Goal: Task Accomplishment & Management: Complete application form

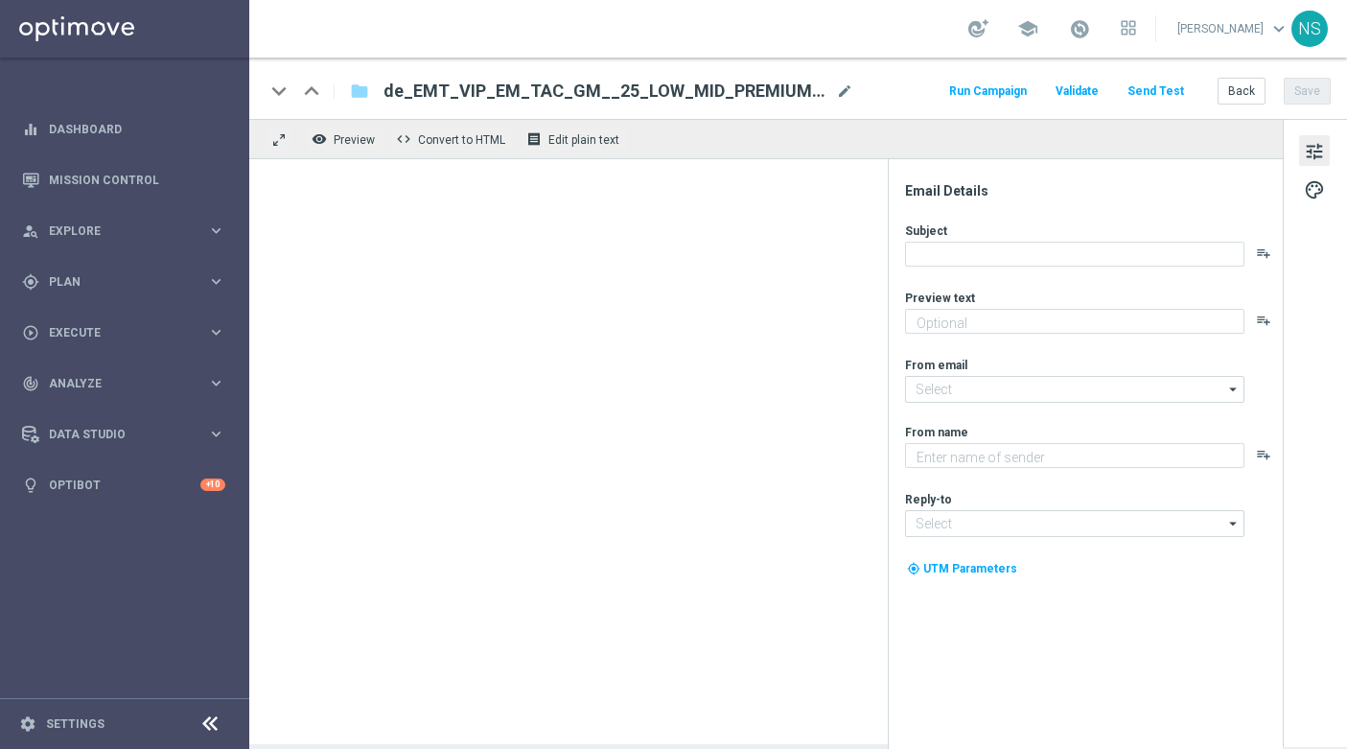
type textarea "Das exklusive Freispiel-Wochenende im Millionaires’ Club"
type textarea "Millionaires' Club"
type input "[EMAIL_ADDRESS][DOMAIN_NAME]"
type input "vip@lottoland.com"
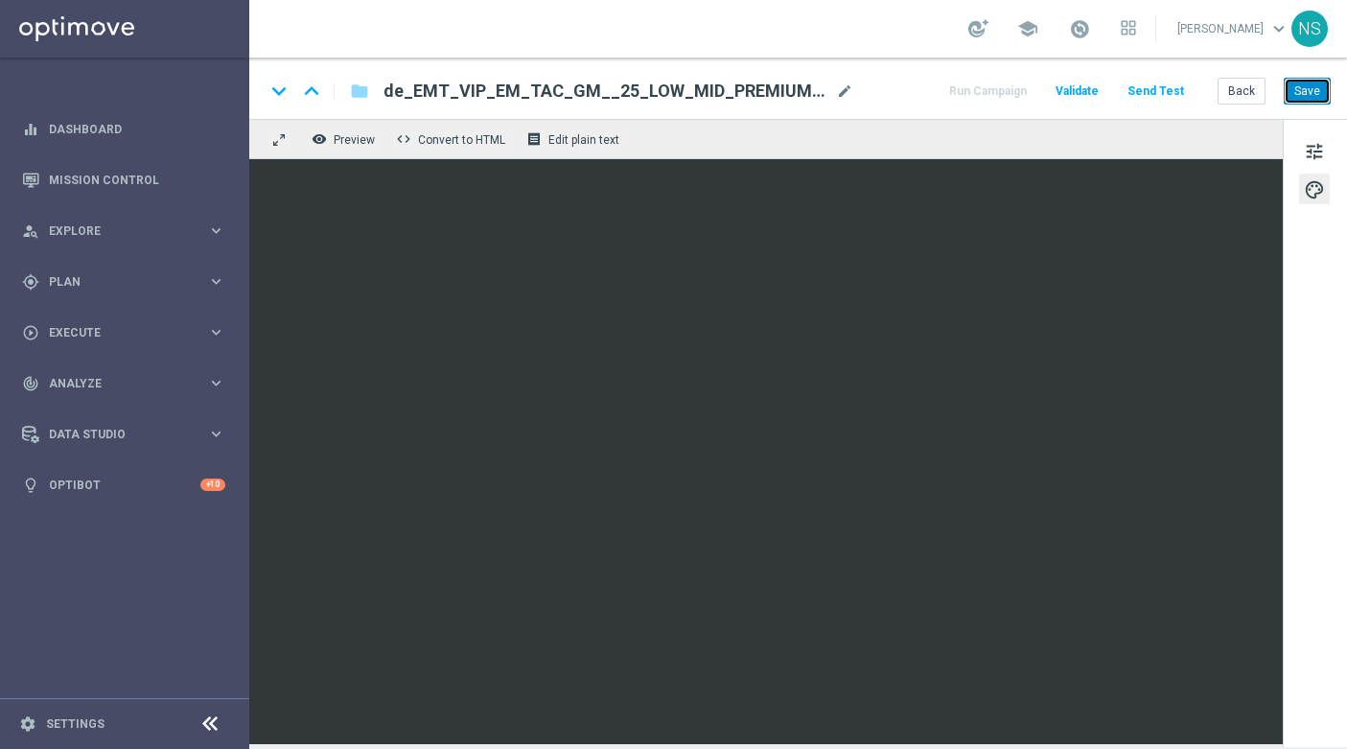
click at [1324, 95] on button "Save" at bounding box center [1307, 91] width 47 height 27
click at [1320, 153] on span "tune" at bounding box center [1314, 151] width 21 height 25
click at [1169, 85] on button "Send Test" at bounding box center [1156, 92] width 62 height 26
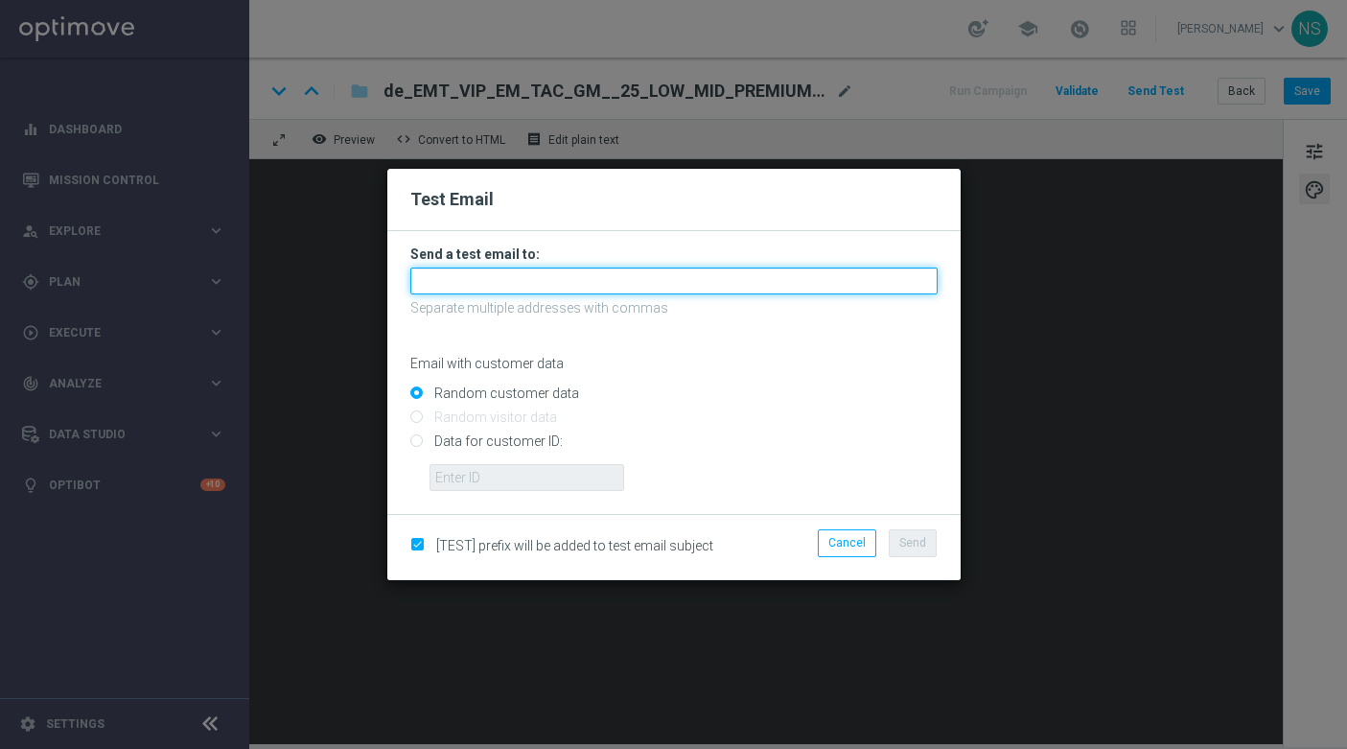
click at [679, 291] on input "text" at bounding box center [673, 281] width 527 height 27
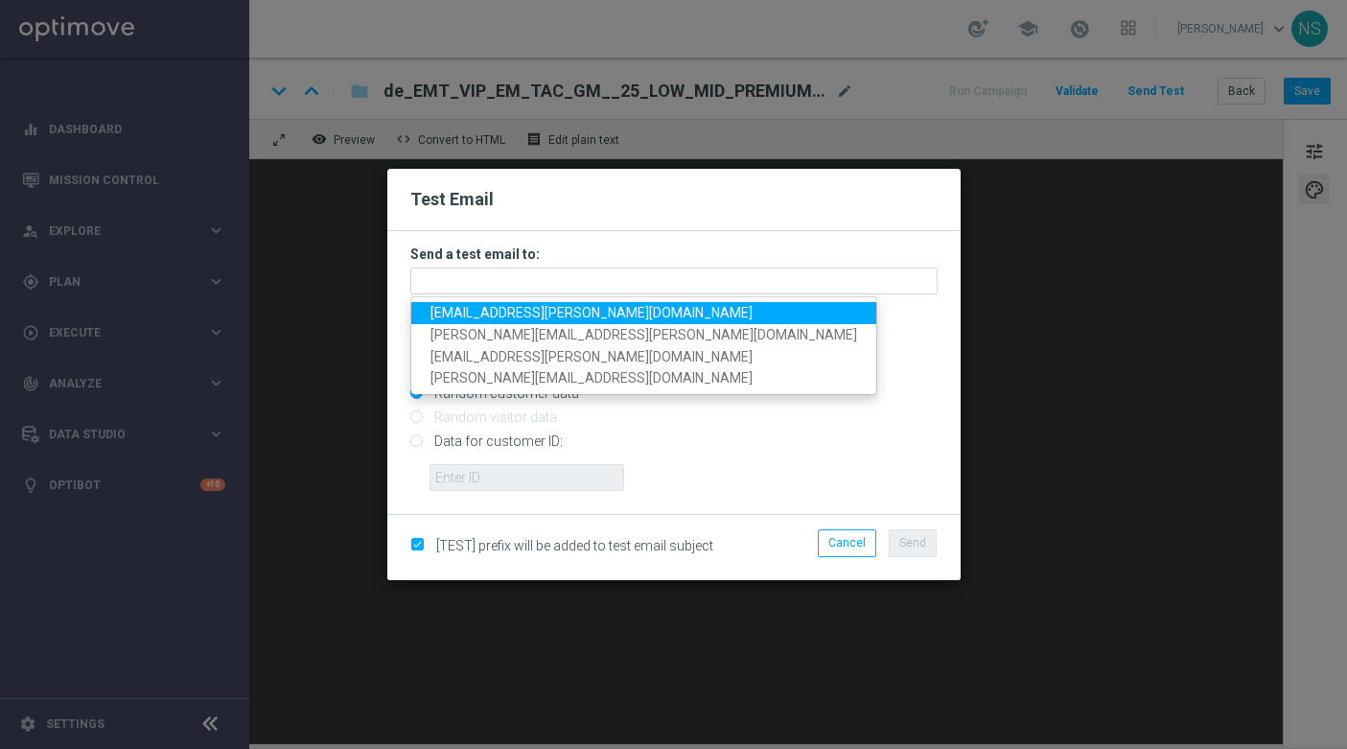
click at [596, 321] on link "nele.sauer@lottoland.com" at bounding box center [643, 313] width 465 height 22
type input "nele.sauer@lottoland.com"
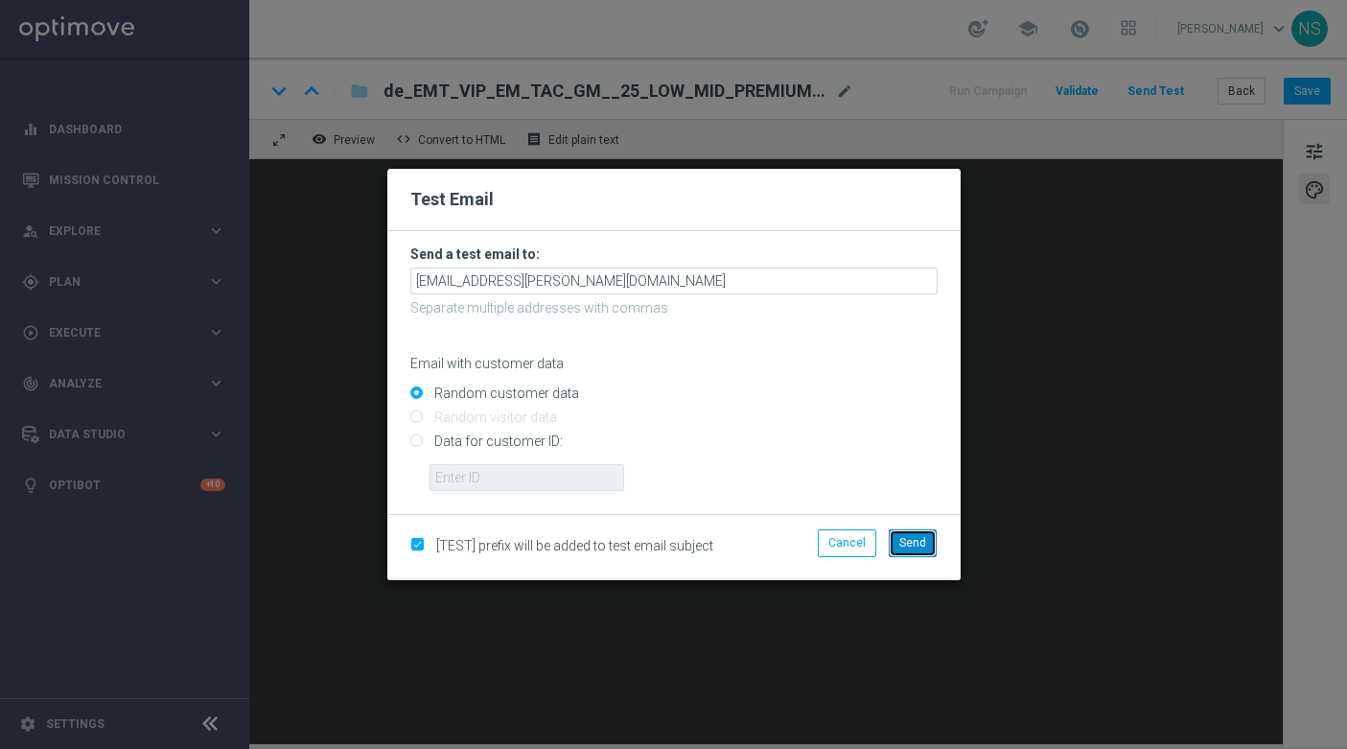
click at [915, 542] on span "Send" at bounding box center [913, 542] width 27 height 13
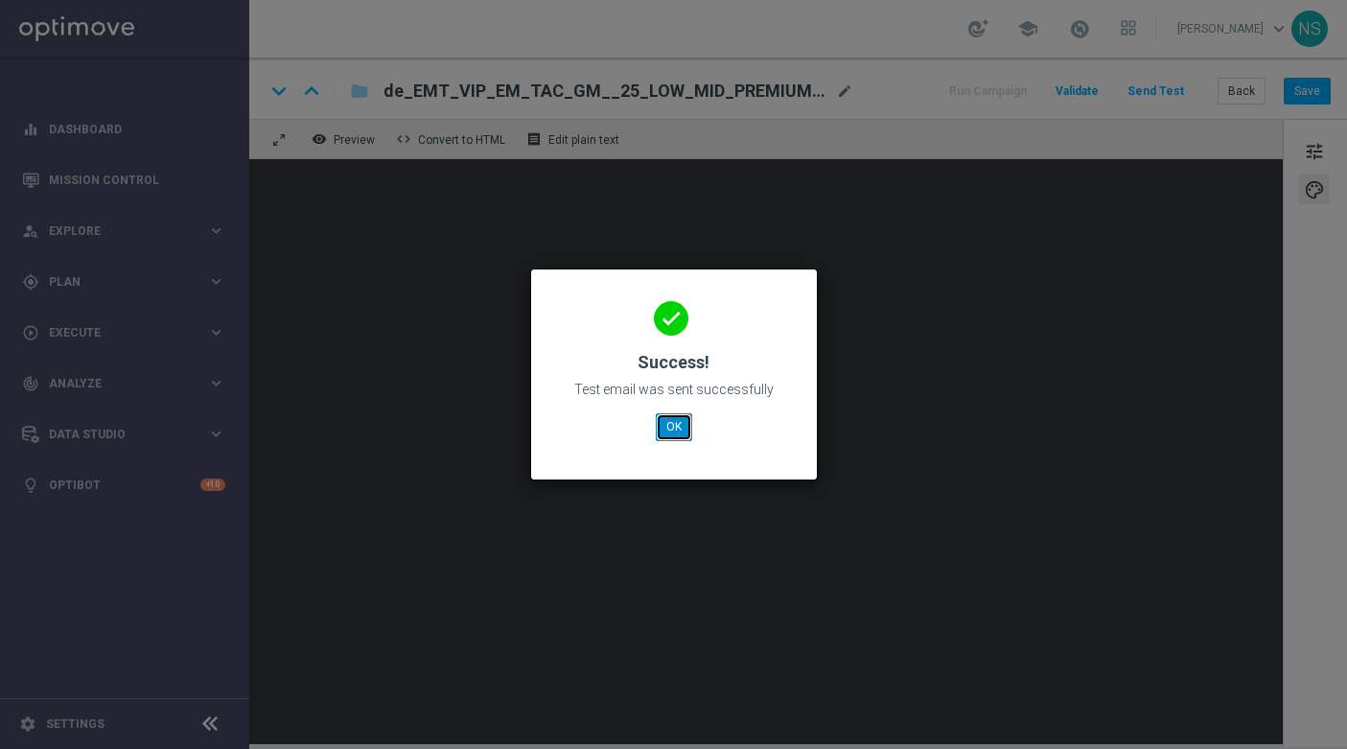
click at [679, 431] on button "OK" at bounding box center [674, 426] width 36 height 27
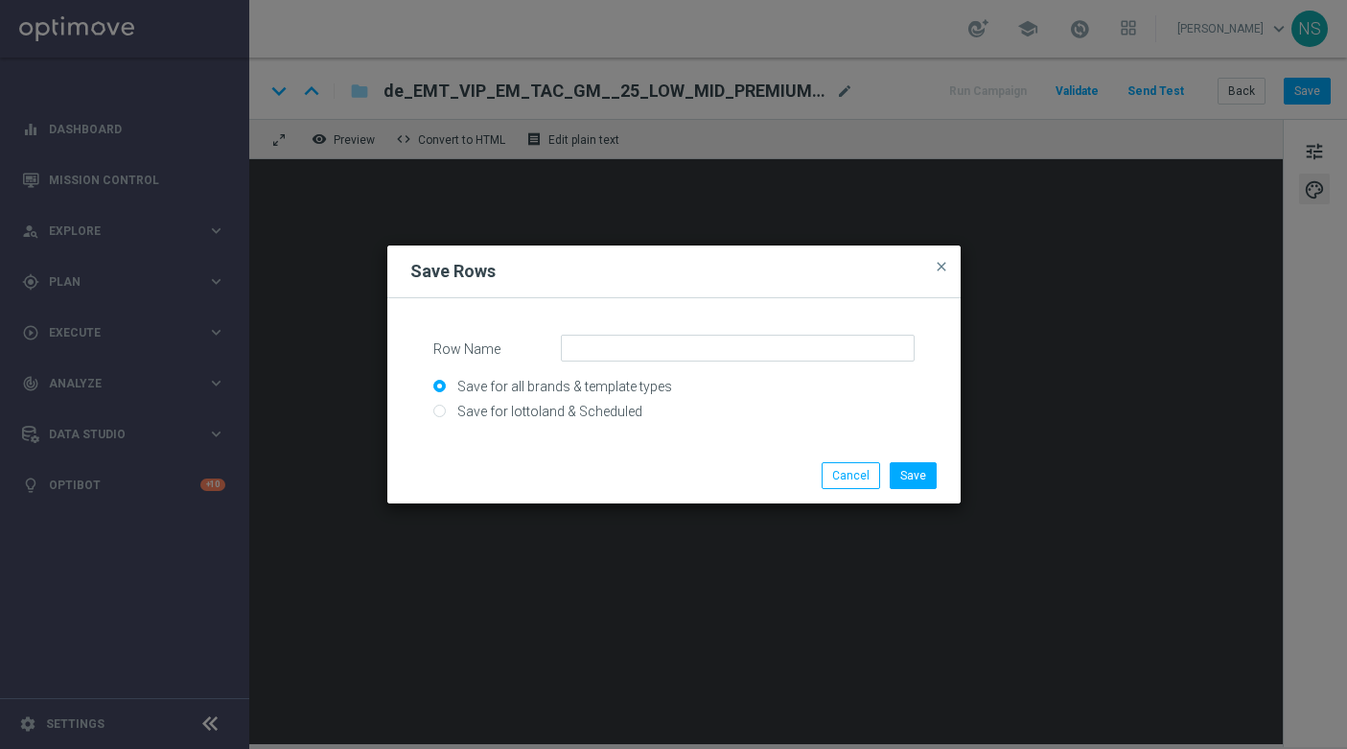
click at [545, 421] on input "Save for lottoland & Scheduled" at bounding box center [673, 419] width 481 height 27
radio input "true"
click at [639, 341] on input "Row Name" at bounding box center [738, 348] width 354 height 27
paste input "CRM_VIP_25_W34_25BBWAVESOFPOSEIDON"
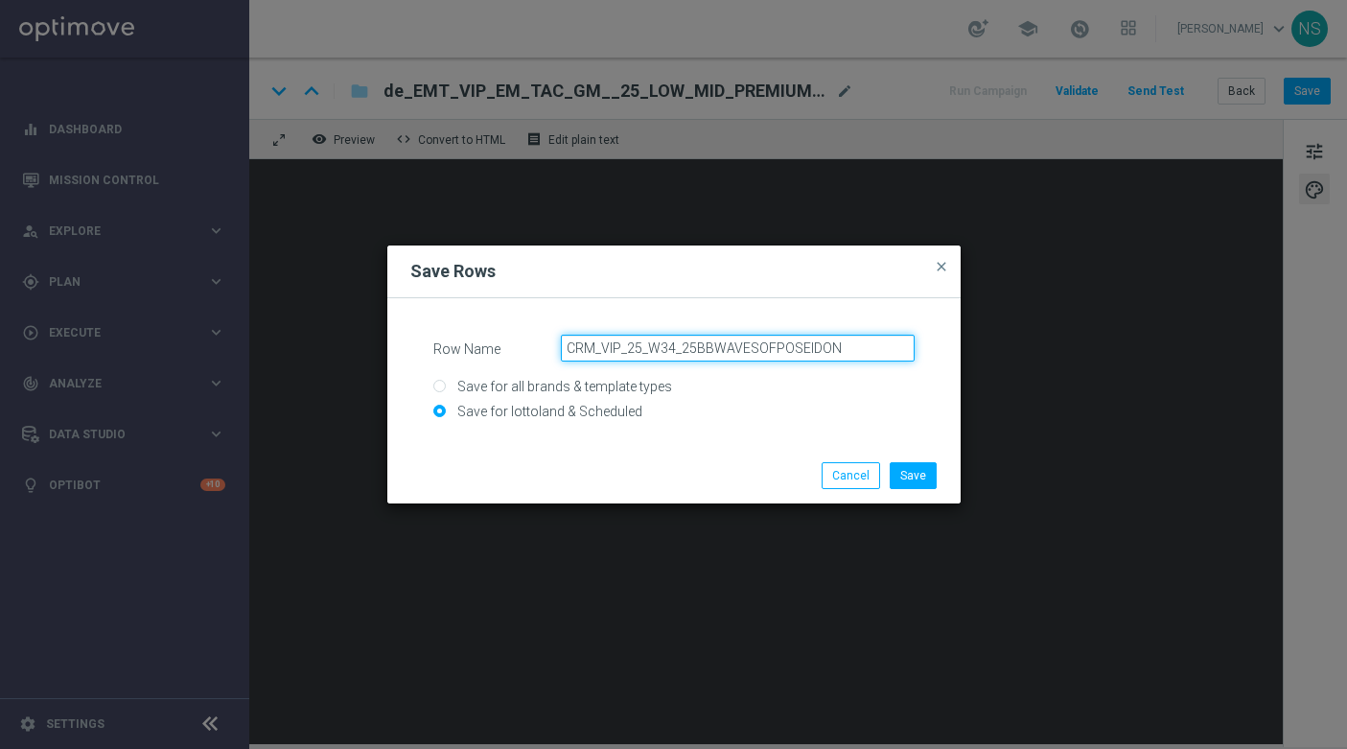
click at [566, 347] on input "CRM_VIP_25_W34_25BBWAVESOFPOSEIDON" at bounding box center [738, 348] width 354 height 27
type input "DE_CRM_VIP_25_W34_25BBWAVESOFPOSEIDON"
click at [920, 487] on button "Save" at bounding box center [913, 475] width 47 height 27
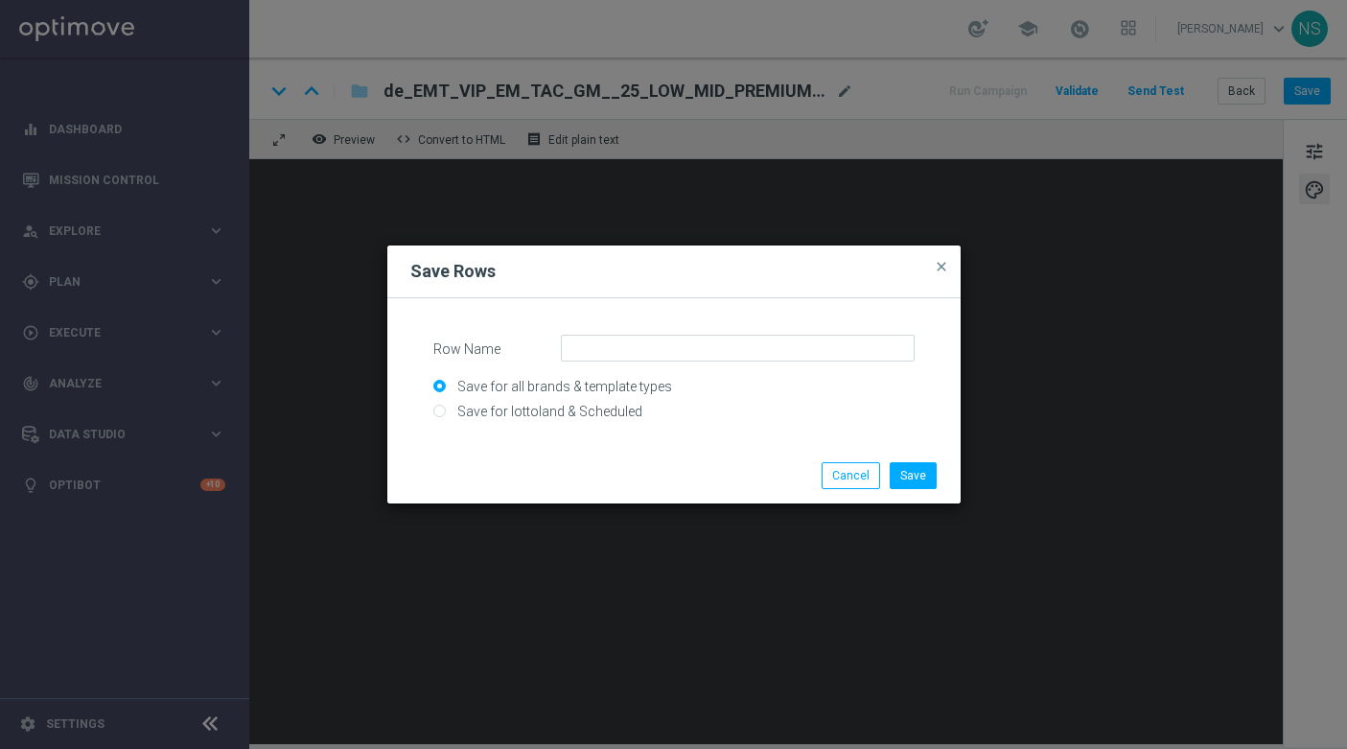
click at [470, 409] on input "Save for lottoland & Scheduled" at bounding box center [673, 419] width 481 height 27
radio input "true"
click at [612, 349] on input "Row Name" at bounding box center [738, 348] width 354 height 27
paste input "CRM_VIP_25_W34_25BBWAVESOFPOSEIDON"
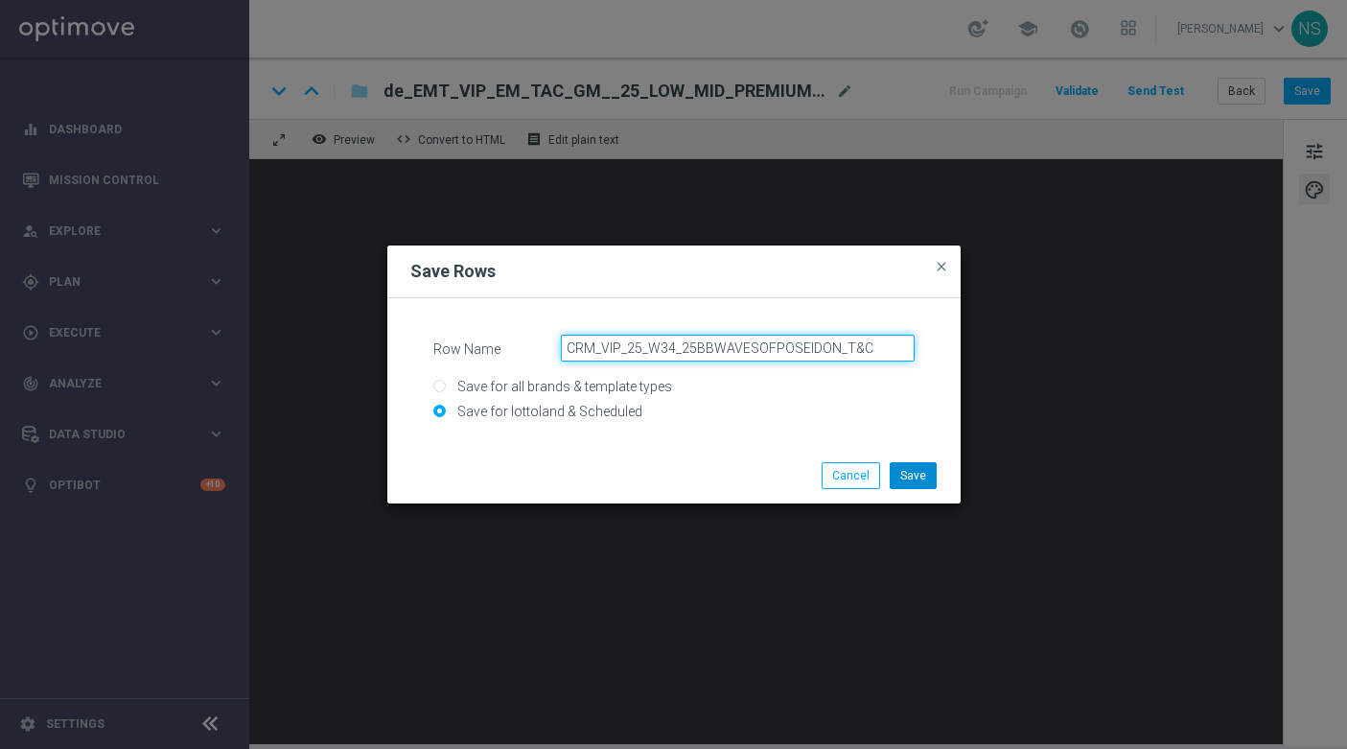
type input "CRM_VIP_25_W34_25BBWAVESOFPOSEIDON_T&C"
click at [923, 476] on button "Save" at bounding box center [913, 475] width 47 height 27
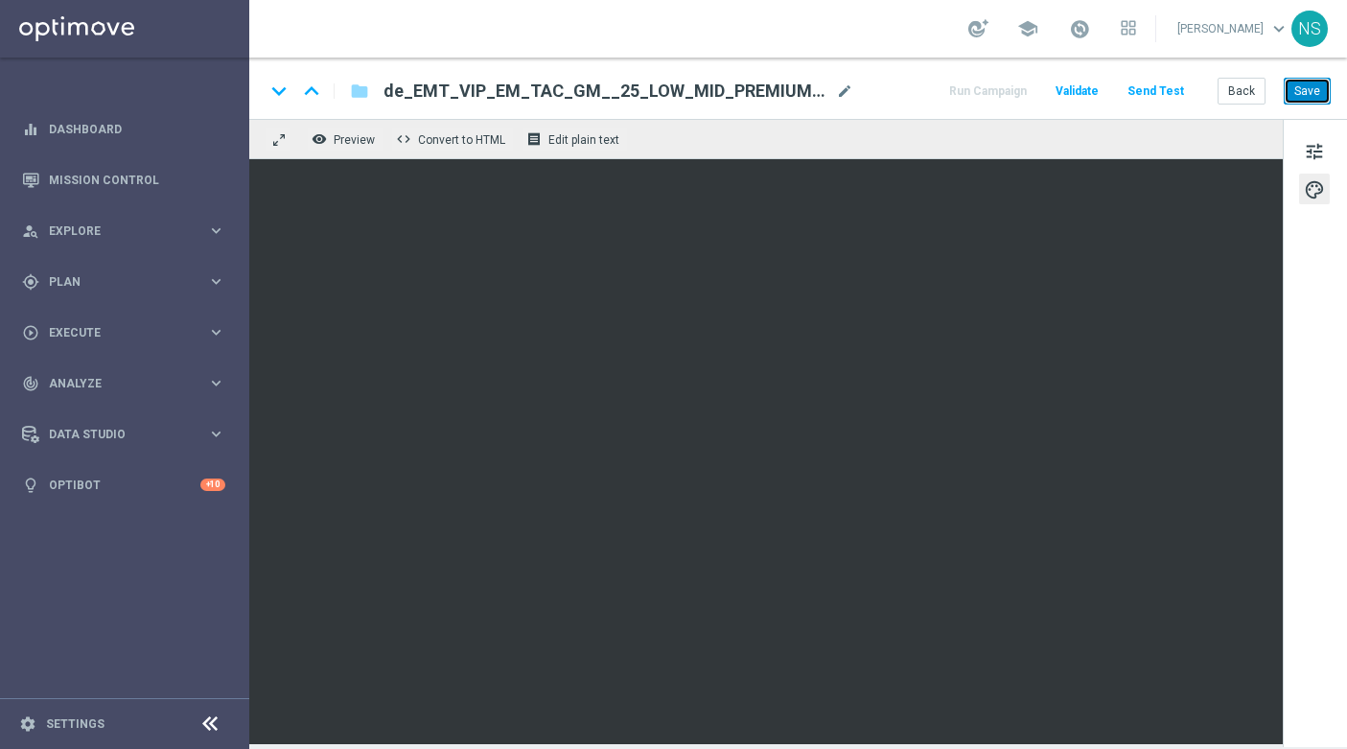
click at [1315, 85] on button "Save" at bounding box center [1307, 91] width 47 height 27
click at [1319, 86] on button "Save" at bounding box center [1307, 91] width 47 height 27
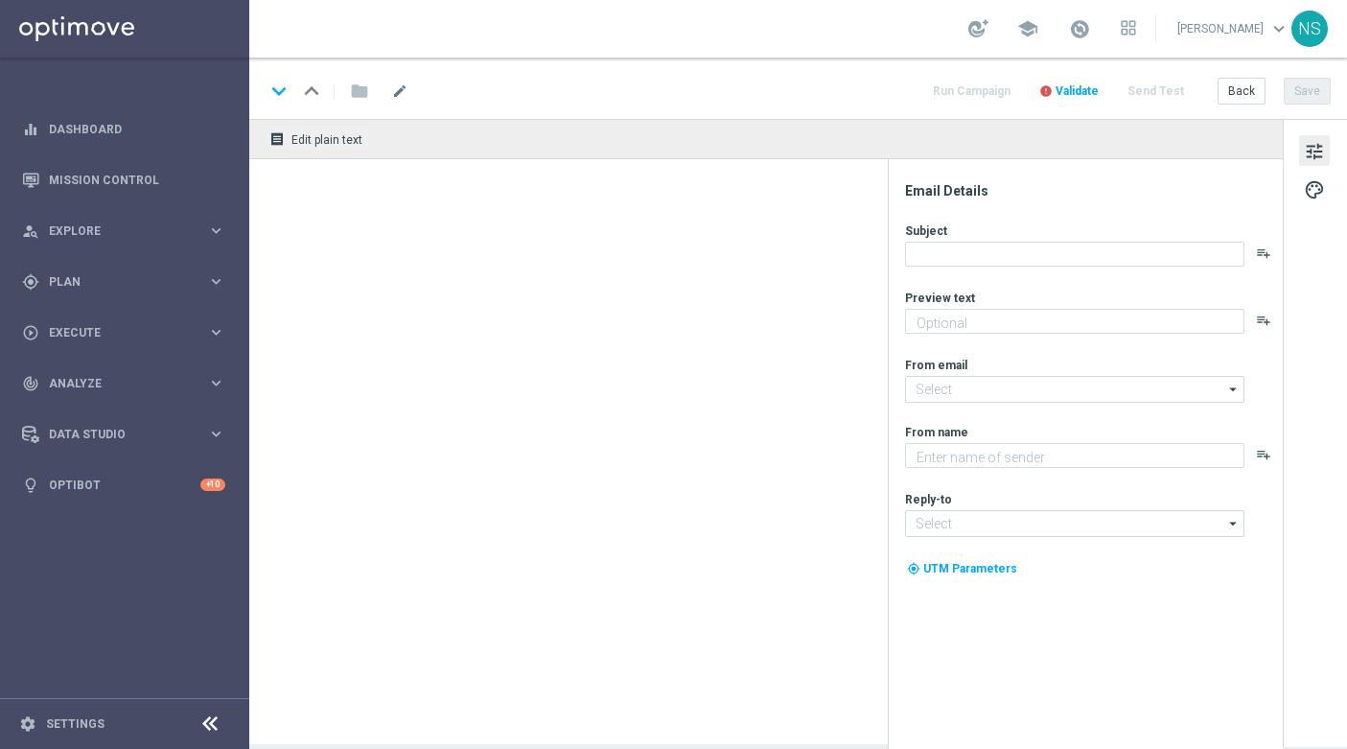
type textarea "Jetzt 10 € Bonus sichern und gratis Blackjack probieren."
type textarea "Millionaires' Club"
type input "mail@crm.lottoland.com"
type input "vip@lottoland.at"
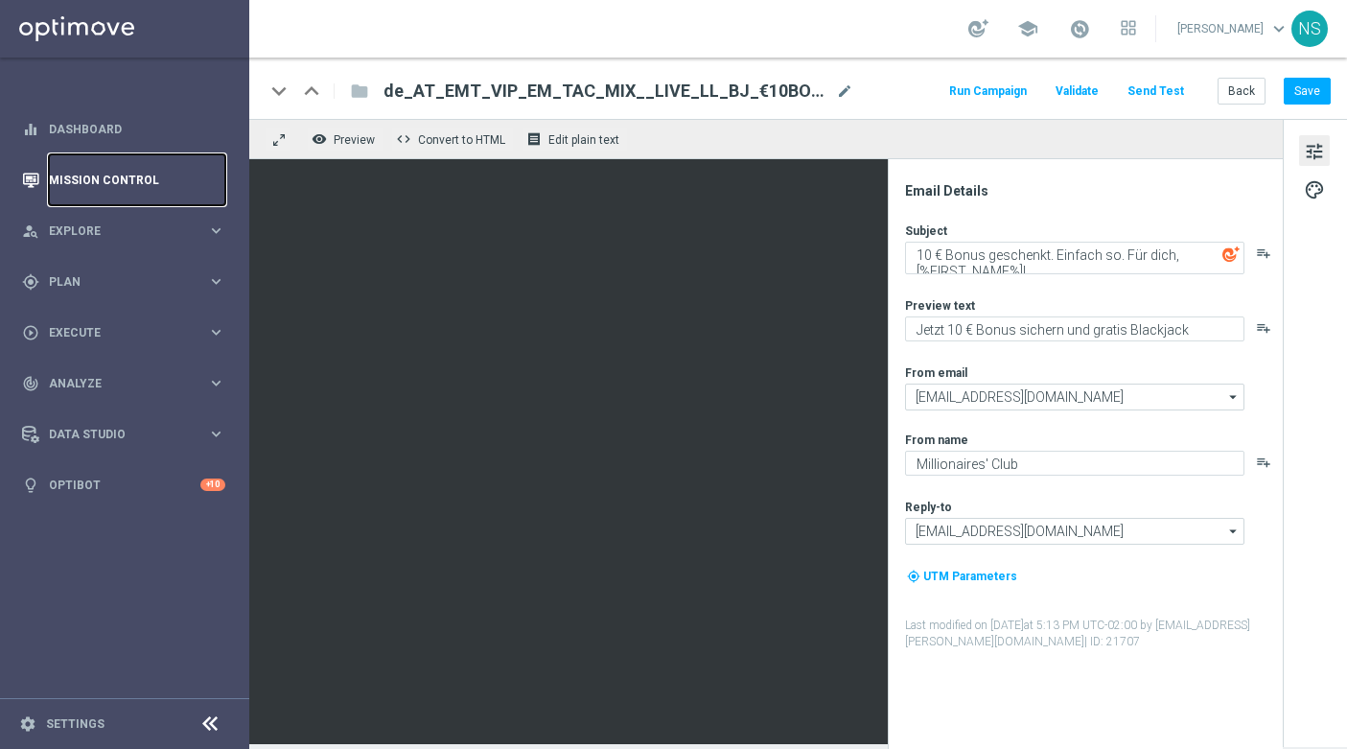
click at [110, 175] on link "Mission Control" at bounding box center [137, 179] width 176 height 51
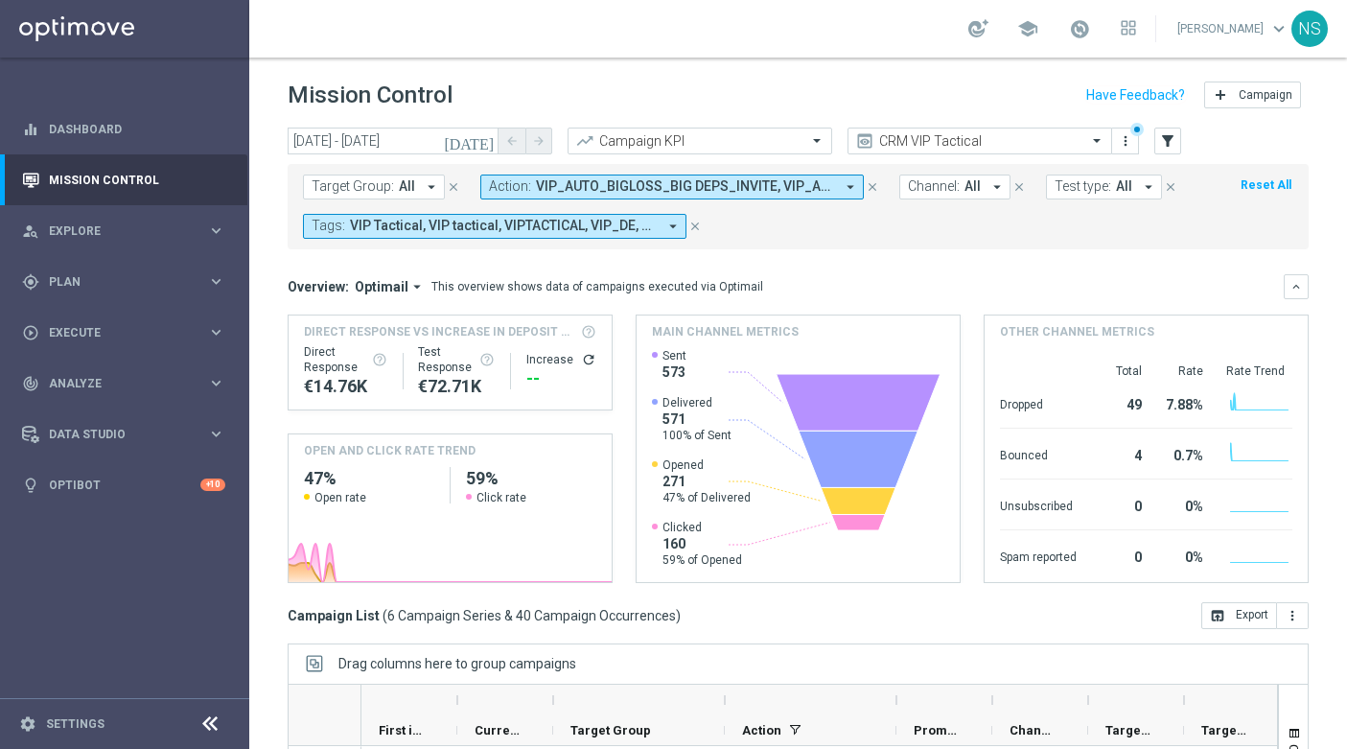
click at [874, 189] on icon "close" at bounding box center [872, 186] width 13 height 13
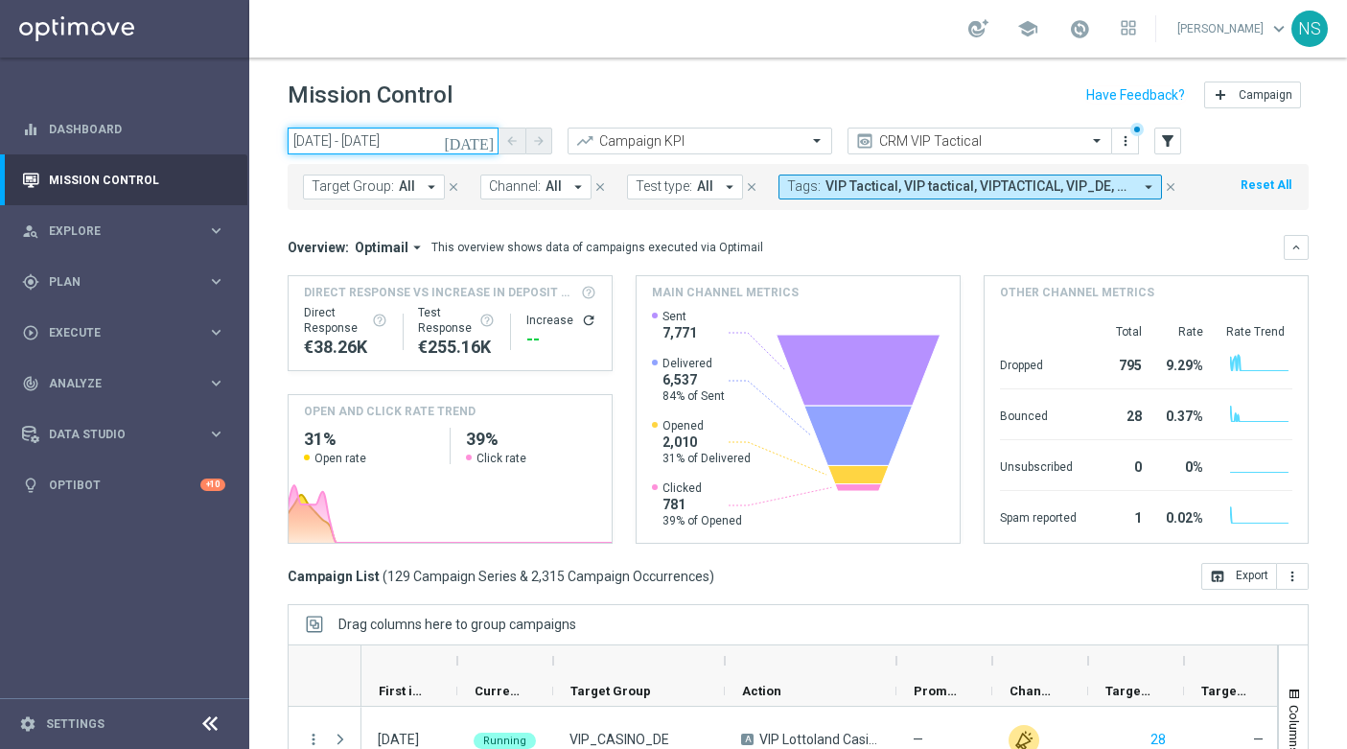
click at [468, 144] on input "15 Aug 2025 - 30 Sep 2025" at bounding box center [393, 141] width 211 height 27
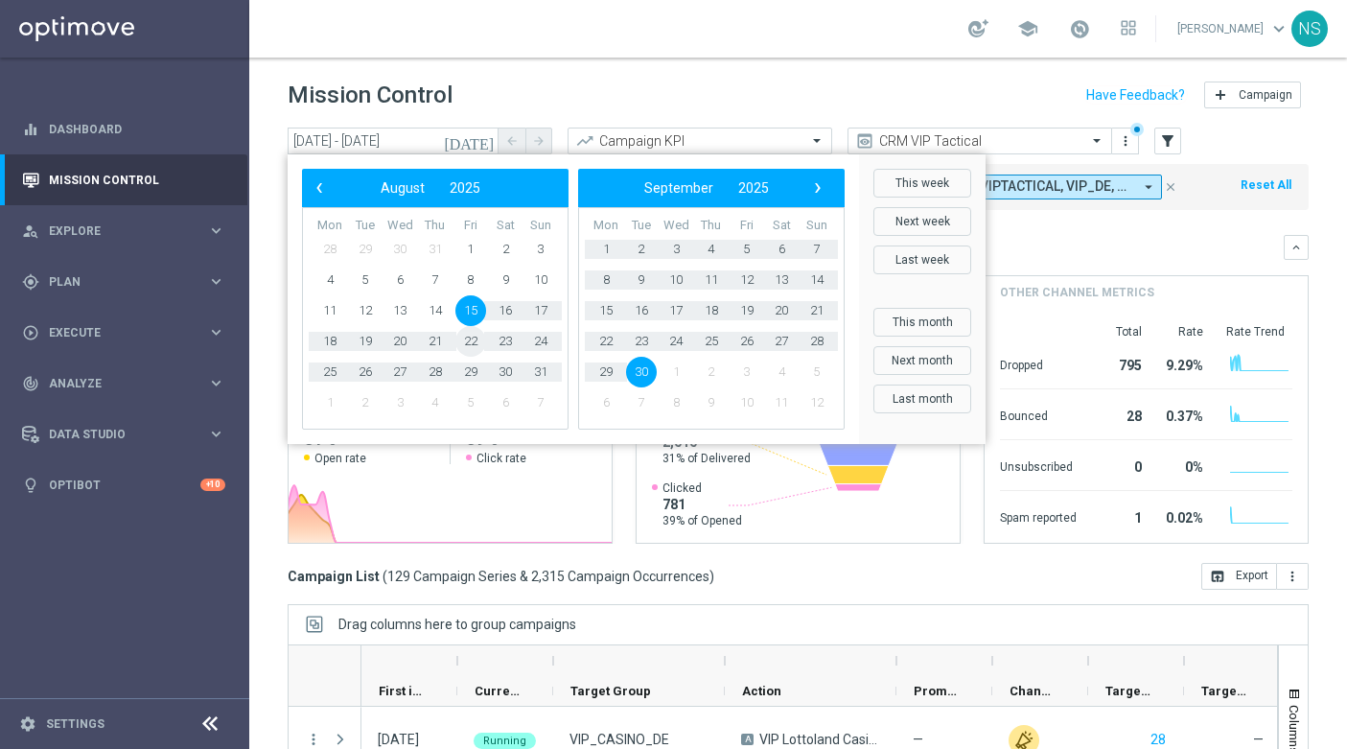
click at [468, 339] on span "22" at bounding box center [471, 341] width 31 height 31
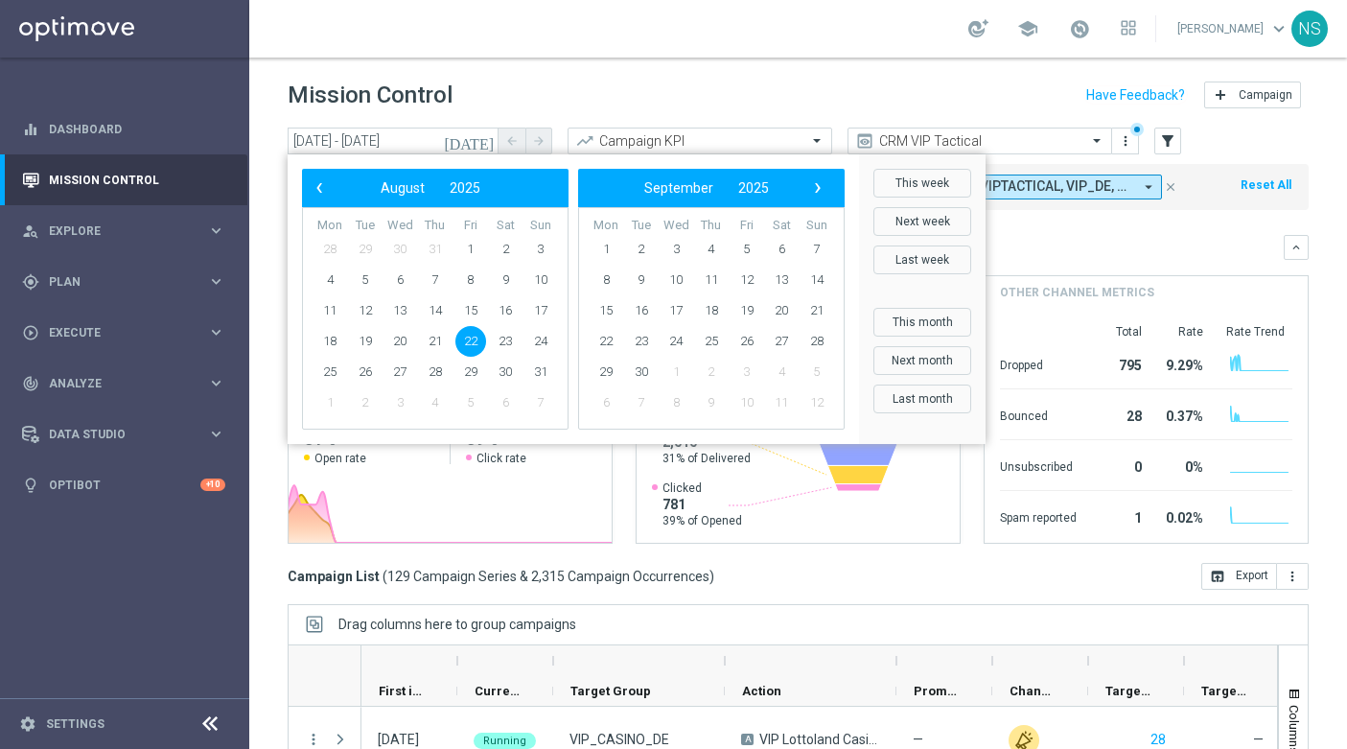
click at [468, 339] on span "22" at bounding box center [471, 341] width 31 height 31
type input "22 Aug 2025 - 22 Aug 2025"
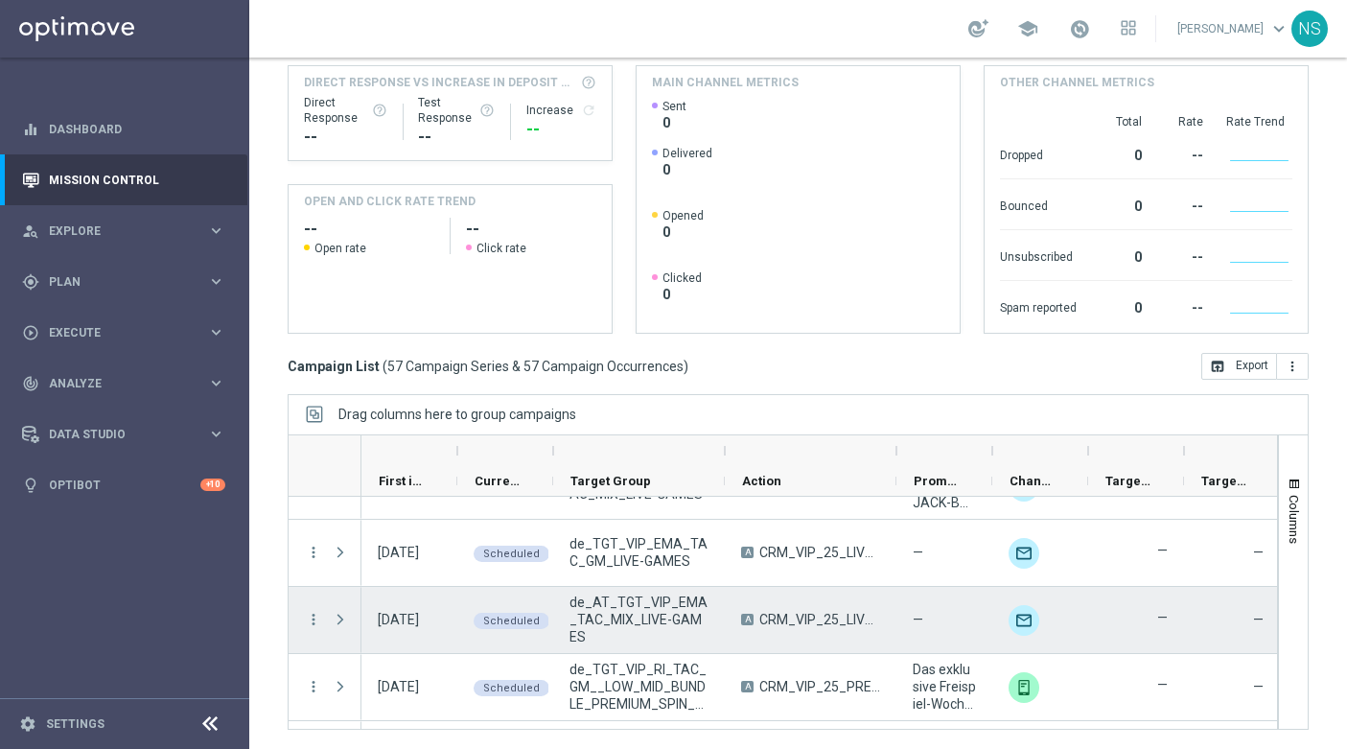
scroll to position [2574, 0]
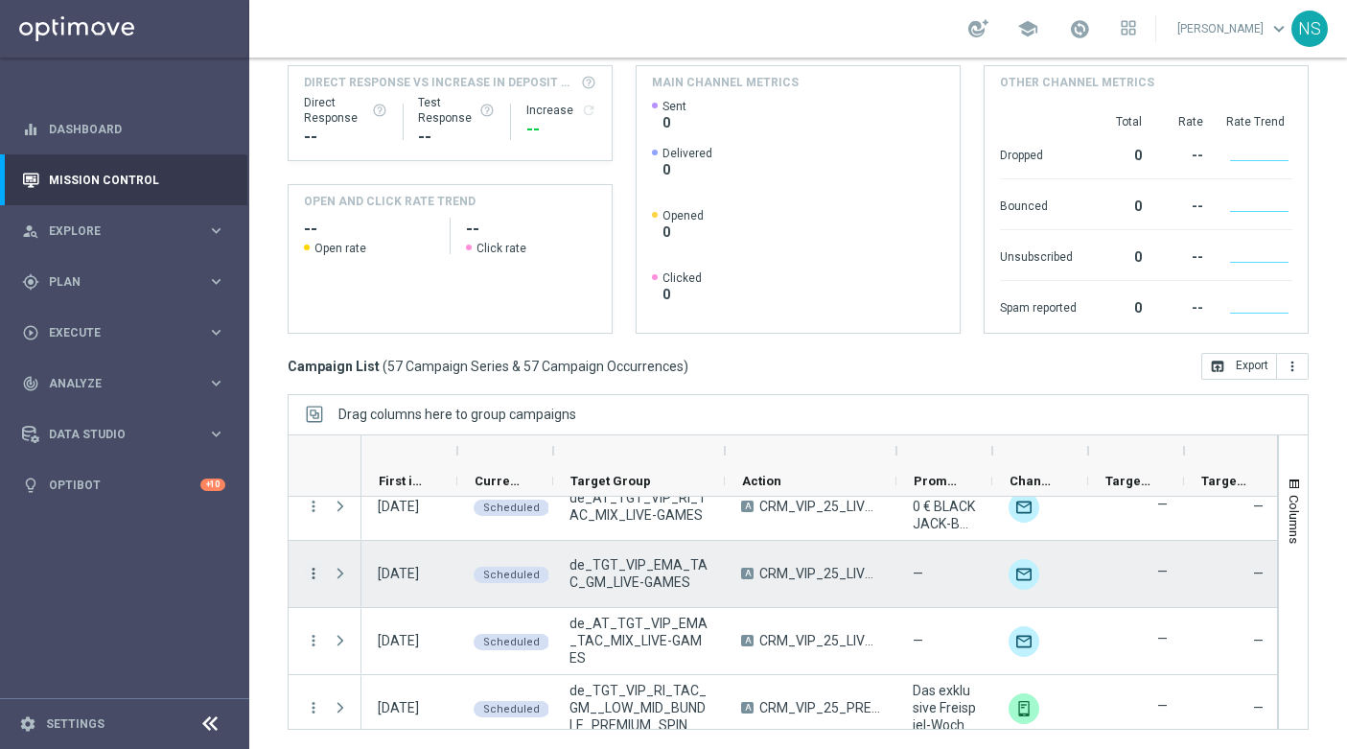
click at [315, 572] on icon "more_vert" at bounding box center [313, 573] width 17 height 17
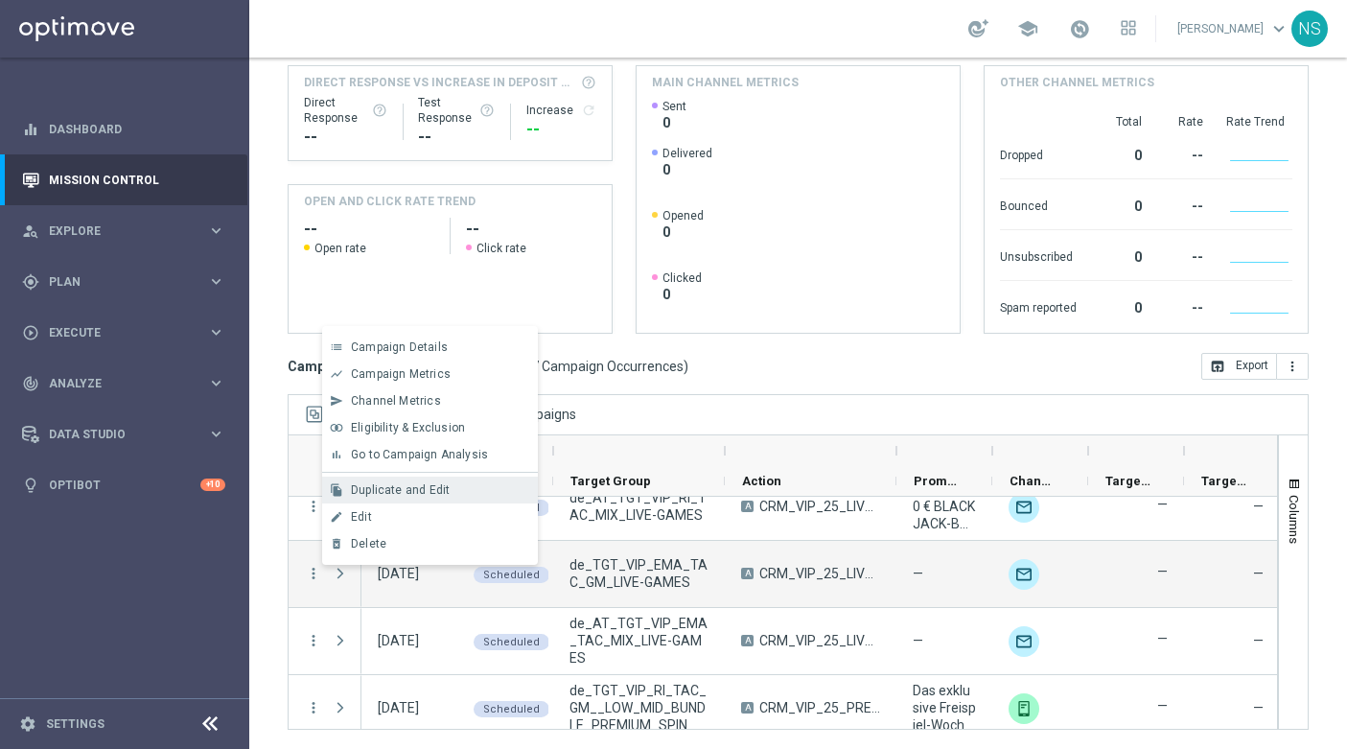
click at [385, 496] on span "Duplicate and Edit" at bounding box center [400, 489] width 99 height 13
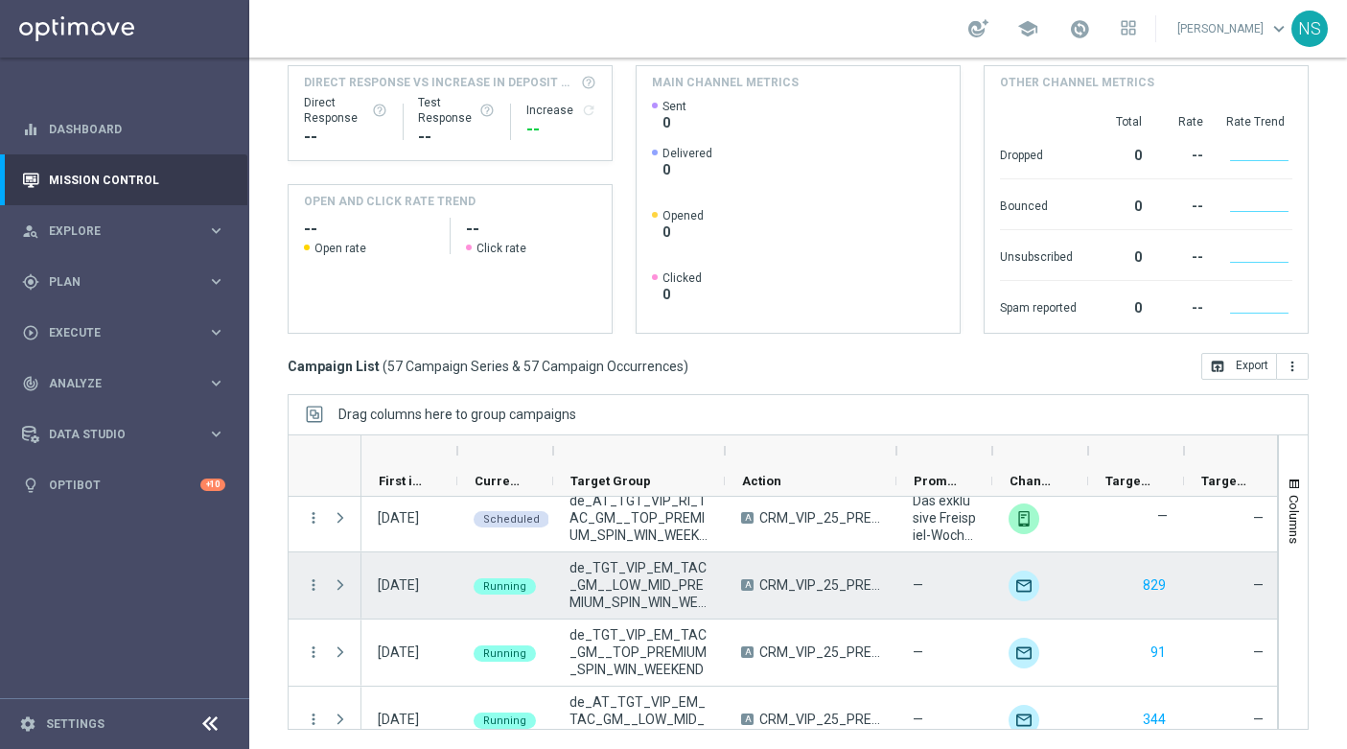
scroll to position [2968, 0]
click at [308, 588] on icon "more_vert" at bounding box center [313, 581] width 17 height 17
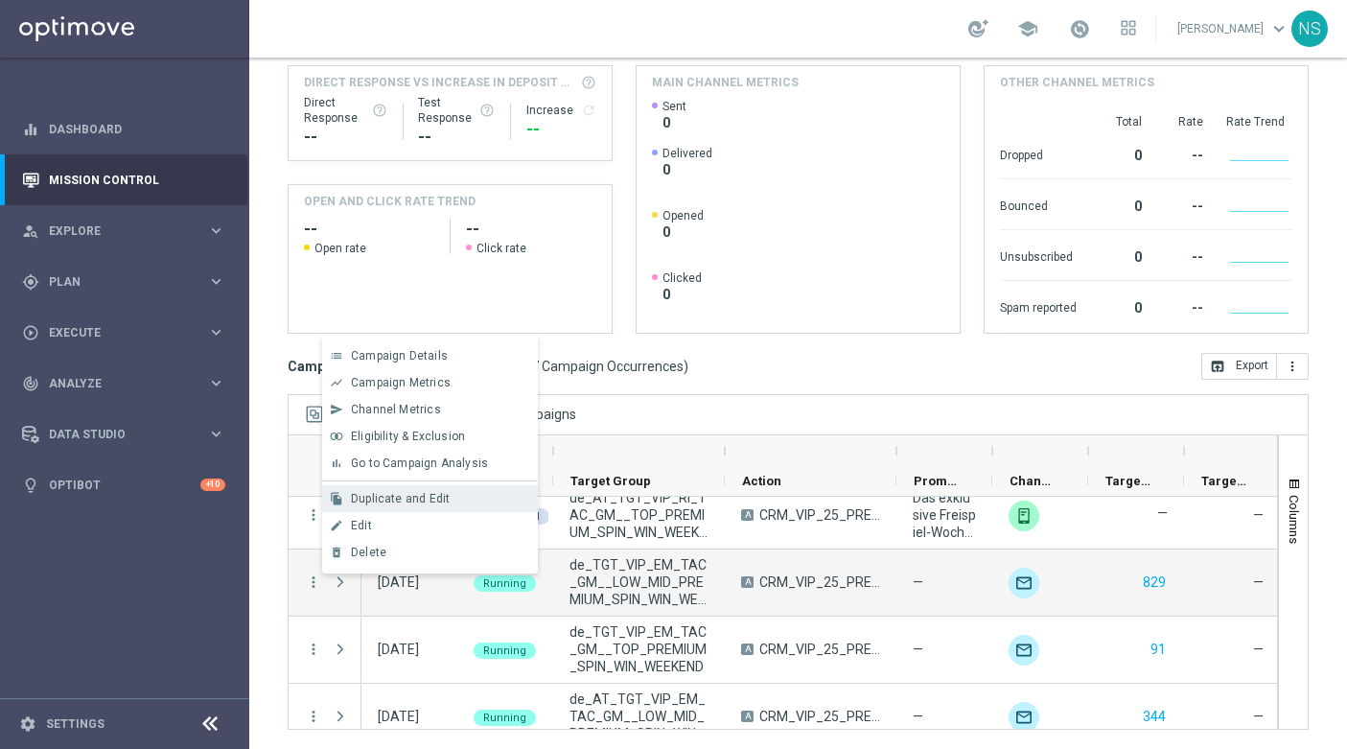
click at [387, 504] on span "Duplicate and Edit" at bounding box center [400, 498] width 99 height 13
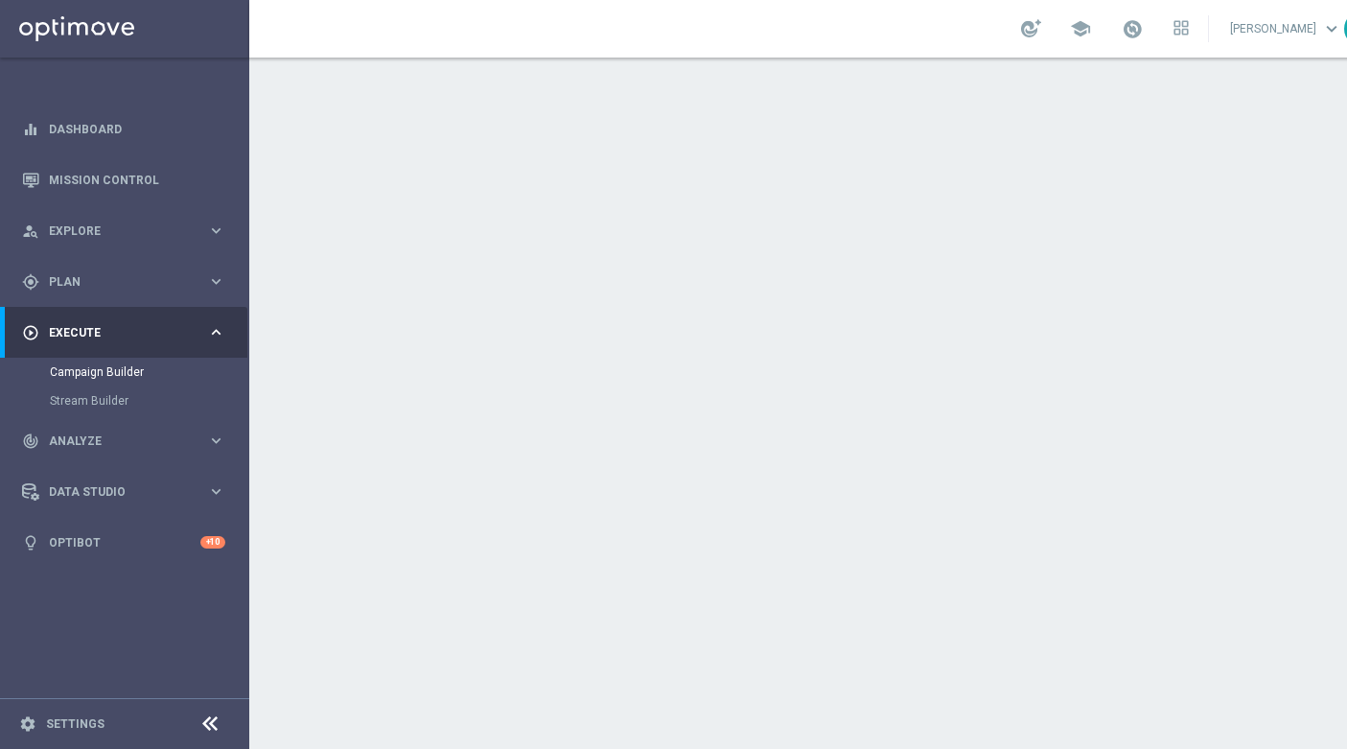
click at [642, 507] on div "done Execution Details keyboard_arrow_down" at bounding box center [827, 519] width 1071 height 36
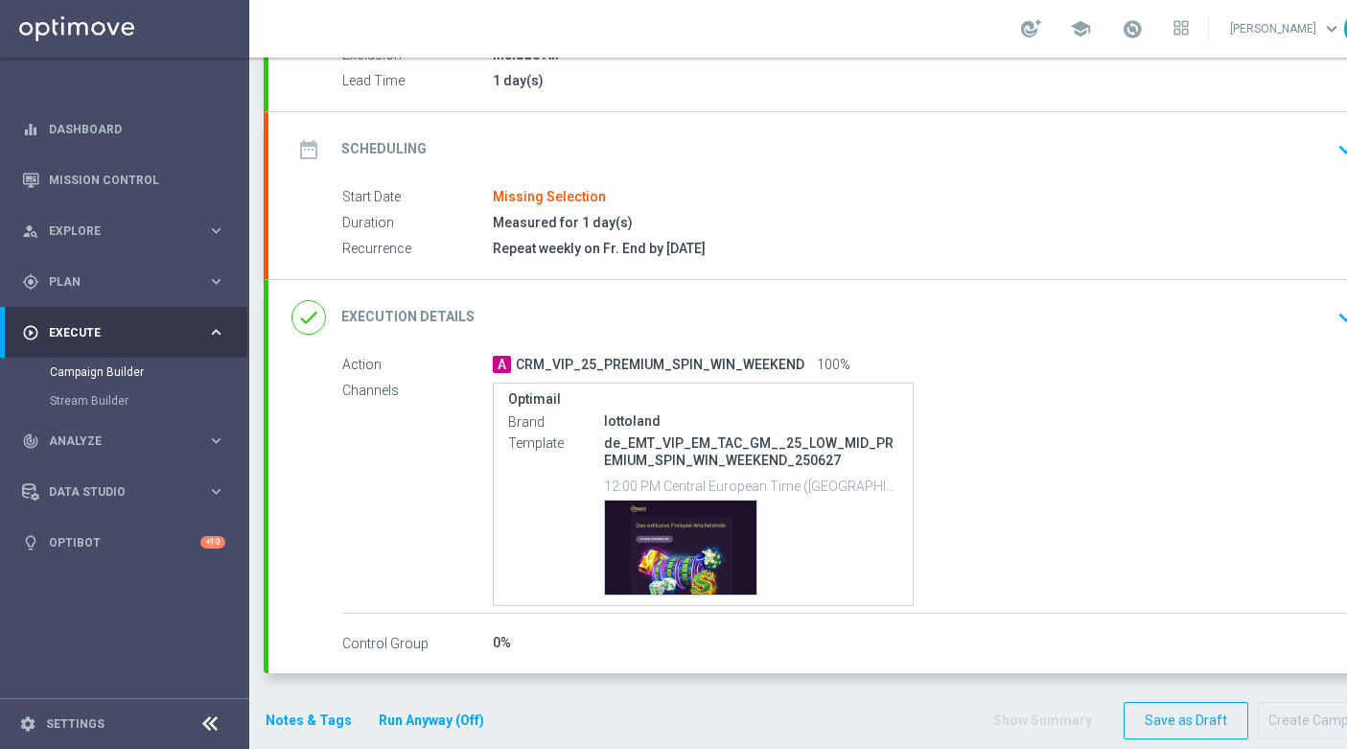
scroll to position [233, 0]
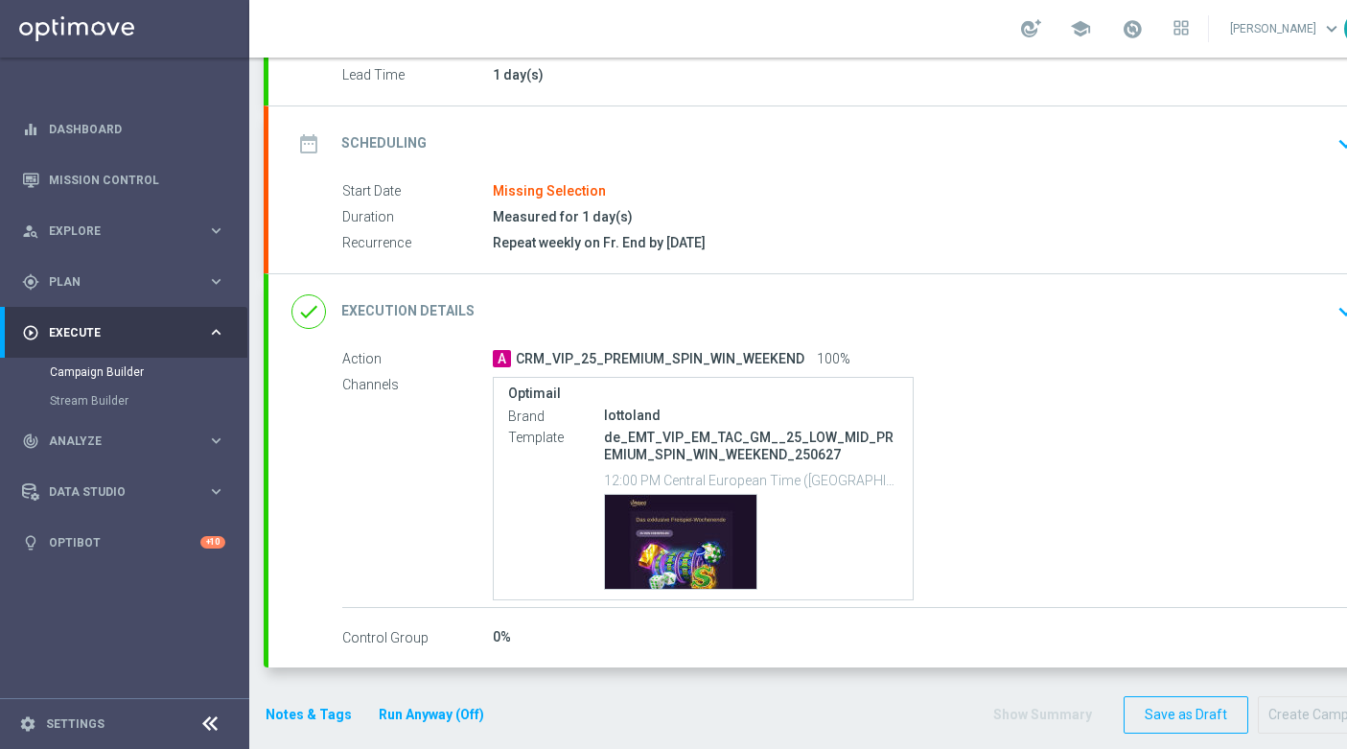
click at [595, 282] on div "done Execution Details keyboard_arrow_down" at bounding box center [827, 311] width 1117 height 75
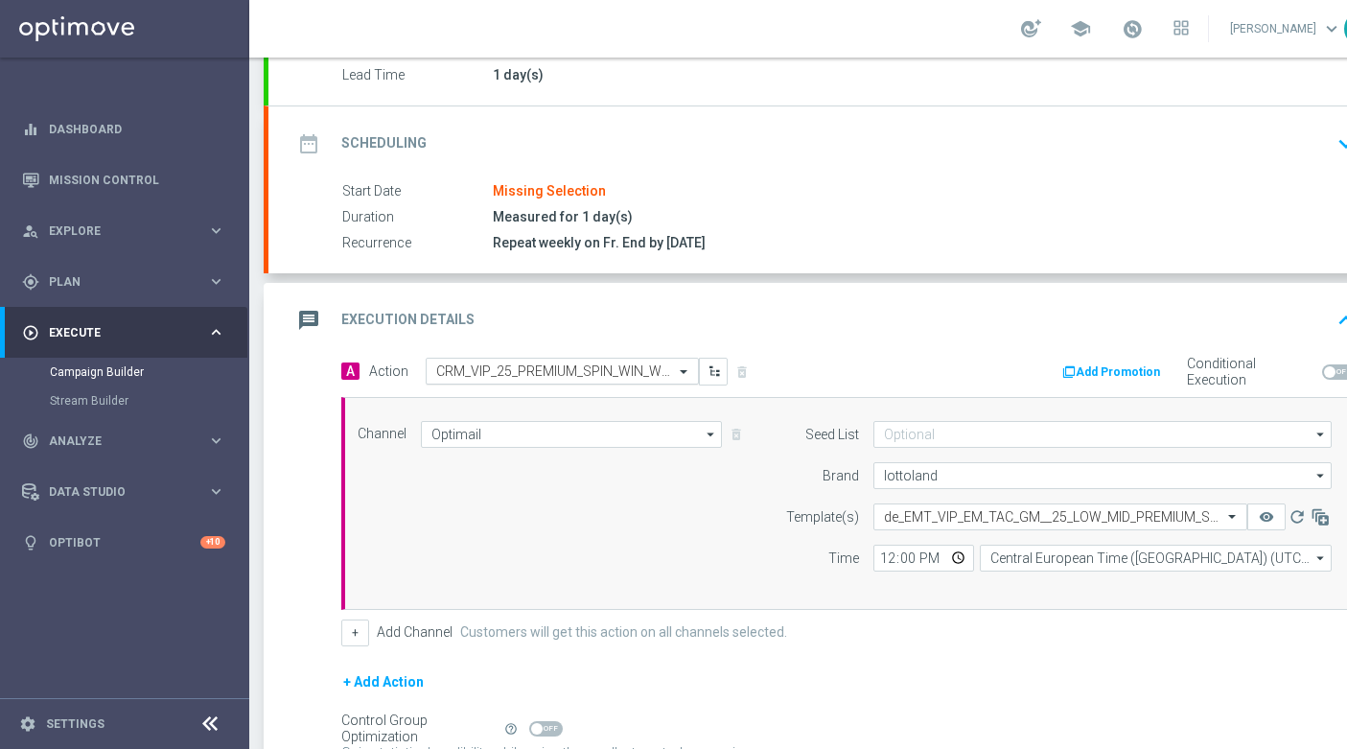
scroll to position [0, 0]
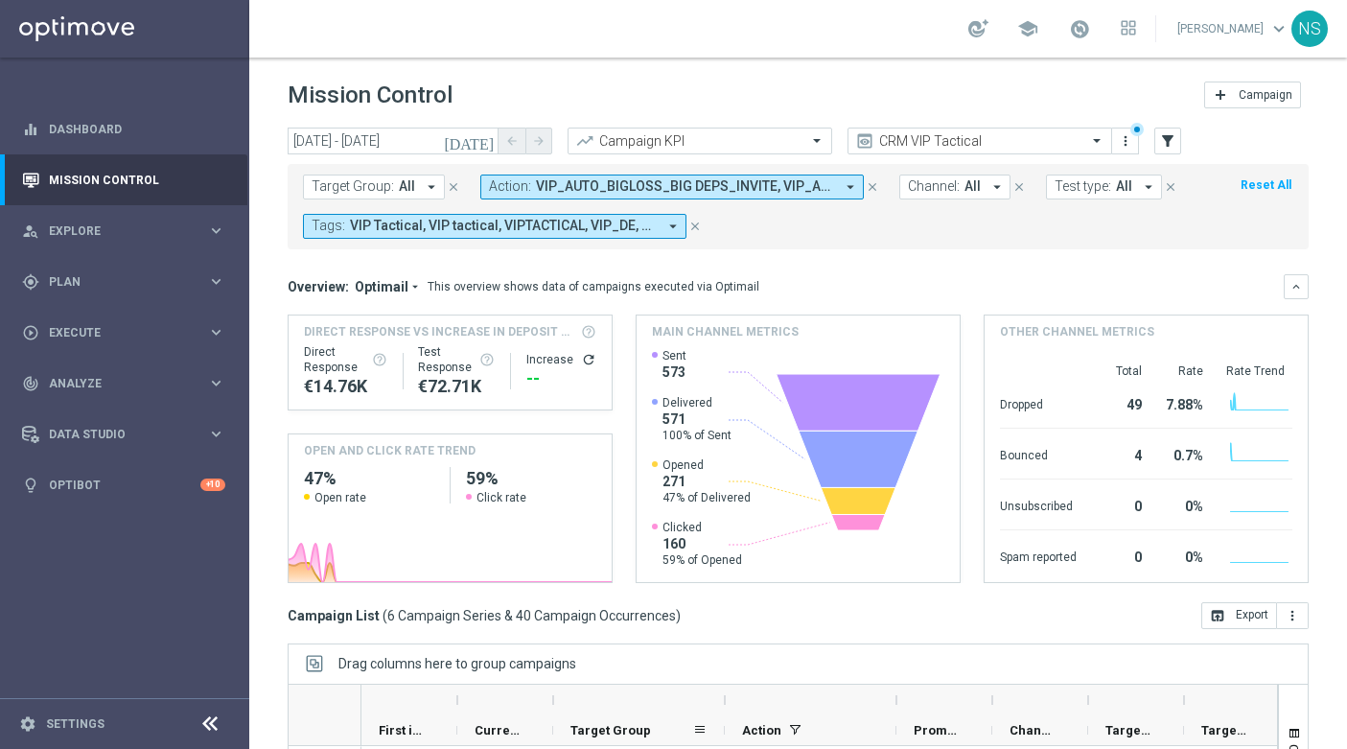
scroll to position [249, 0]
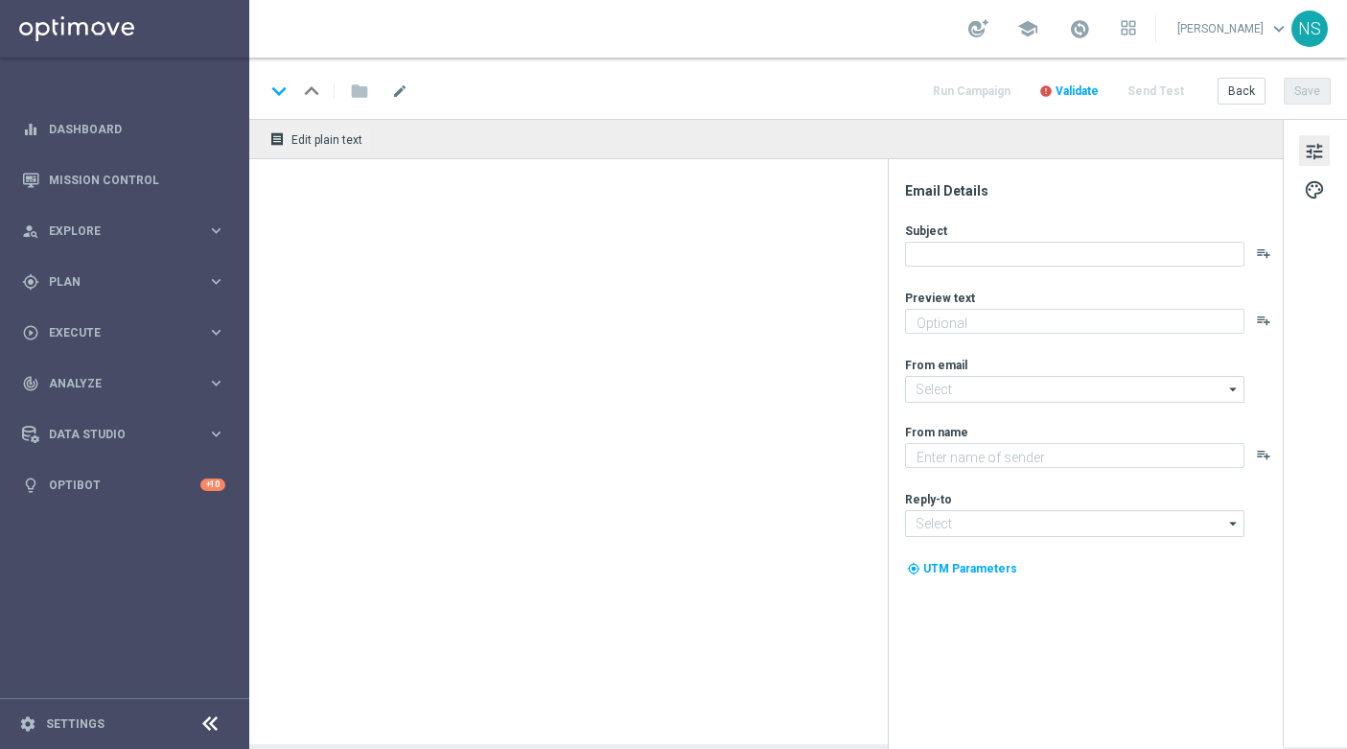
type textarea "Das exklusive Freispiel-Wochenende im Millionaires’ Club"
type input "[EMAIL_ADDRESS][DOMAIN_NAME]"
type textarea "Millionaires' Club"
type input "[EMAIL_ADDRESS][DOMAIN_NAME]"
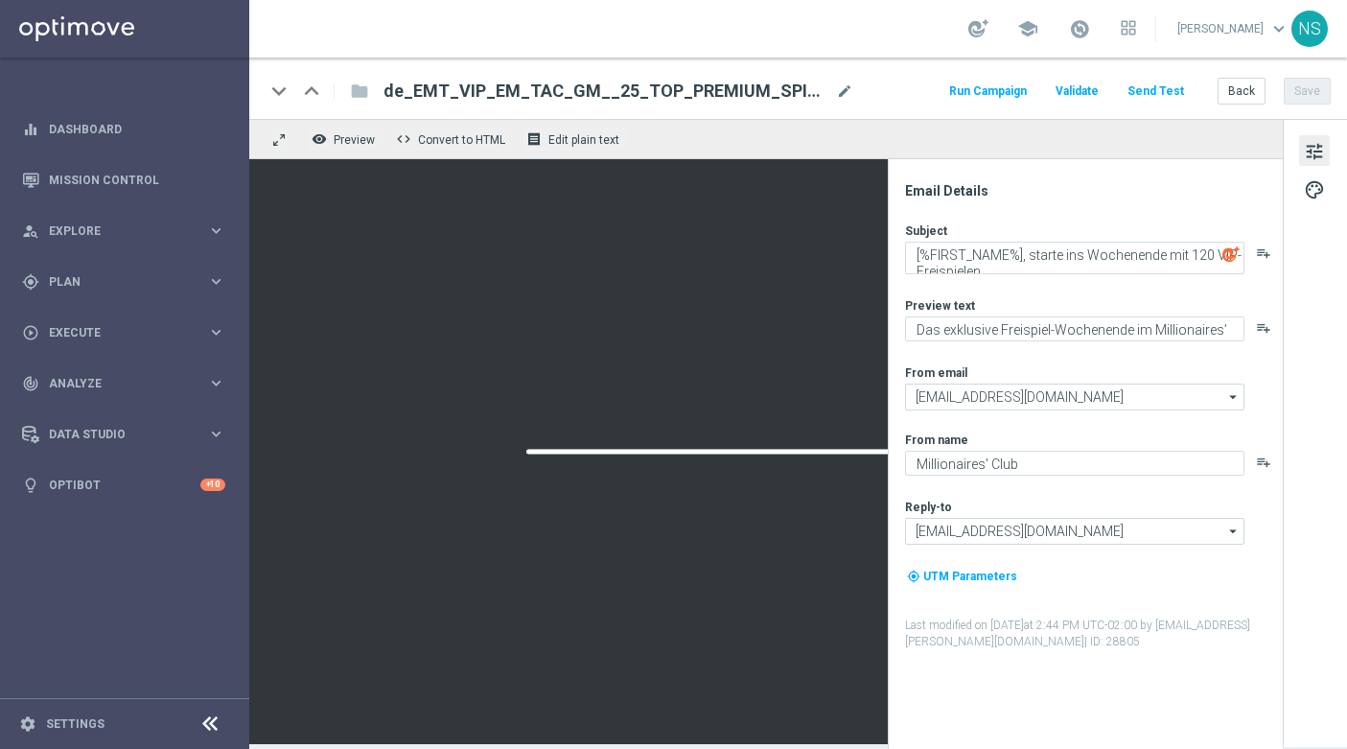
click at [678, 359] on div at bounding box center [766, 451] width 1034 height 585
click at [1336, 144] on div "tune palette" at bounding box center [1315, 433] width 64 height 628
click at [1318, 147] on span "tune" at bounding box center [1314, 151] width 21 height 25
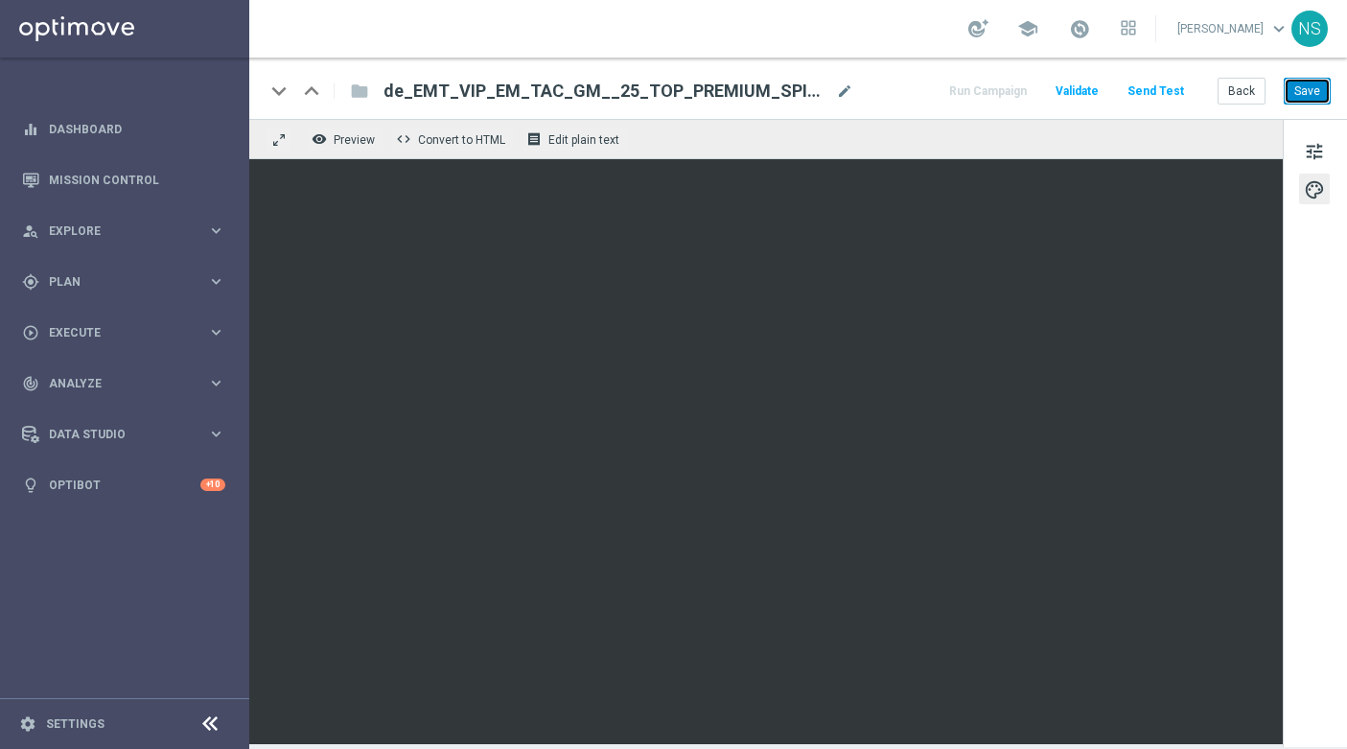
click at [1304, 102] on button "Save" at bounding box center [1307, 91] width 47 height 27
click at [1305, 102] on button "Save" at bounding box center [1307, 91] width 47 height 27
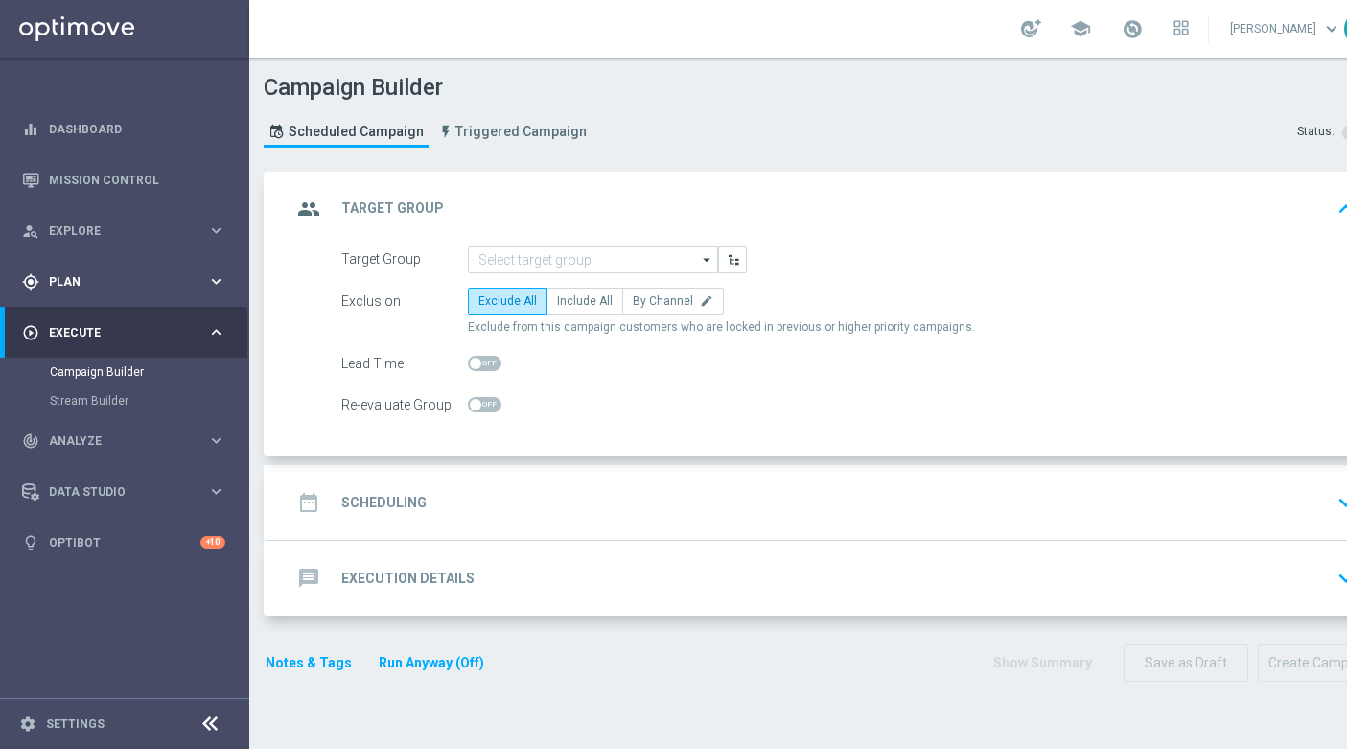
click at [100, 294] on div "gps_fixed Plan keyboard_arrow_right" at bounding box center [123, 281] width 247 height 51
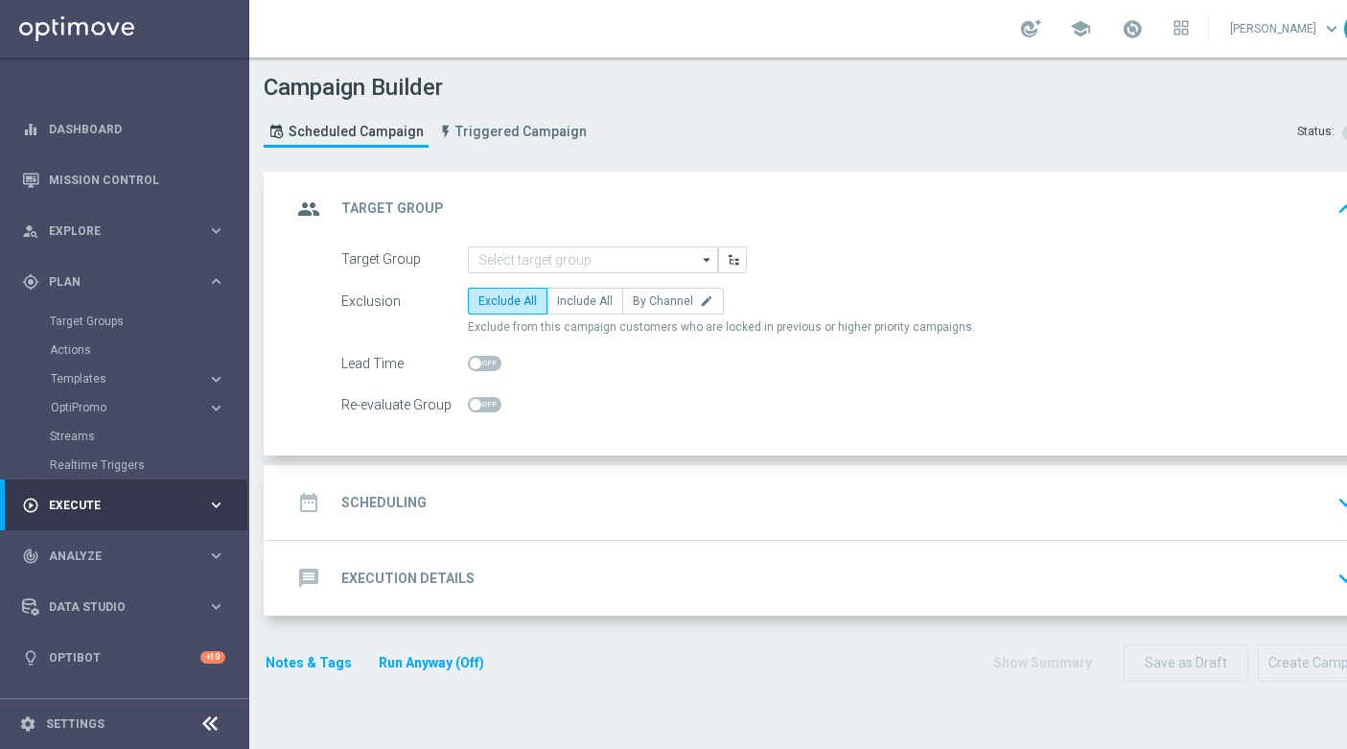
click at [96, 387] on accordion "Templates keyboard_arrow_right Optimail OptiMobile In-App OptiMobile Push Embed…" at bounding box center [149, 378] width 198 height 29
click at [96, 384] on span "Templates" at bounding box center [119, 379] width 137 height 12
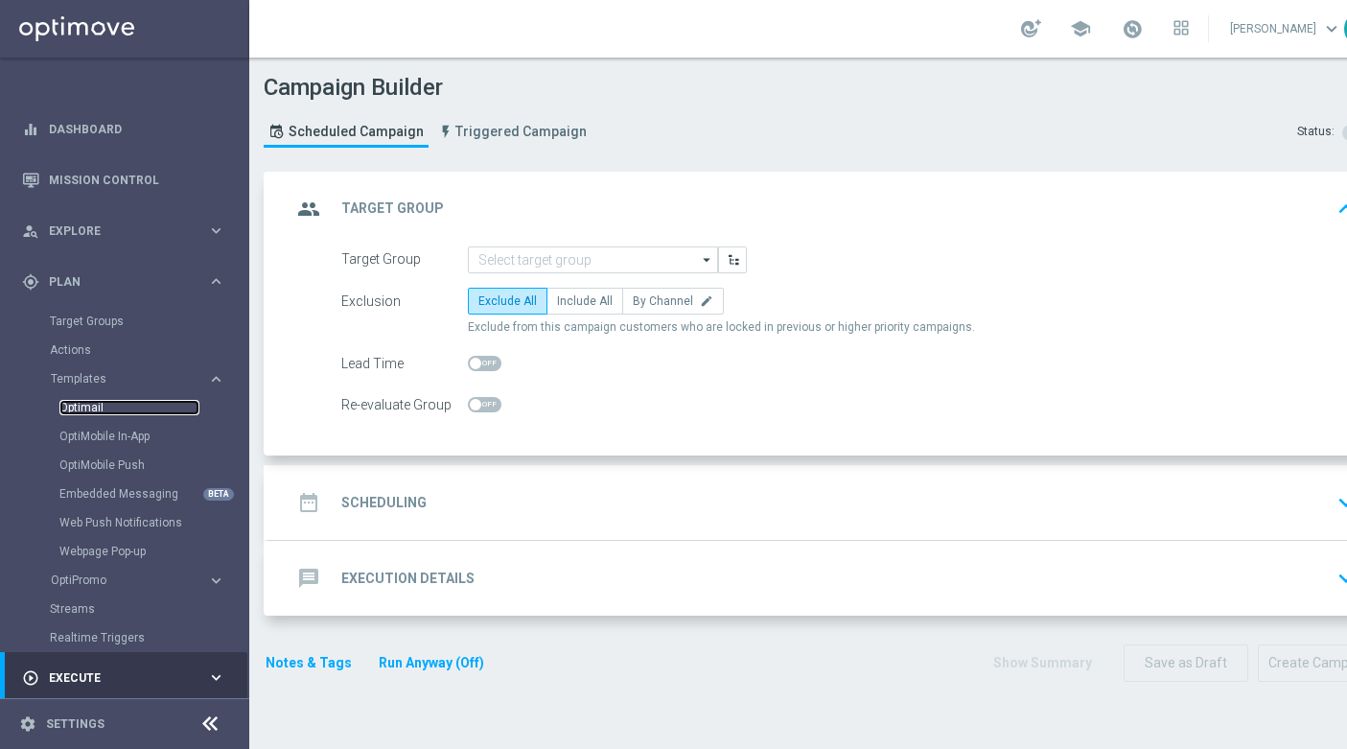
click at [99, 412] on link "Optimail" at bounding box center [129, 407] width 140 height 15
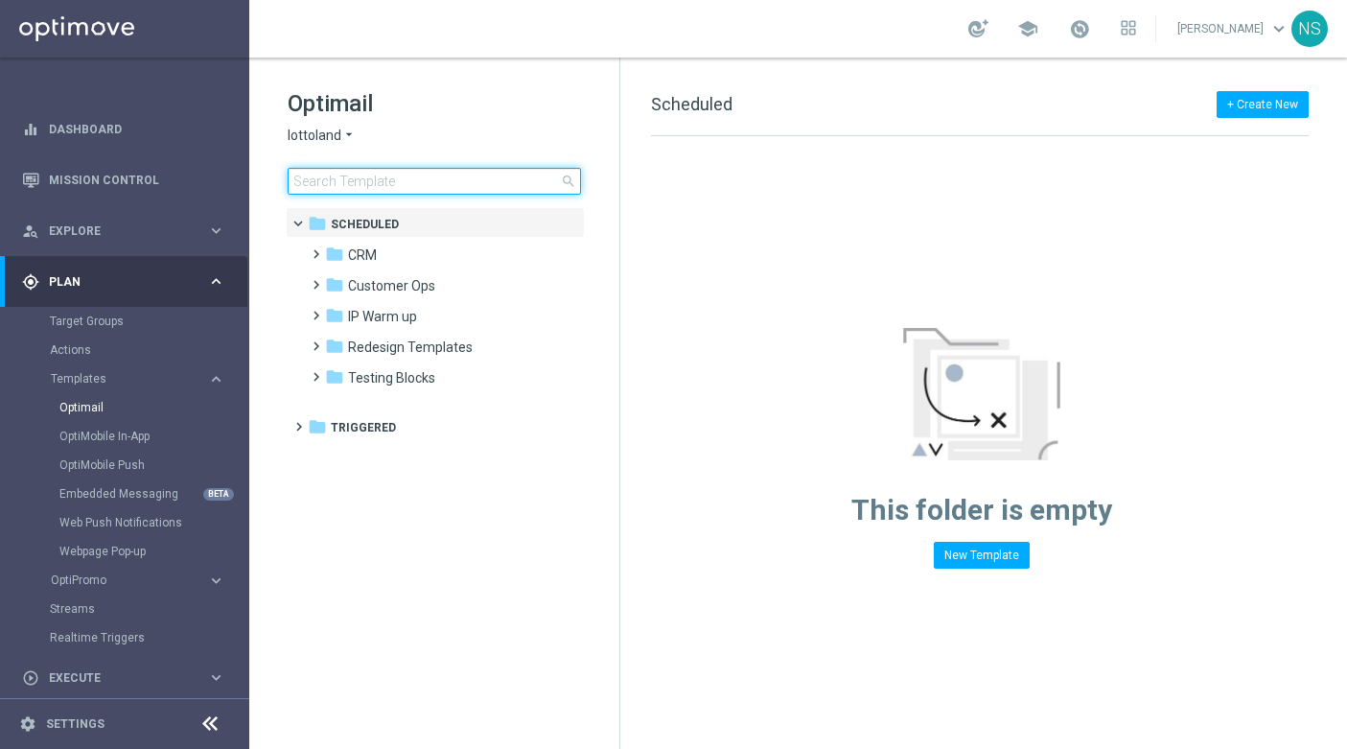
click at [538, 183] on input at bounding box center [434, 181] width 293 height 27
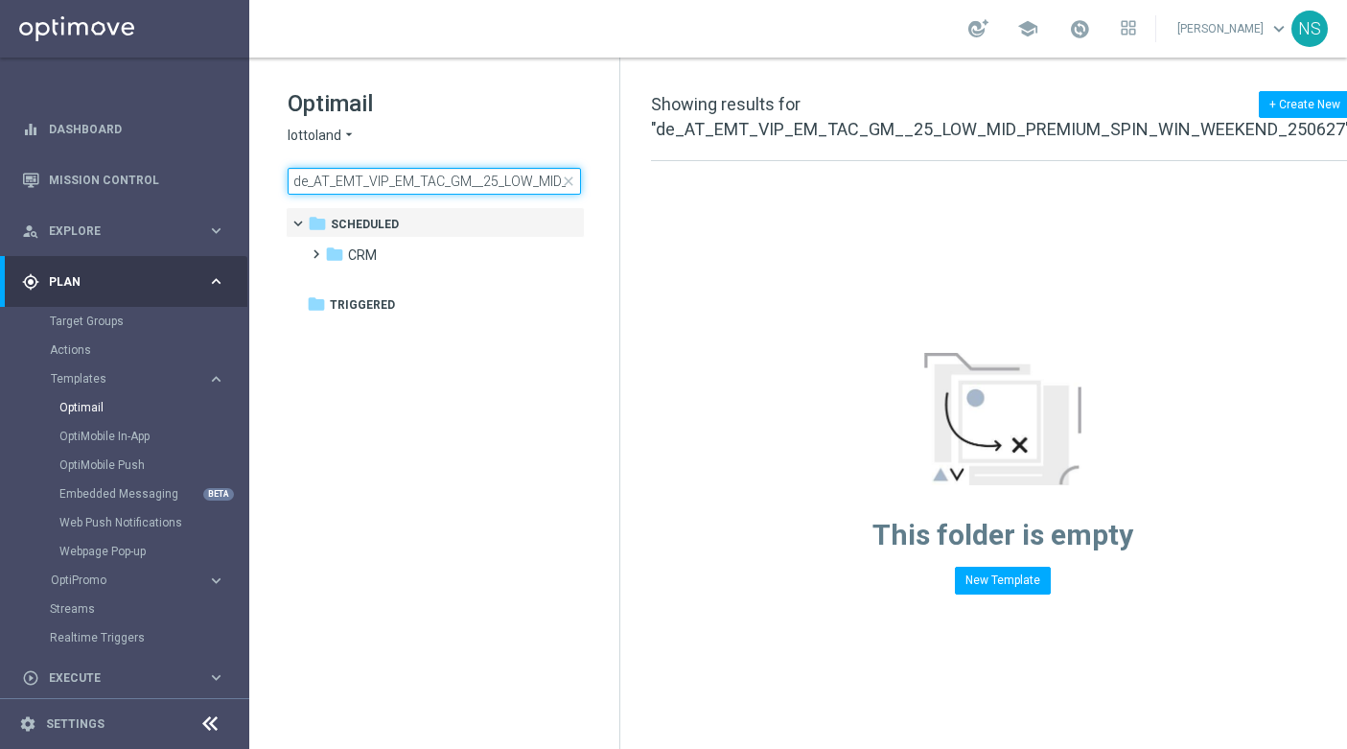
scroll to position [0, 244]
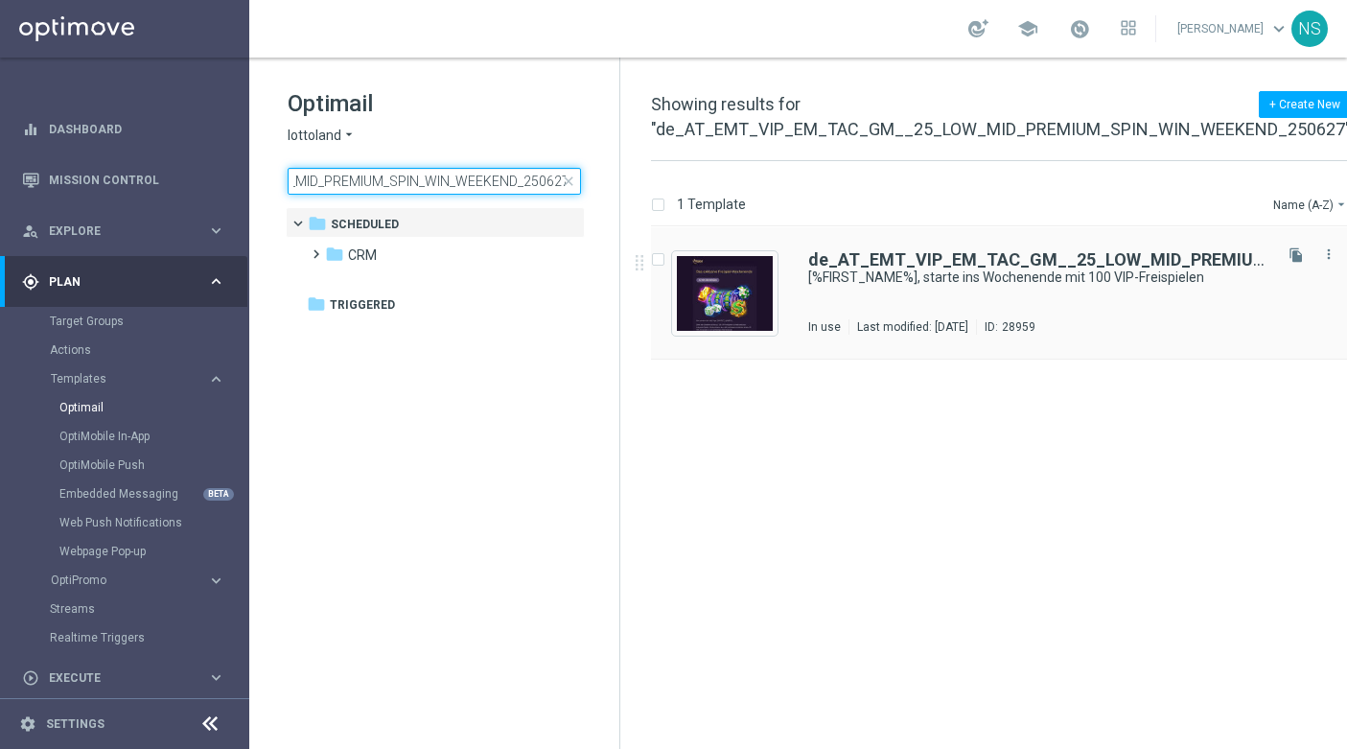
type input "de_AT_EMT_VIP_EM_TAC_GM__25_LOW_MID_PREMIUM_SPIN_WIN_WEEKEND_250627"
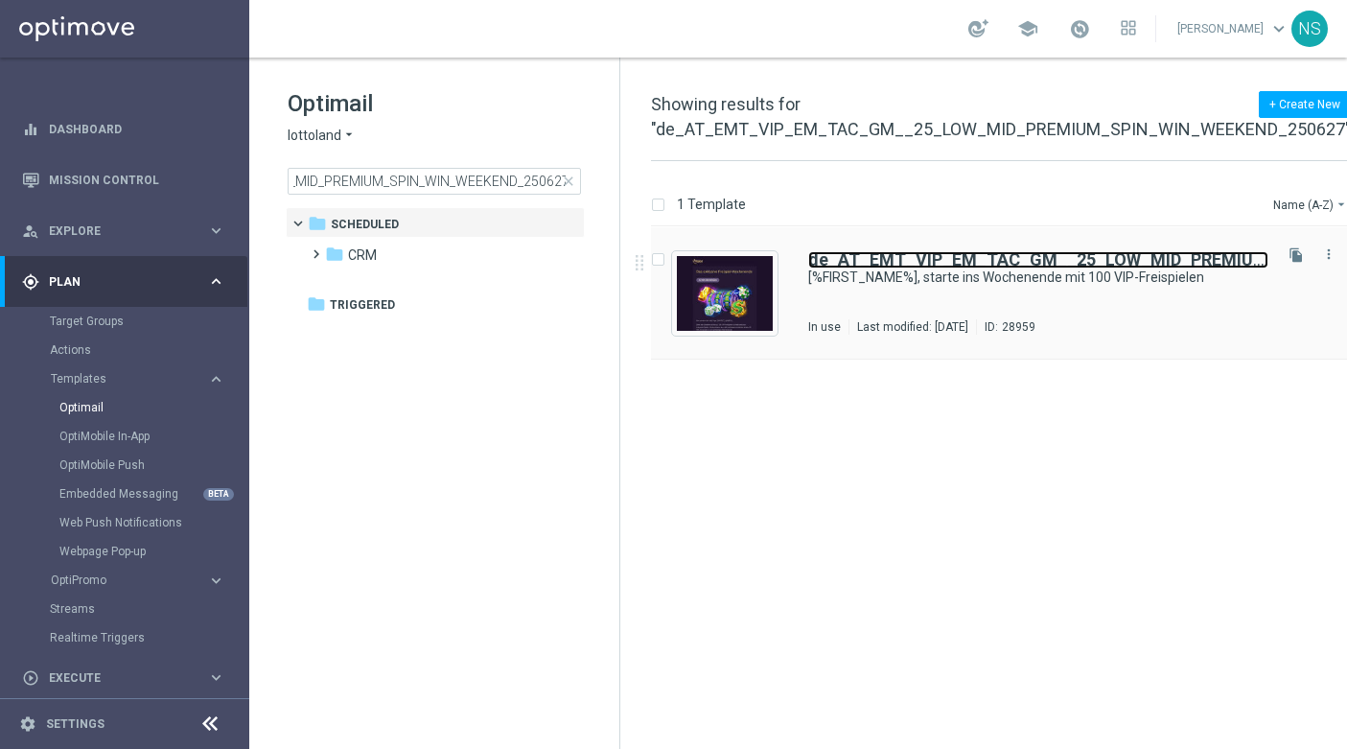
click at [913, 264] on b "de_AT_EMT_VIP_EM_TAC_GM__25_LOW_MID_PREMIUM_SPIN_WIN_WEEKEND_250627" at bounding box center [1160, 259] width 704 height 20
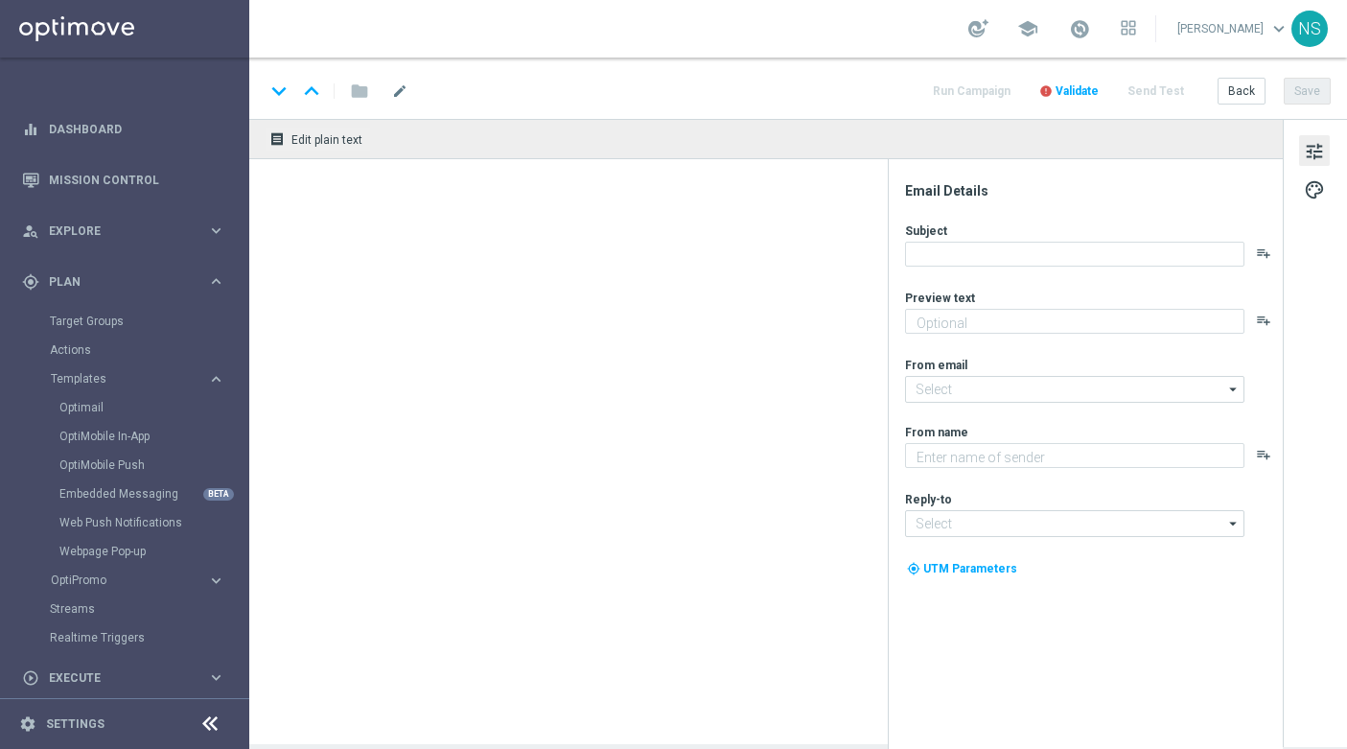
type textarea "Das exklusive Freispiel-Wochenende im Millionaires’ Club"
type input "[EMAIL_ADDRESS][DOMAIN_NAME]"
type textarea "Millionaires' Club"
type input "[EMAIL_ADDRESS][DOMAIN_NAME]"
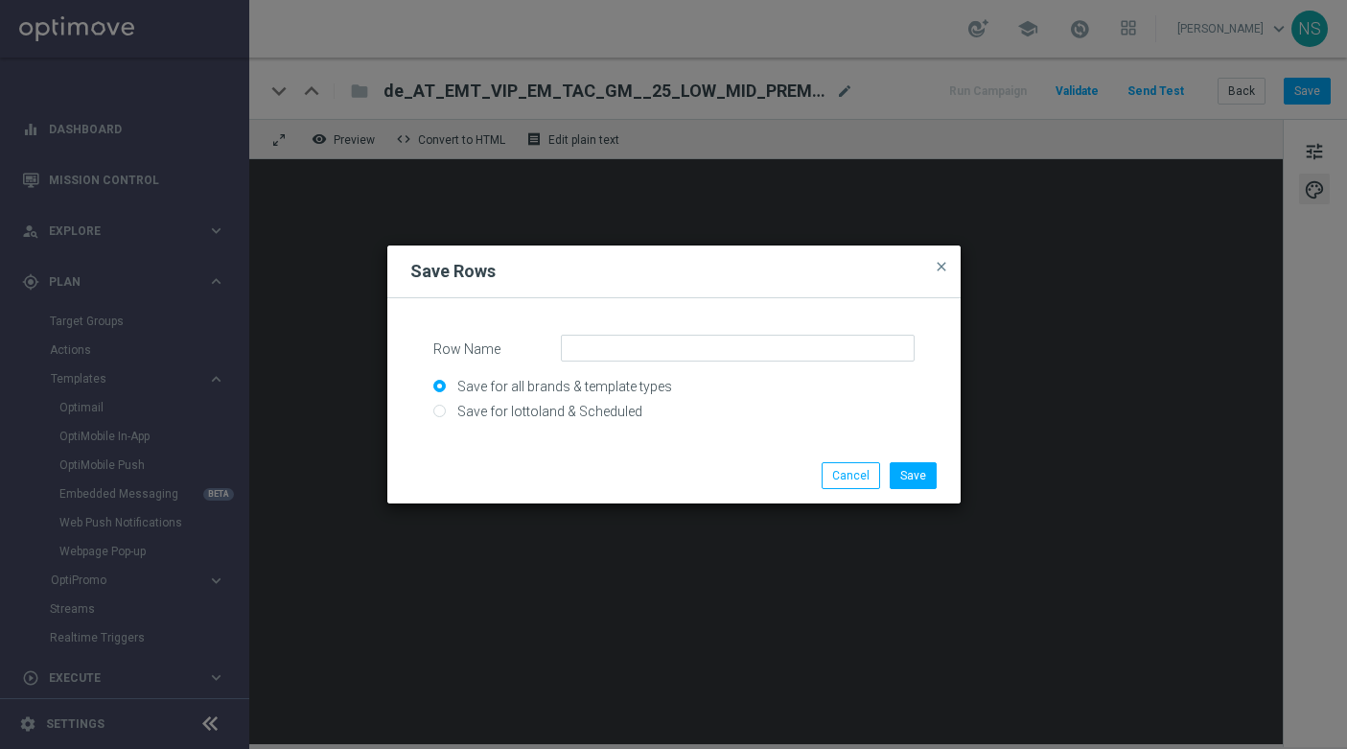
click at [640, 331] on form "Row Name Save for all brands & template types Save for lottoland & Scheduled" at bounding box center [673, 376] width 527 height 120
click at [594, 416] on input "Save for lottoland & Scheduled" at bounding box center [673, 419] width 481 height 27
radio input "true"
click at [630, 351] on input "Row Name" at bounding box center [738, 348] width 354 height 27
paste input "CRM_VIP_25_W34_25BBWAVESOFPOSEIDON"
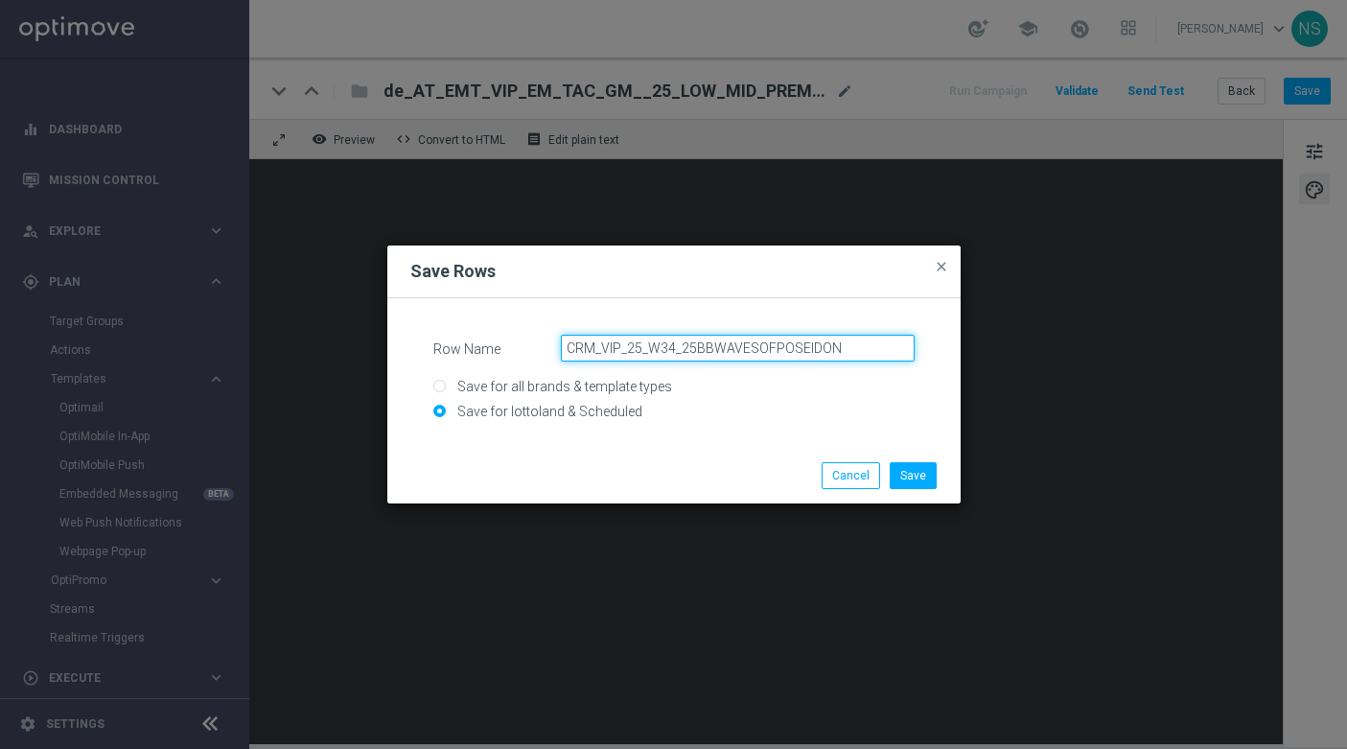
click at [565, 344] on input "CRM_VIP_25_W34_25BBWAVESOFPOSEIDON" at bounding box center [738, 348] width 354 height 27
type input "AT_CRM_VIP_25_W34_25BBWAVESOFPOSEIDON"
click at [934, 478] on button "Save" at bounding box center [913, 475] width 47 height 27
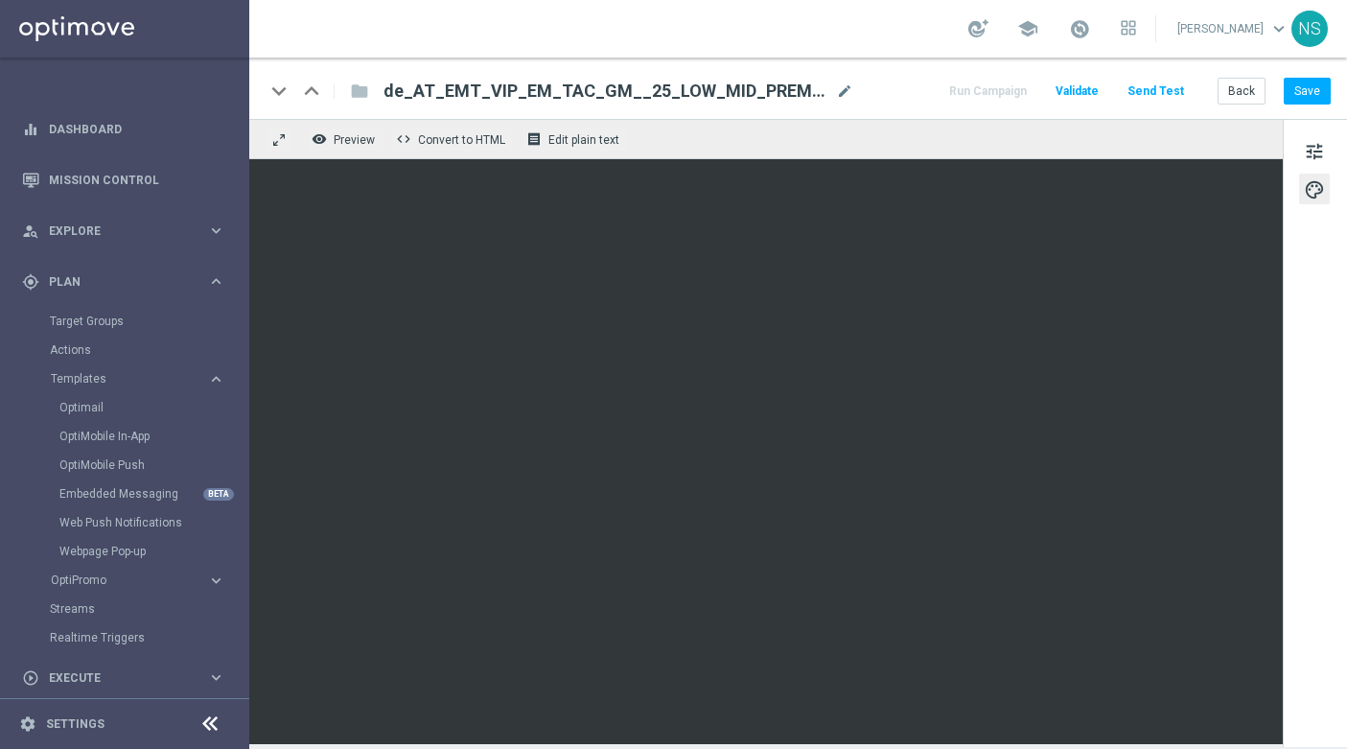
click at [1307, 106] on div "keyboard_arrow_down keyboard_arrow_up folder de_AT_EMT_VIP_EM_TAC_GM__25_LOW_MI…" at bounding box center [798, 88] width 1098 height 61
click at [1307, 82] on button "Save" at bounding box center [1307, 91] width 47 height 27
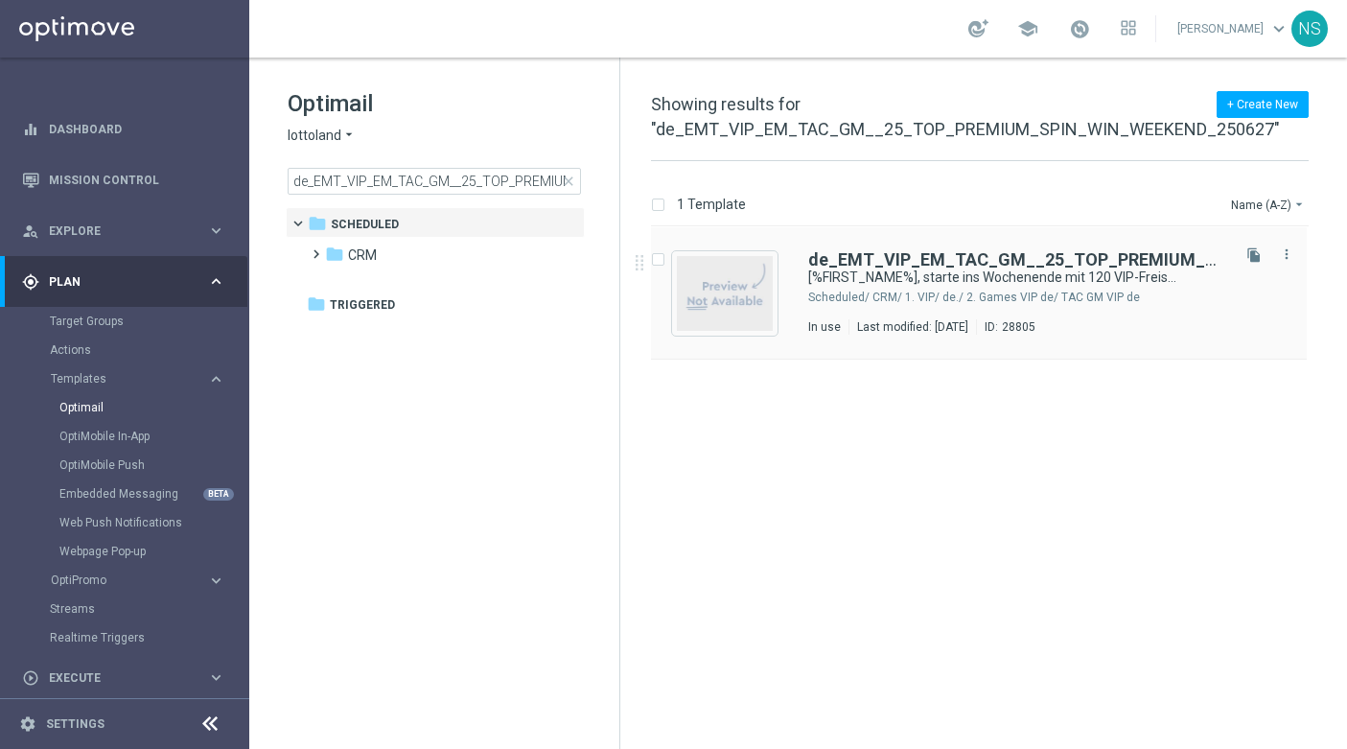
click at [963, 249] on div "de_EMT_VIP_EM_TAC_GM__25_TOP_PREMIUM_SPIN_WIN_WEEKEND_250627 [%FIRST_NAME%], st…" at bounding box center [979, 293] width 656 height 132
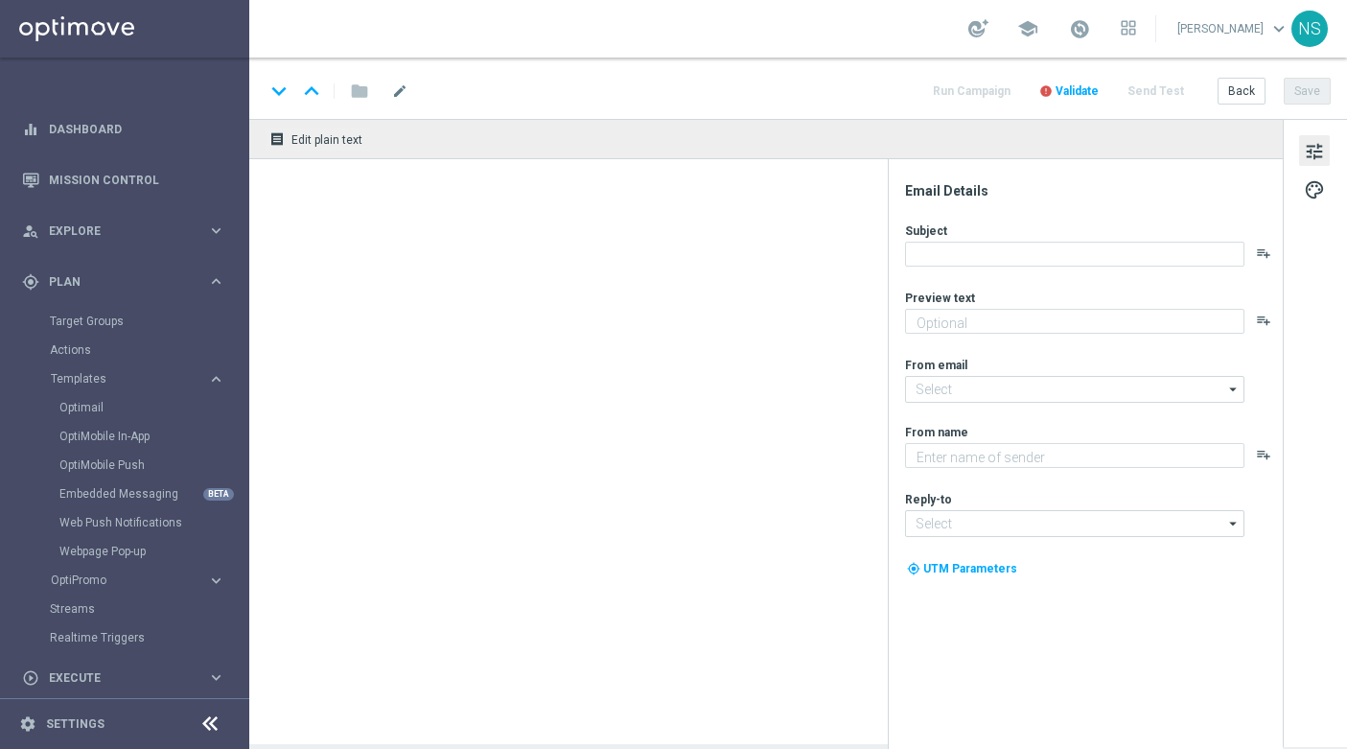
type textarea "Das exklusive Freispiel-Wochenende im Millionaires’ Club"
type input "[EMAIL_ADDRESS][DOMAIN_NAME]"
type textarea "Millionaires' Club"
type input "[EMAIL_ADDRESS][DOMAIN_NAME]"
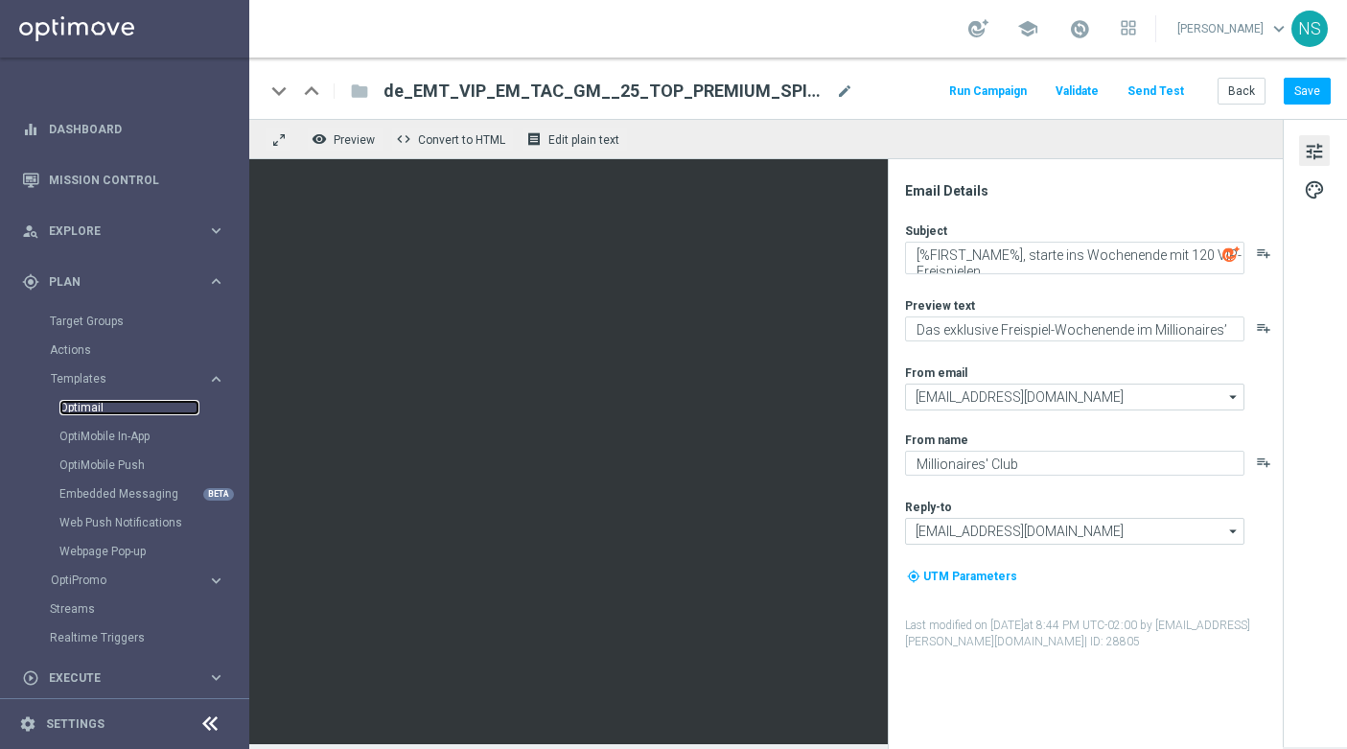
click at [95, 408] on link "Optimail" at bounding box center [129, 407] width 140 height 15
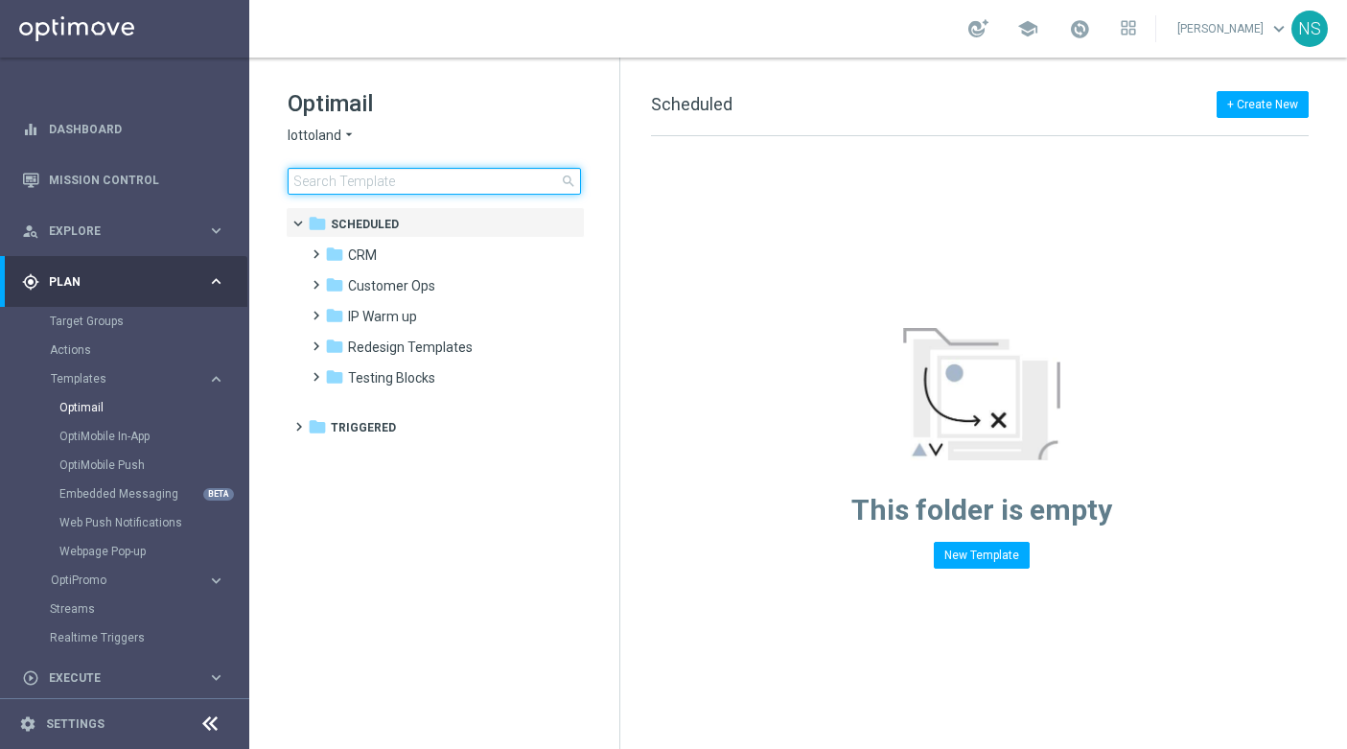
click at [477, 187] on input at bounding box center [434, 181] width 293 height 27
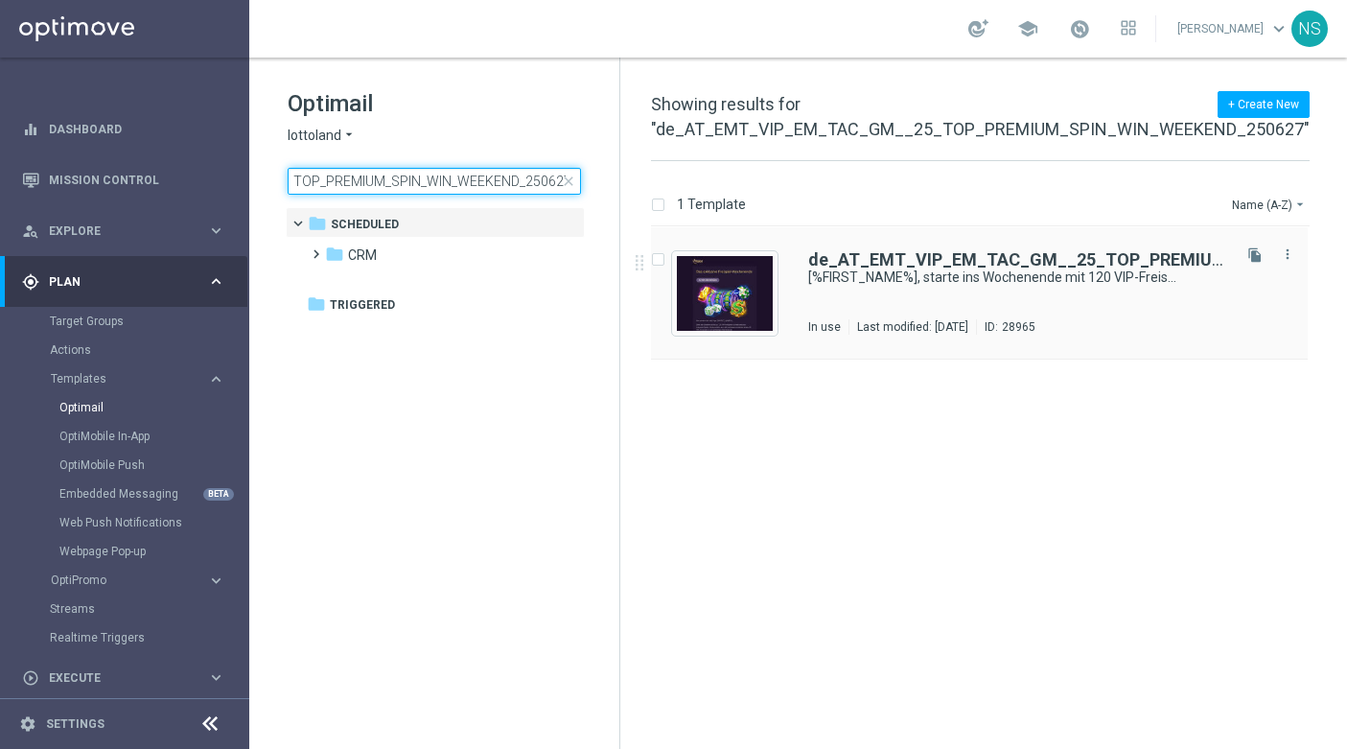
type input "de_AT_EMT_VIP_EM_TAC_GM__25_TOP_PREMIUM_SPIN_WIN_WEEKEND_250627"
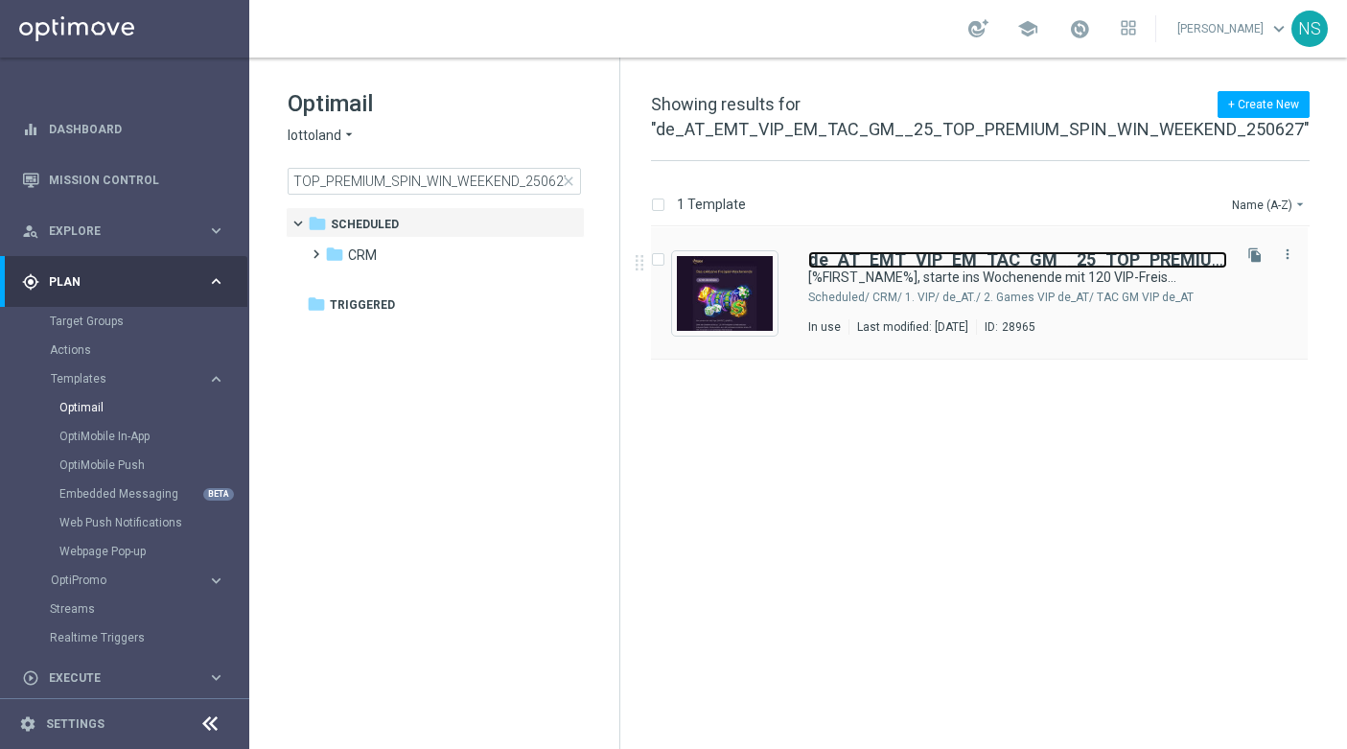
scroll to position [0, 0]
click at [916, 262] on b "de_AT_EMT_VIP_EM_TAC_GM__25_TOP_PREMIUM_SPIN_WIN_WEEKEND_250627" at bounding box center [1139, 259] width 663 height 20
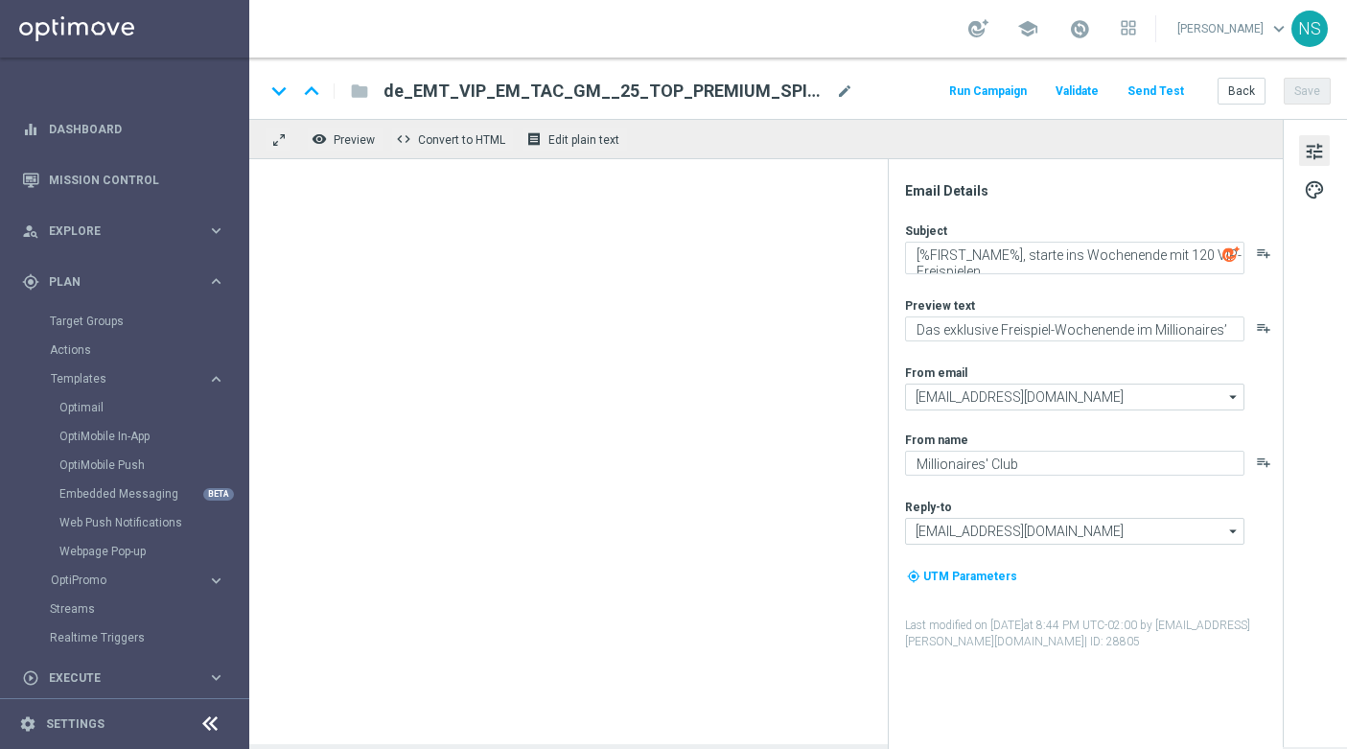
type input "[EMAIL_ADDRESS][DOMAIN_NAME]"
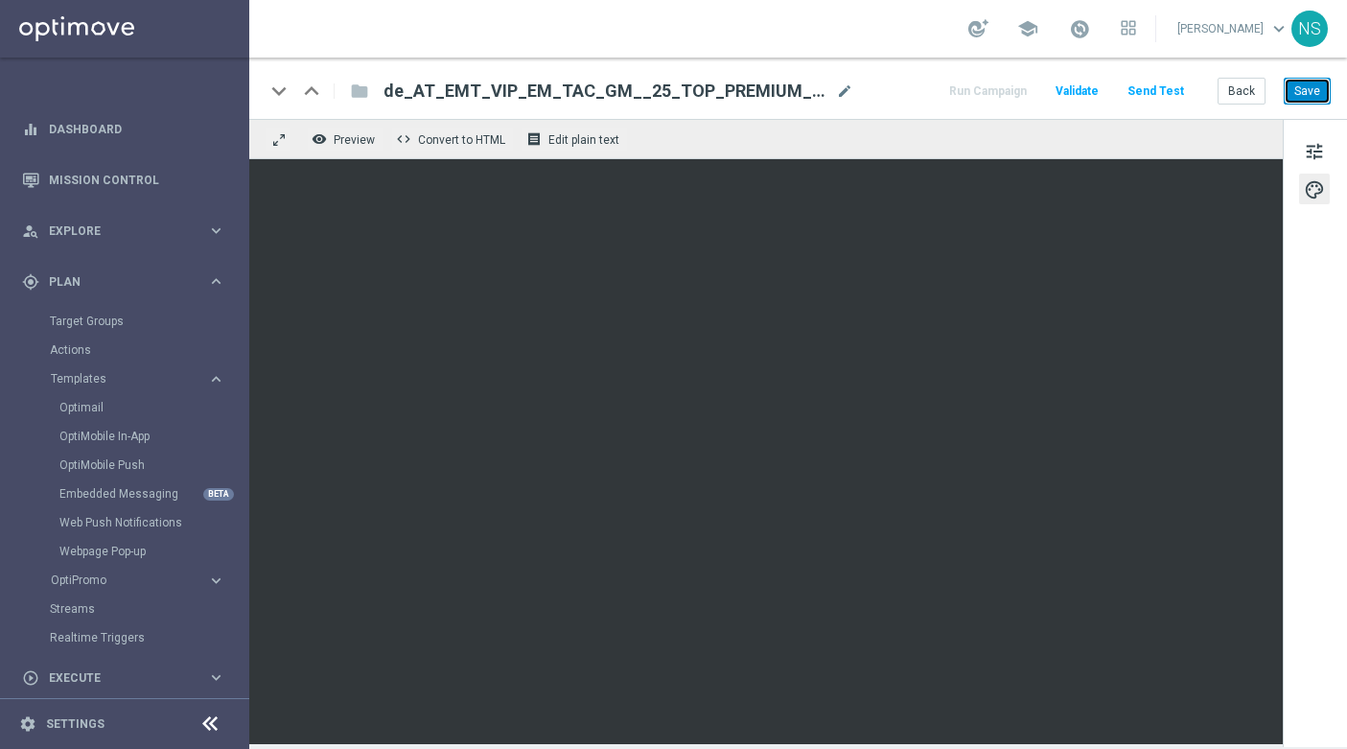
click at [1297, 88] on button "Save" at bounding box center [1307, 91] width 47 height 27
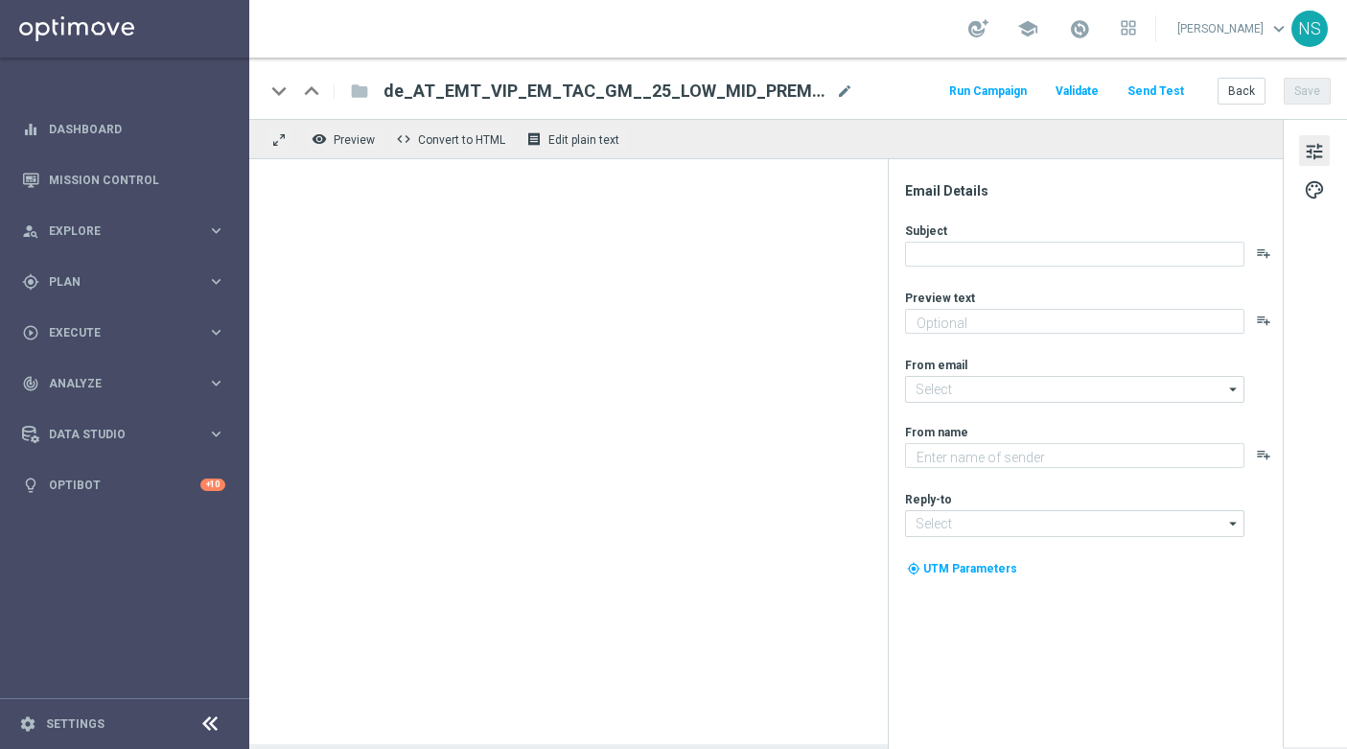
type textarea "Das exklusive Freispiel-Wochenende im Millionaires’ Club"
type input "[EMAIL_ADDRESS][DOMAIN_NAME]"
type textarea "Millionaires' Club"
type input "[EMAIL_ADDRESS][DOMAIN_NAME]"
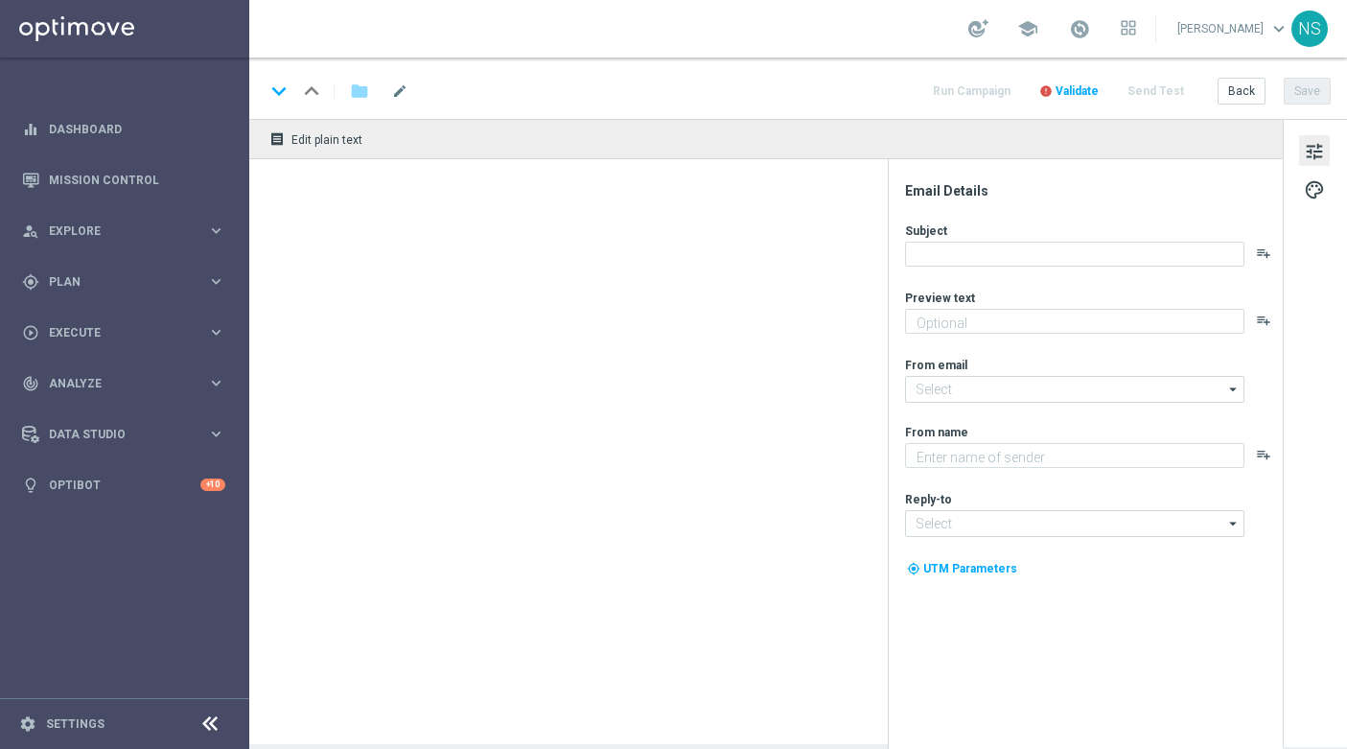
type textarea "Jetzt 10 € Bonus sichern und gratis Blackjack probieren."
type textarea "Millionaires' Club"
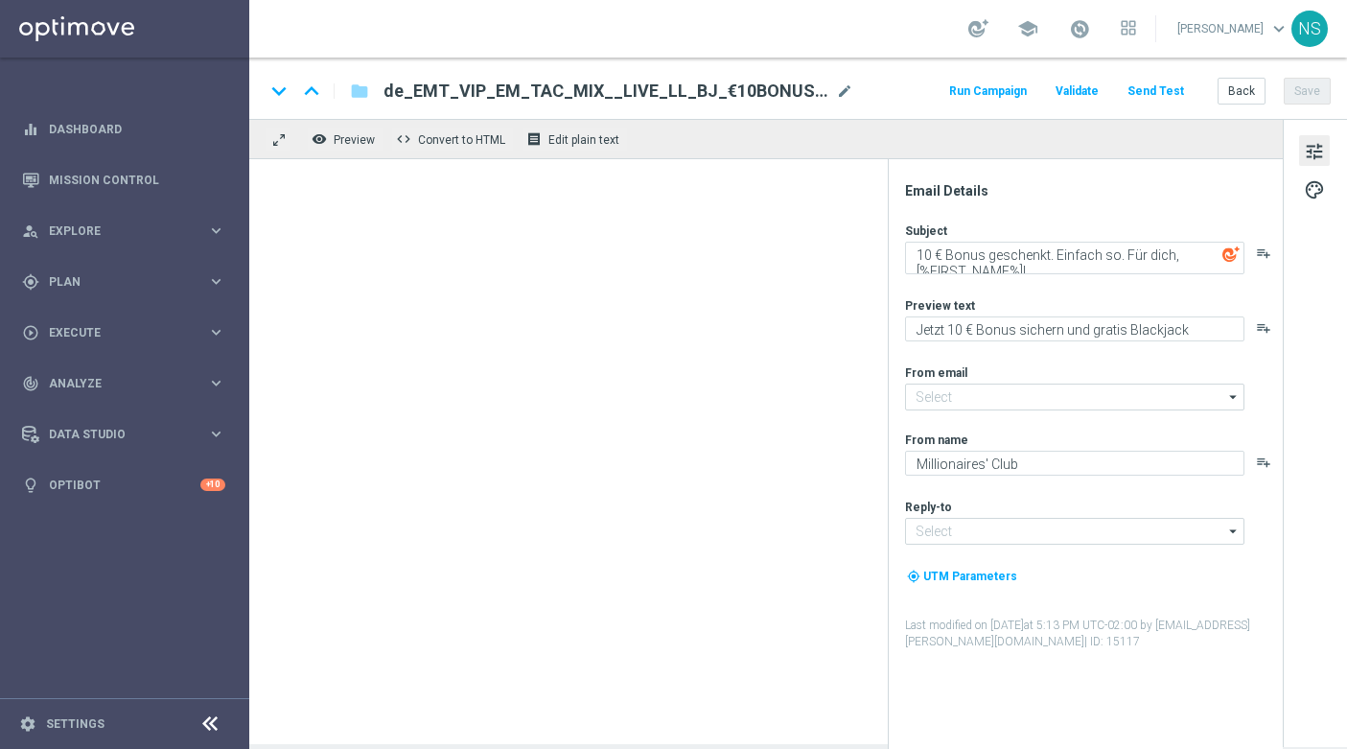
type input "[EMAIL_ADDRESS][DOMAIN_NAME]"
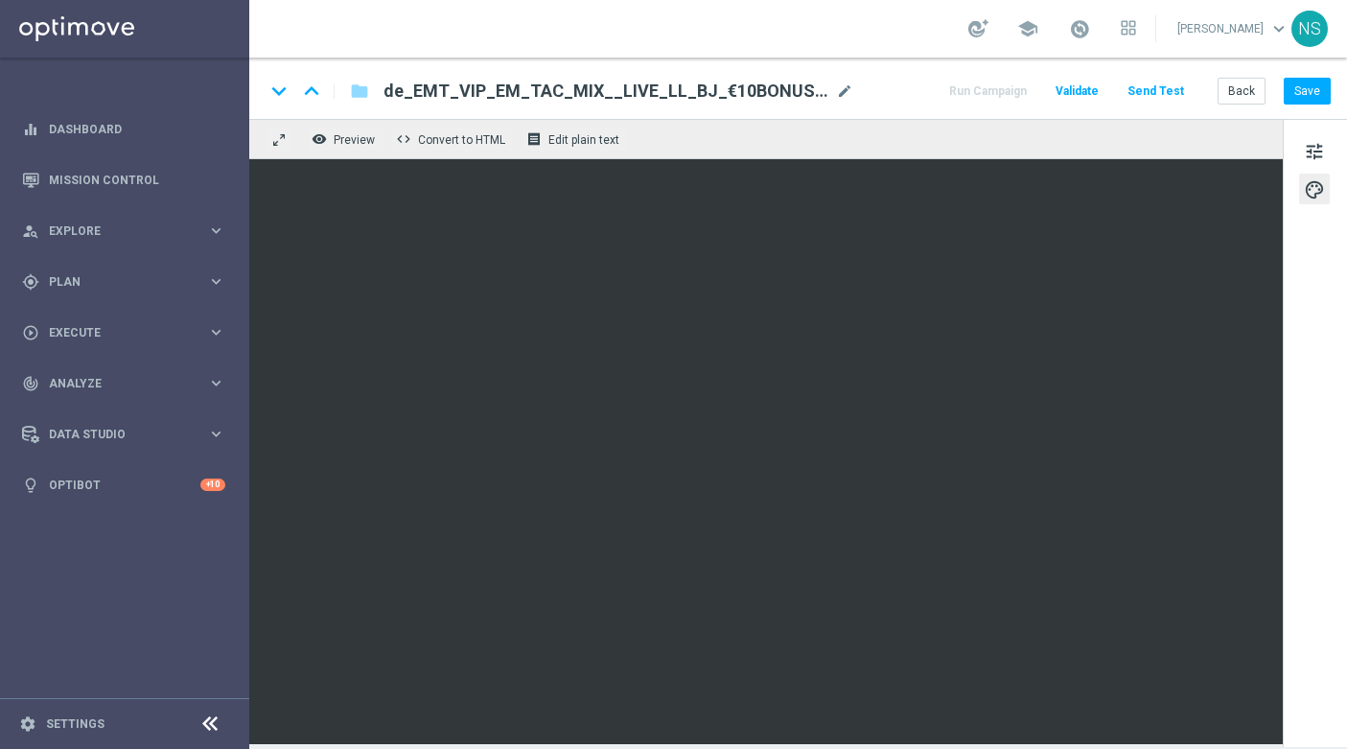
click at [1300, 108] on div "keyboard_arrow_down keyboard_arrow_up folder de_EMT_VIP_EM_TAC_MIX__LIVE_LL_BJ_…" at bounding box center [798, 88] width 1098 height 61
click at [1300, 102] on button "Save" at bounding box center [1307, 91] width 47 height 27
click at [1299, 110] on div "keyboard_arrow_down keyboard_arrow_up folder de_EMT_VIP_EM_TAC_MIX__LIVE_LL_BJ_…" at bounding box center [798, 88] width 1098 height 61
click at [1300, 71] on div "keyboard_arrow_down keyboard_arrow_up folder de_EMT_VIP_EM_TAC_MIX__LIVE_LL_BJ_…" at bounding box center [798, 88] width 1098 height 61
click at [1301, 91] on button "Save" at bounding box center [1307, 91] width 47 height 27
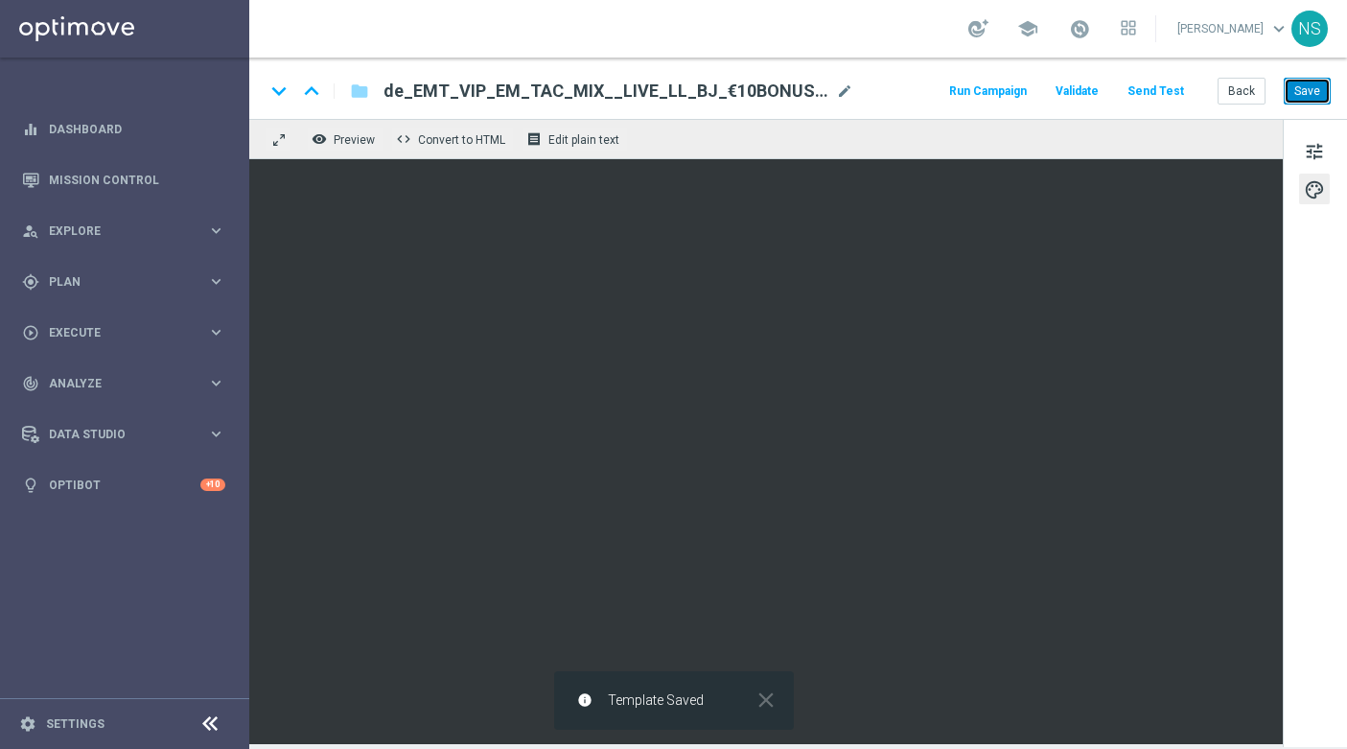
click at [1301, 91] on button "Save" at bounding box center [1307, 91] width 47 height 27
click at [1315, 82] on button "Save" at bounding box center [1307, 91] width 47 height 27
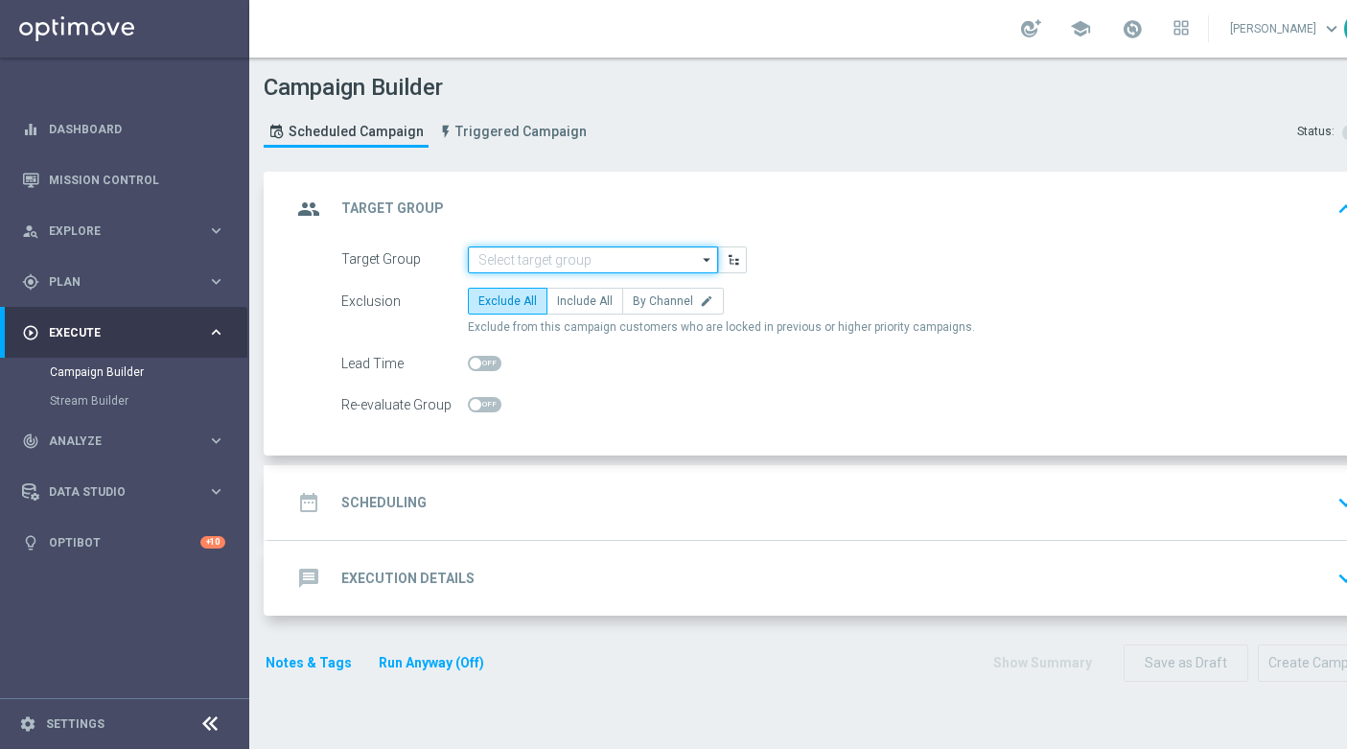
click at [596, 248] on input at bounding box center [593, 259] width 250 height 27
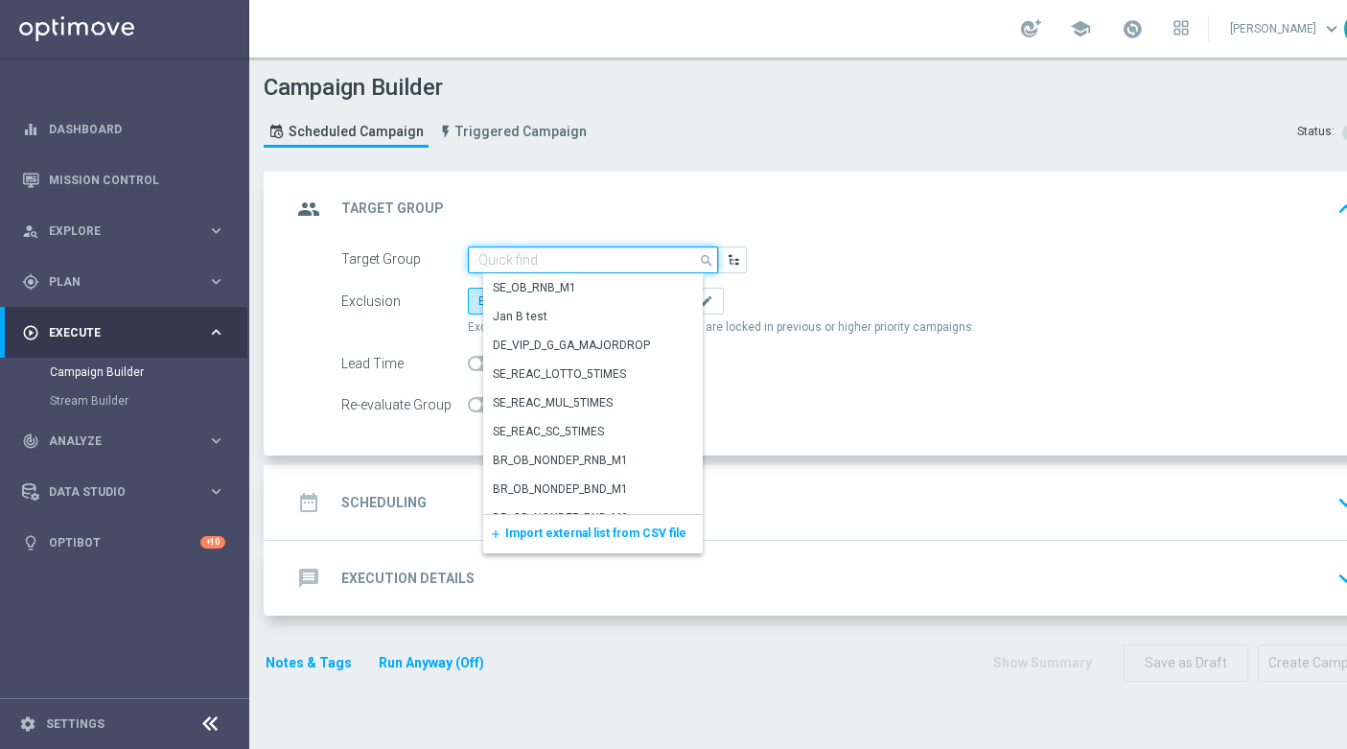
paste input "de_TGT_VIP_EM_TAC_GM__9DAYNOACT"
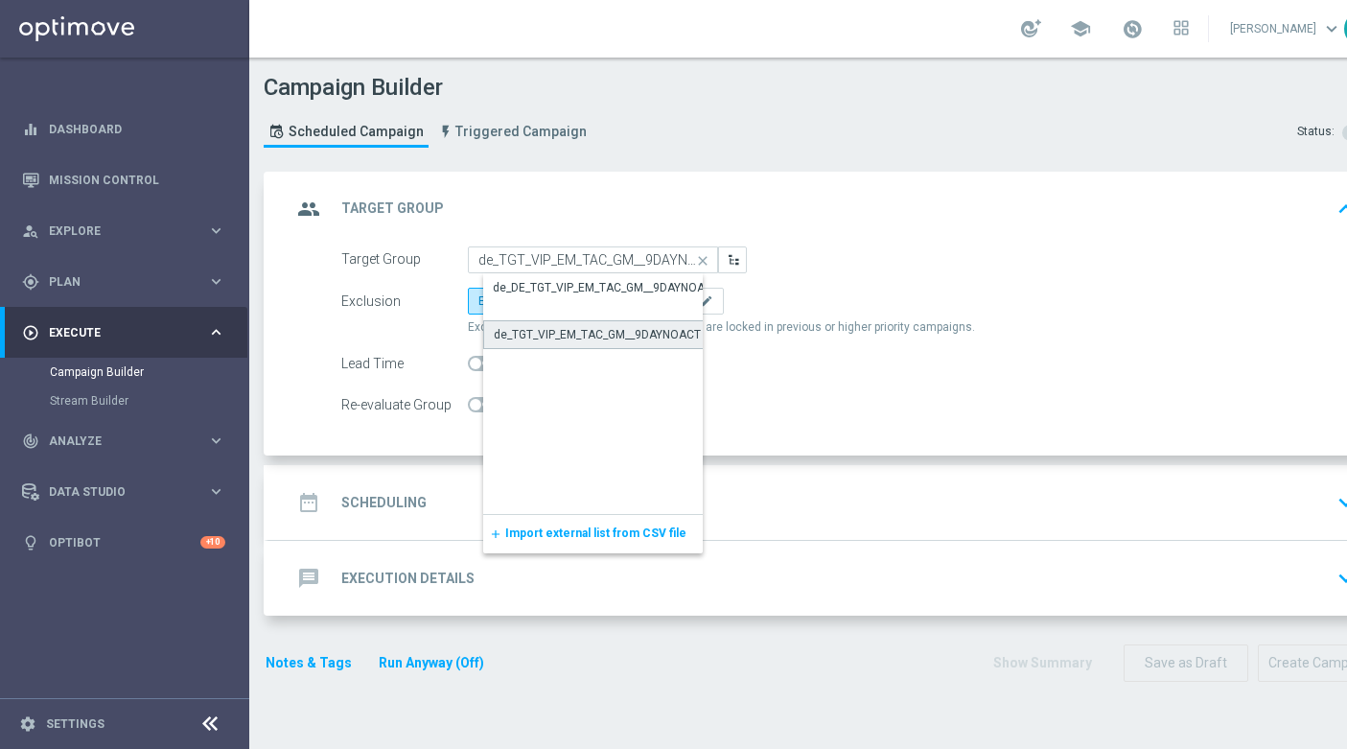
click at [596, 345] on div "de_TGT_VIP_EM_TAC_GM__9DAYNOACT" at bounding box center [608, 334] width 250 height 29
type input "de_TGT_VIP_EM_TAC_GM__9DAYNOACT"
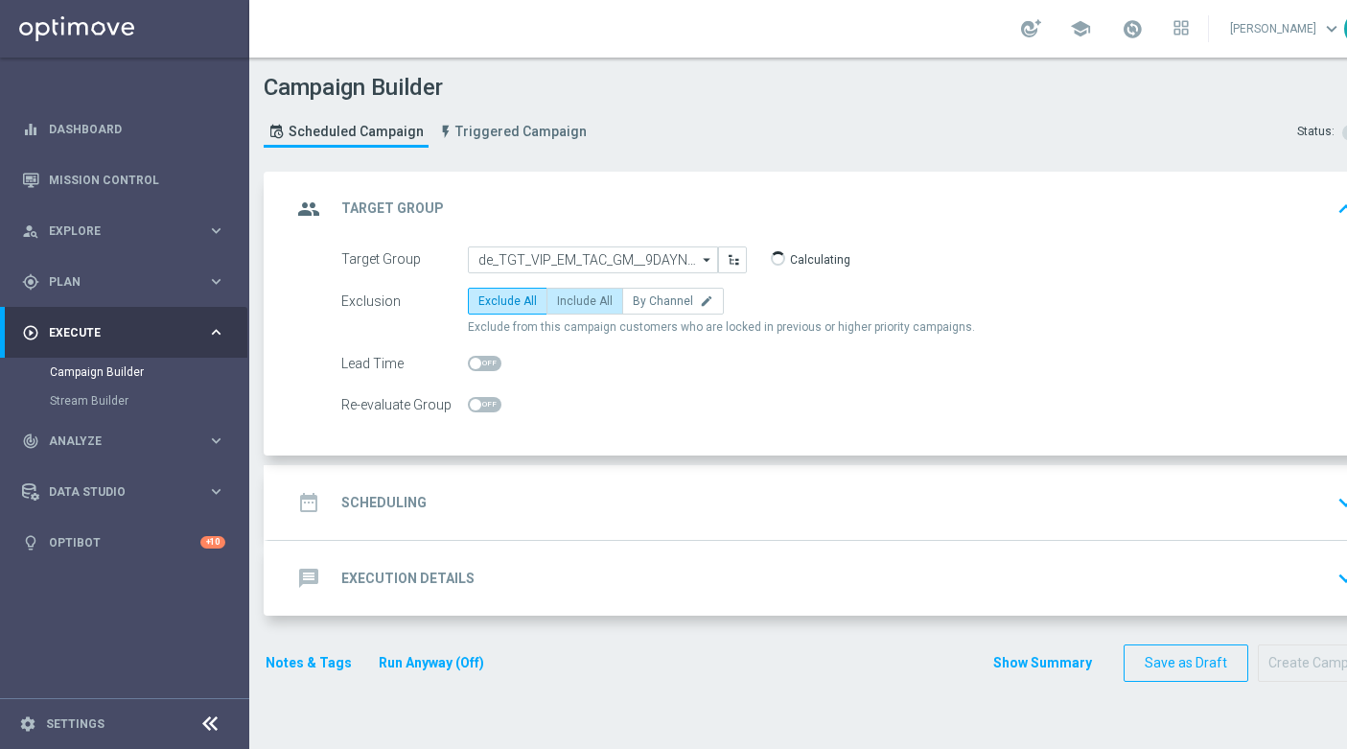
click at [572, 305] on span "Include All" at bounding box center [585, 300] width 56 height 13
click at [570, 305] on input "Include All" at bounding box center [563, 304] width 12 height 12
radio input "true"
click at [524, 499] on div "date_range Scheduling keyboard_arrow_down" at bounding box center [827, 502] width 1071 height 36
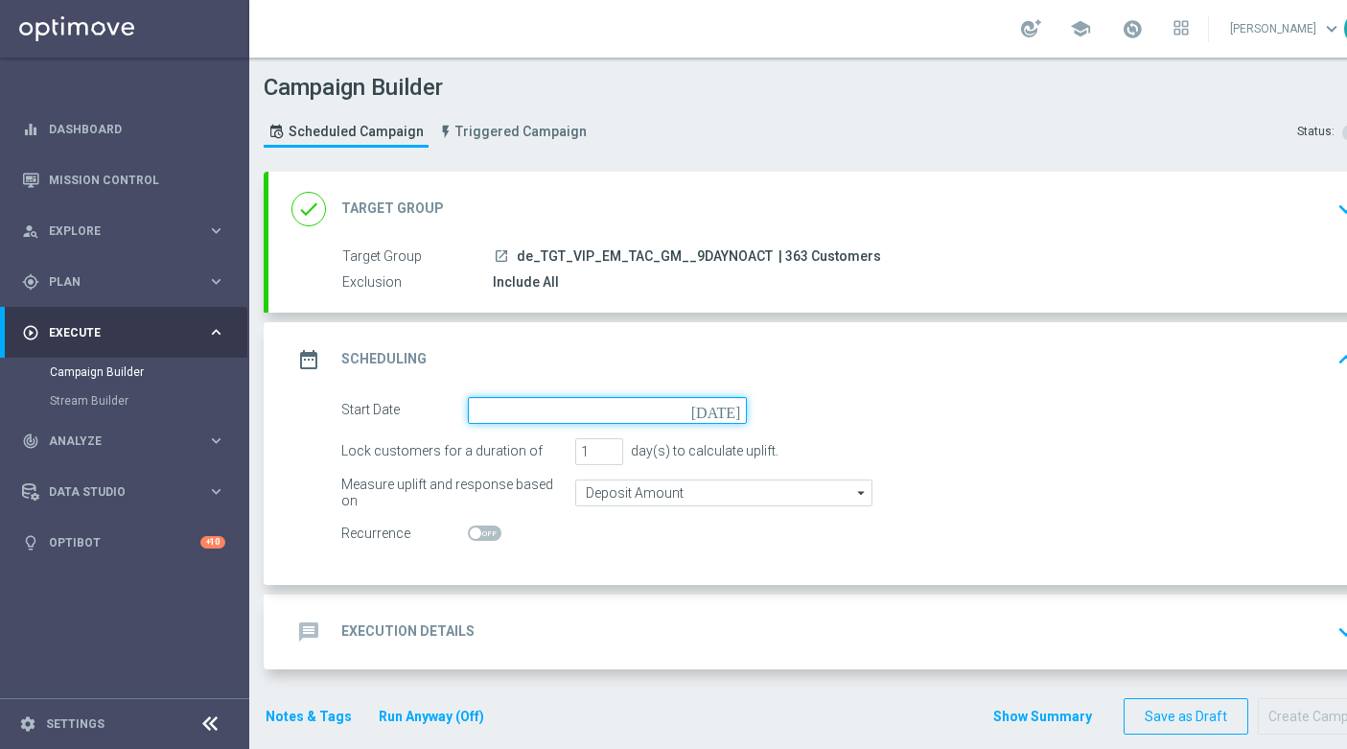
click at [507, 403] on input at bounding box center [607, 410] width 279 height 27
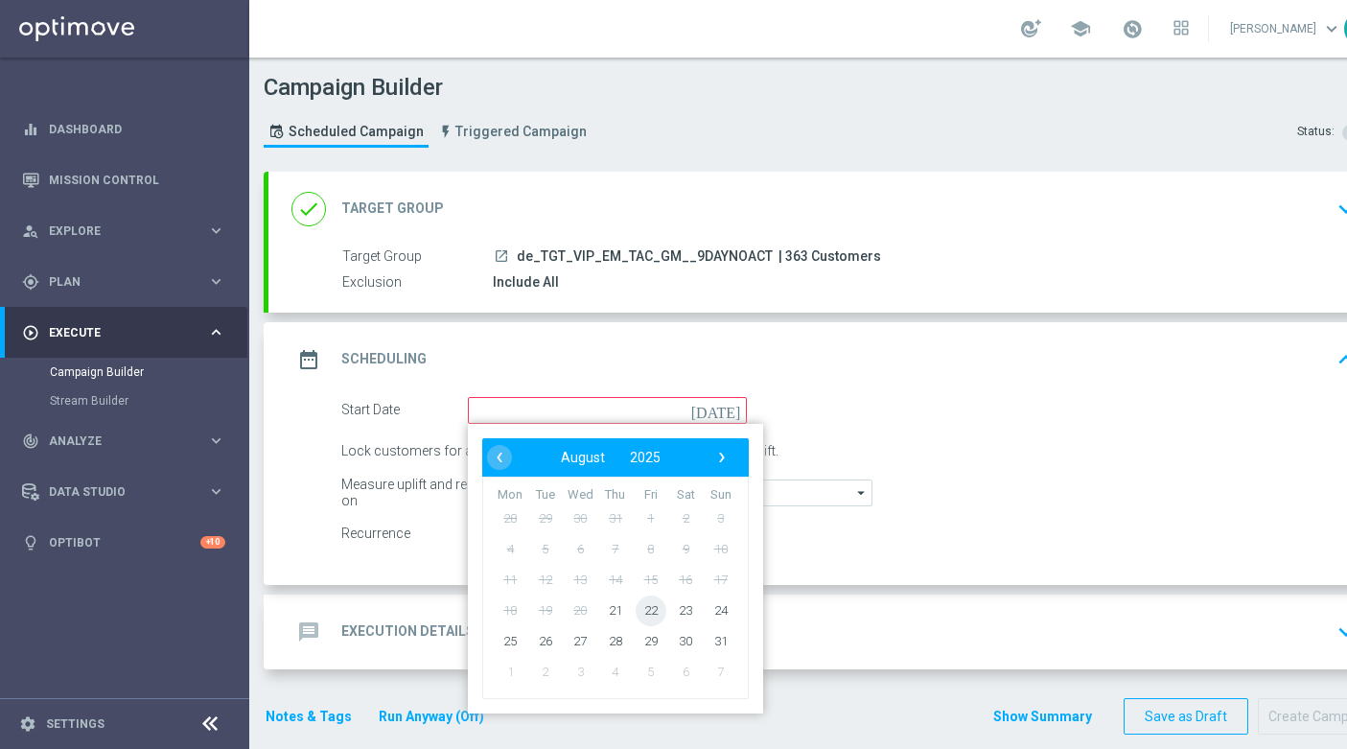
drag, startPoint x: 634, startPoint y: 608, endPoint x: 655, endPoint y: 610, distance: 21.2
click at [656, 610] on tr "18 19 20 21 22 23 24" at bounding box center [616, 610] width 246 height 31
click at [655, 610] on span "22" at bounding box center [651, 610] width 31 height 31
type input "22 Aug 2025"
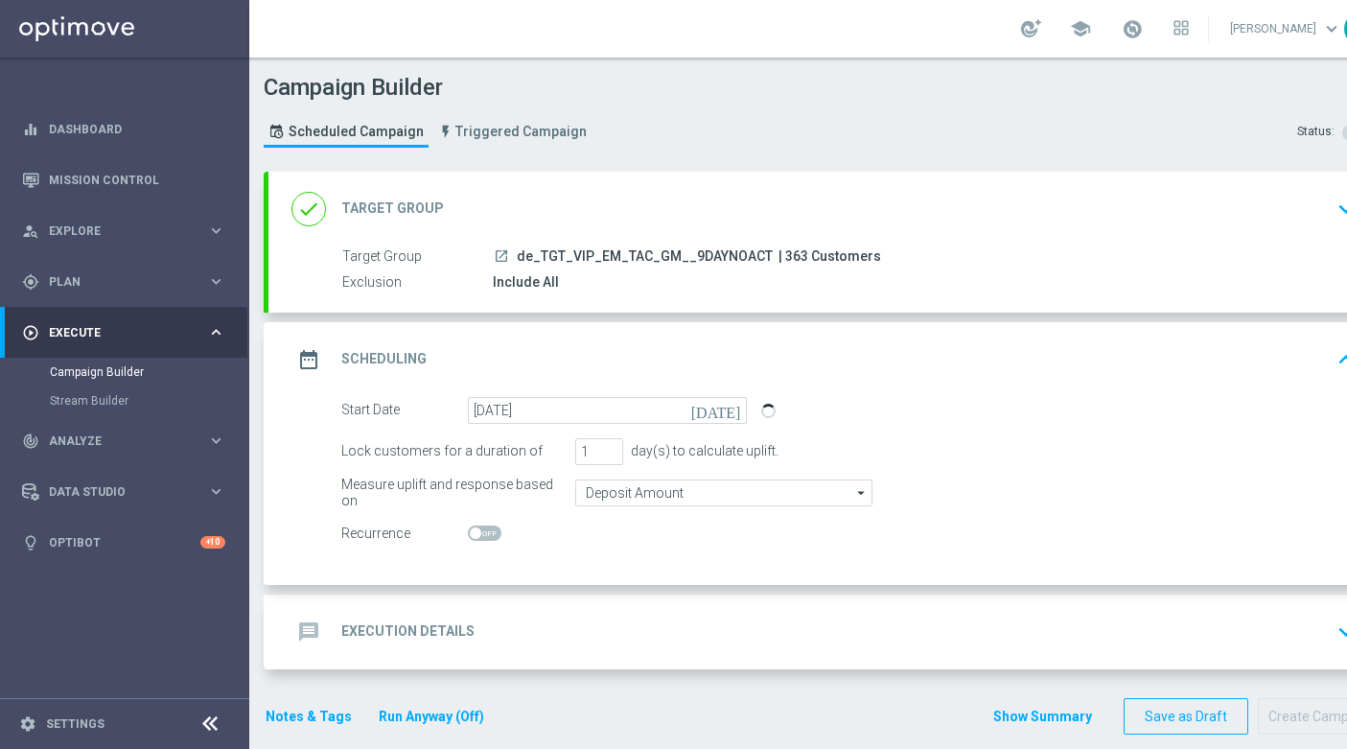
click at [647, 626] on div "message Execution Details keyboard_arrow_down" at bounding box center [827, 632] width 1071 height 36
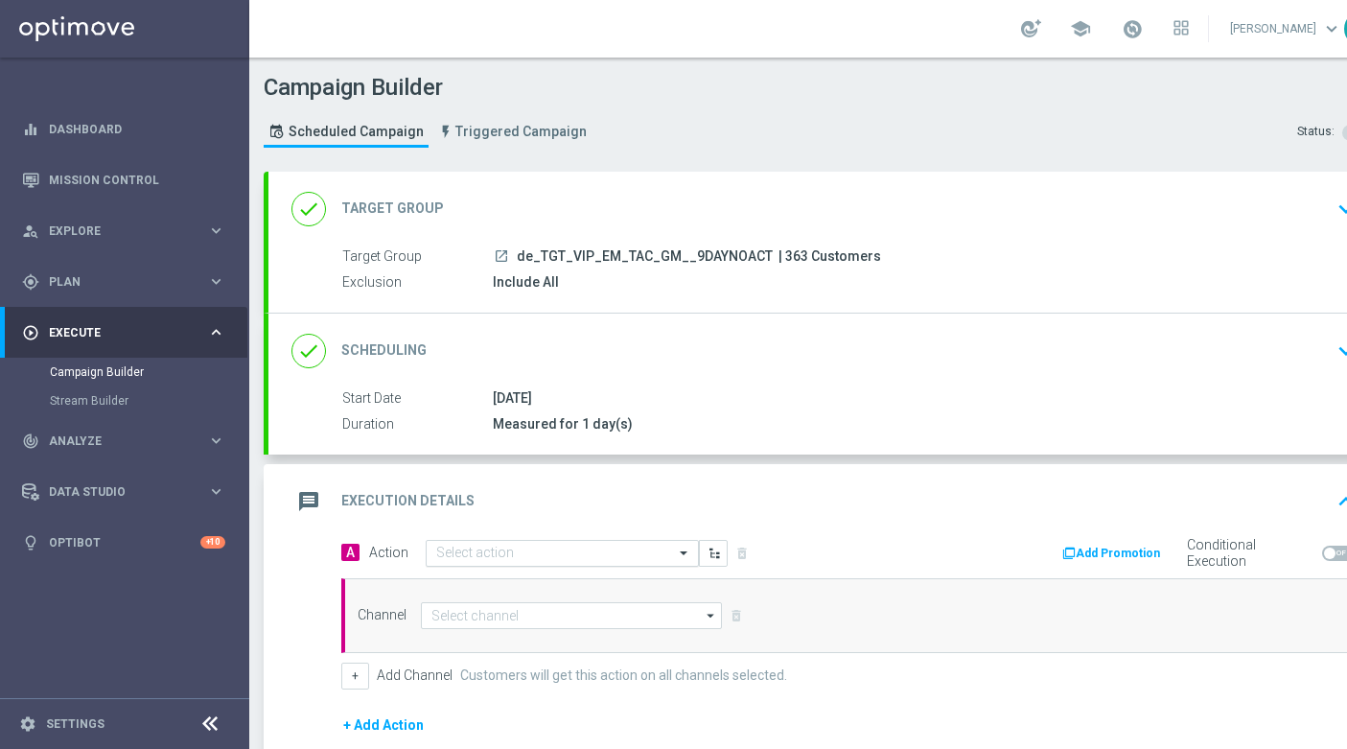
click at [531, 555] on input "text" at bounding box center [543, 554] width 214 height 16
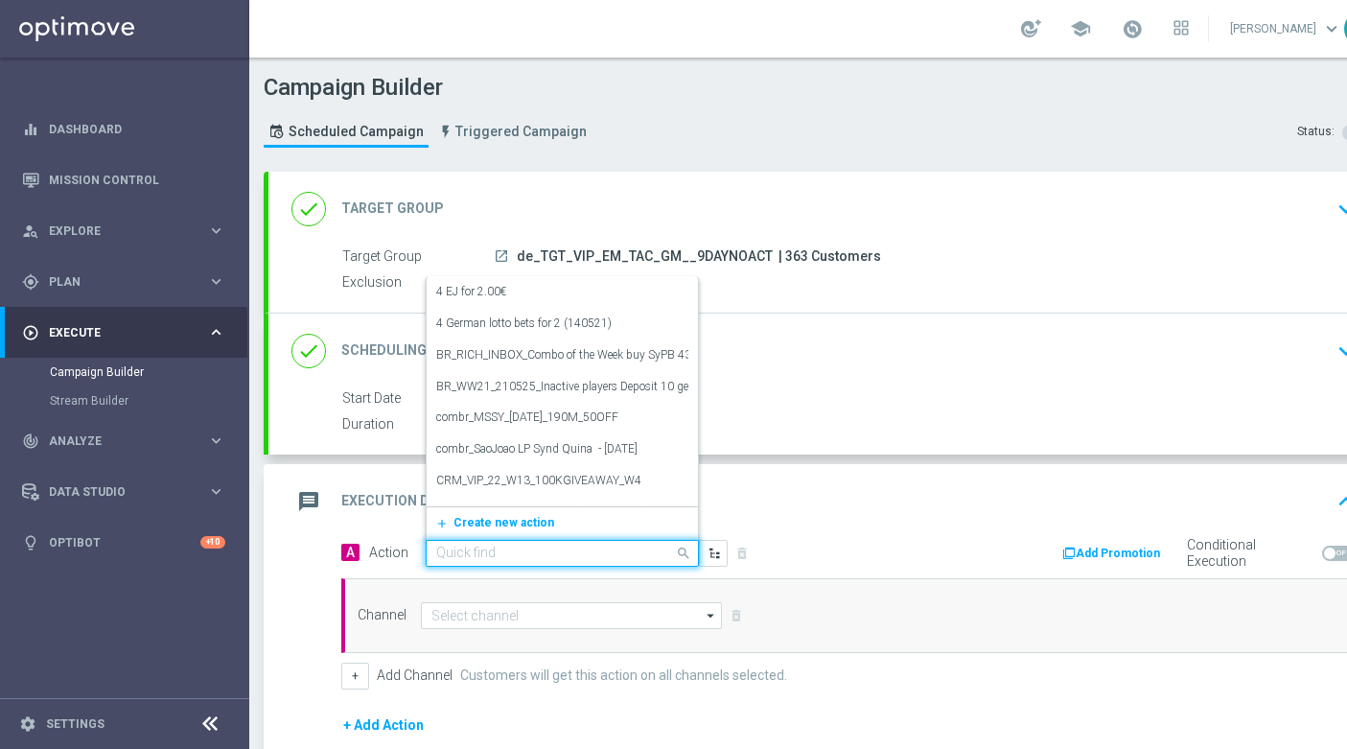
paste input "CRM_VIP_25_W34_REACT_PROMO1_BOOKOFMAJESTICLEMUR"
type input "CRM_VIP_25_W34_REACT_PROMO1_BOOKOFMAJESTICLEMUR"
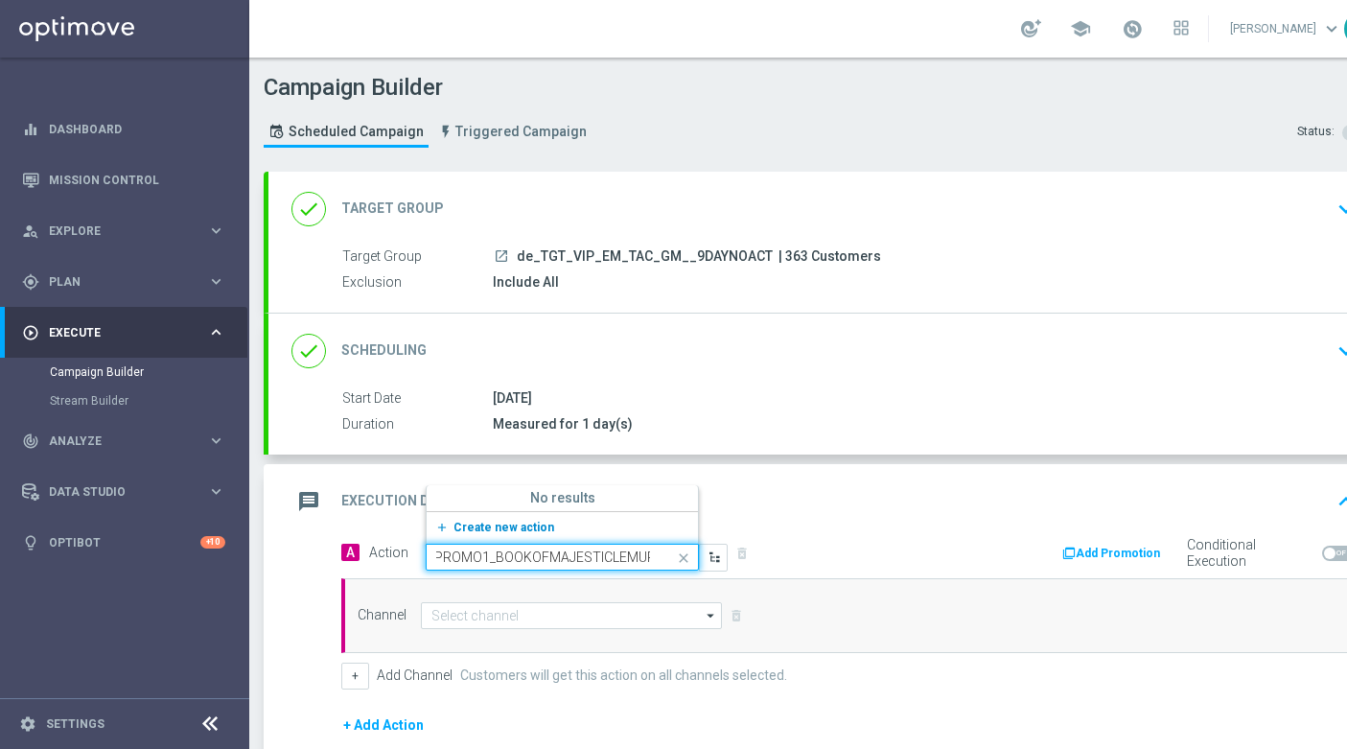
click at [506, 532] on span "Create new action" at bounding box center [504, 527] width 101 height 13
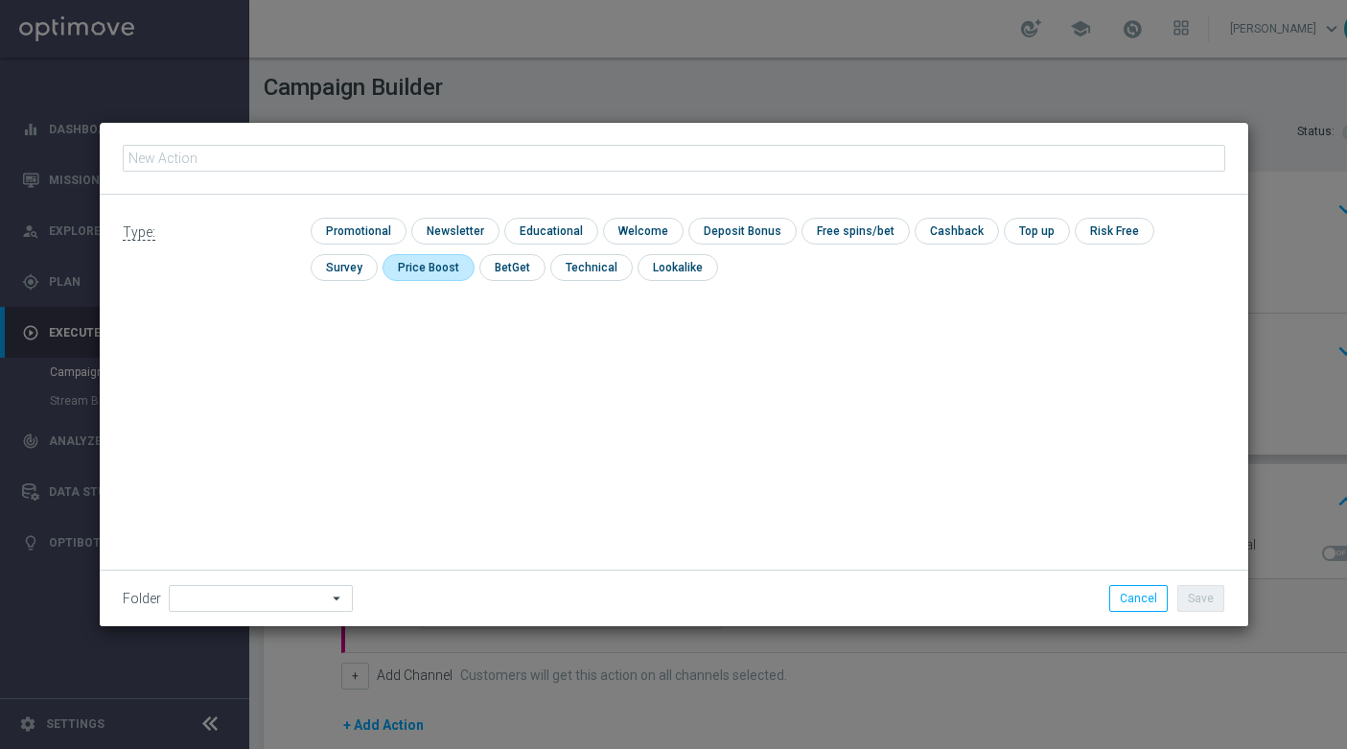
type input "CRM_VIP_25_W34_REACT_PROMO1_BOOKOFMAJESTICLEMUR"
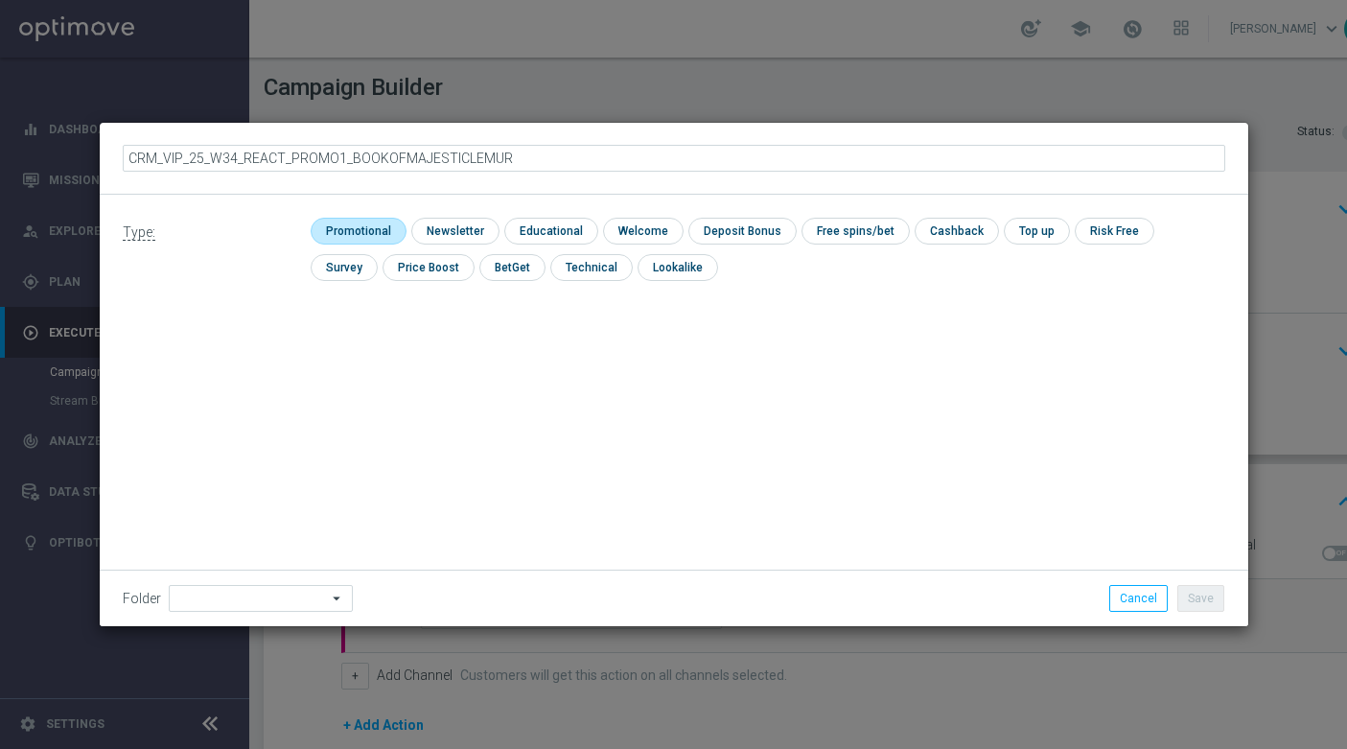
click at [360, 226] on input "checkbox" at bounding box center [356, 231] width 91 height 26
checkbox input "true"
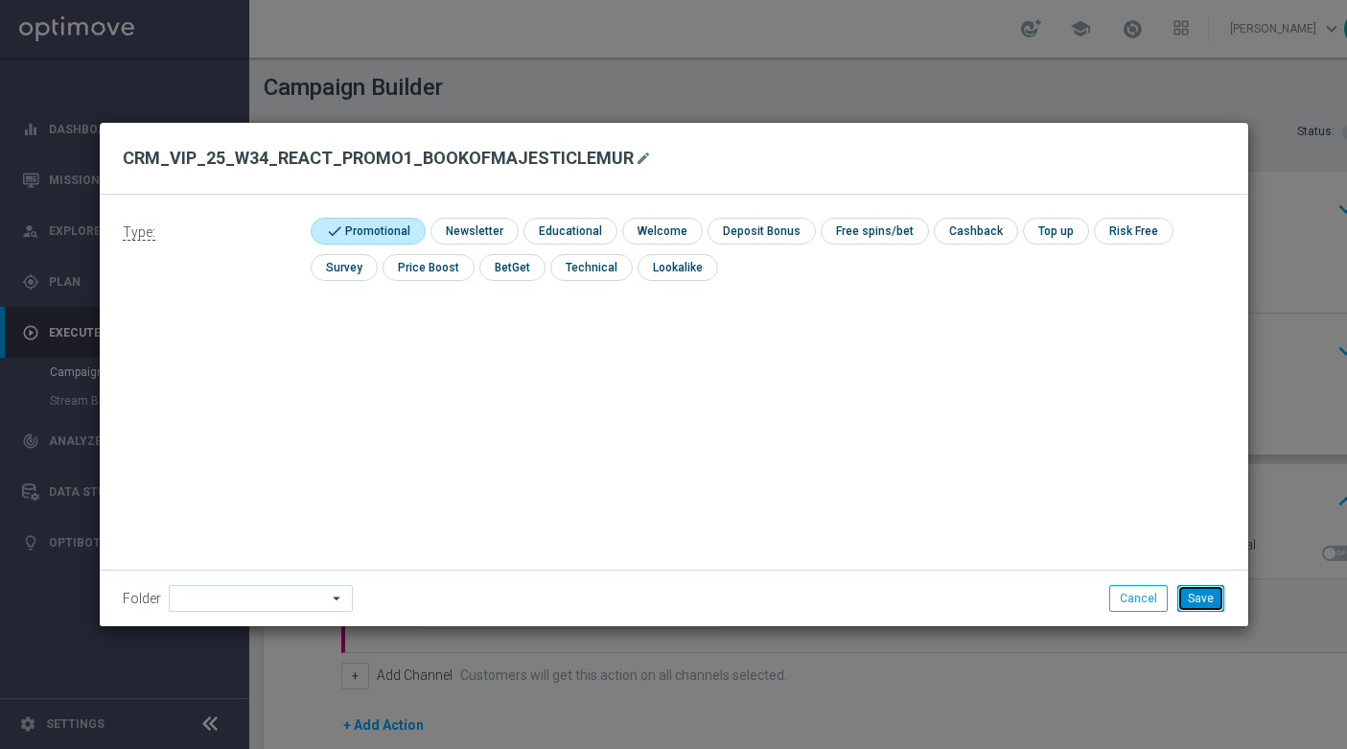
click at [1188, 592] on button "Save" at bounding box center [1201, 598] width 47 height 27
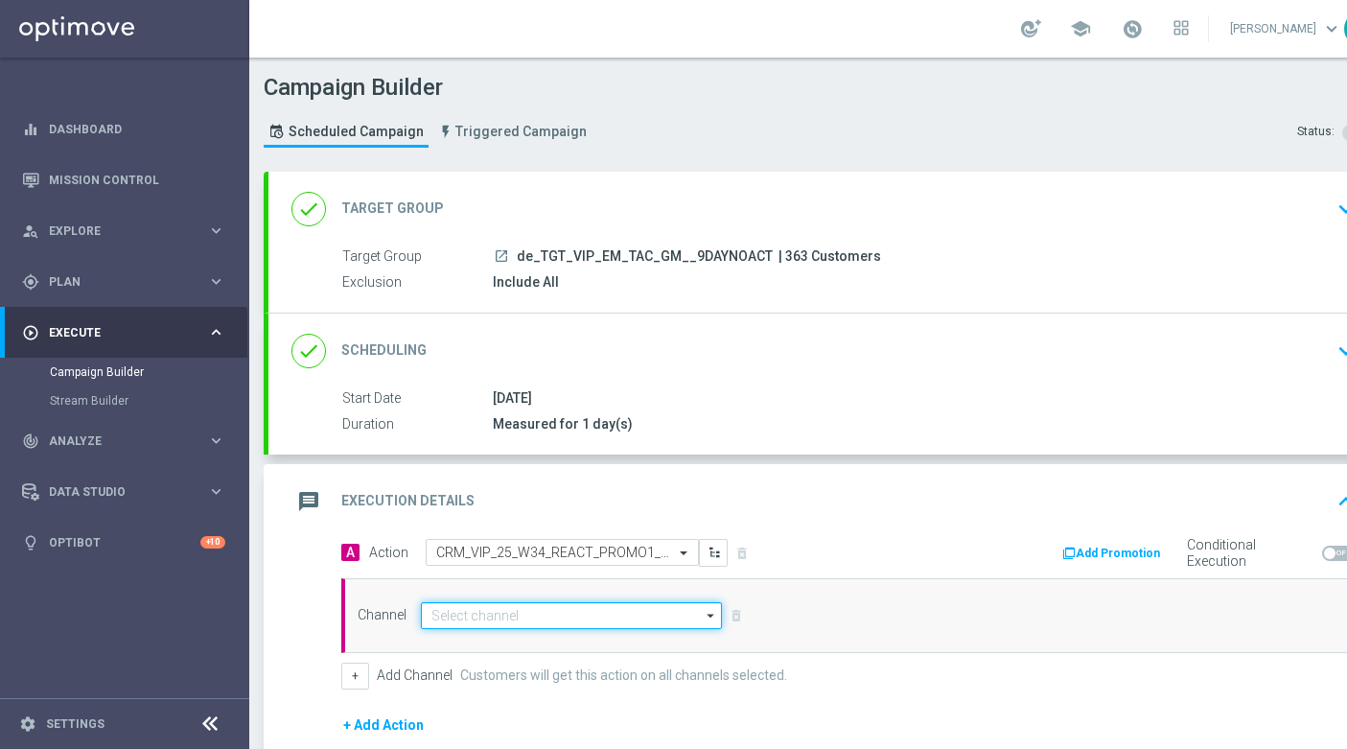
click at [563, 616] on input at bounding box center [571, 615] width 301 height 27
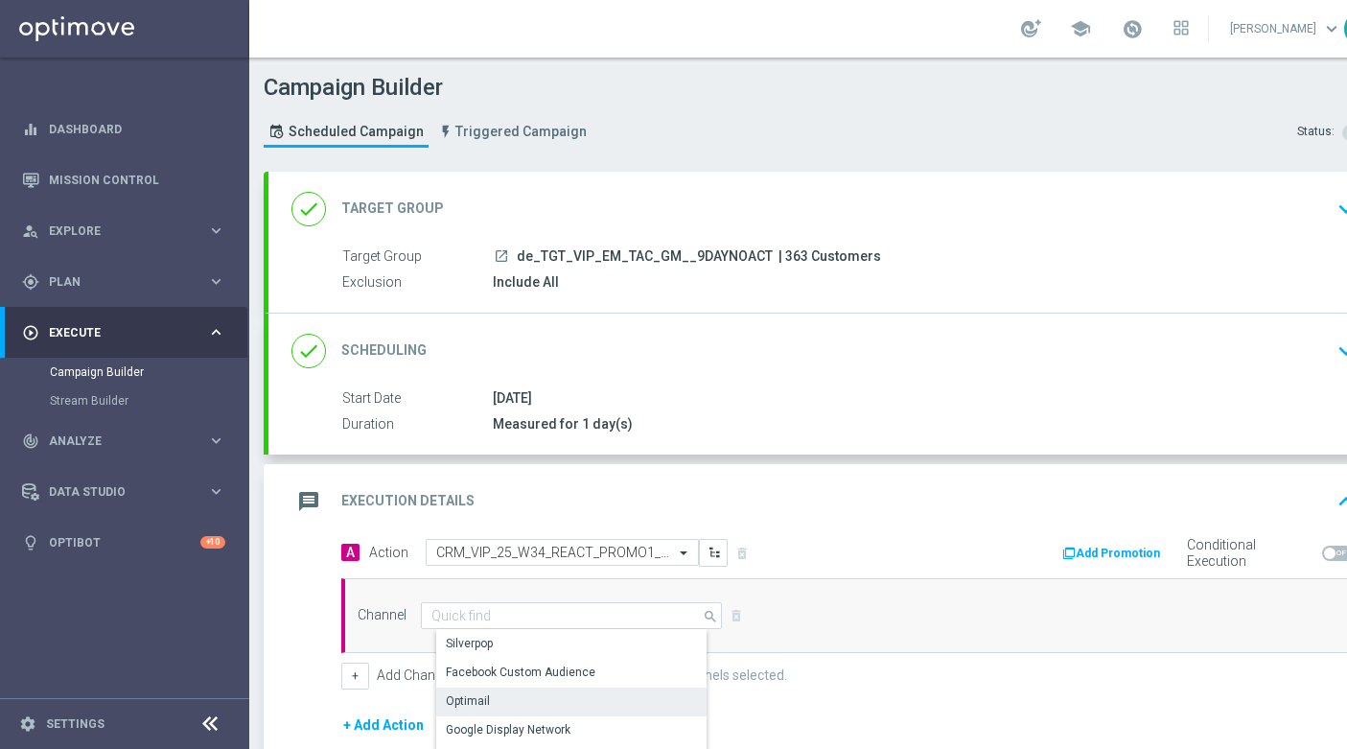
click at [562, 699] on div "Optimail" at bounding box center [579, 701] width 286 height 27
type input "Optimail"
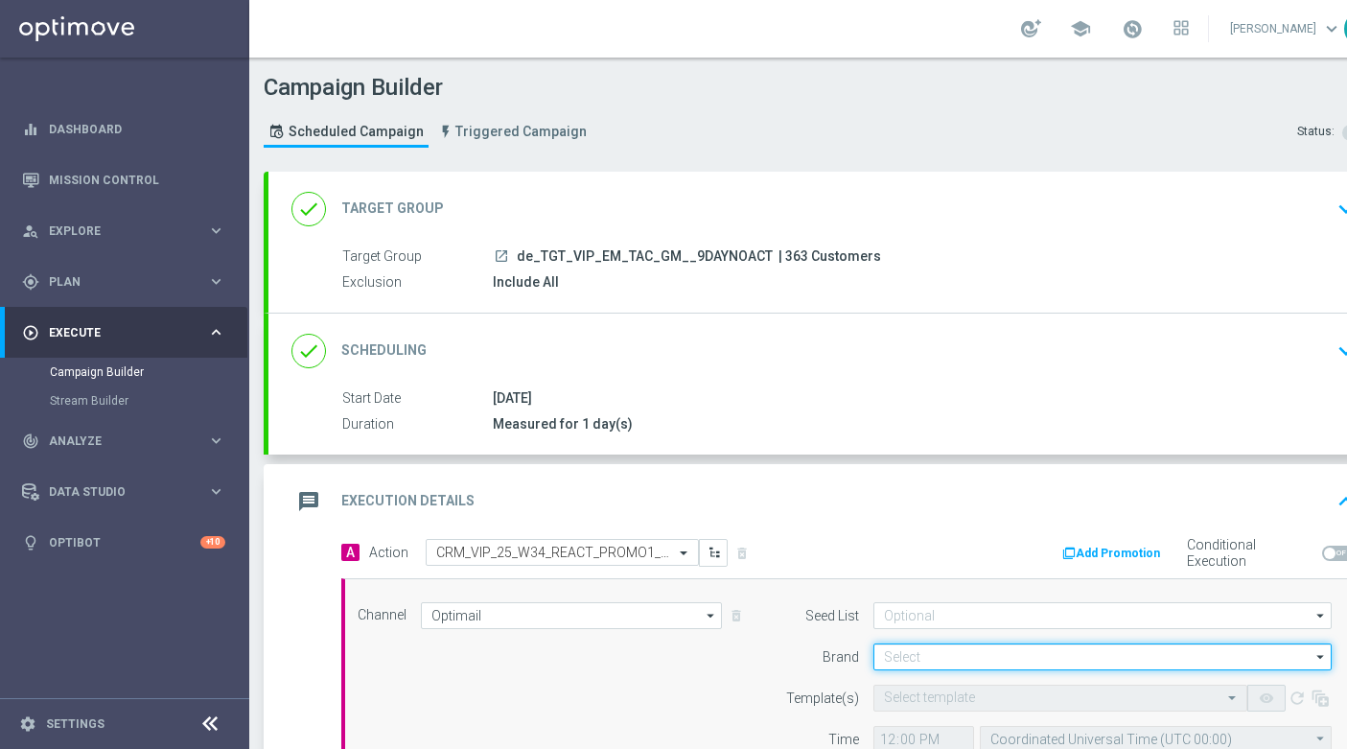
click at [908, 656] on input at bounding box center [1103, 657] width 458 height 27
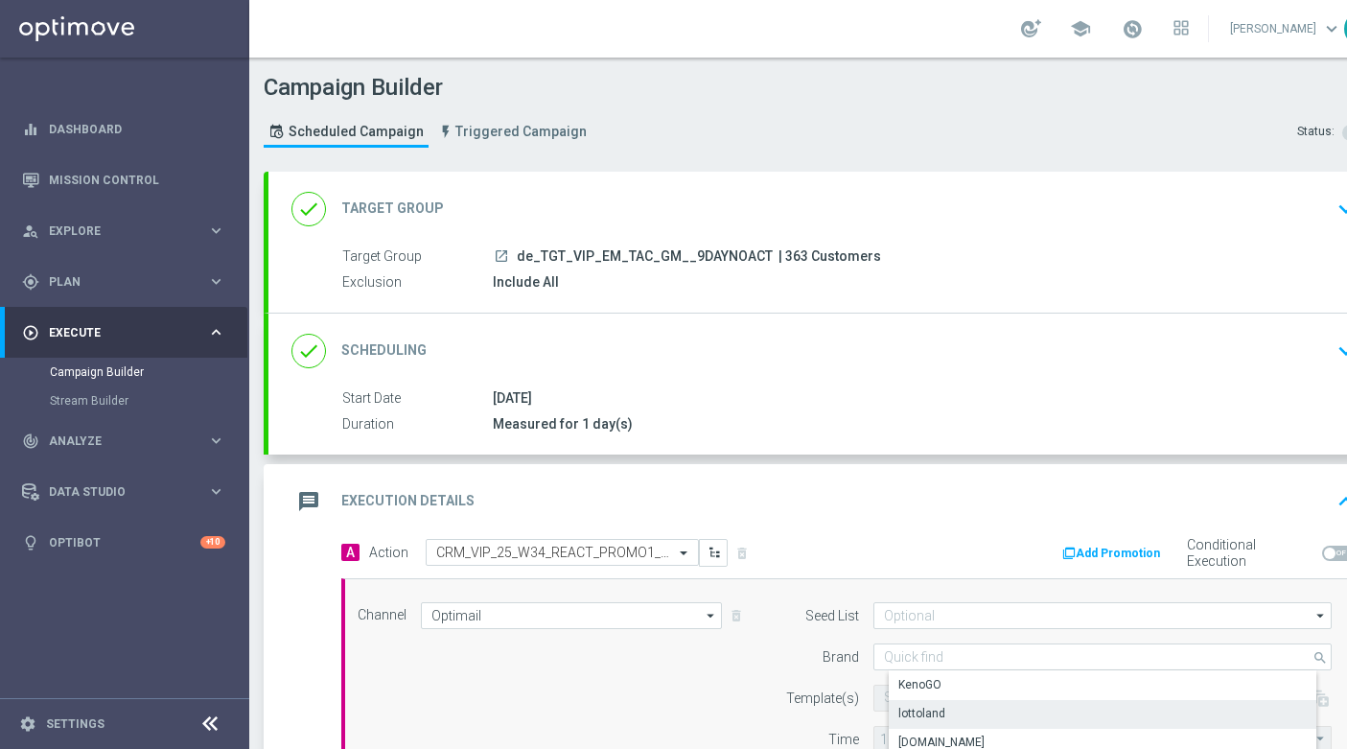
click at [918, 708] on div "lottoland" at bounding box center [922, 713] width 47 height 17
type input "lottoland"
click at [916, 698] on input "text" at bounding box center [1041, 698] width 315 height 16
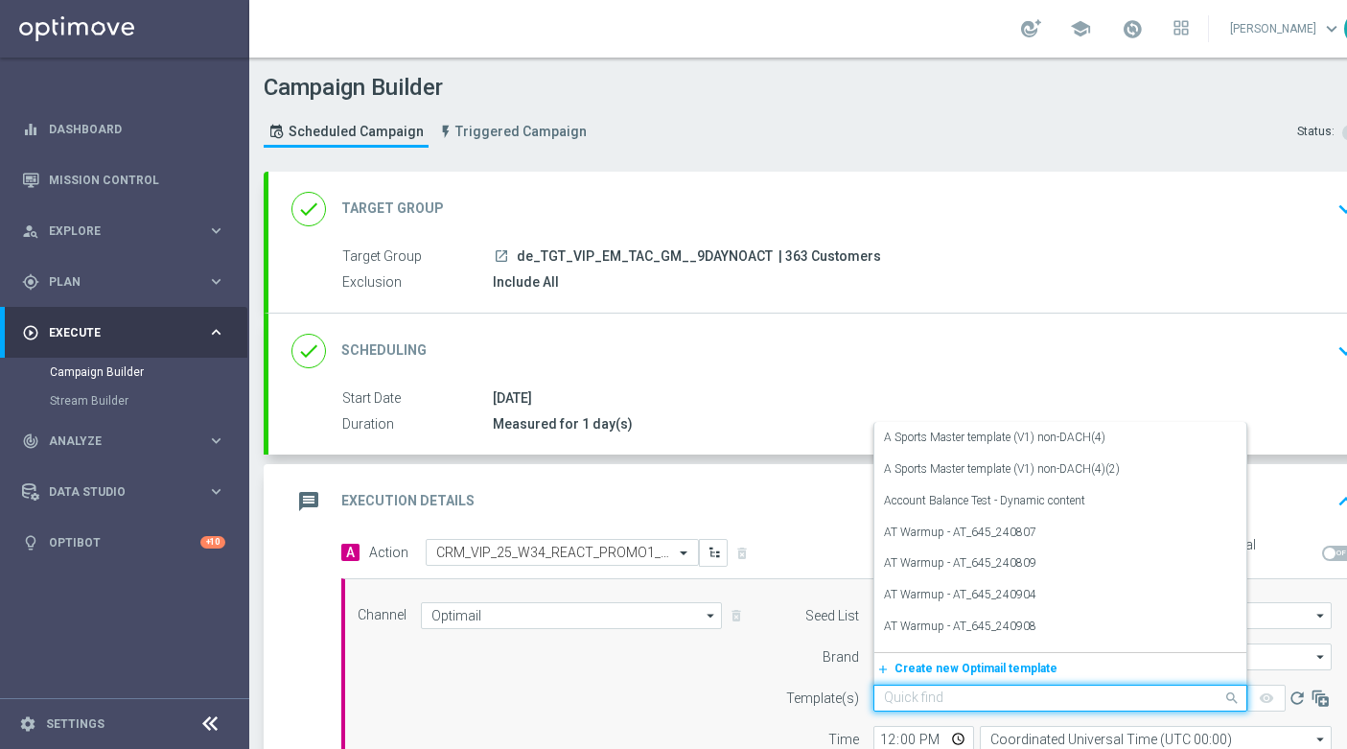
paste input "de_EMT_VIP_EM_TAC_MIX__25_CRM_VIP_25_W34_REACT_PROMO1_BOOKOFMAJESTICLEMUR"
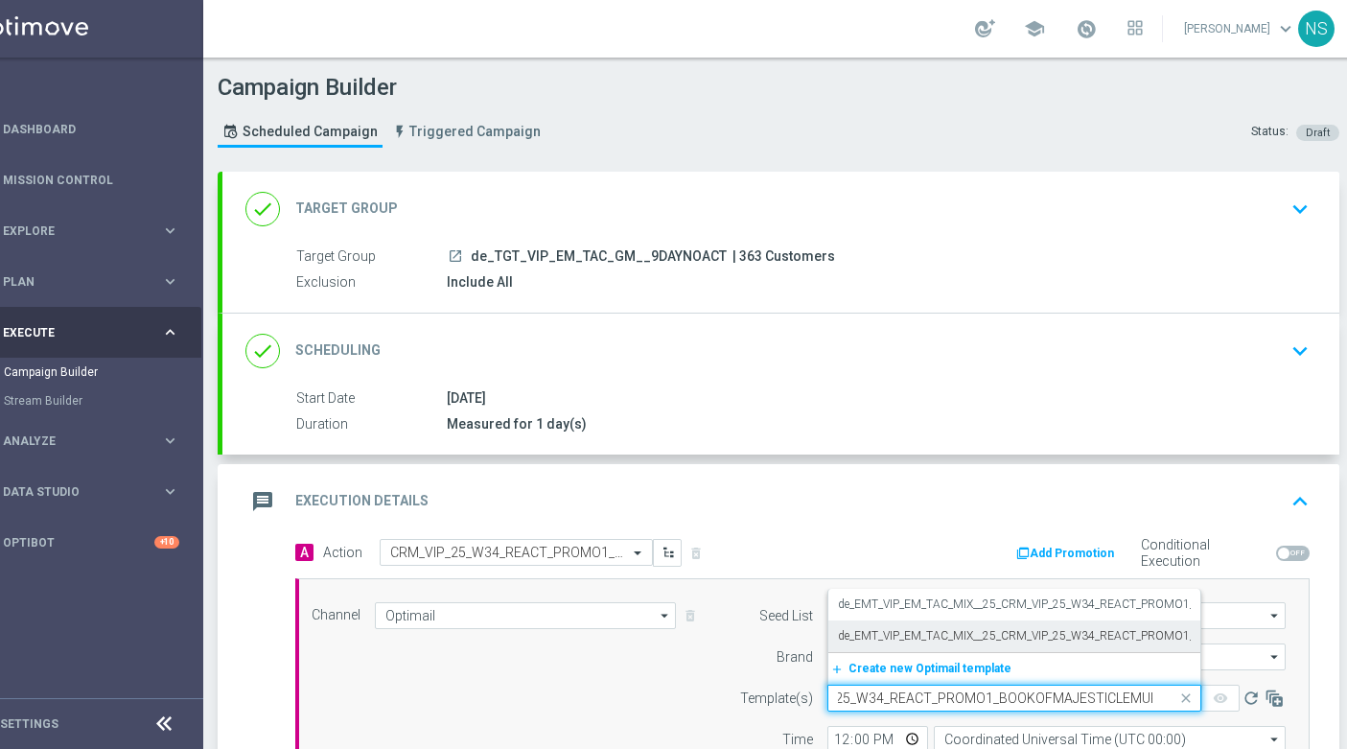
scroll to position [0, 53]
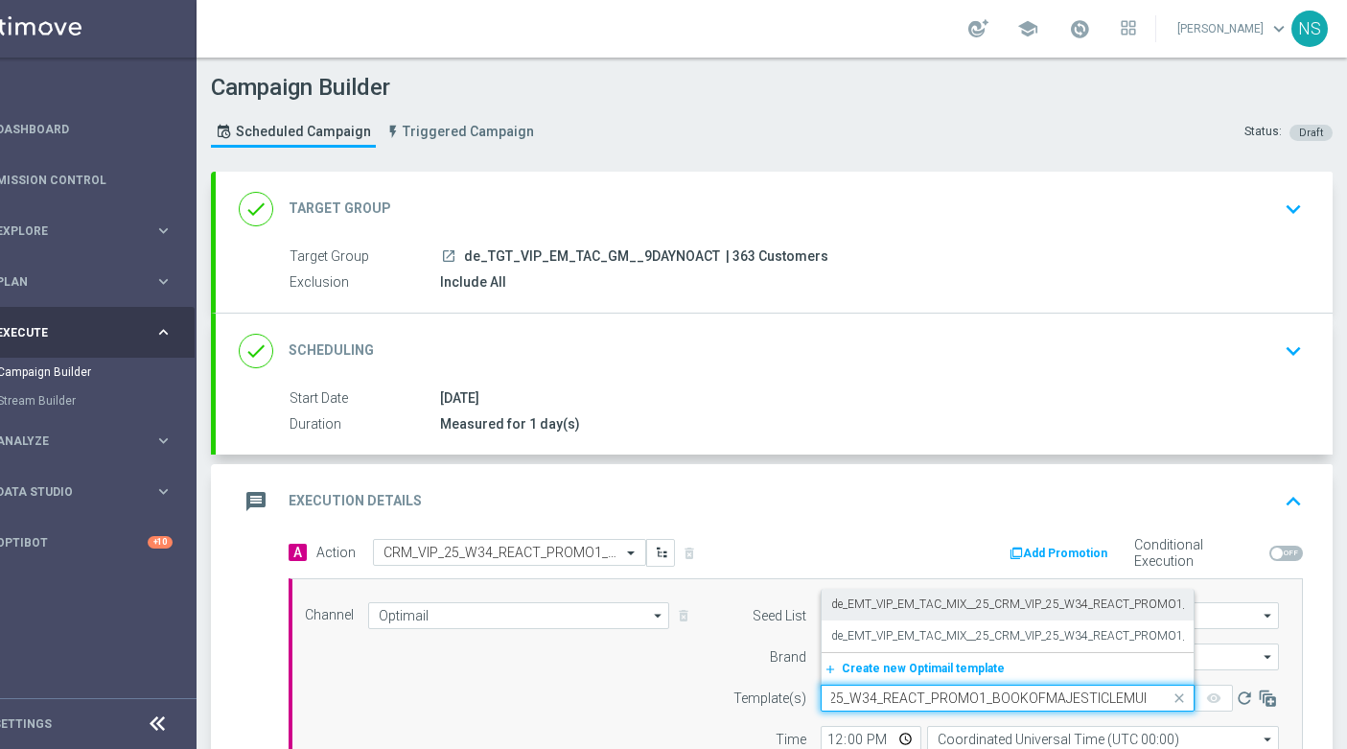
click at [907, 605] on label "de_EMT_VIP_EM_TAC_MIX__25_CRM_VIP_25_W34_REACT_PROMO1_BOOKOFMAJESTICLEMUR" at bounding box center [1080, 605] width 498 height 16
type input "de_EMT_VIP_EM_TAC_MIX__25_CRM_VIP_25_W34_REACT_PROMO1_BOOKOFMAJESTICLEMUR"
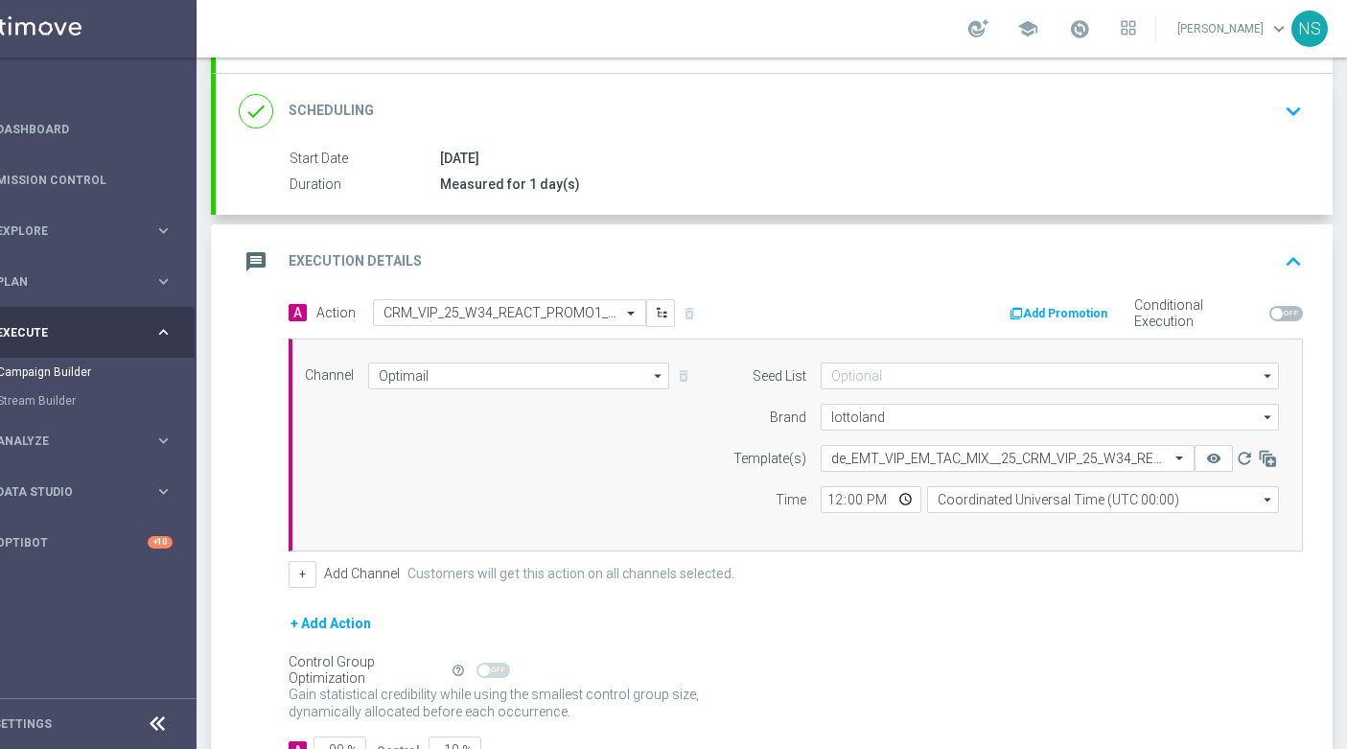
scroll to position [284, 0]
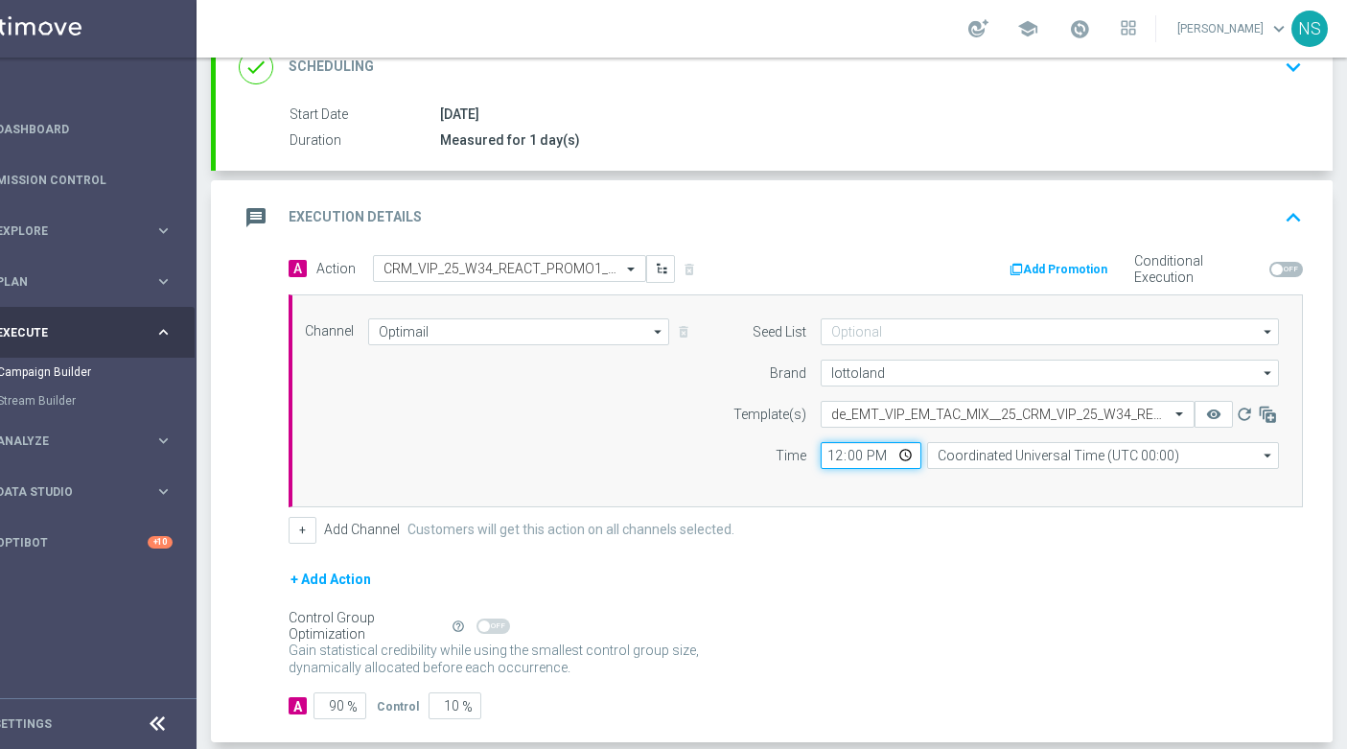
click at [831, 459] on input "12:00" at bounding box center [871, 455] width 101 height 27
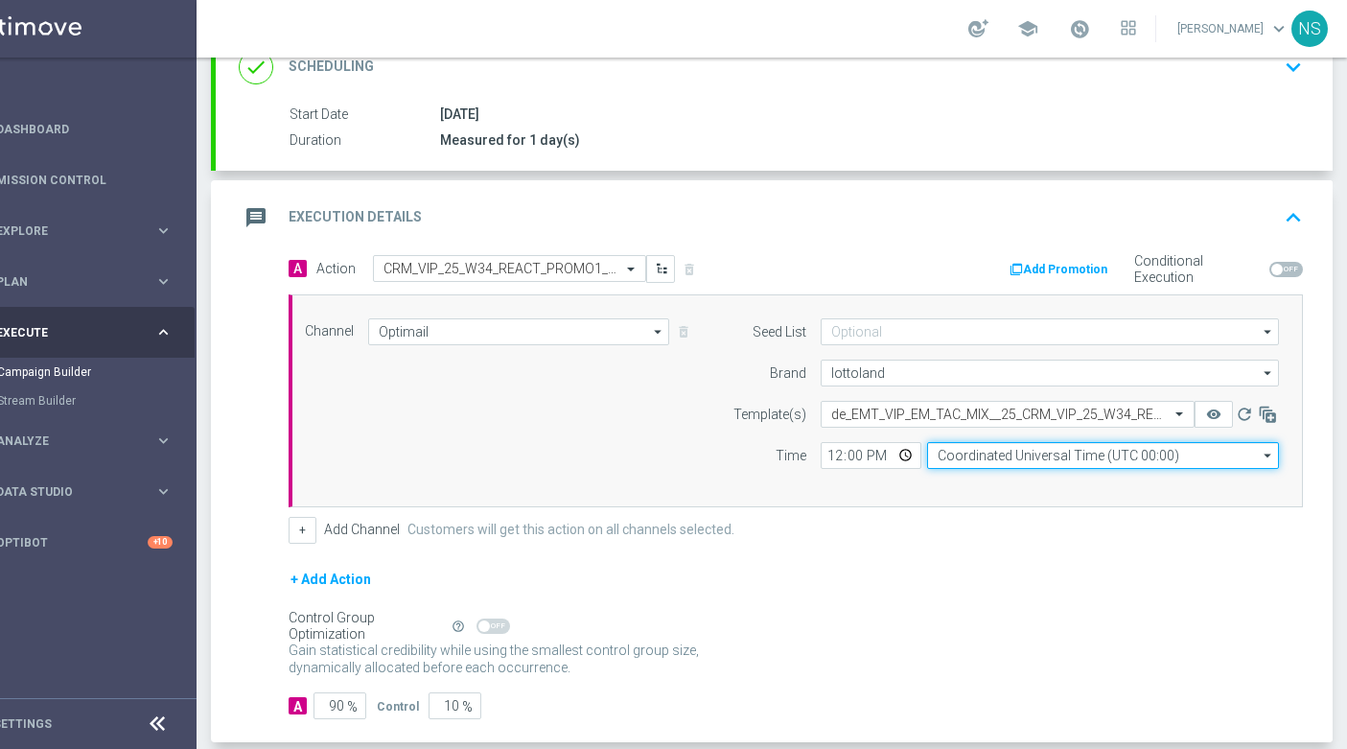
click at [1014, 452] on input "Coordinated Universal Time (UTC 00:00)" at bounding box center [1103, 455] width 352 height 27
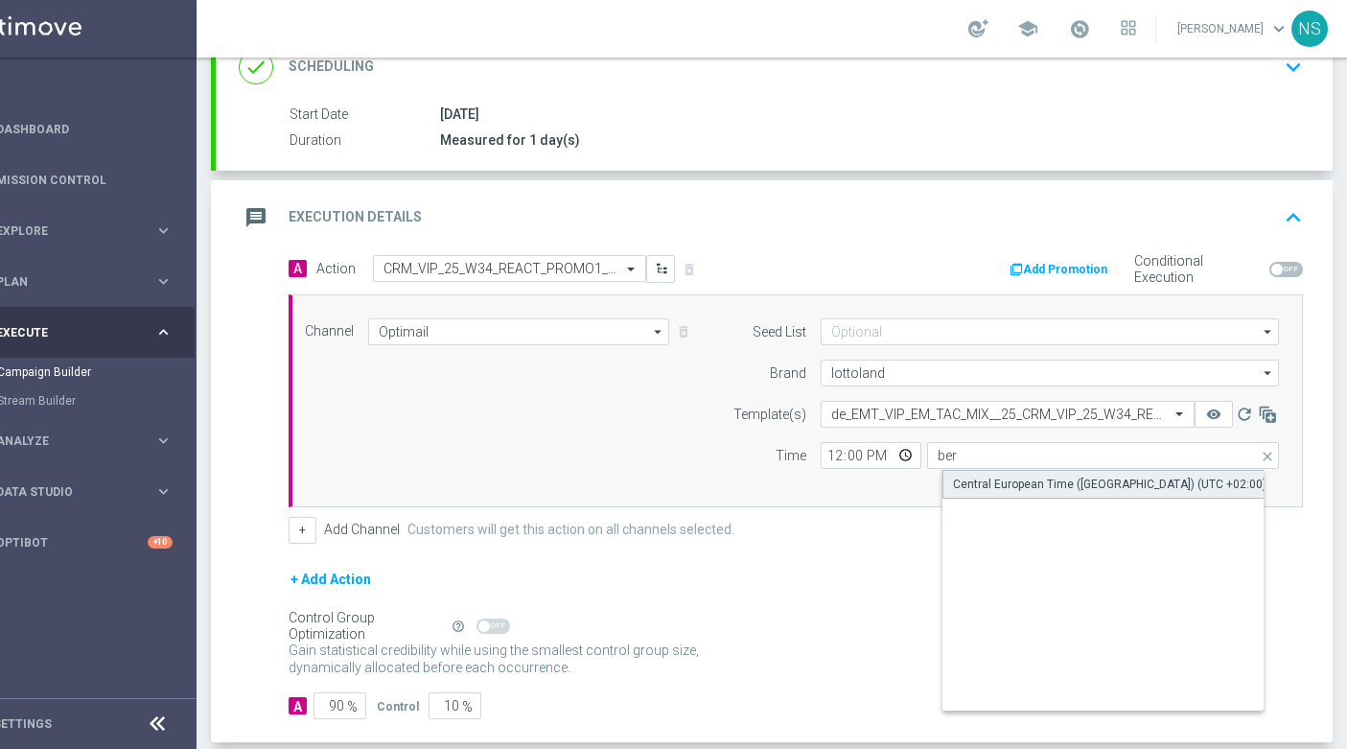
click at [1008, 476] on div "Central European Time (Berlin) (UTC +02:00)" at bounding box center [1110, 484] width 314 height 17
type input "Central European Time (Berlin) (UTC +02:00)"
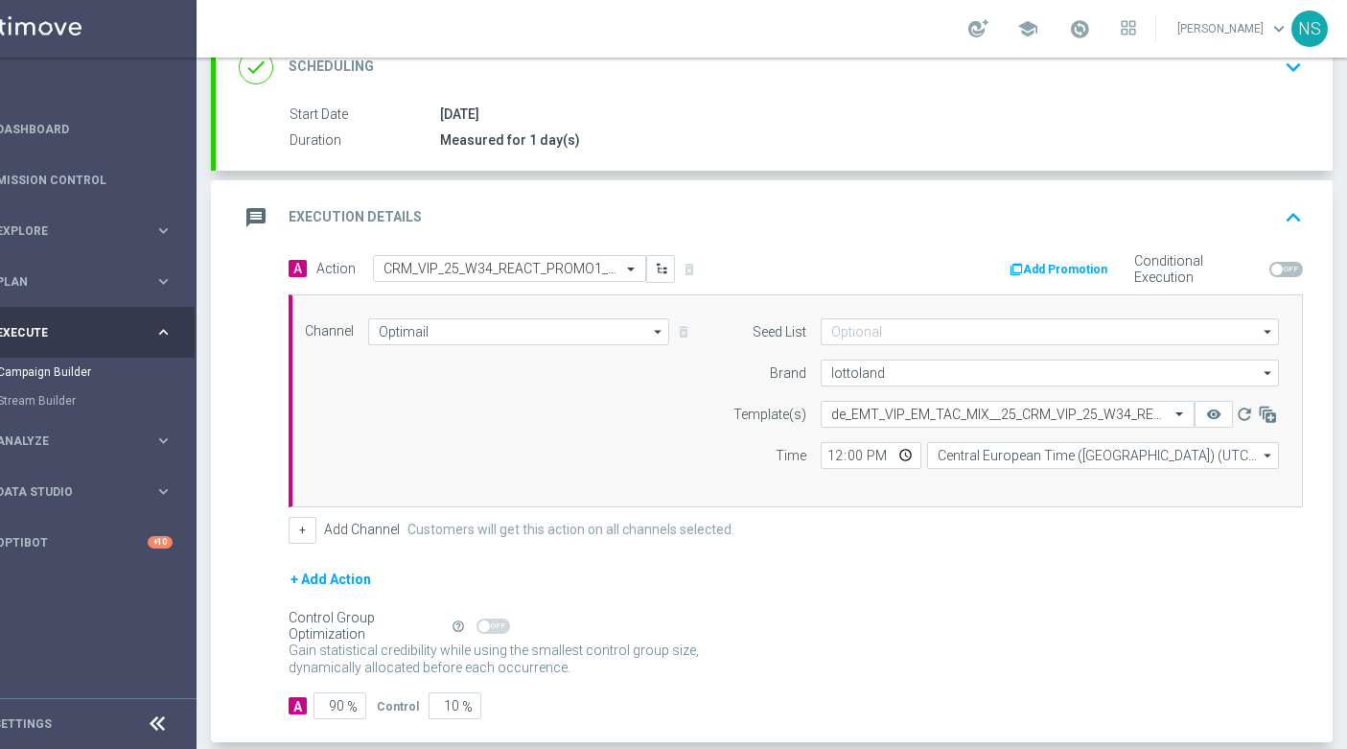
click at [1060, 245] on div "message Execution Details keyboard_arrow_up" at bounding box center [774, 217] width 1117 height 75
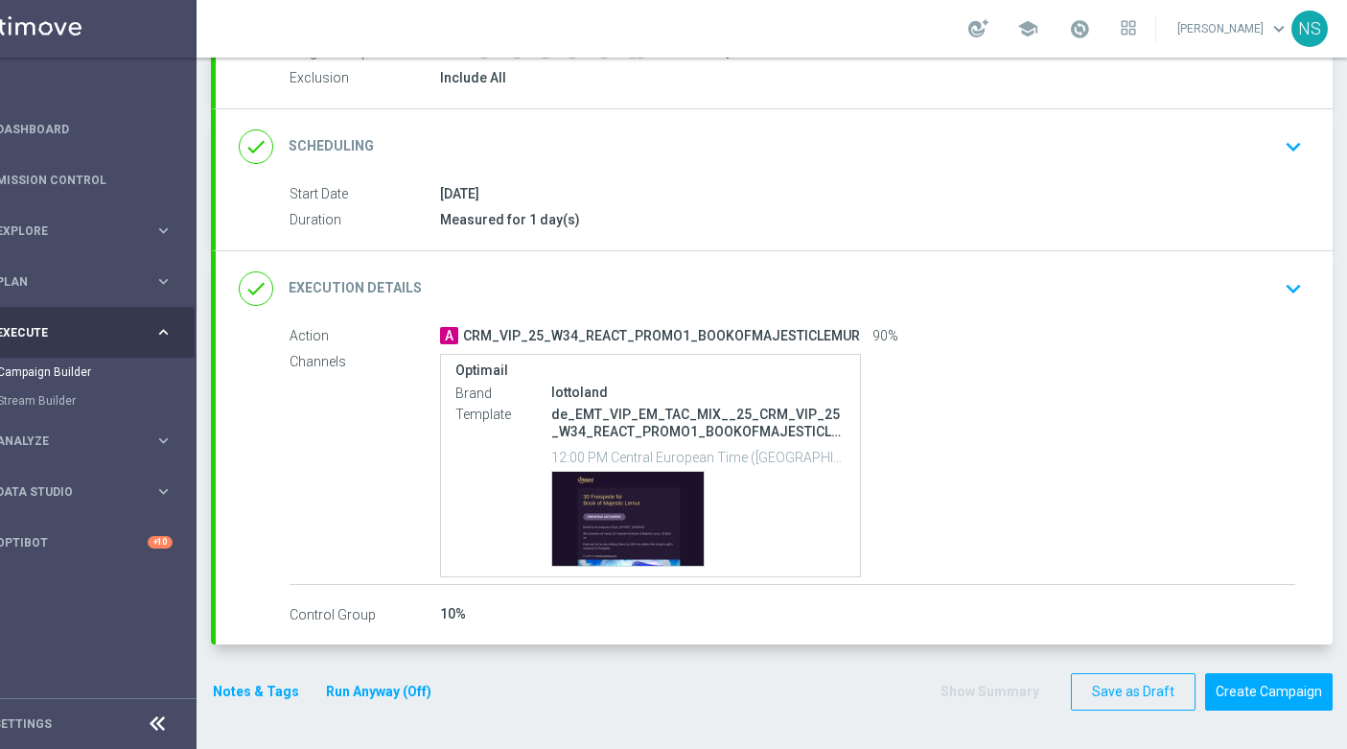
click at [1060, 326] on div "A CRM_VIP_25_W34_REACT_PROMO1_BOOKOFMAJESTICLEMUR 90%" at bounding box center [867, 335] width 855 height 19
click at [1059, 277] on div "done Execution Details keyboard_arrow_down" at bounding box center [774, 288] width 1071 height 36
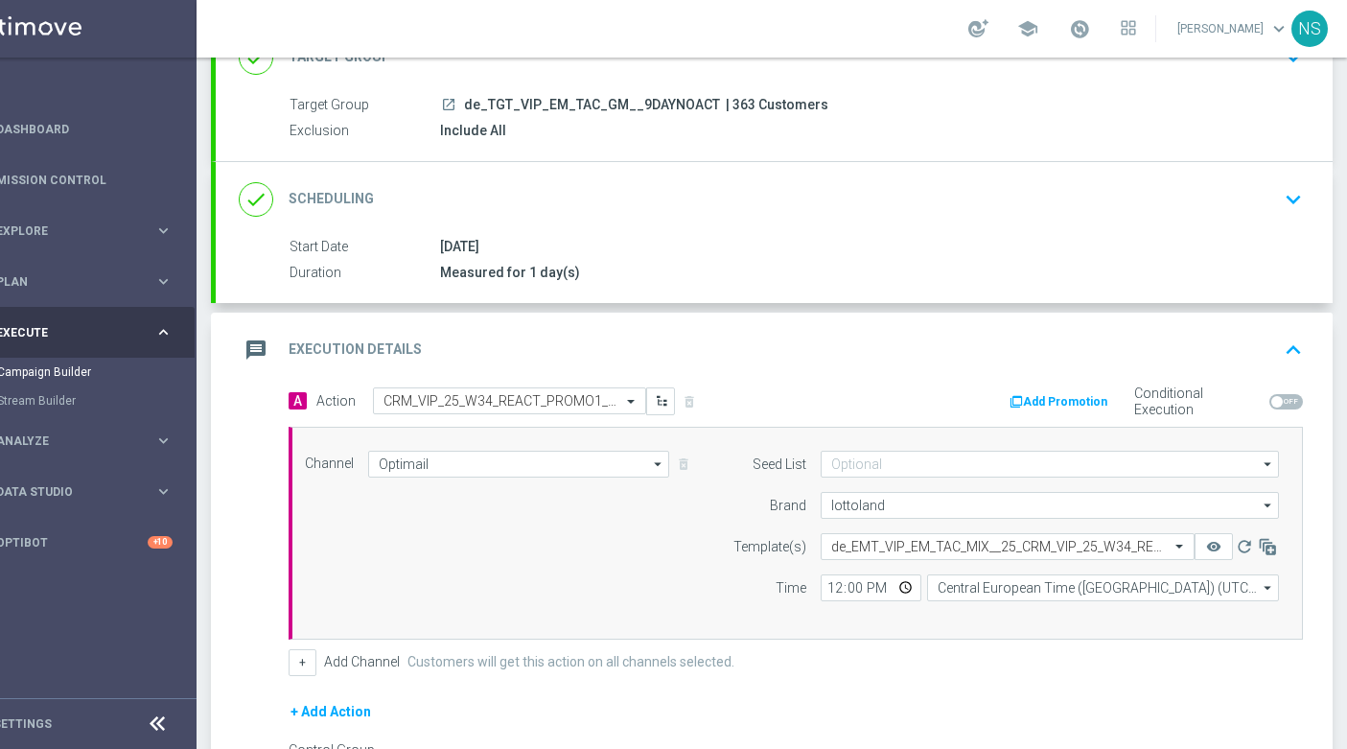
scroll to position [106, 0]
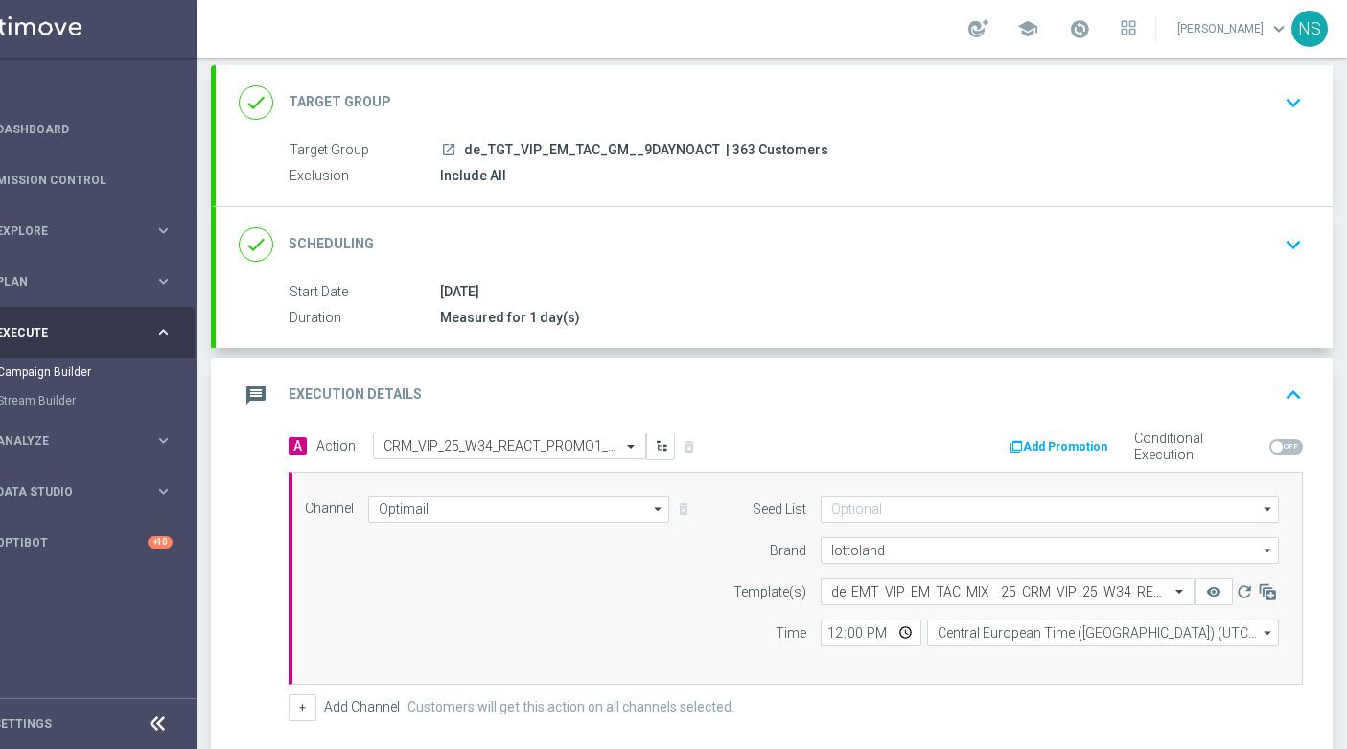
click at [728, 144] on span "| 363 Customers" at bounding box center [777, 150] width 103 height 17
copy span "363"
click at [1048, 449] on button "Add Promotion" at bounding box center [1061, 446] width 106 height 21
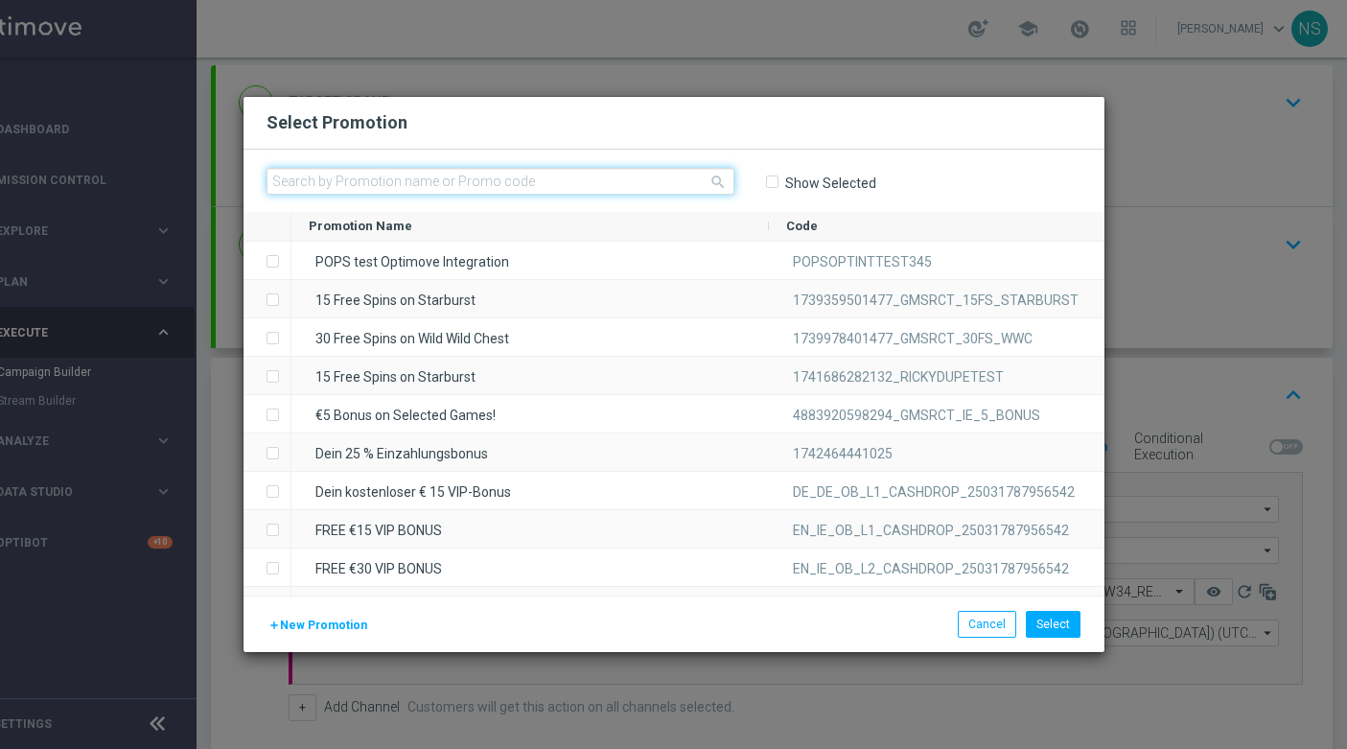
click at [690, 182] on input "text" at bounding box center [501, 181] width 468 height 27
paste input "W34_25_DEINT_REAC_25220859693612"
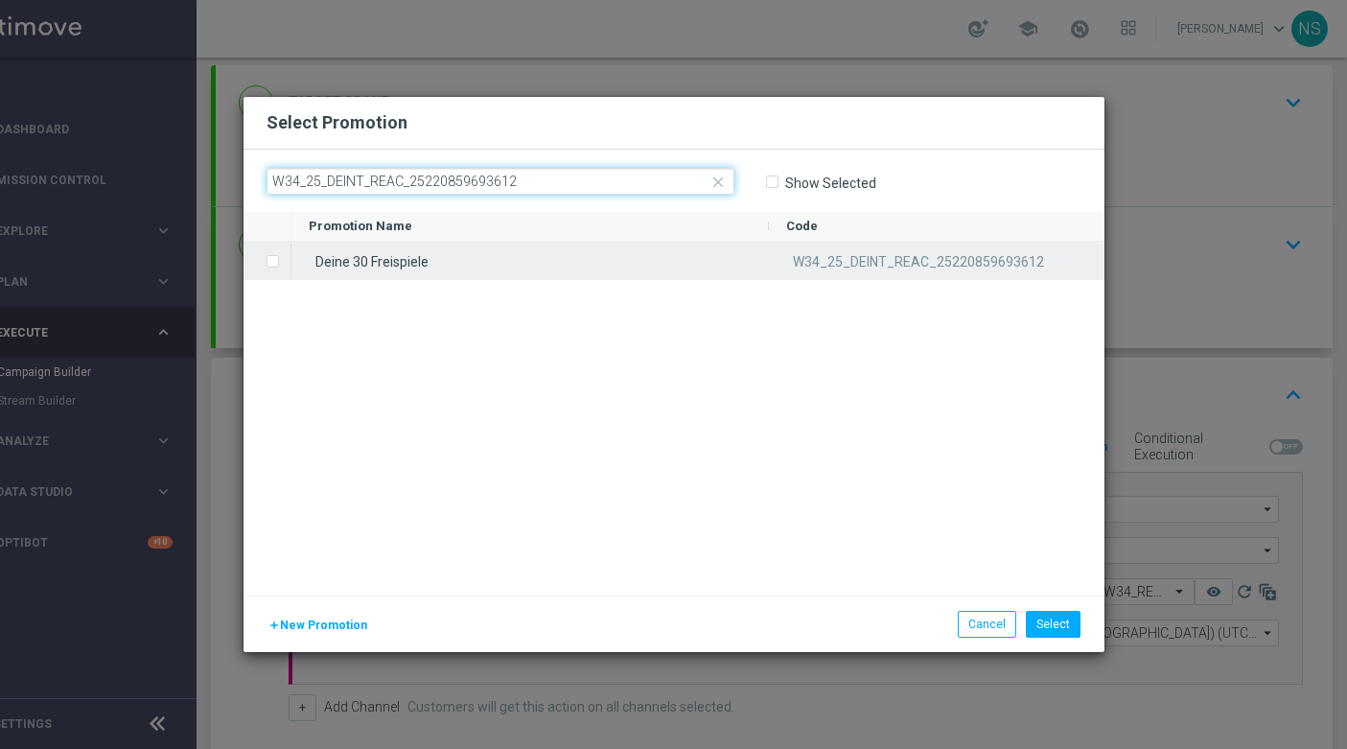
type input "W34_25_DEINT_REAC_25220859693612"
click at [664, 252] on div "Deine 30 Freispiele" at bounding box center [531, 260] width 478 height 37
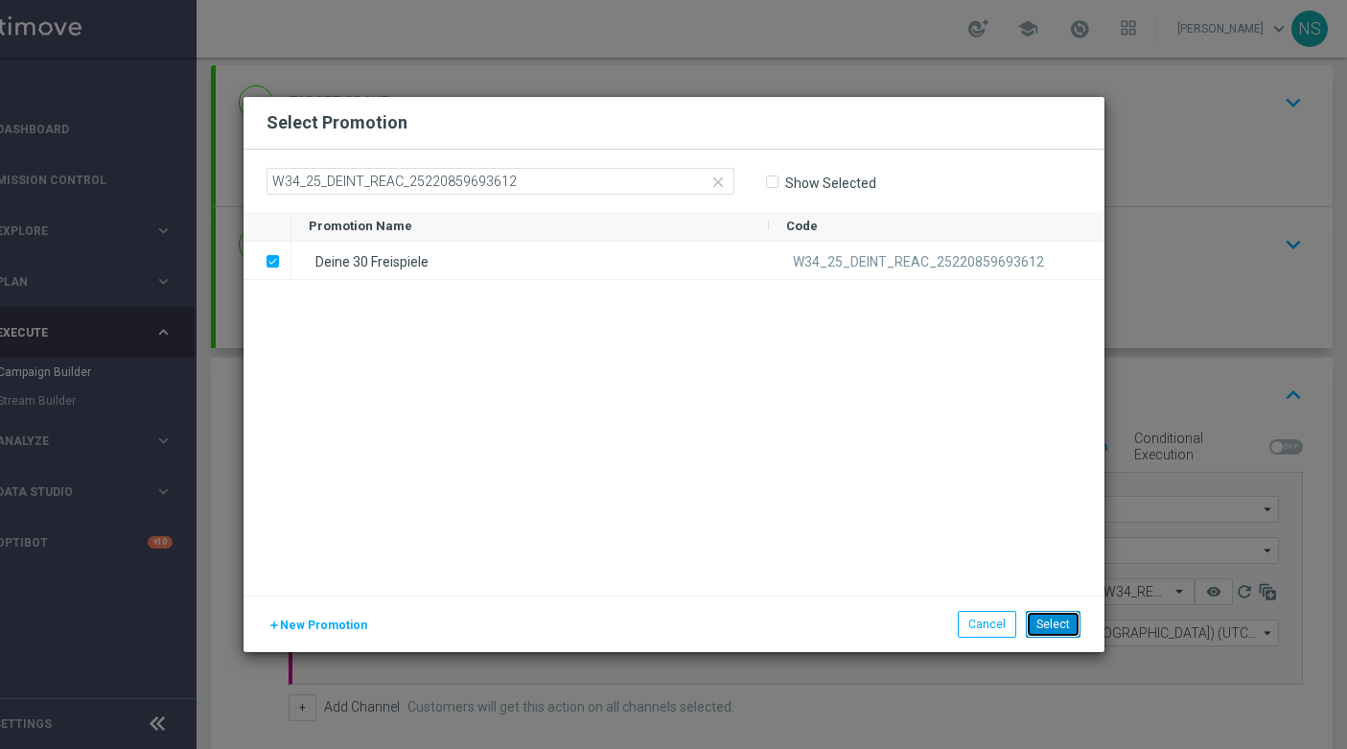
click at [1061, 632] on button "Select" at bounding box center [1053, 624] width 55 height 27
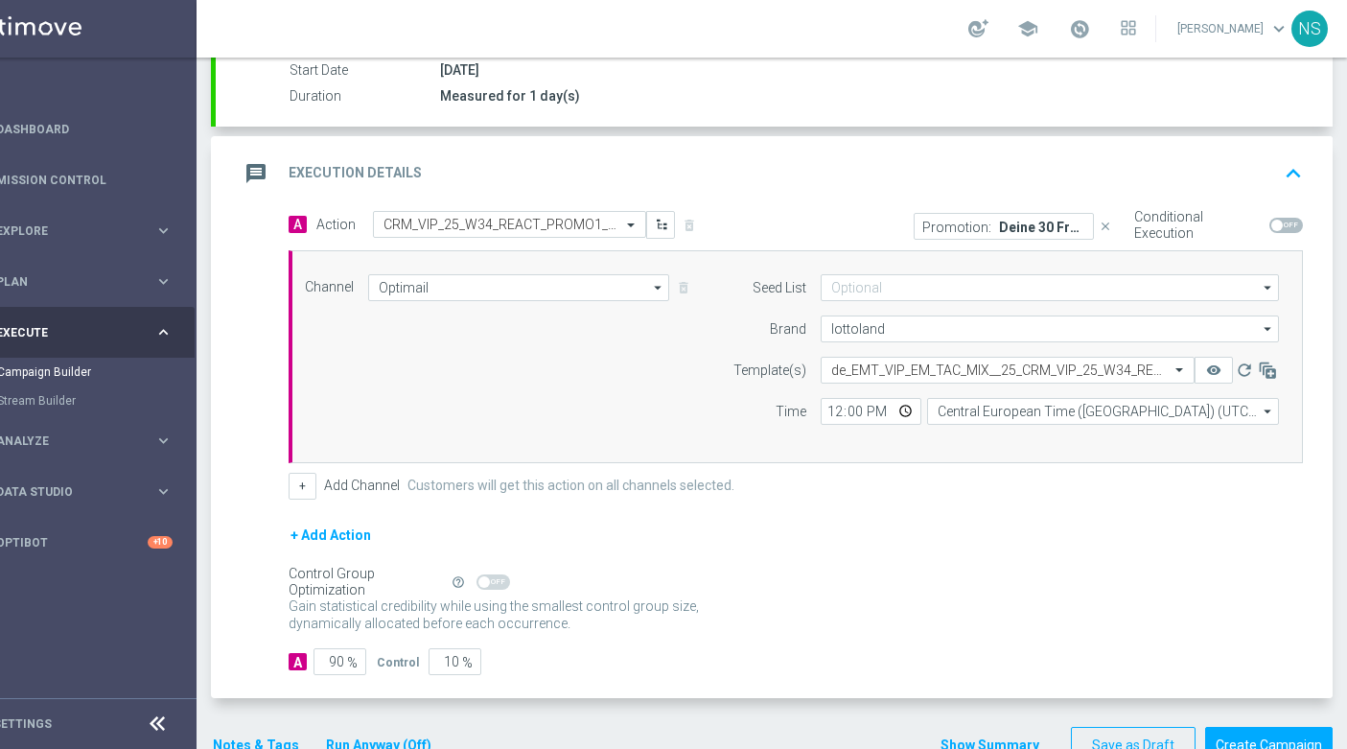
scroll to position [339, 0]
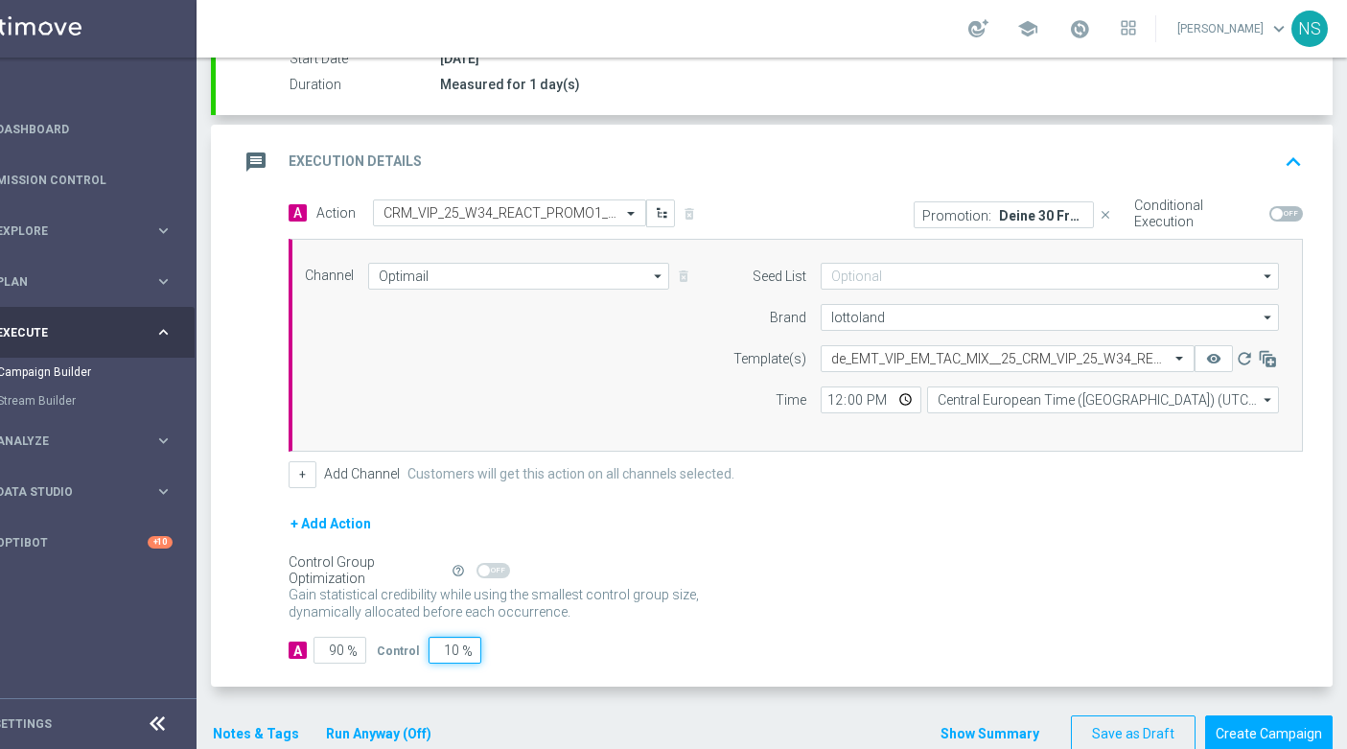
drag, startPoint x: 433, startPoint y: 642, endPoint x: 644, endPoint y: 649, distance: 211.1
click at [644, 649] on div "A 90 % Control 10 %" at bounding box center [796, 650] width 1015 height 27
type input "0"
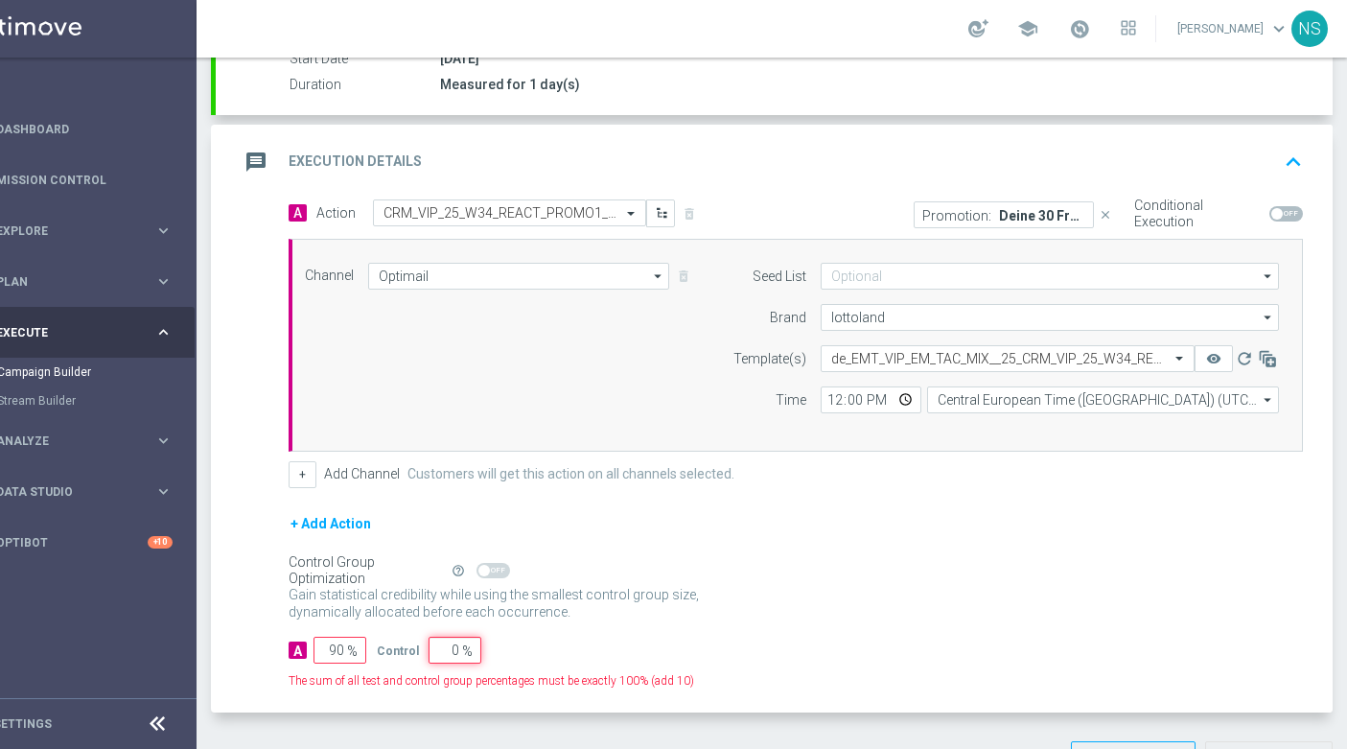
type input "100"
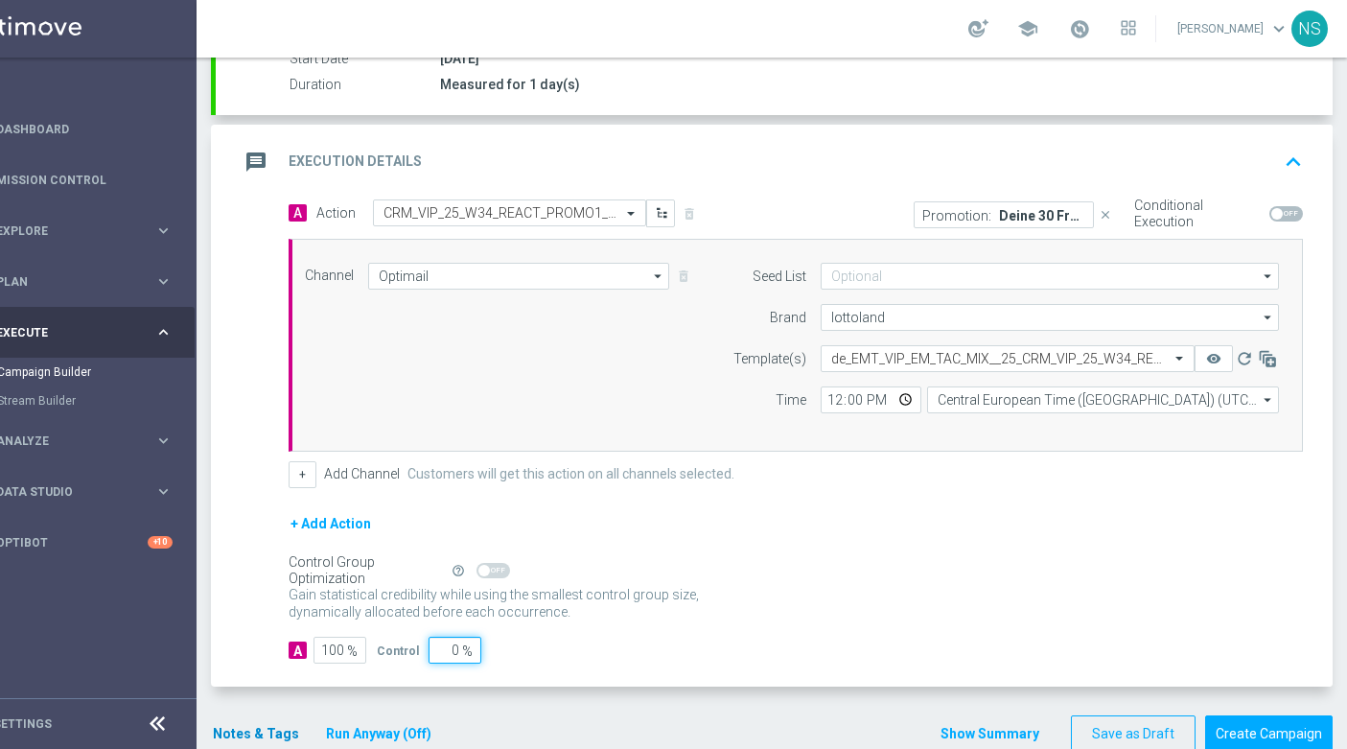
type input "0"
click at [241, 733] on button "Notes & Tags" at bounding box center [256, 734] width 90 height 24
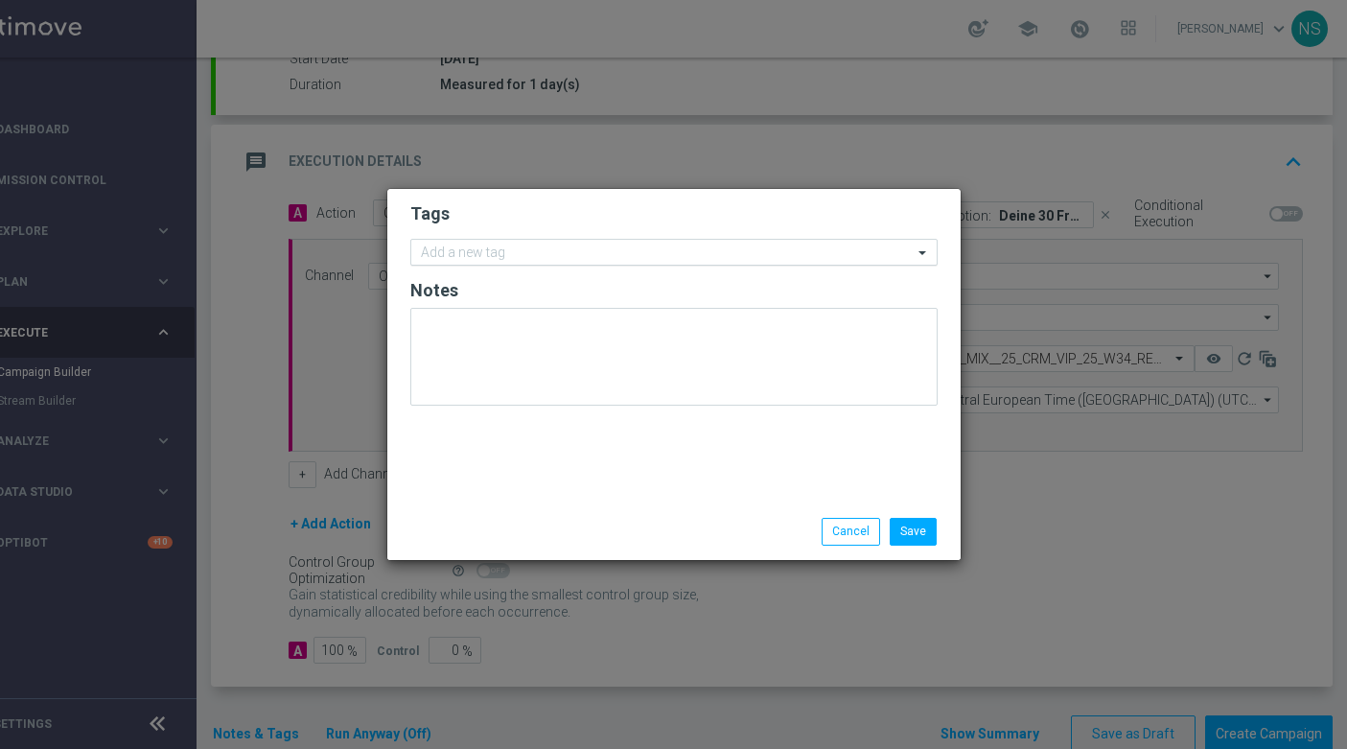
click at [483, 254] on input "text" at bounding box center [667, 254] width 492 height 16
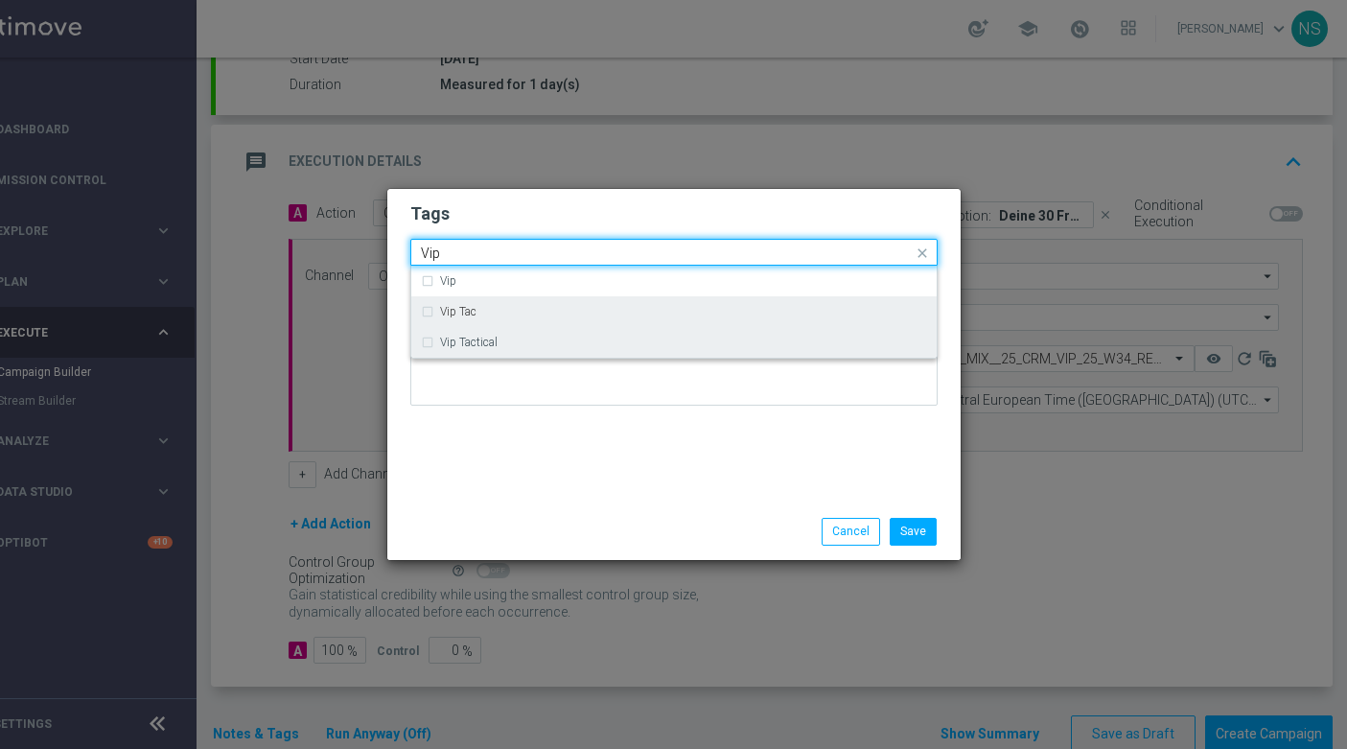
click at [503, 339] on div "Vip Tactical" at bounding box center [683, 343] width 487 height 12
type input "Vip"
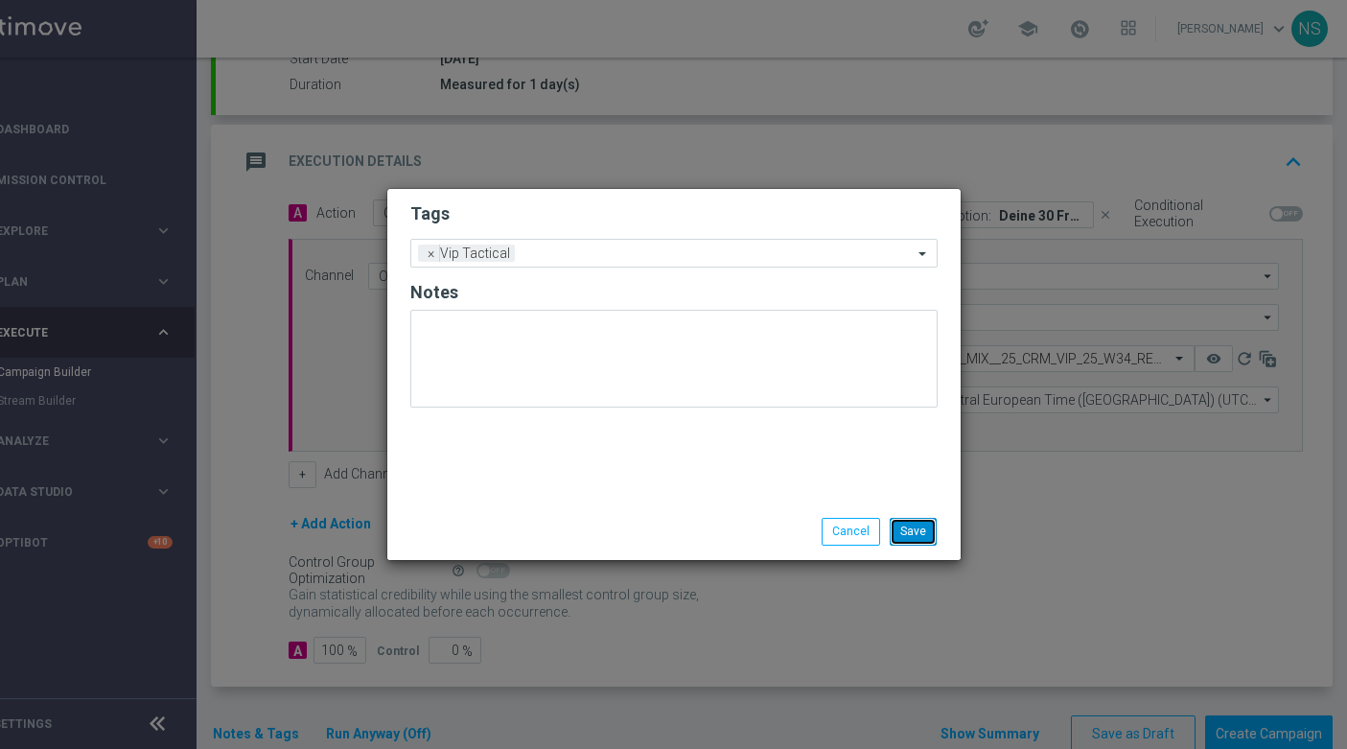
click at [915, 537] on button "Save" at bounding box center [913, 531] width 47 height 27
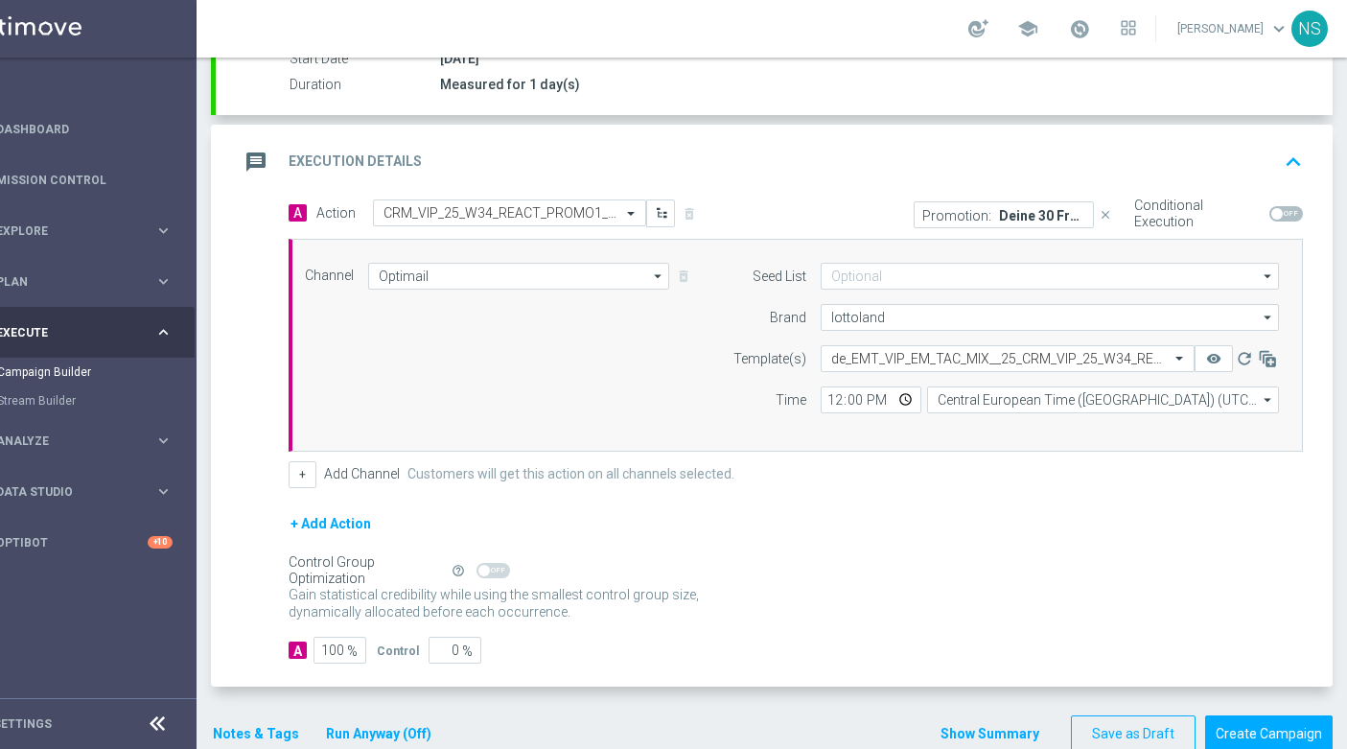
click at [1294, 215] on span at bounding box center [1287, 213] width 34 height 15
click at [1294, 215] on input "checkbox" at bounding box center [1287, 213] width 34 height 15
checkbox input "true"
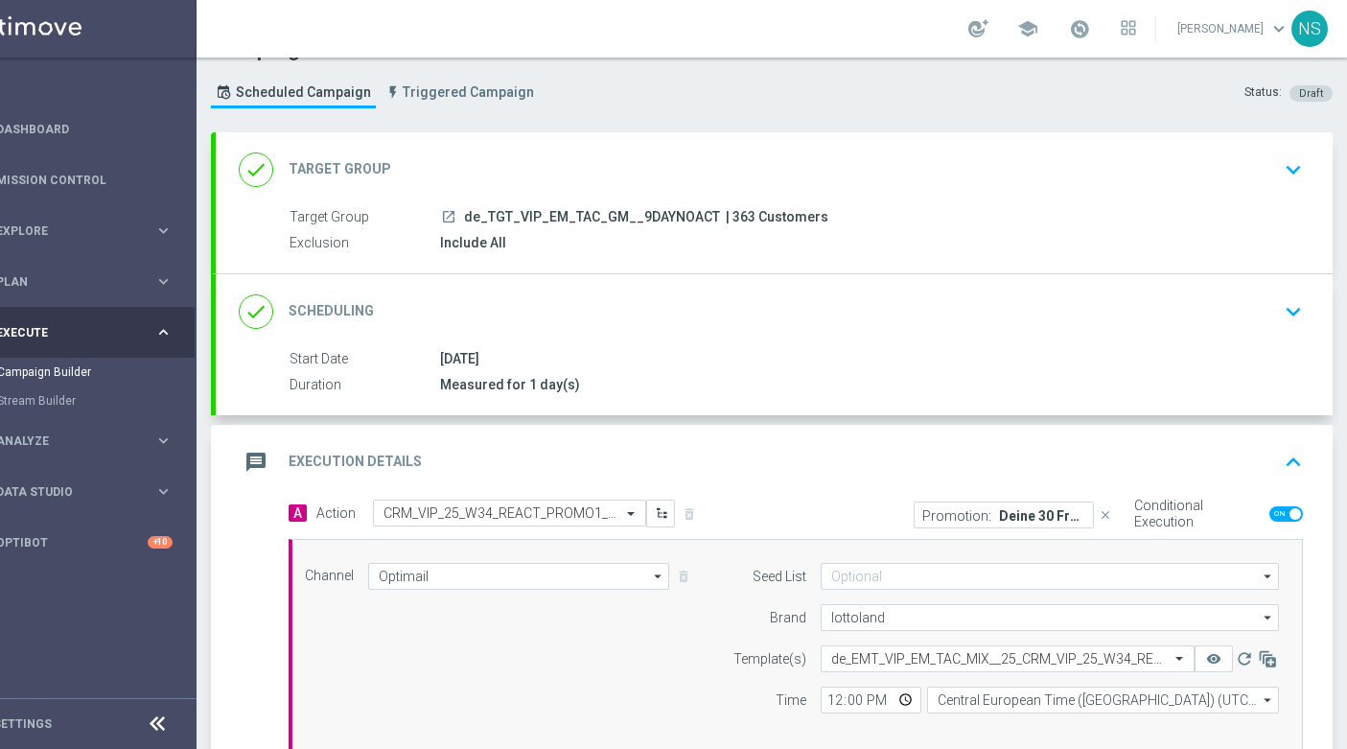
scroll to position [29, 0]
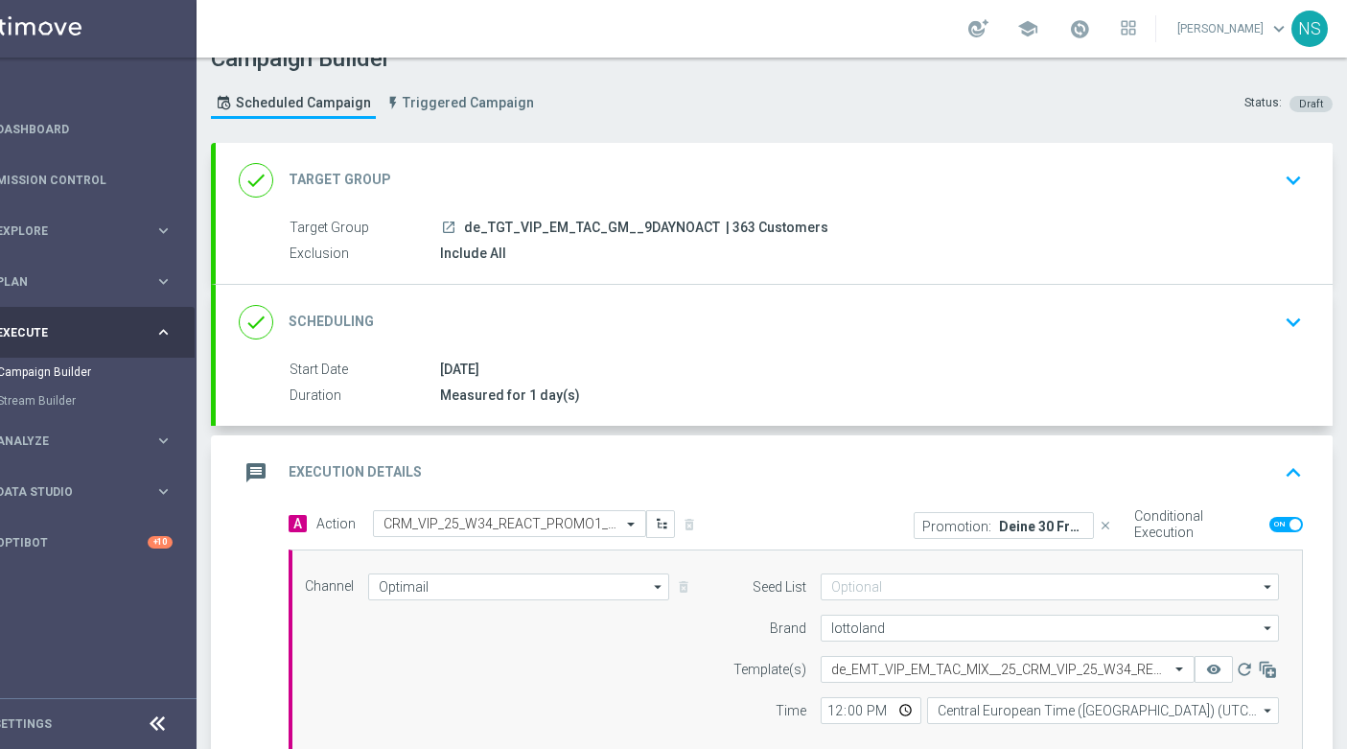
click at [728, 223] on span "| 363 Customers" at bounding box center [777, 228] width 103 height 17
copy span "363"
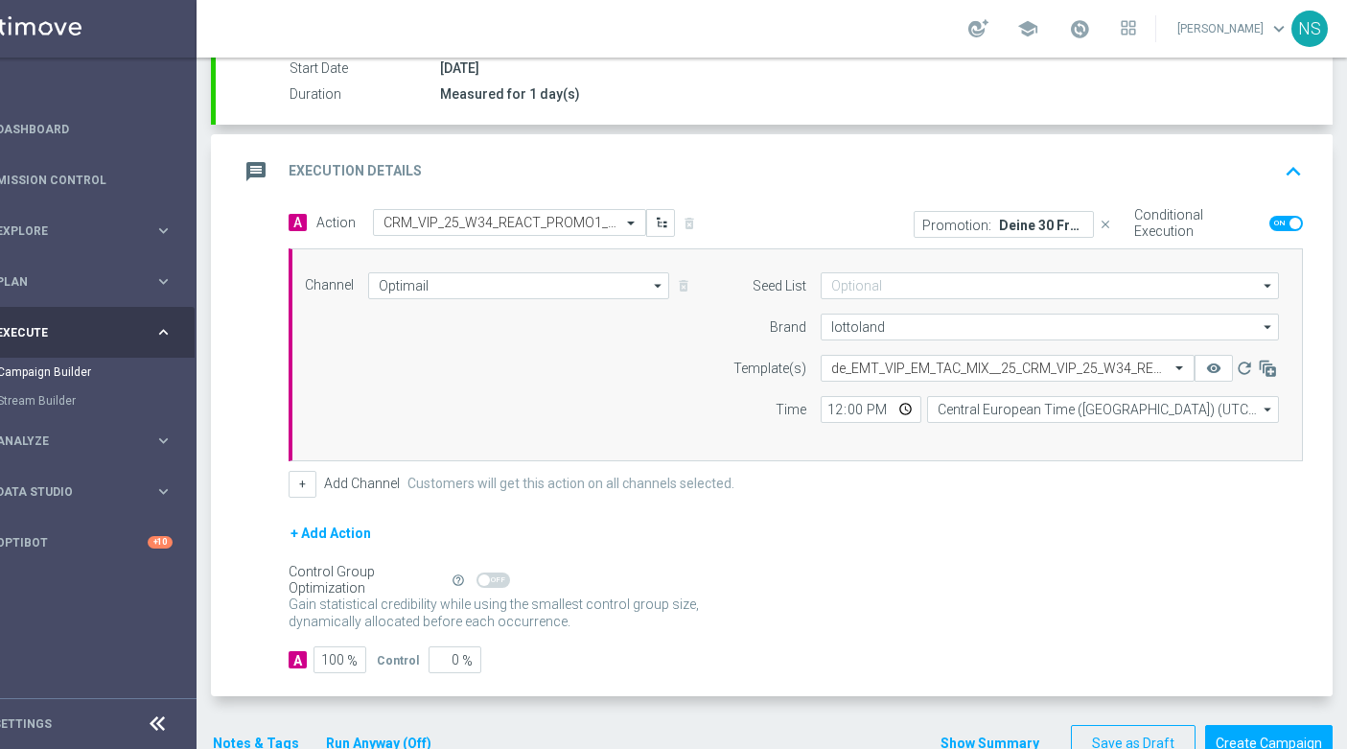
scroll to position [382, 0]
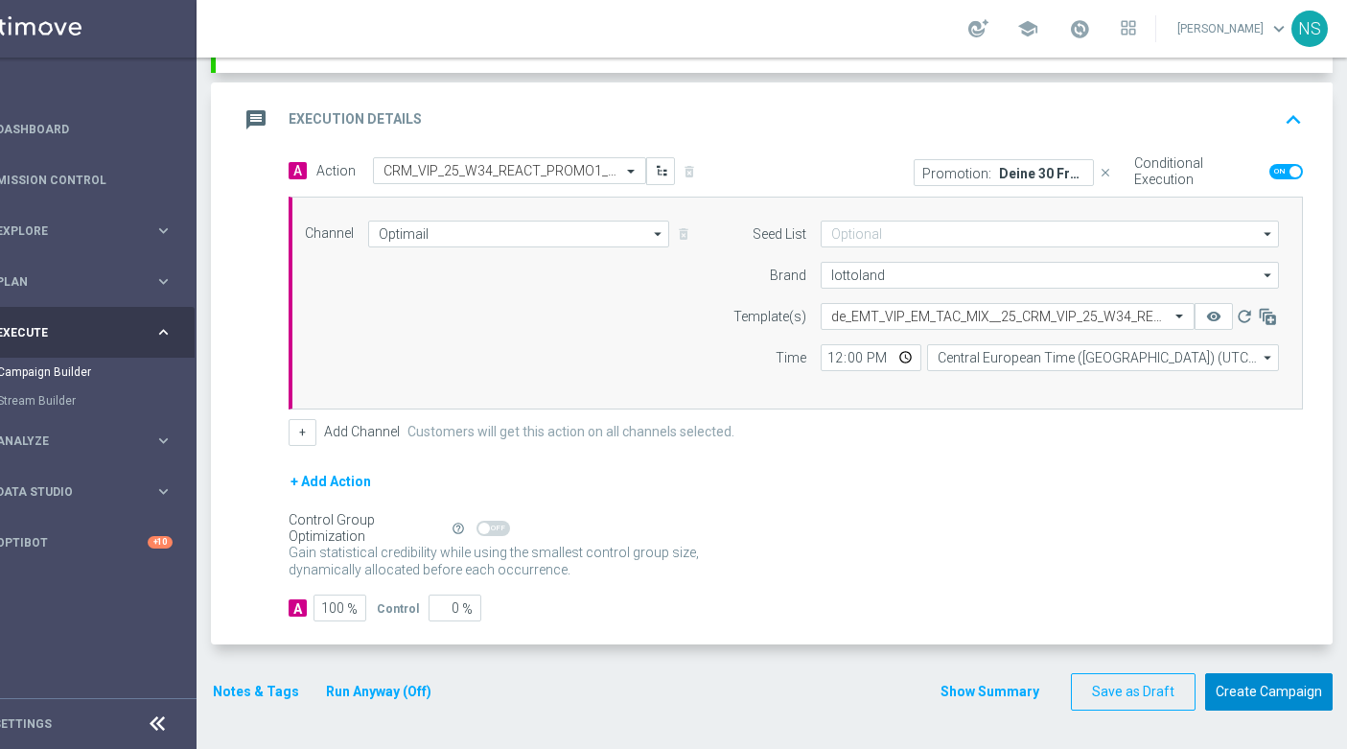
click at [1236, 680] on button "Create Campaign" at bounding box center [1269, 691] width 128 height 37
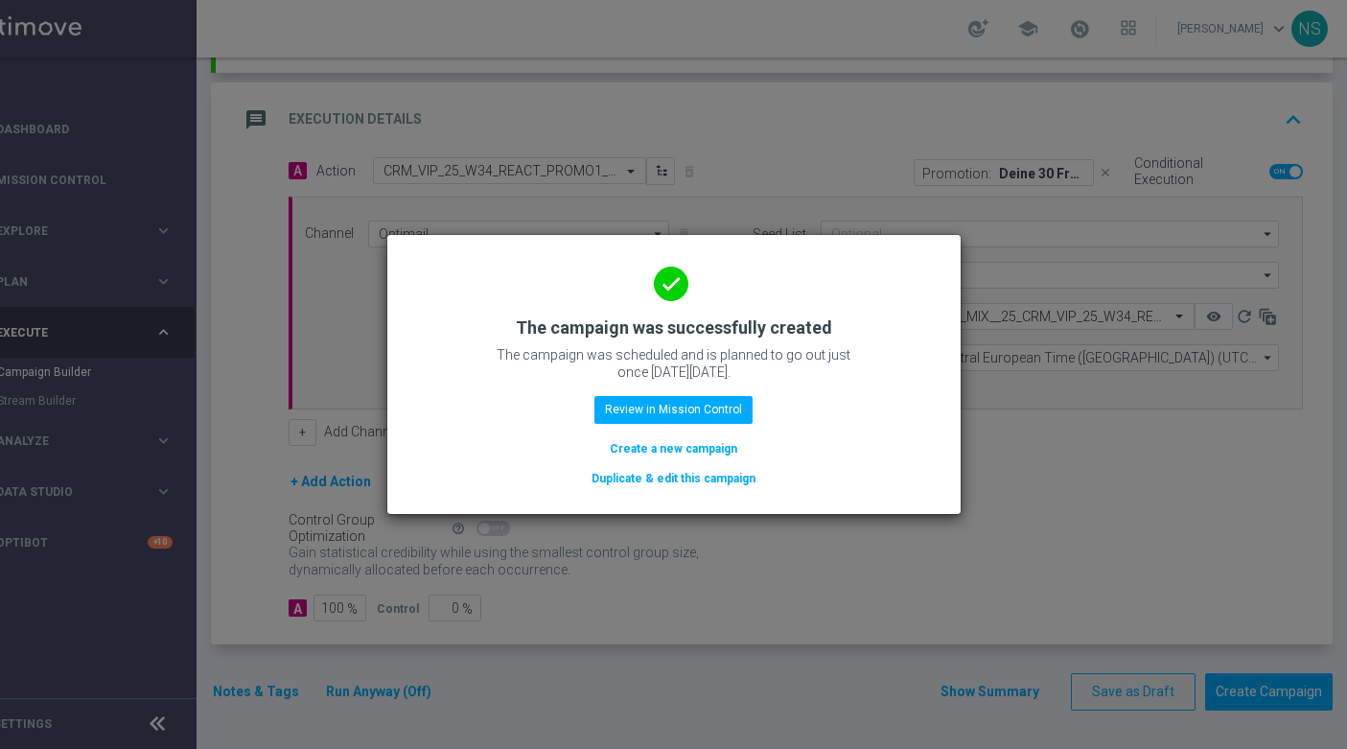
click at [699, 483] on button "Duplicate & edit this campaign" at bounding box center [674, 478] width 168 height 21
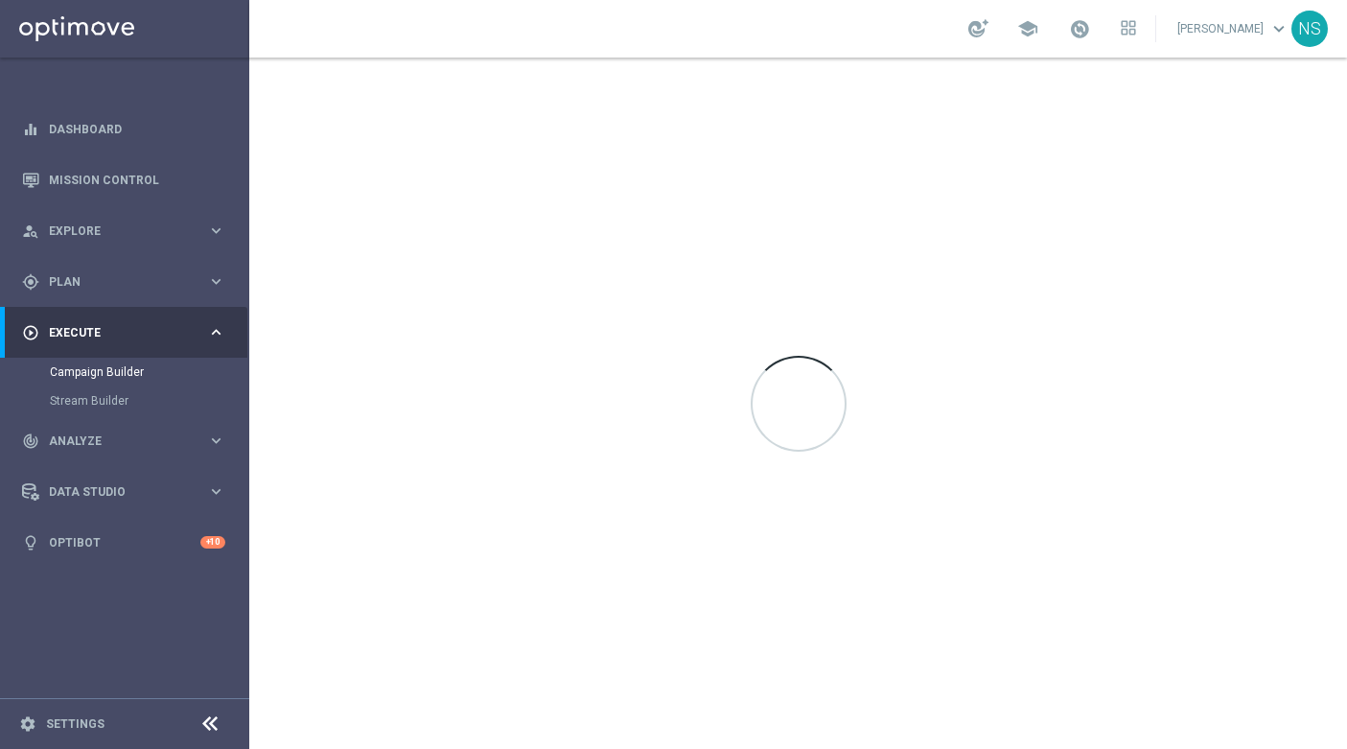
scroll to position [0, 0]
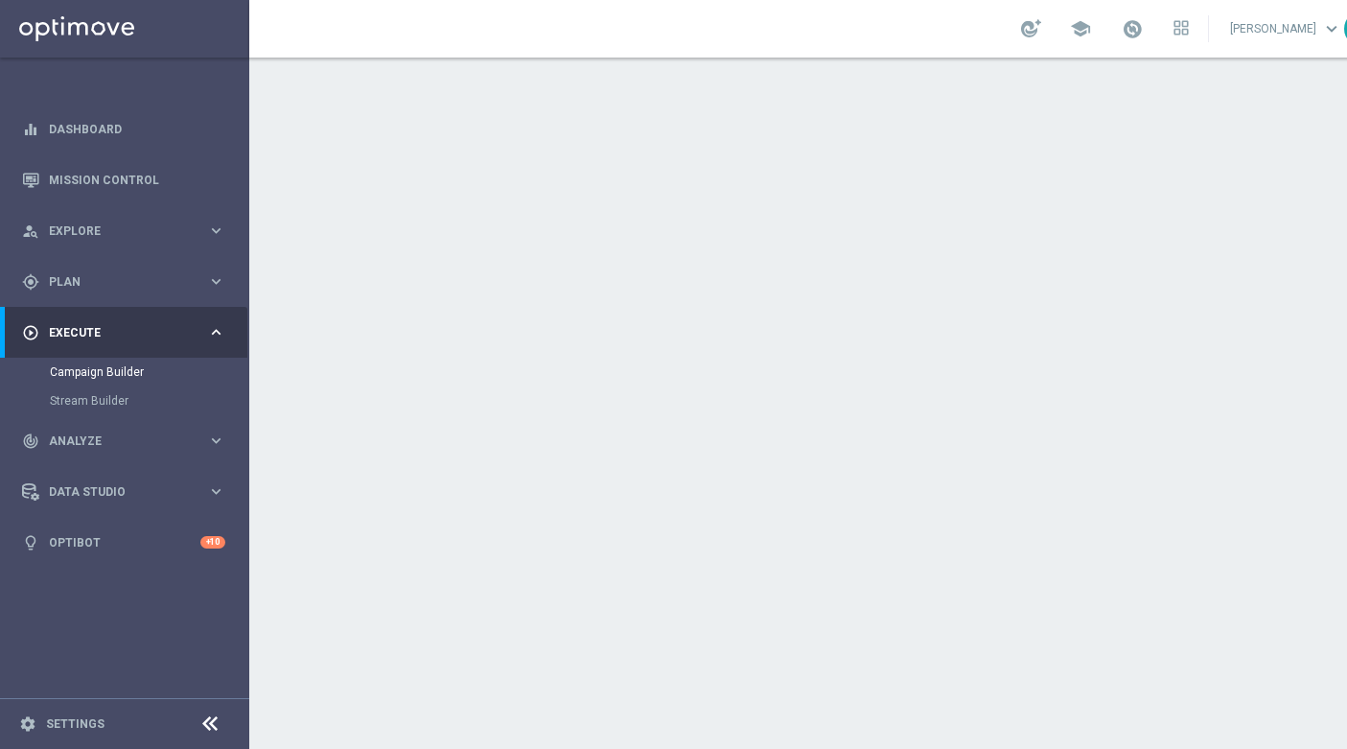
click at [703, 493] on div "done Execution Details keyboard_arrow_down" at bounding box center [827, 493] width 1071 height 36
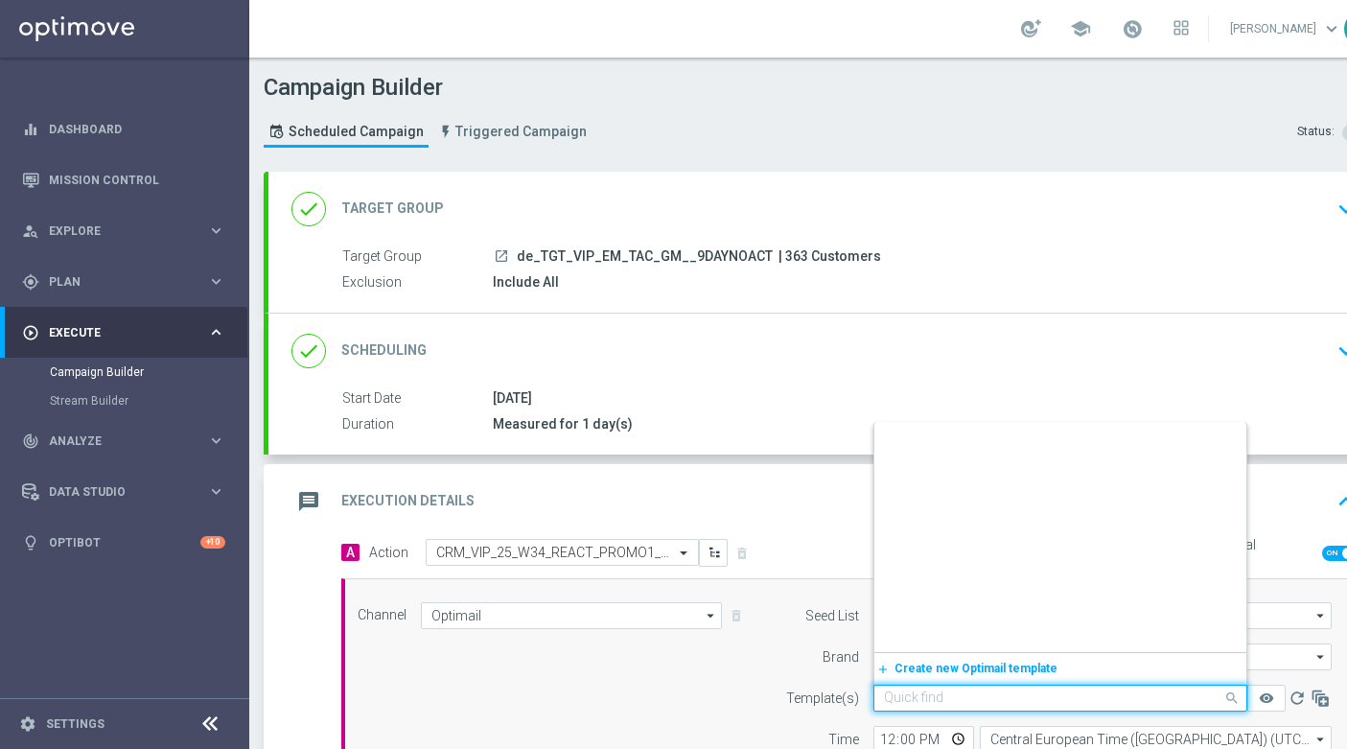
click at [1011, 702] on input "text" at bounding box center [1041, 698] width 315 height 16
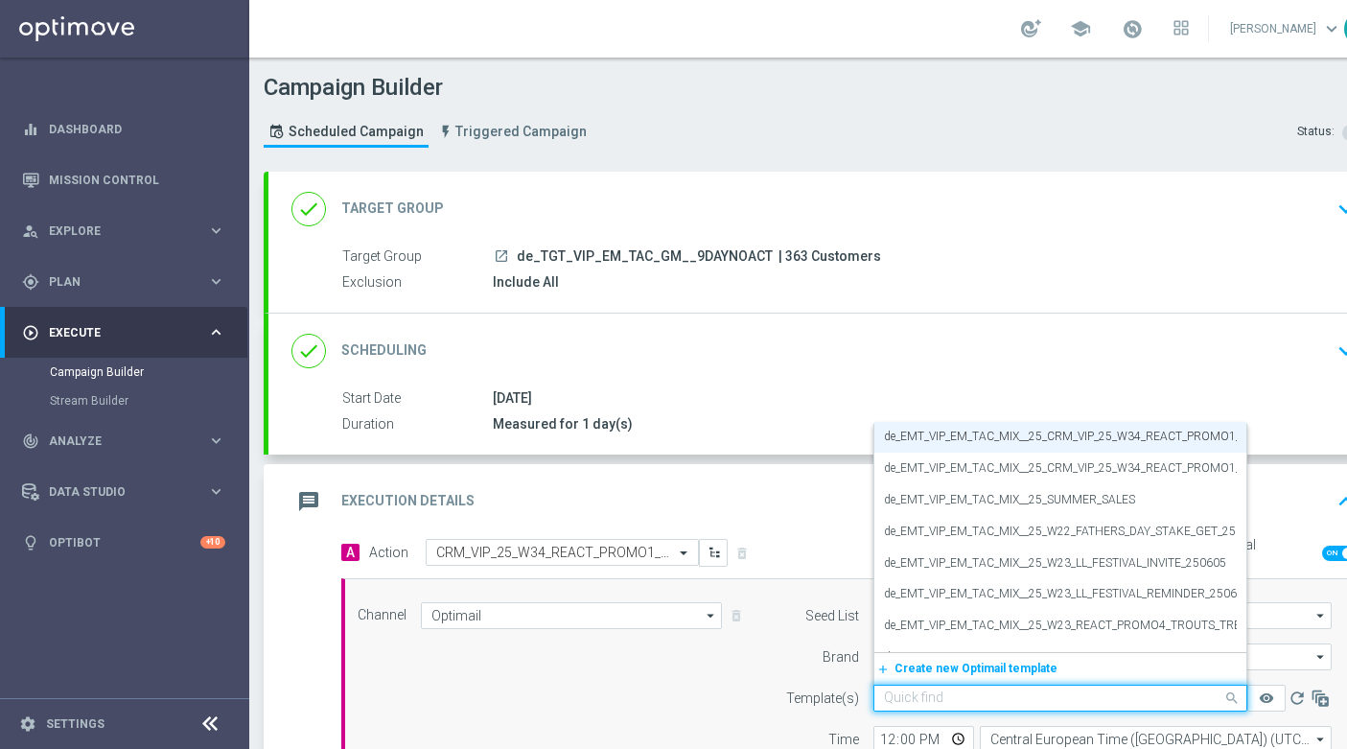
paste input "de_AT_EMT_VIP_EM_TAC_MIX__25_CRM_VIP_25_W34_REACT_PROMO1_BOOKOFMAJESTICLEMUR"
type input "de_AT_EMT_VIP_EM_TAC_MIX__25_CRM_VIP_25_W34_REACT_PROMO1_BOOKOFMAJESTICLEMUR"
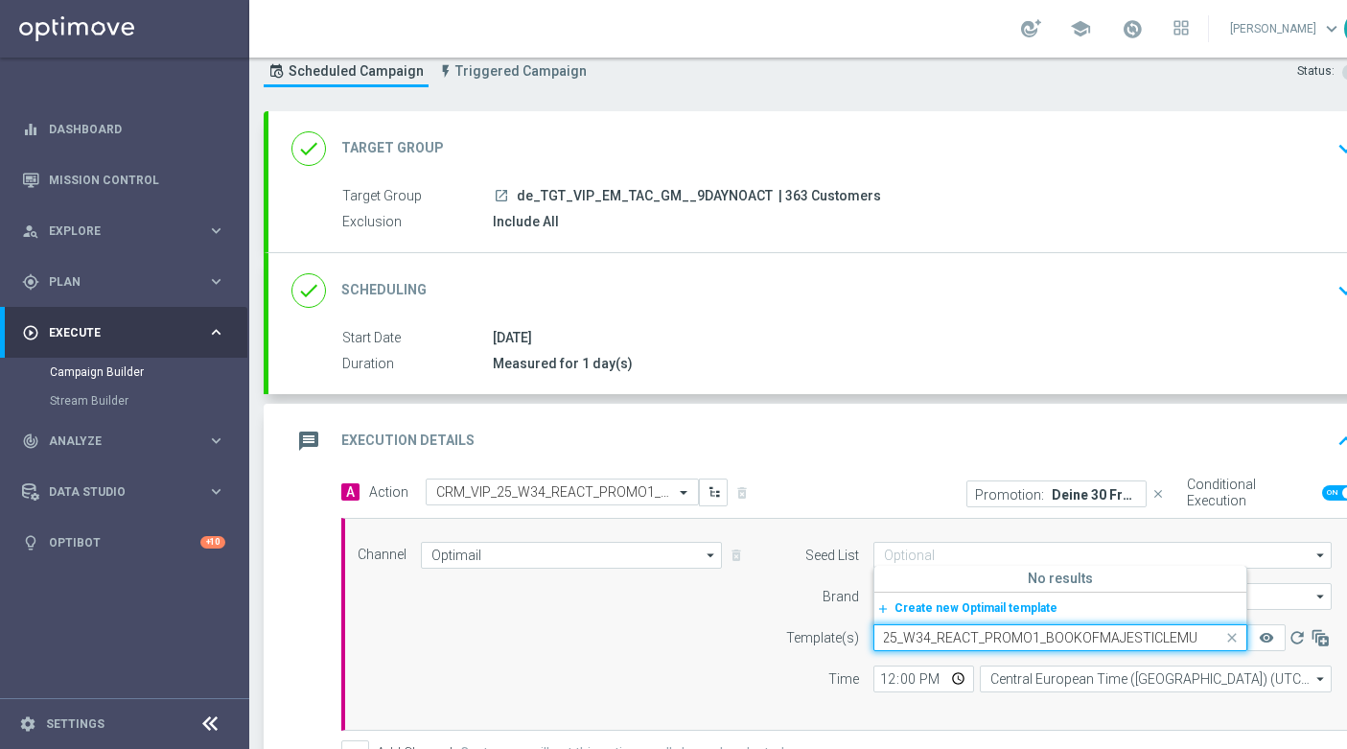
scroll to position [110, 0]
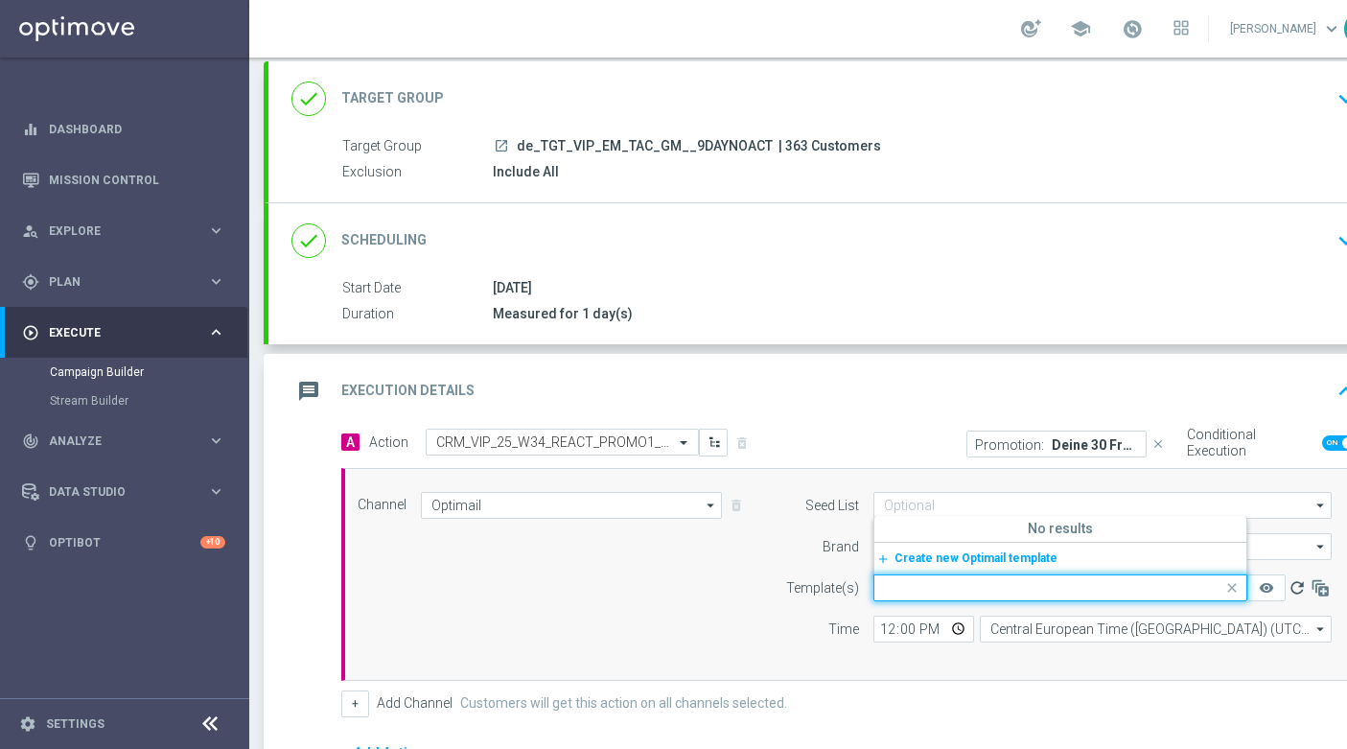
click at [1300, 588] on icon "refresh" at bounding box center [1297, 587] width 19 height 19
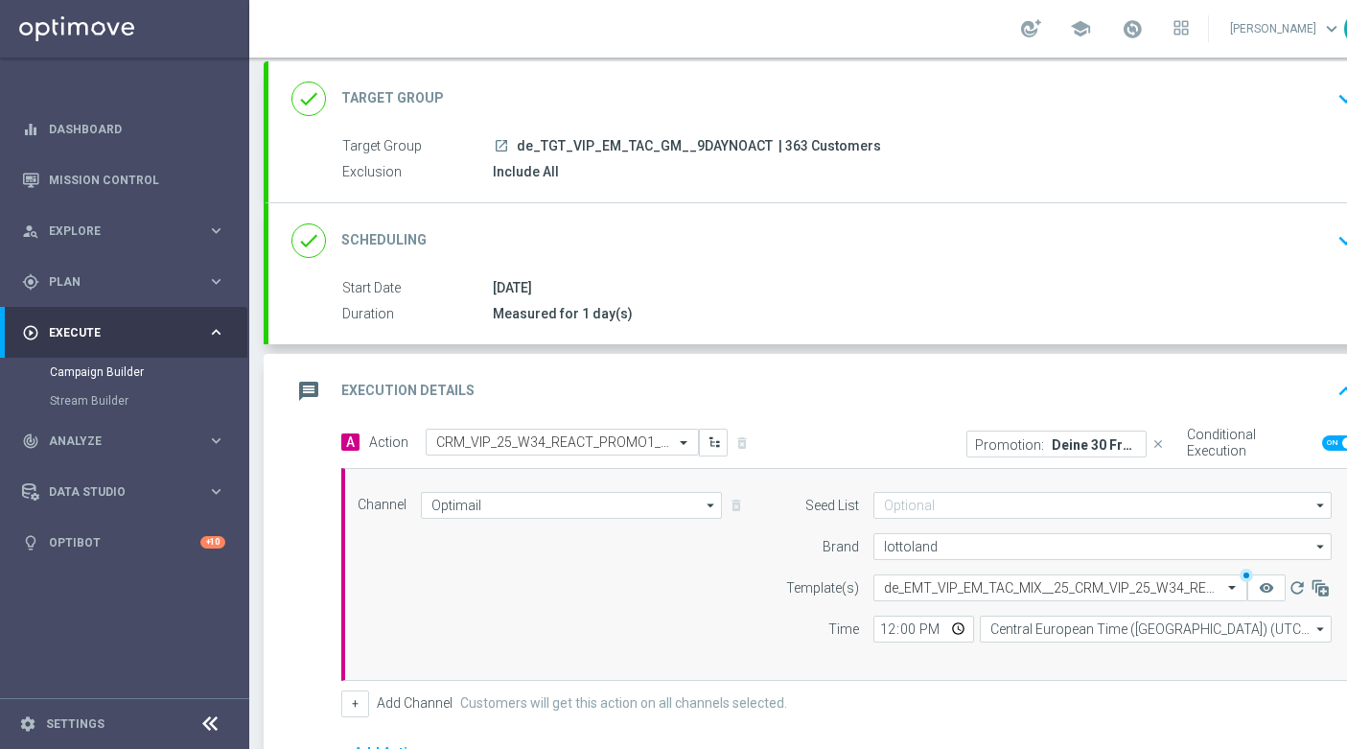
click at [1158, 447] on icon "close" at bounding box center [1158, 443] width 13 height 13
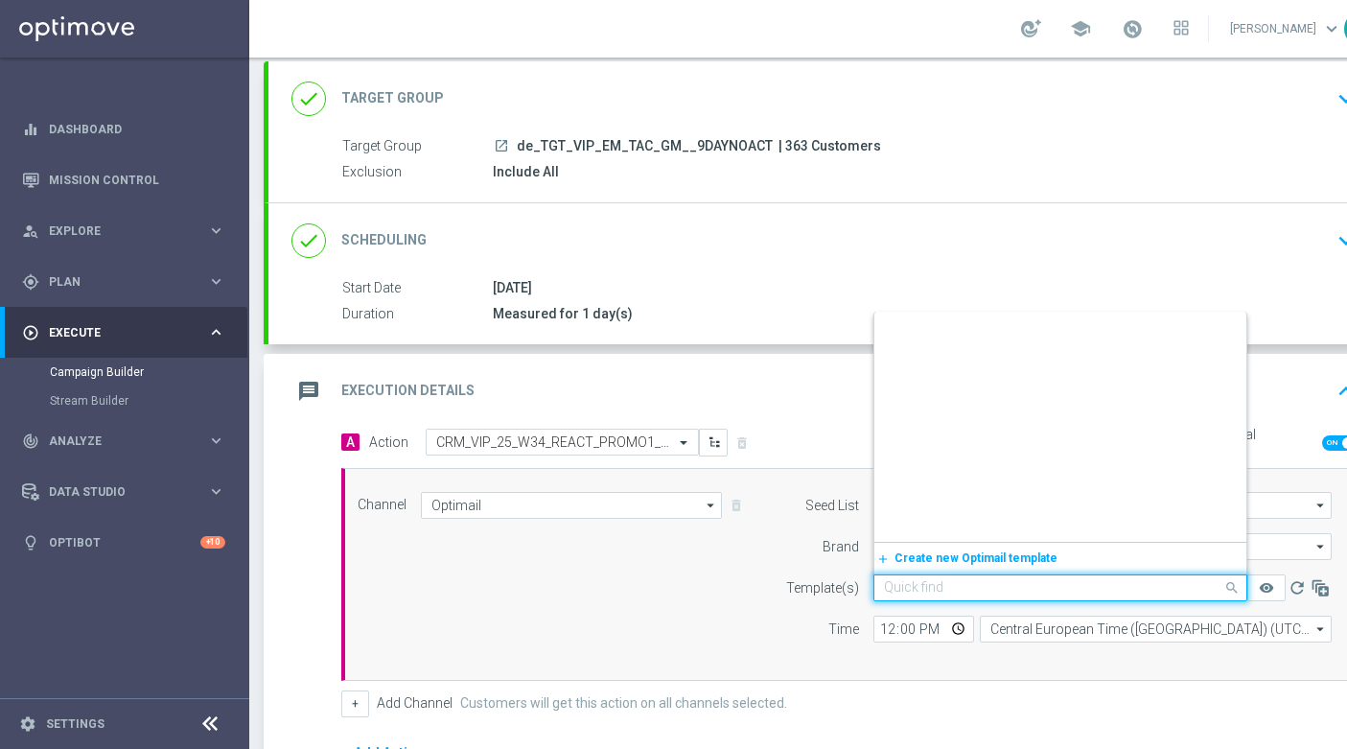
click at [1058, 592] on input "text" at bounding box center [1041, 588] width 315 height 16
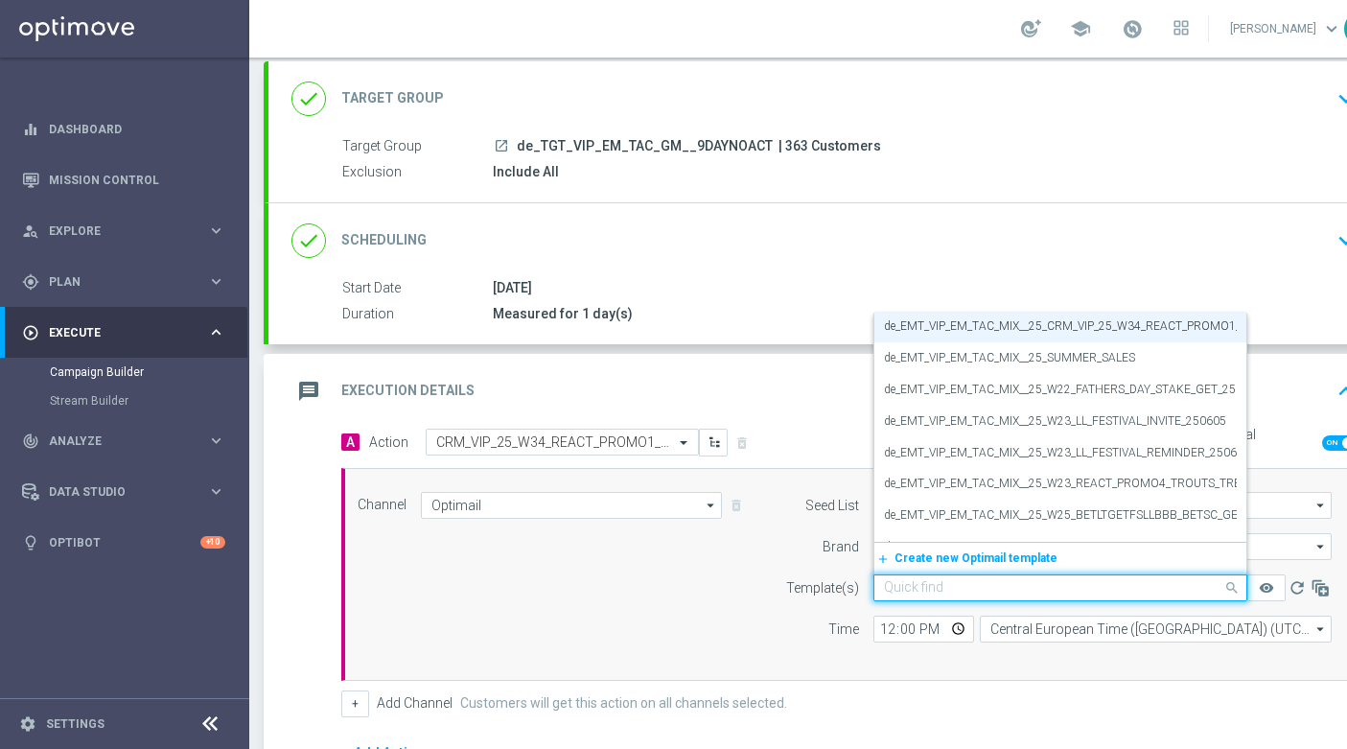
paste input "de_AT_EMT_VIP_EM_TAC_MIX__25_CRM_VIP_25_W34_REACT_PROMO1_BOOKOFMAJESTICLEMUR"
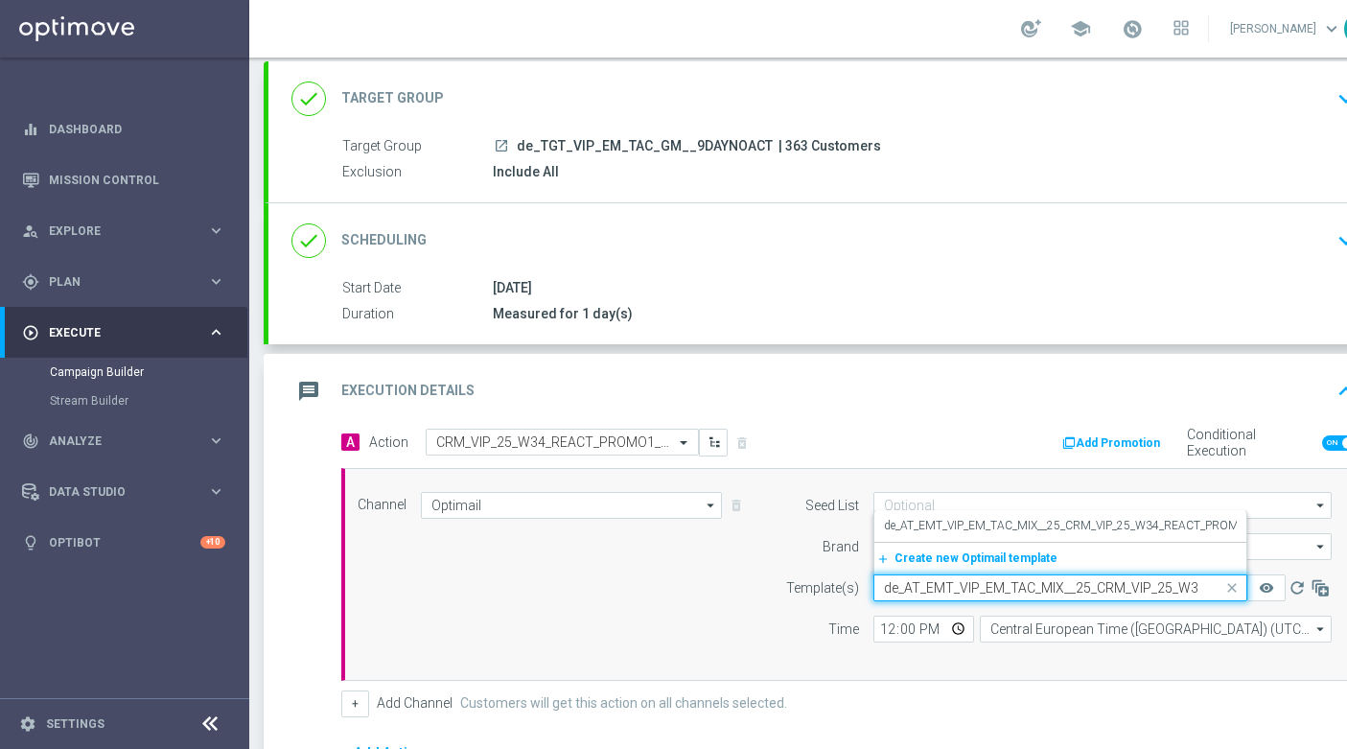
scroll to position [0, 275]
click at [1015, 538] on div "de_AT_EMT_VIP_EM_TAC_MIX__25_CRM_VIP_25_W34_REACT_PROMO1_BOOKOFMAJESTICLEMUR" at bounding box center [1060, 526] width 353 height 32
type input "de_AT_EMT_VIP_EM_TAC_MIX__25_CRM_VIP_25_W34_REACT_PROMO1_BOOKOFMAJESTICLEMUR"
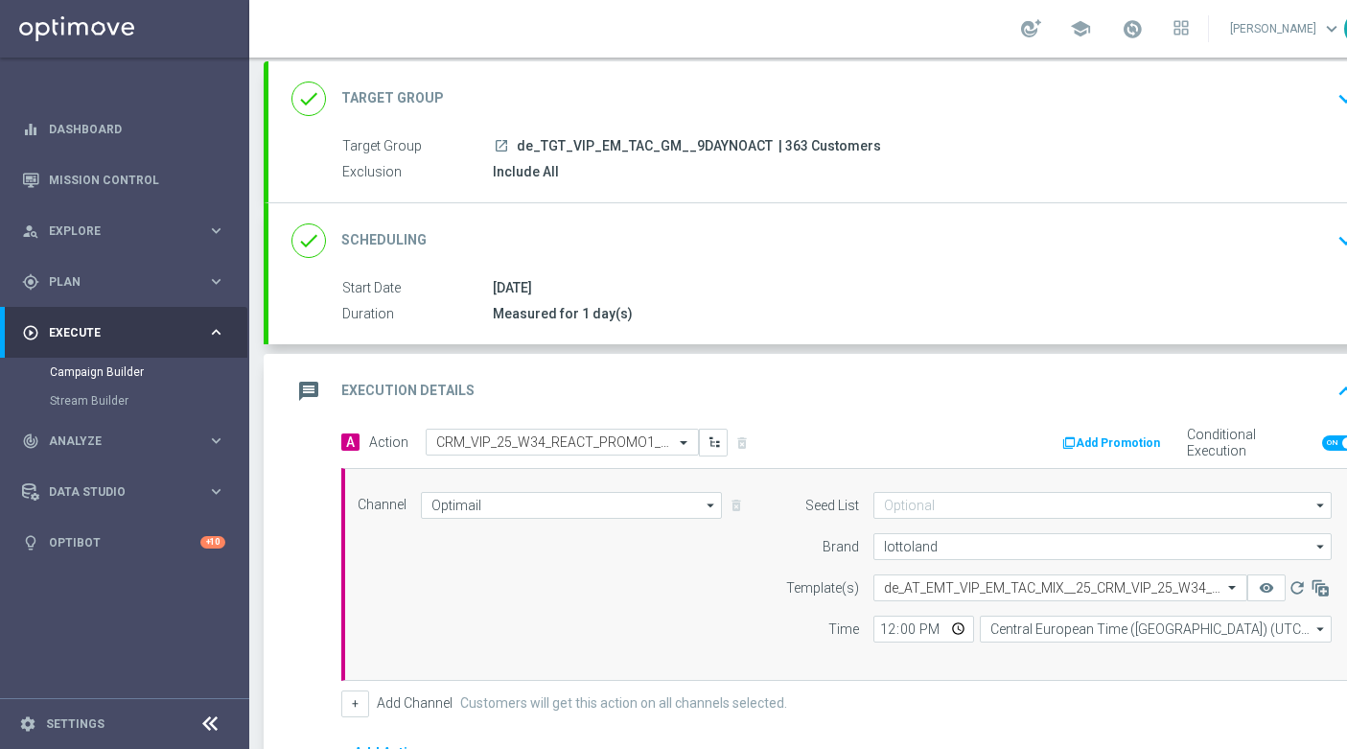
scroll to position [0, 0]
click at [623, 161] on div "Target Group launch de_TGT_VIP_EM_TAC_GM__9DAYNOACT | 363 Customers Exclusion I…" at bounding box center [827, 159] width 1117 height 47
click at [613, 105] on div "done Target Group keyboard_arrow_down" at bounding box center [827, 99] width 1071 height 36
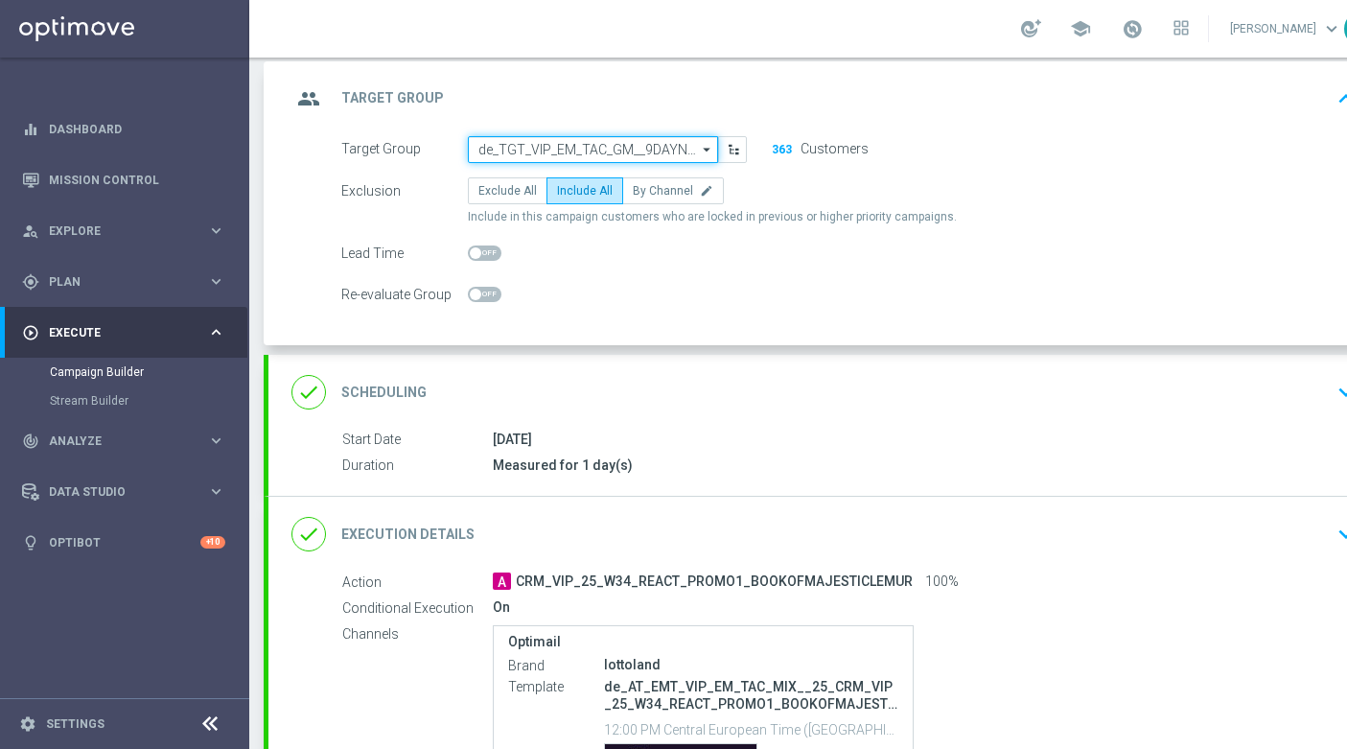
click at [608, 155] on input "de_TGT_VIP_EM_TAC_GM__9DAYNOACT" at bounding box center [593, 149] width 250 height 27
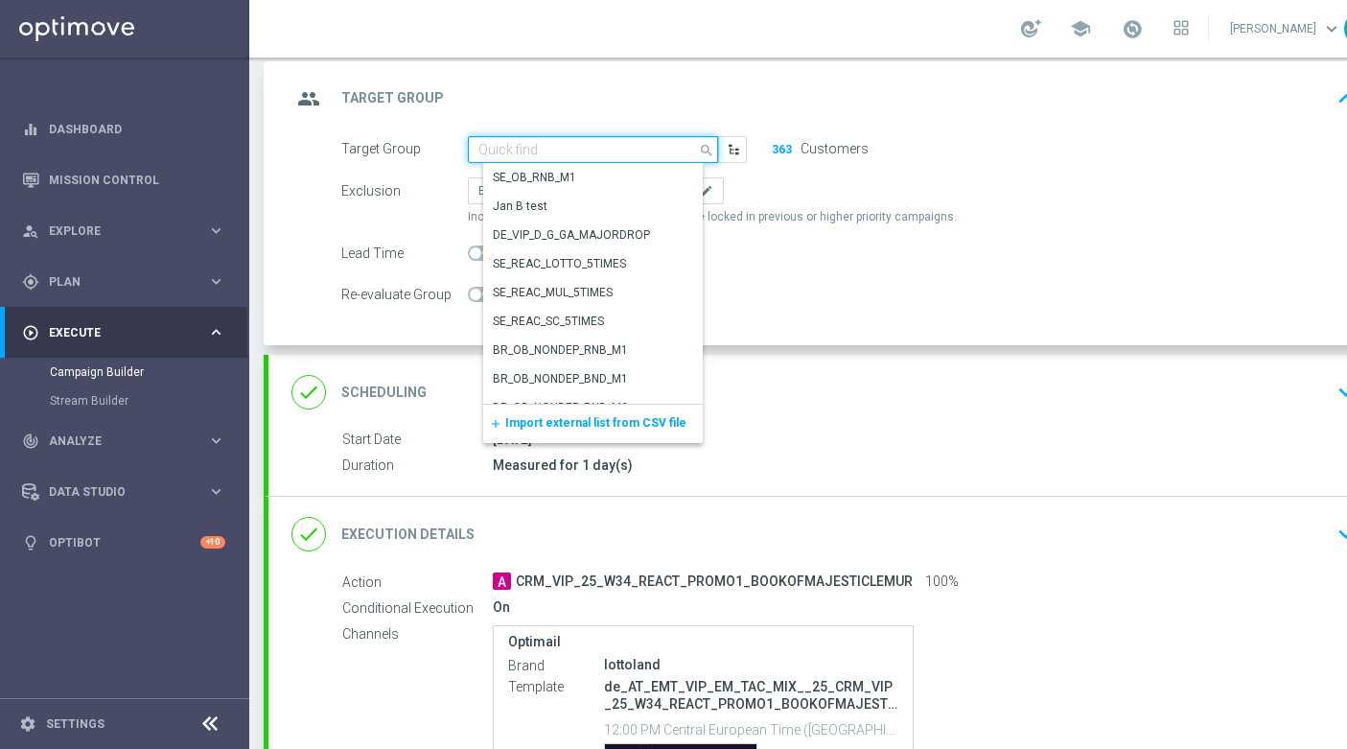
paste input "de_AT_TGT_VIP_EM_TAC_GM__9DAYNOACT"
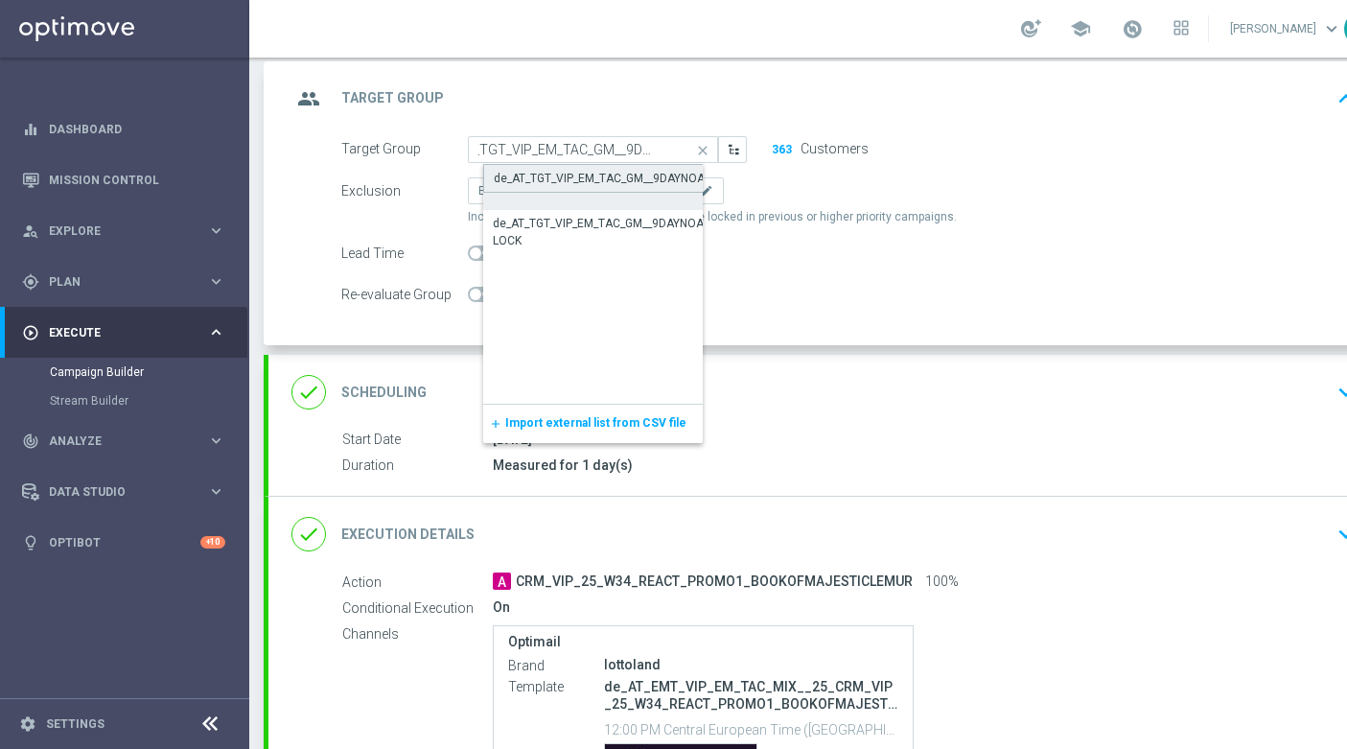
click at [607, 173] on div "de_AT_TGT_VIP_EM_TAC_GM__9DAYNOACT" at bounding box center [606, 178] width 225 height 17
type input "de_AT_TGT_VIP_EM_TAC_GM__9DAYNOACT"
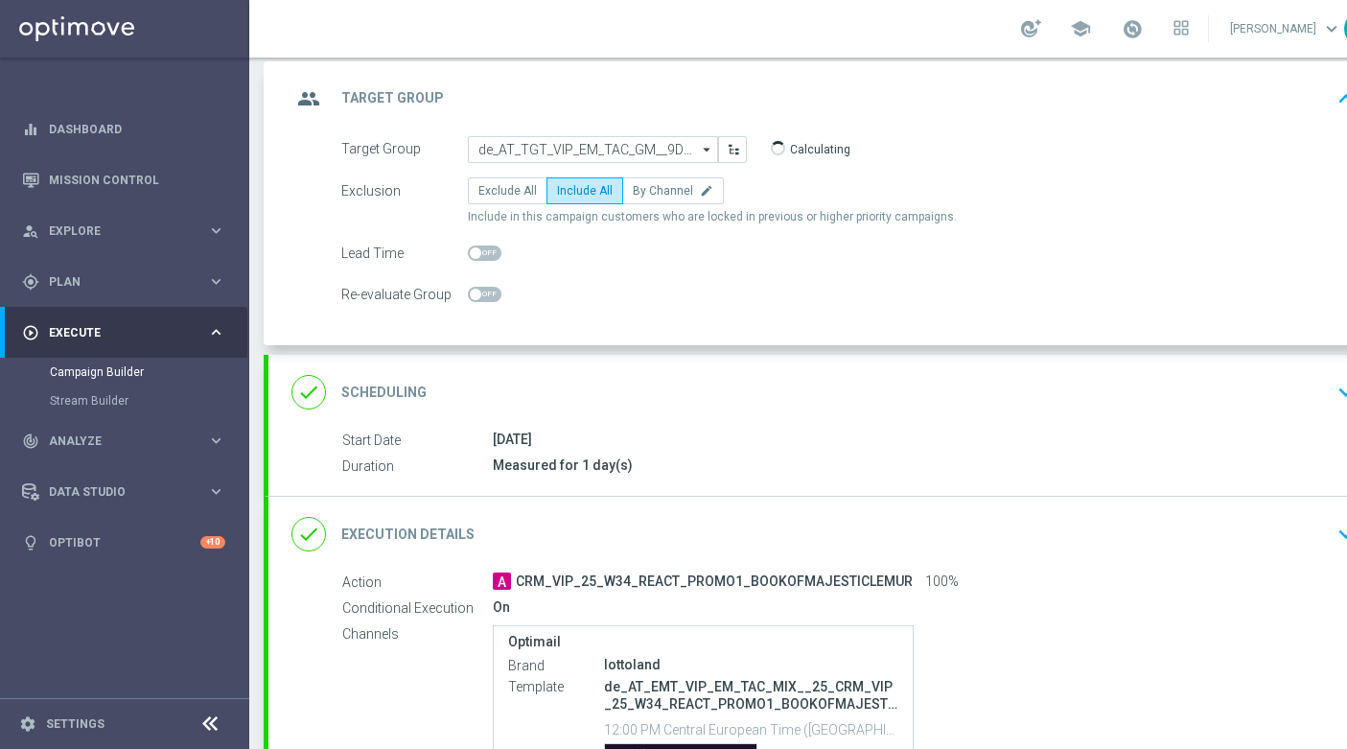
click at [806, 508] on div "done Execution Details keyboard_arrow_down" at bounding box center [827, 534] width 1117 height 75
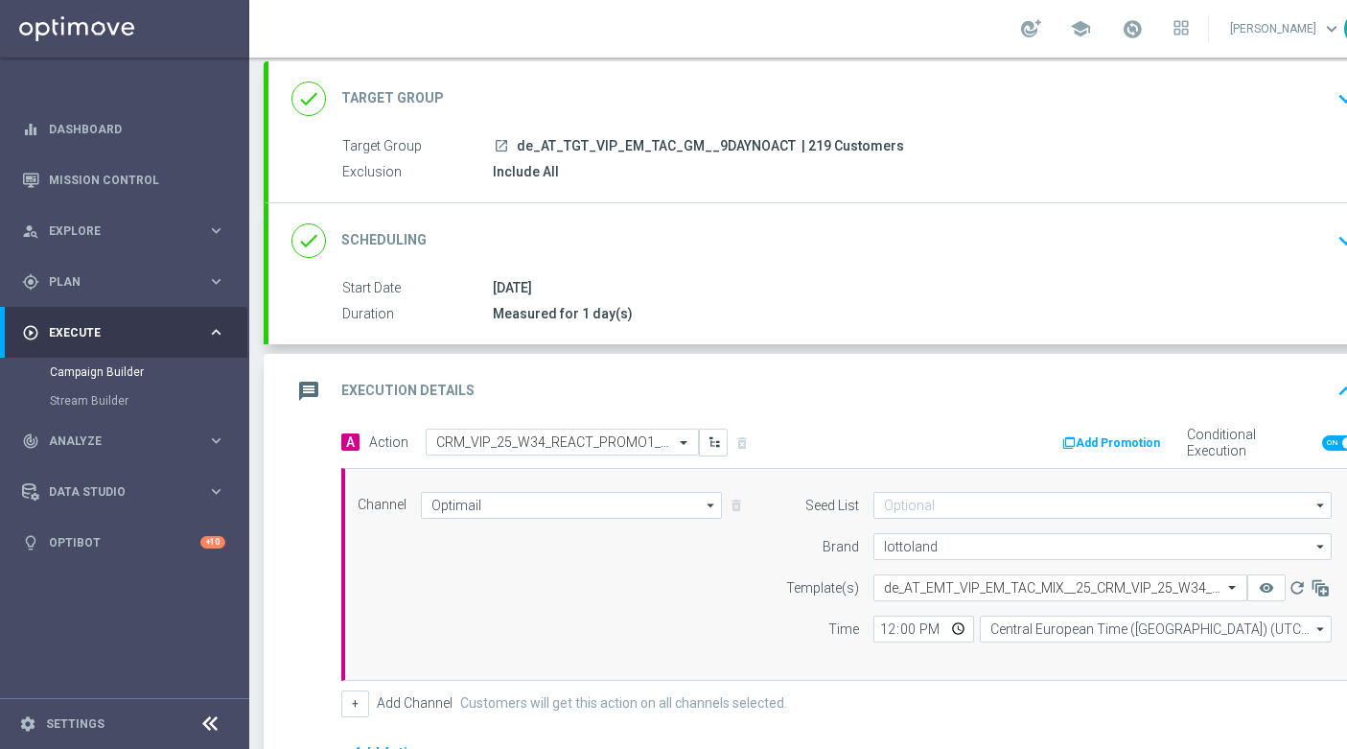
click at [1118, 451] on button "Add Promotion" at bounding box center [1114, 443] width 106 height 21
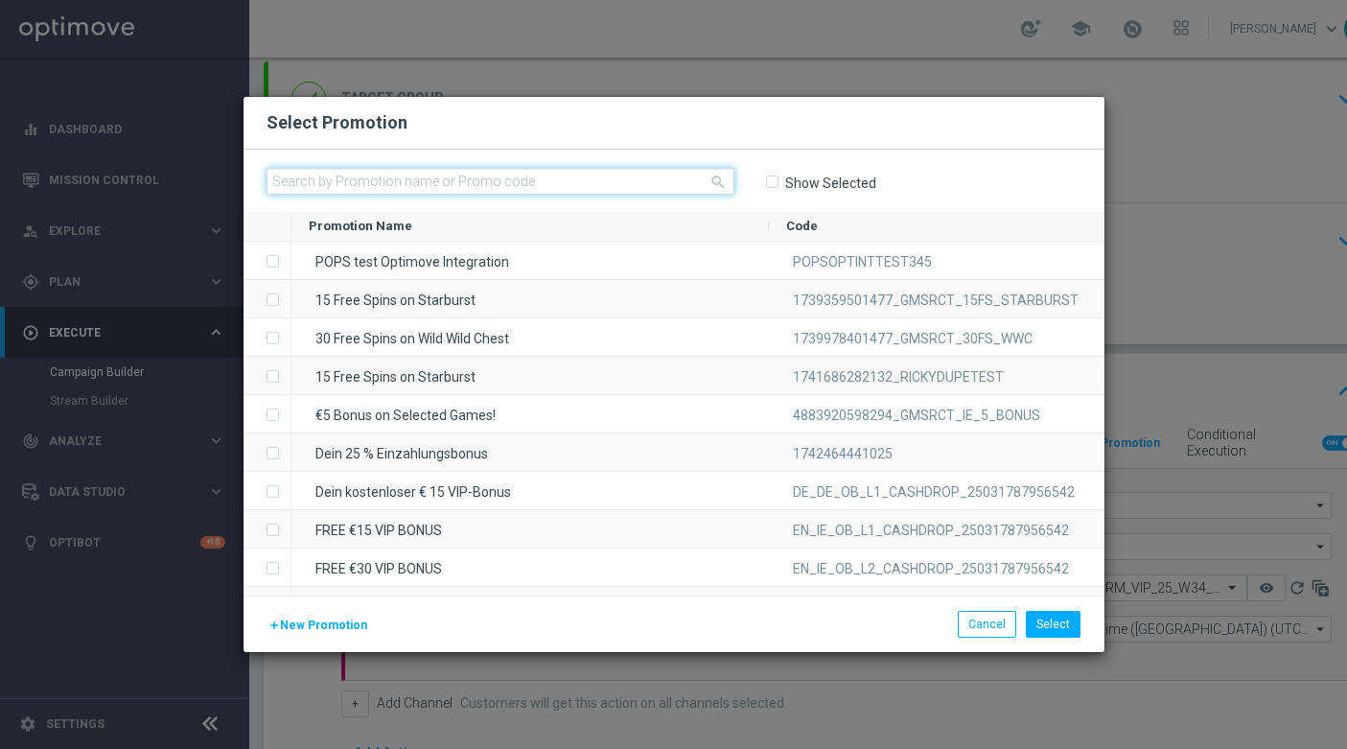
click at [668, 182] on input "text" at bounding box center [501, 181] width 468 height 27
paste input "W34_25_AT_REAC_25220859699452"
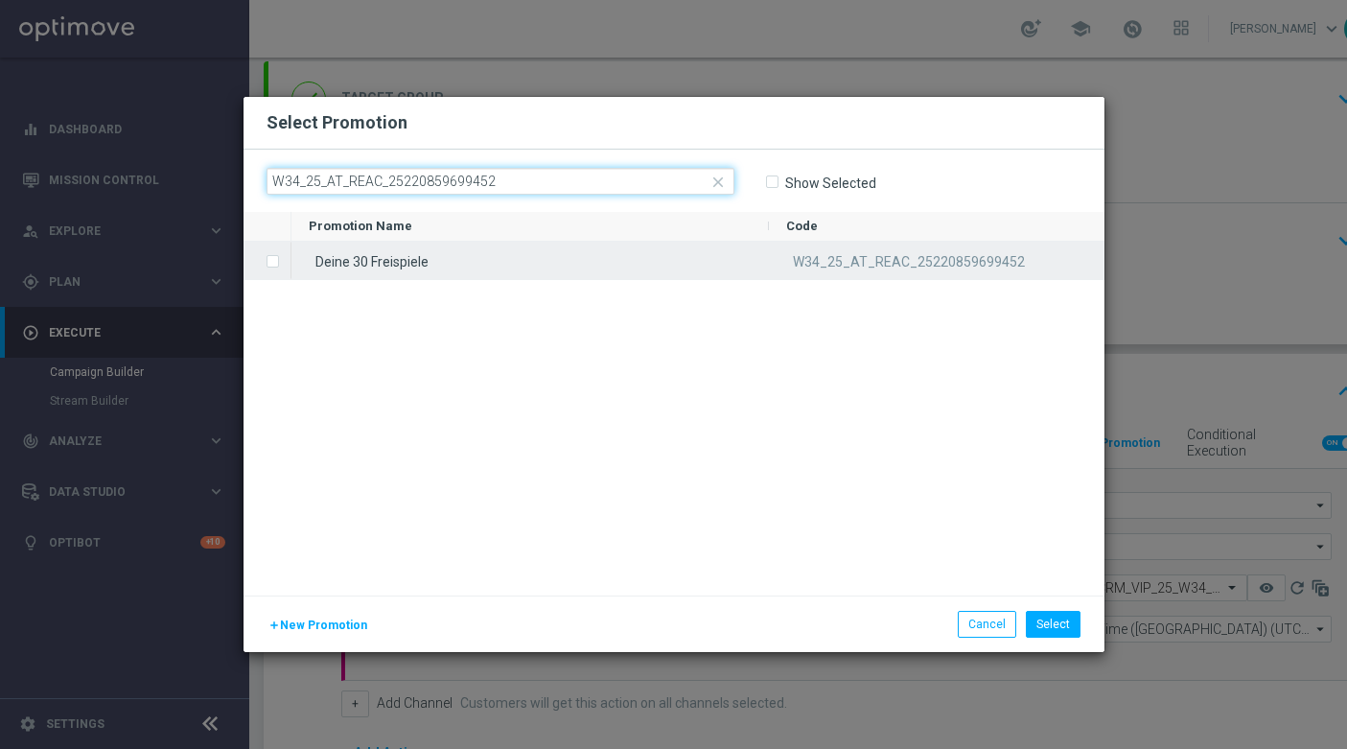
type input "W34_25_AT_REAC_25220859699452"
click at [607, 270] on div "Deine 30 Freispiele" at bounding box center [531, 260] width 478 height 37
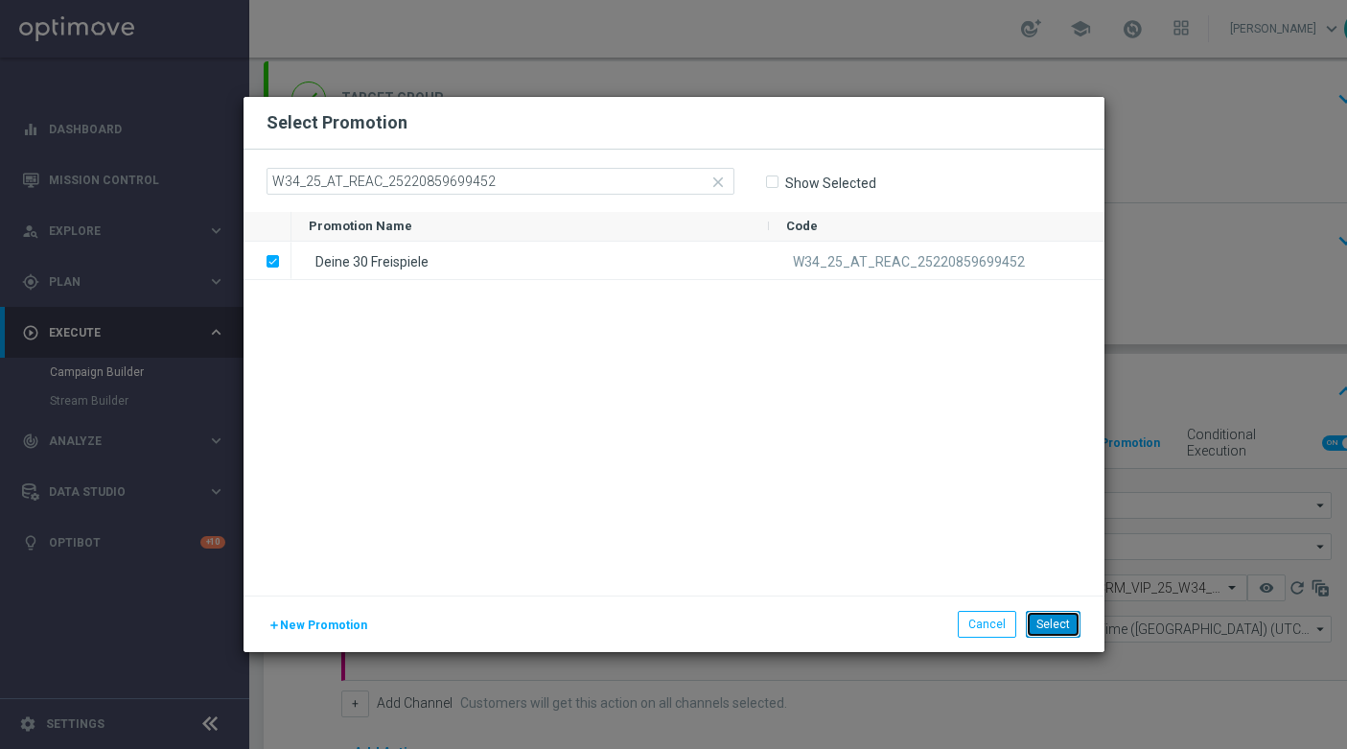
click at [1061, 623] on button "Select" at bounding box center [1053, 624] width 55 height 27
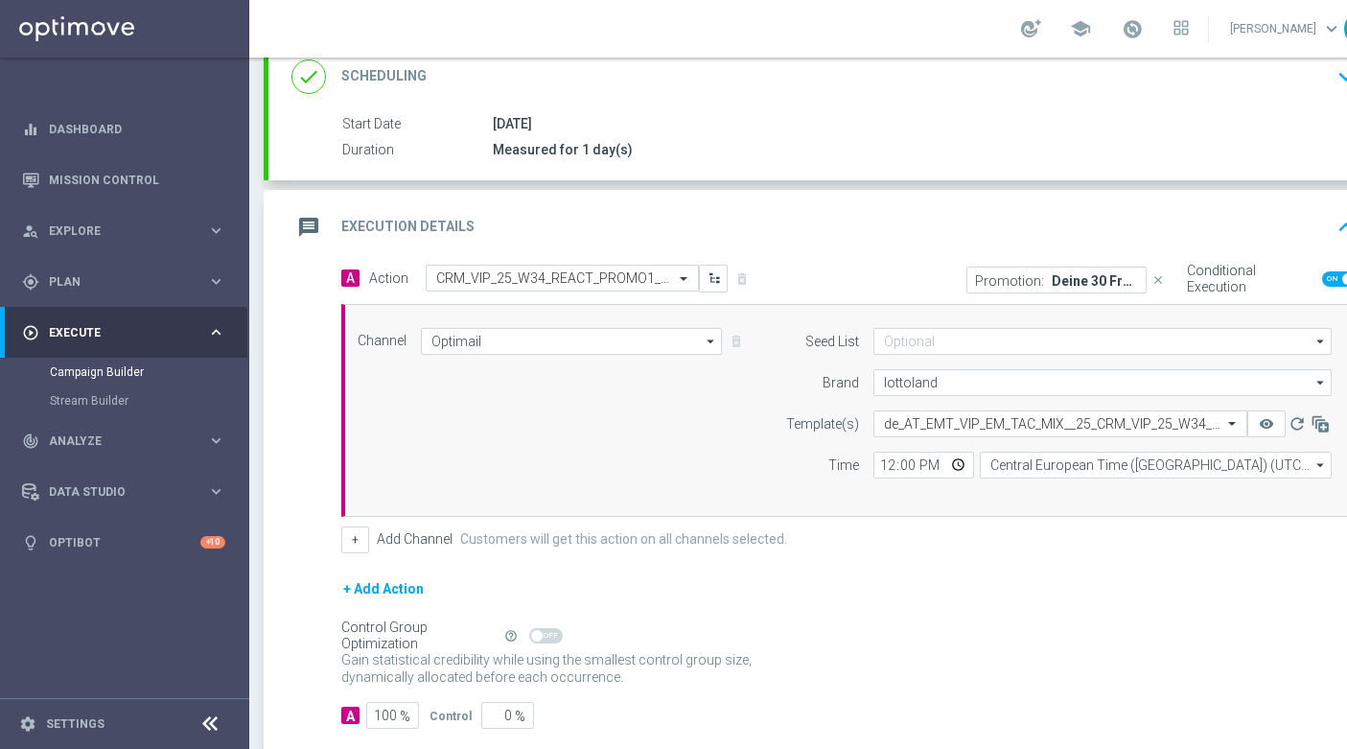
scroll to position [382, 0]
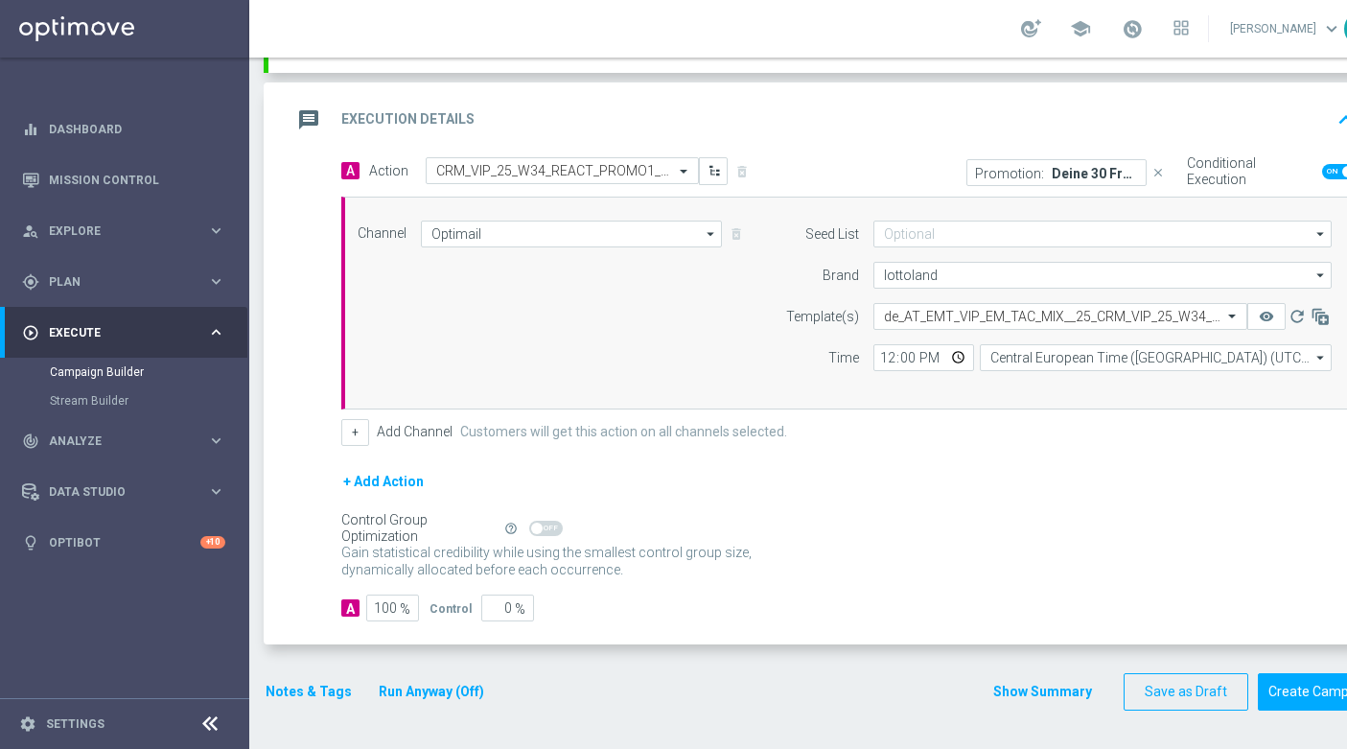
click at [296, 698] on button "Notes & Tags" at bounding box center [309, 692] width 90 height 24
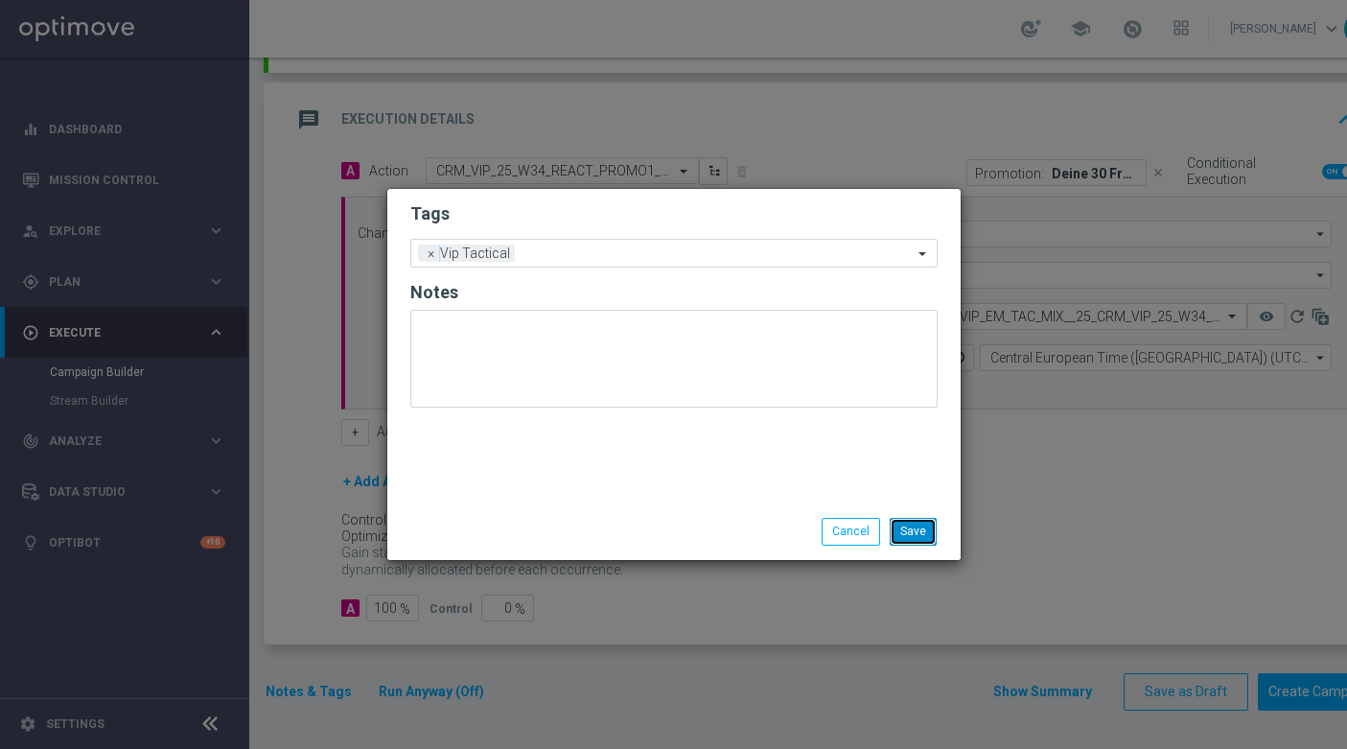
click at [908, 533] on button "Save" at bounding box center [913, 531] width 47 height 27
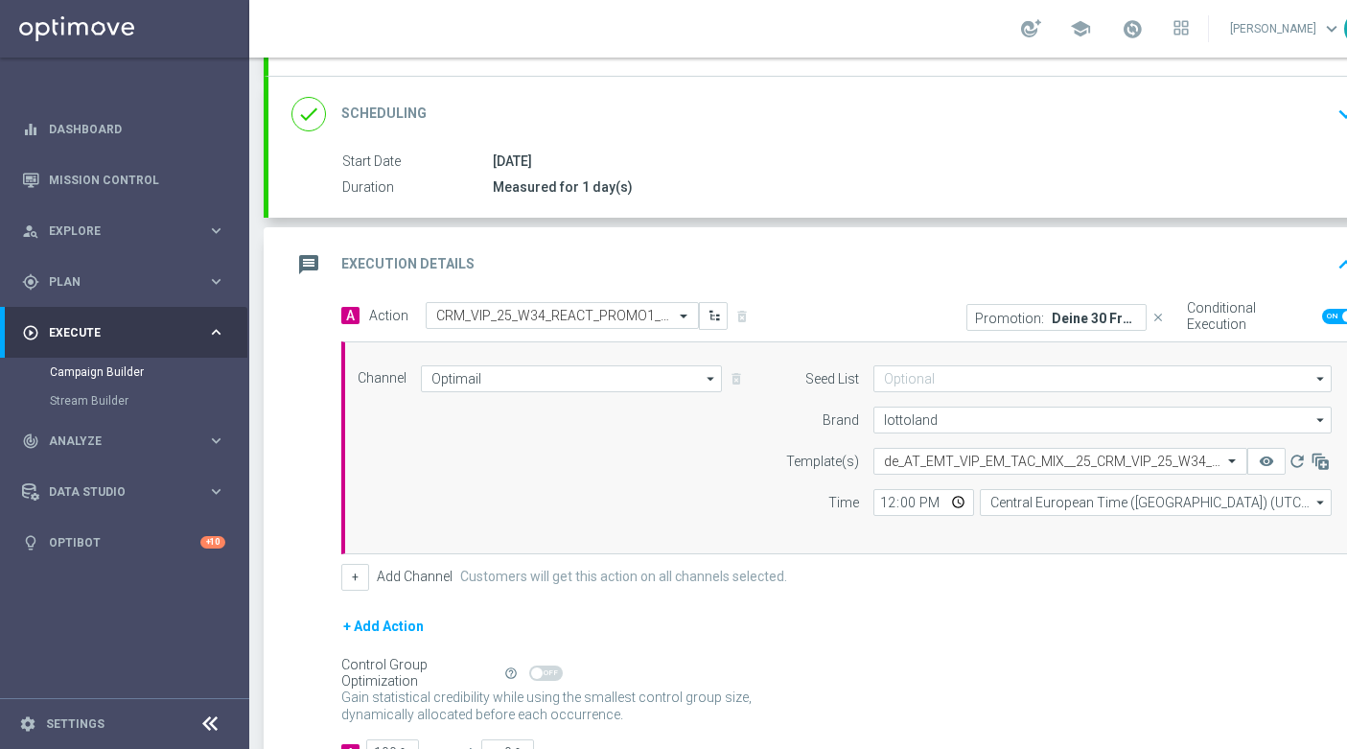
scroll to position [0, 0]
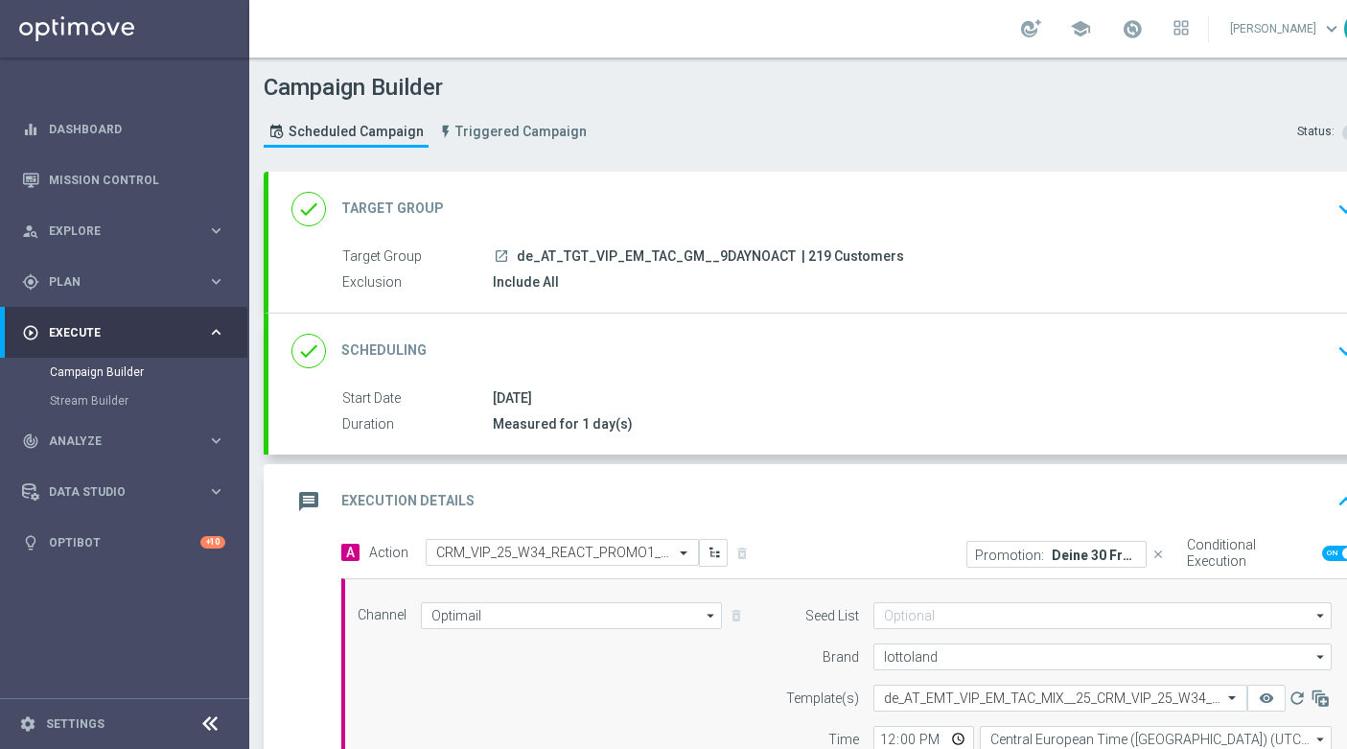
click at [819, 253] on span "| 219 Customers" at bounding box center [853, 256] width 103 height 17
click at [821, 260] on span "| 219 Customers" at bounding box center [853, 256] width 103 height 17
click at [813, 260] on span "| 219 Customers" at bounding box center [853, 256] width 103 height 17
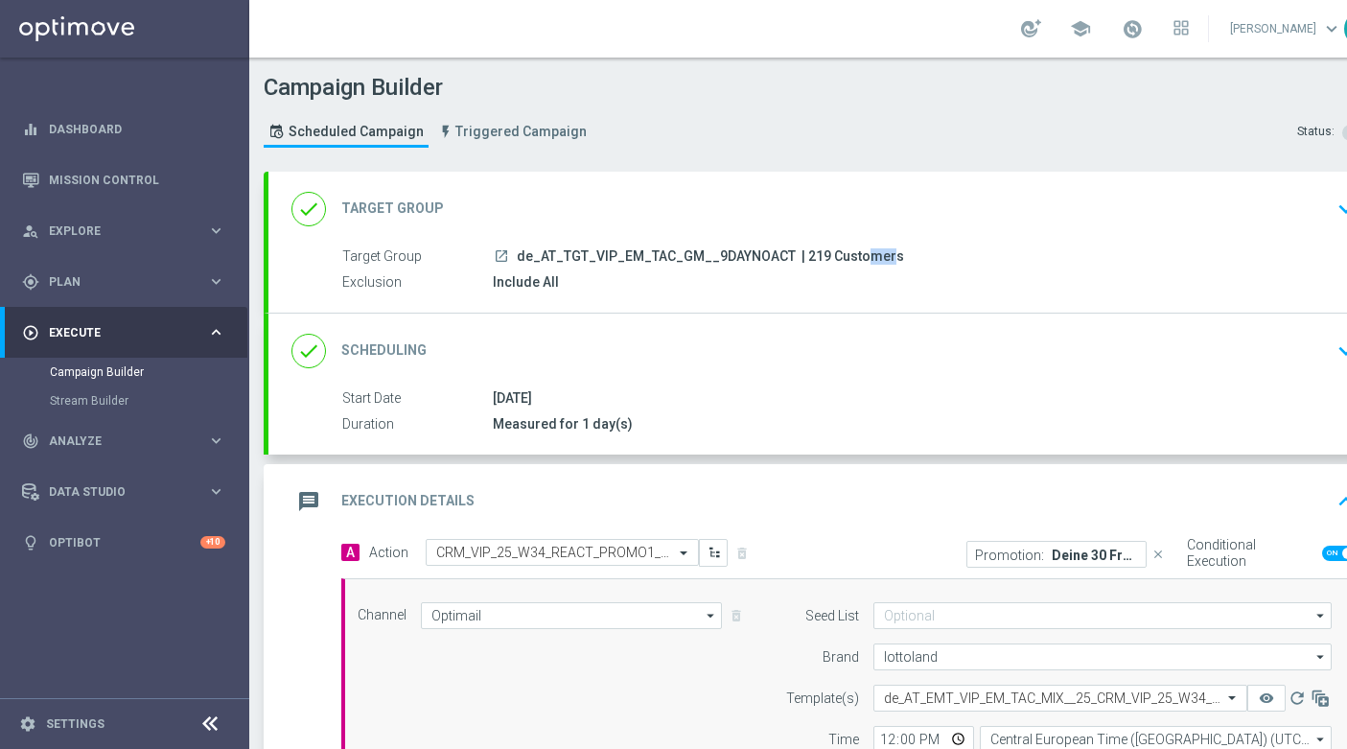
copy span "219"
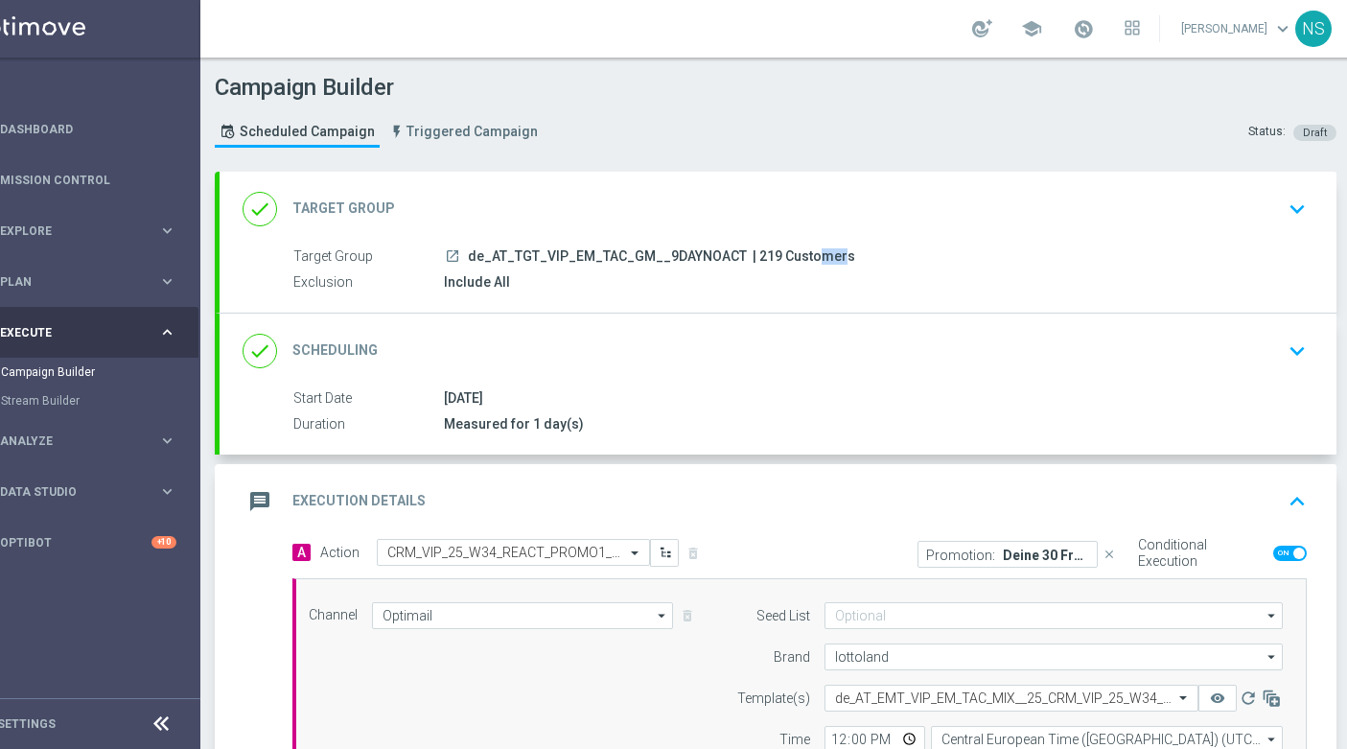
scroll to position [0, 53]
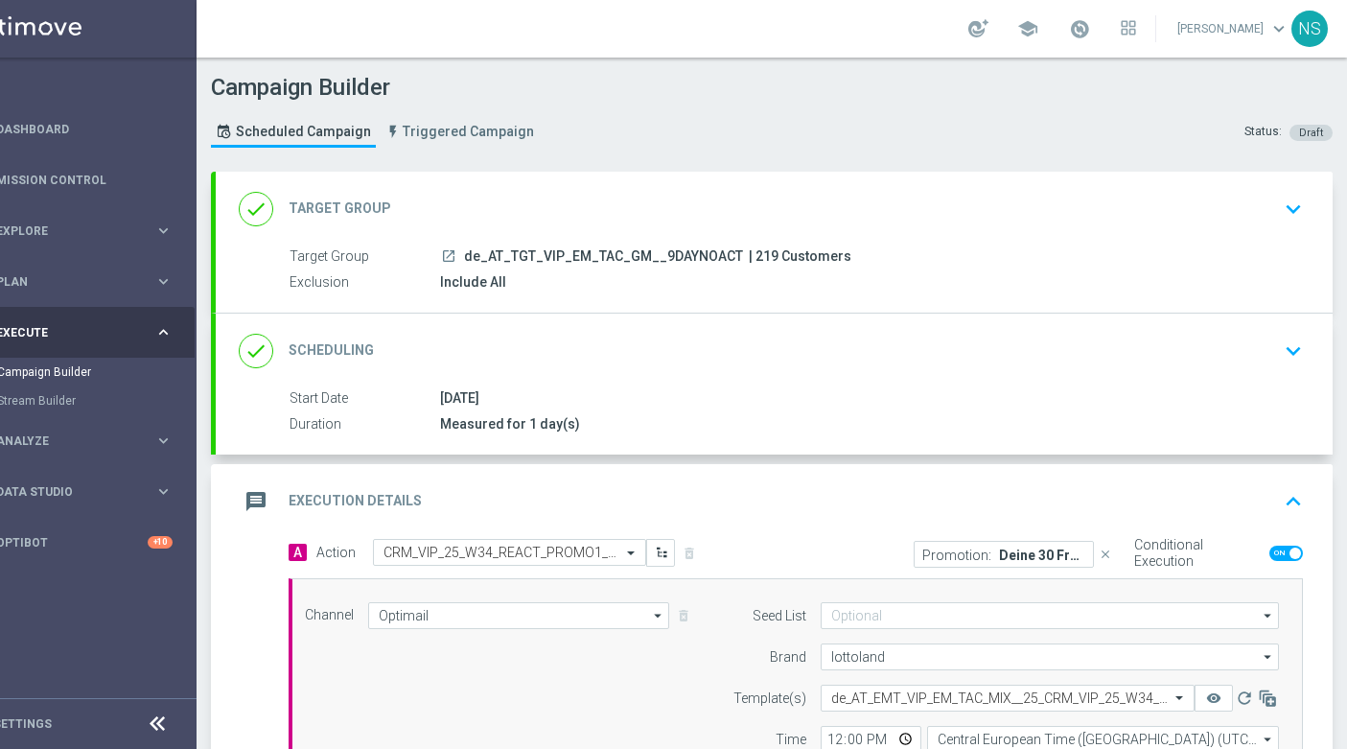
click at [1003, 549] on p "Deine 30 Freispiele" at bounding box center [1042, 554] width 86 height 15
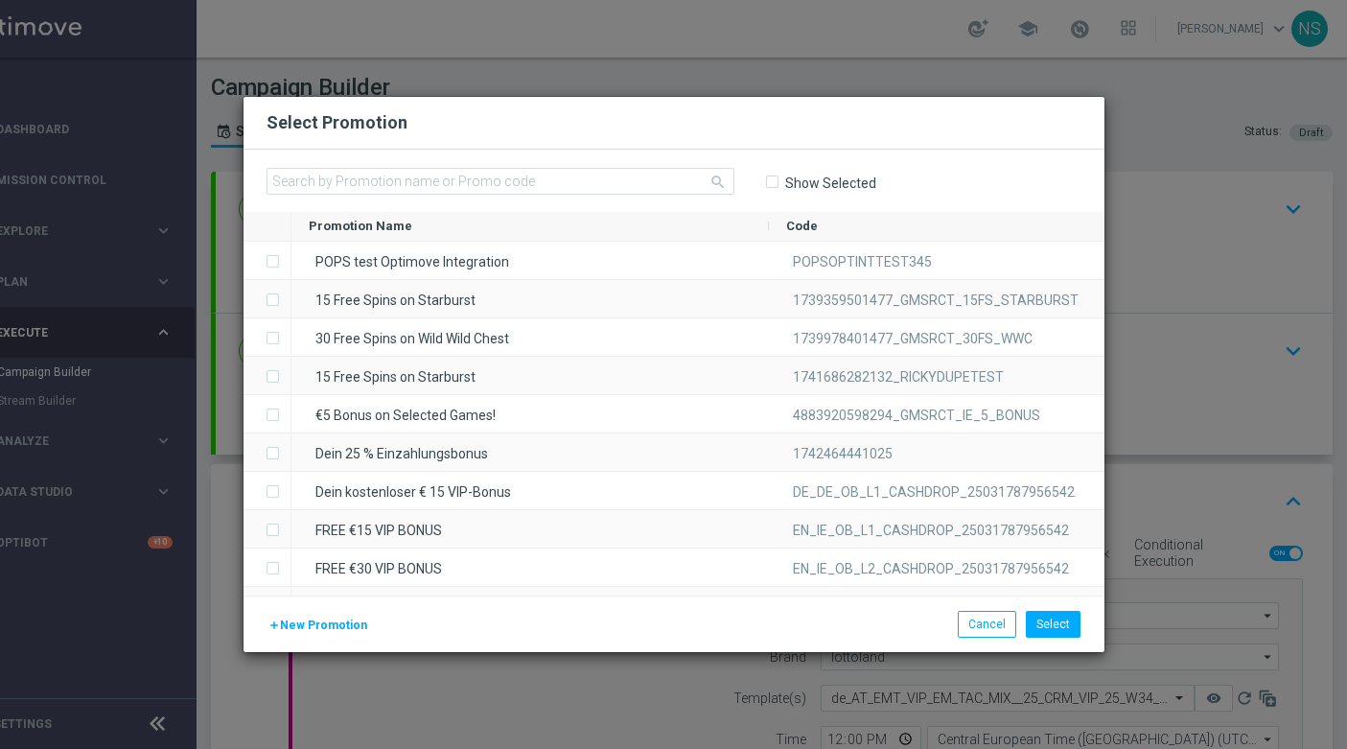
click at [776, 179] on input "Show Selected" at bounding box center [771, 182] width 12 height 12
checkbox input "true"
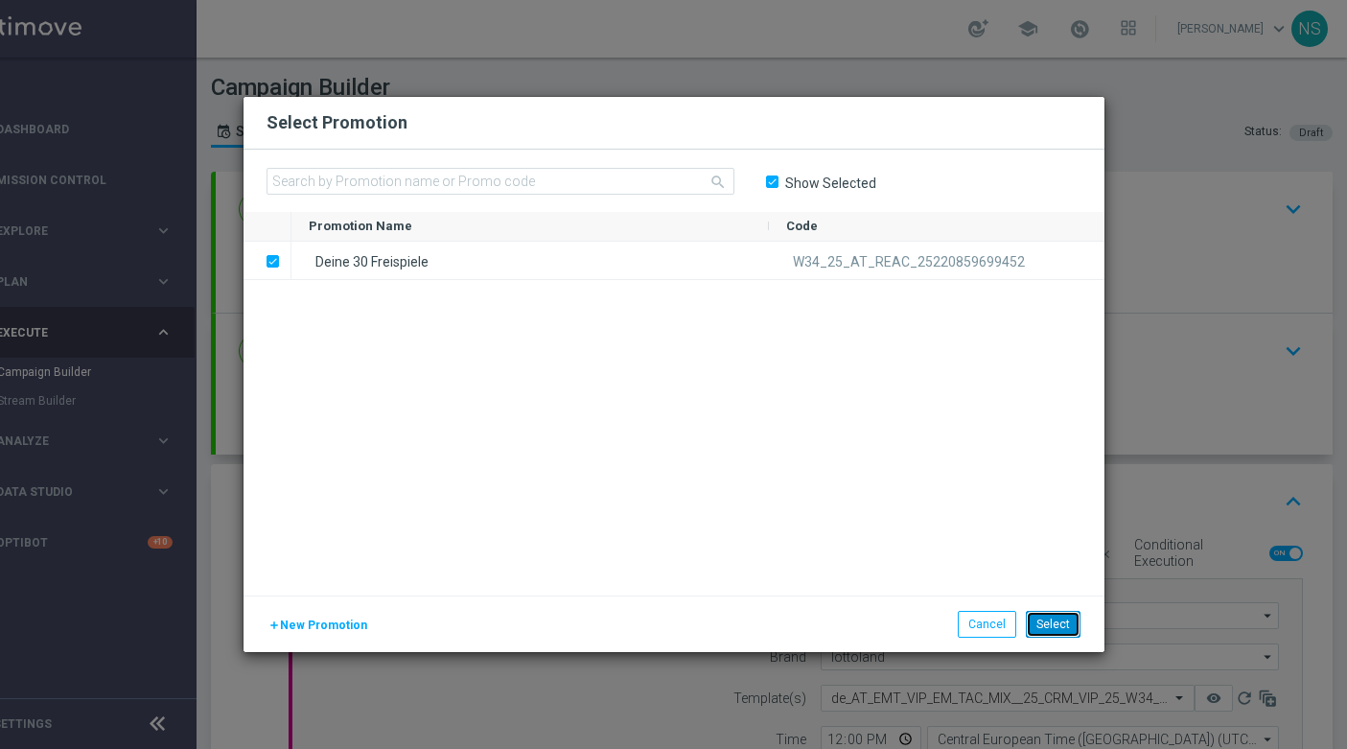
click at [1069, 623] on button "Select" at bounding box center [1053, 624] width 55 height 27
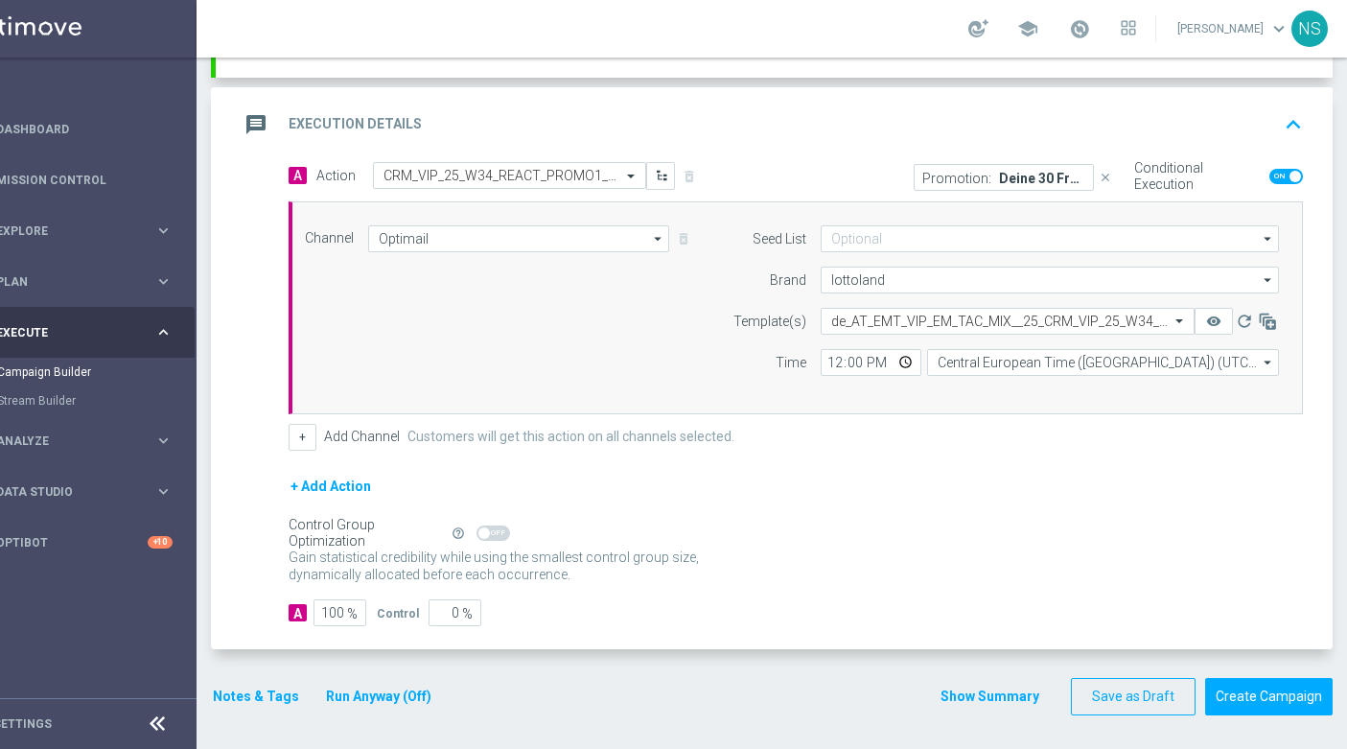
scroll to position [382, 0]
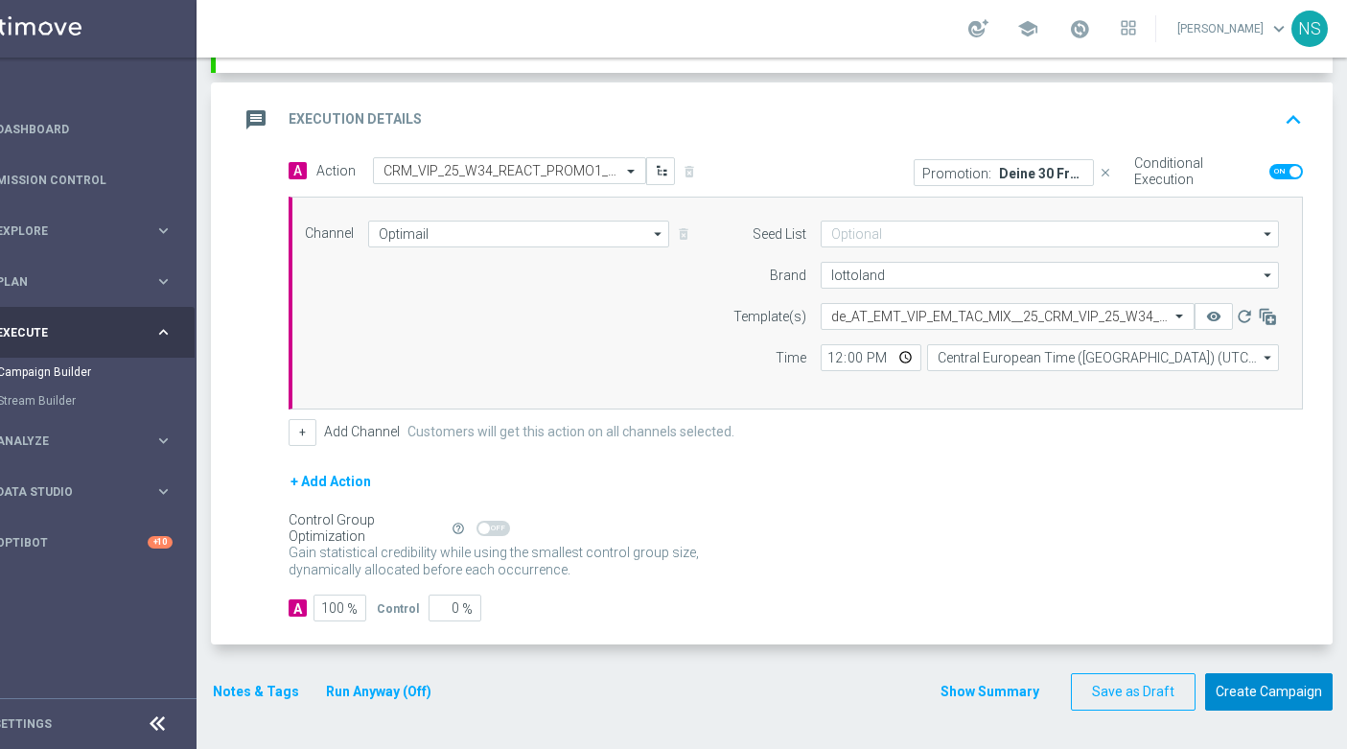
click at [1242, 707] on button "Create Campaign" at bounding box center [1269, 691] width 128 height 37
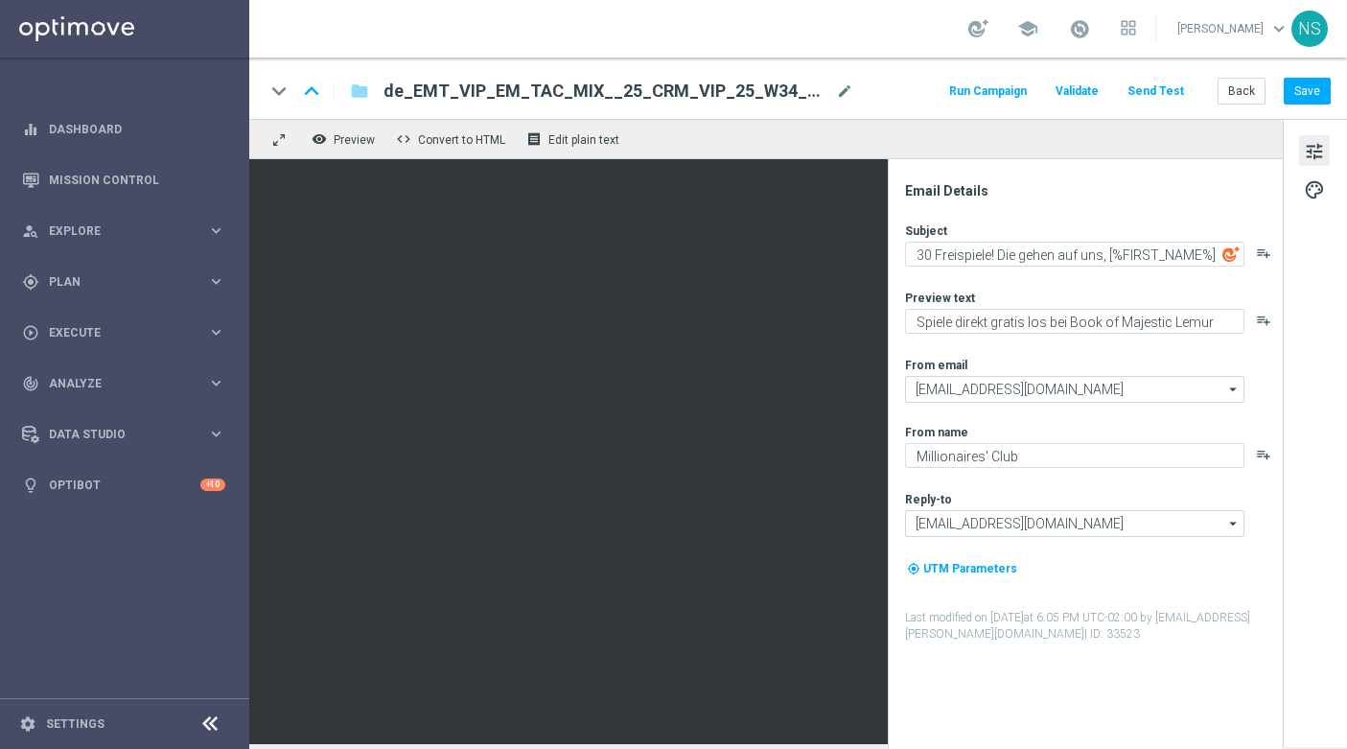
click at [670, 94] on span "de_EMT_VIP_EM_TAC_MIX__25_CRM_VIP_25_W34_REACT_PROMO1_BOOKOFMAJESTICLEMUR" at bounding box center [606, 91] width 445 height 23
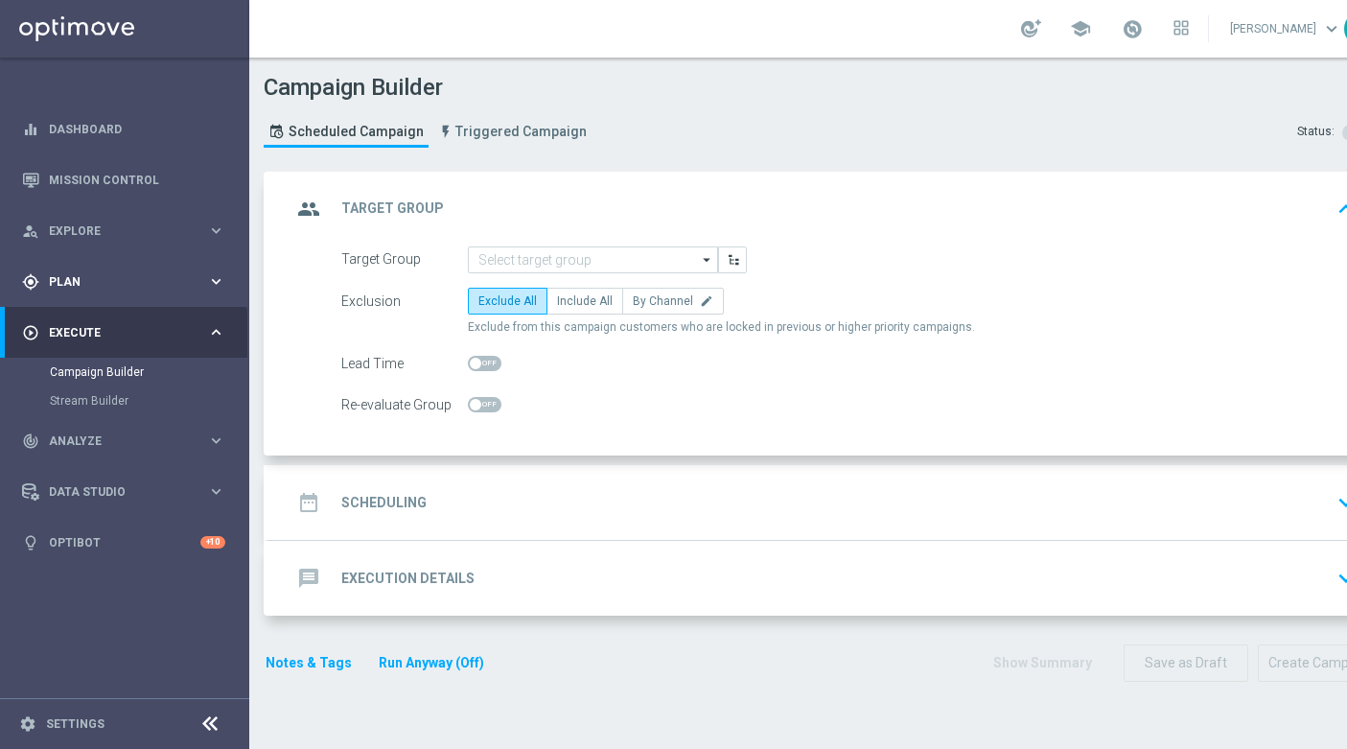
click at [219, 288] on icon "keyboard_arrow_right" at bounding box center [216, 281] width 18 height 18
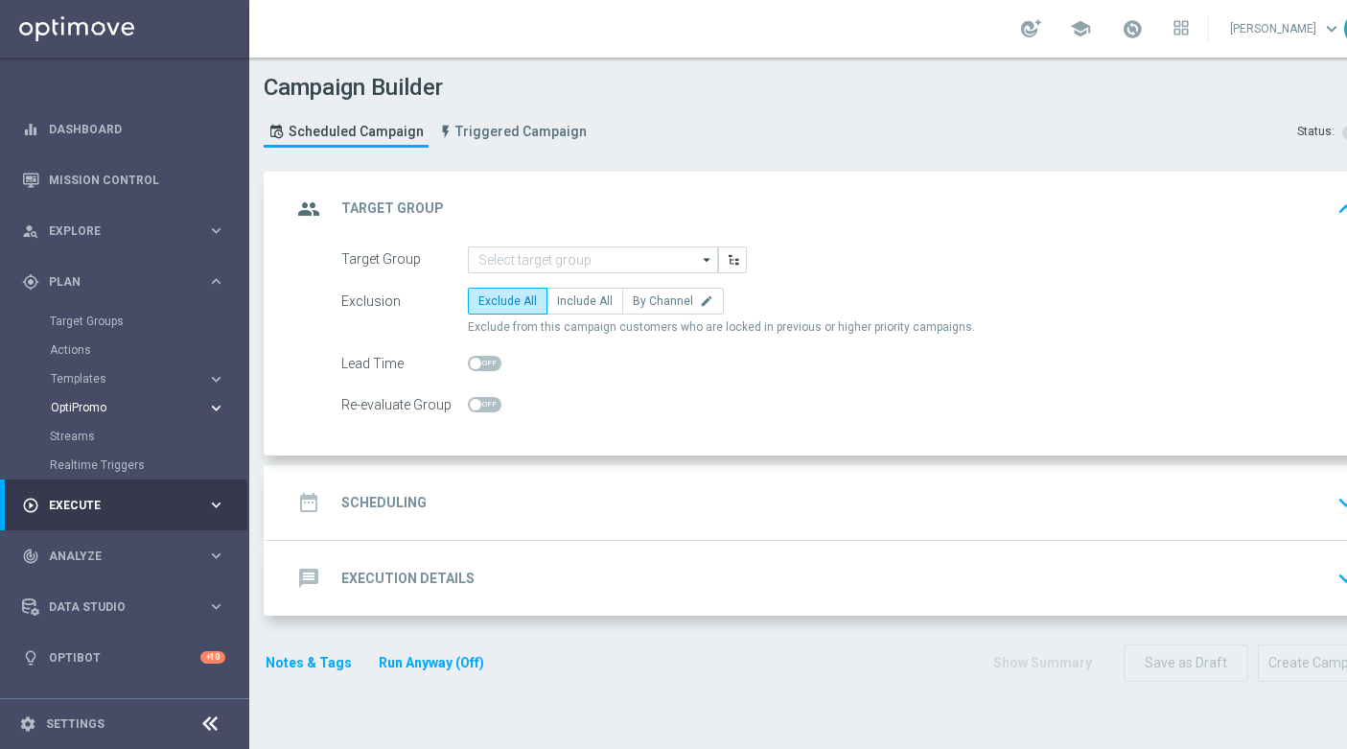
click at [176, 410] on button "OptiPromo keyboard_arrow_right" at bounding box center [138, 407] width 176 height 15
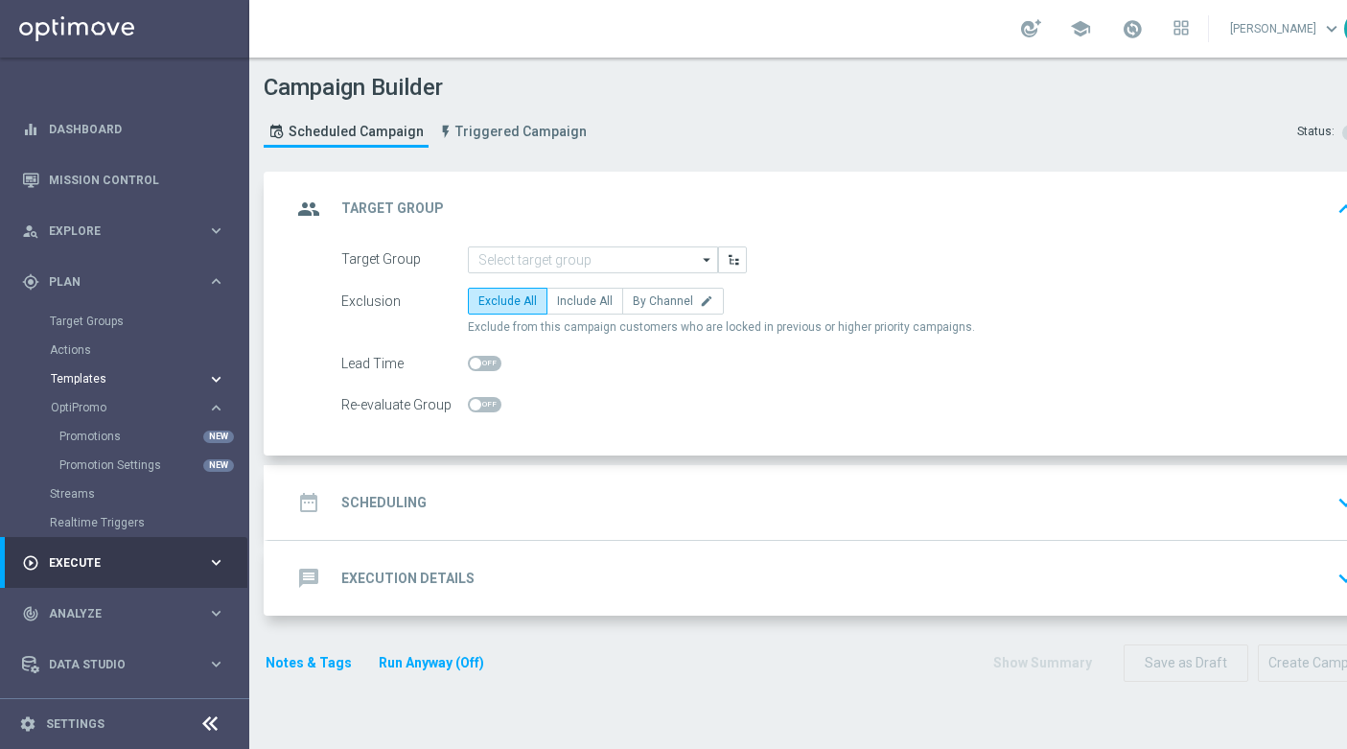
click at [164, 373] on span "Templates" at bounding box center [119, 379] width 137 height 12
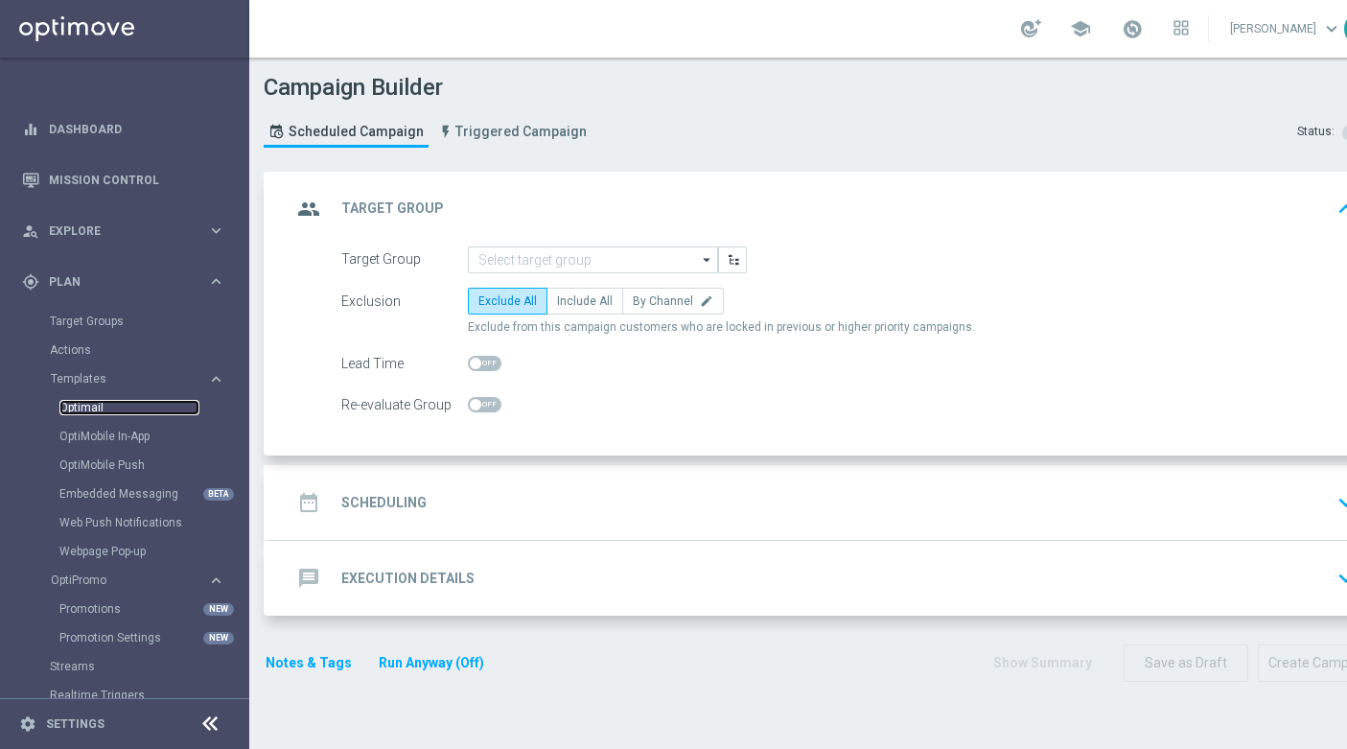
click at [144, 402] on link "Optimail" at bounding box center [129, 407] width 140 height 15
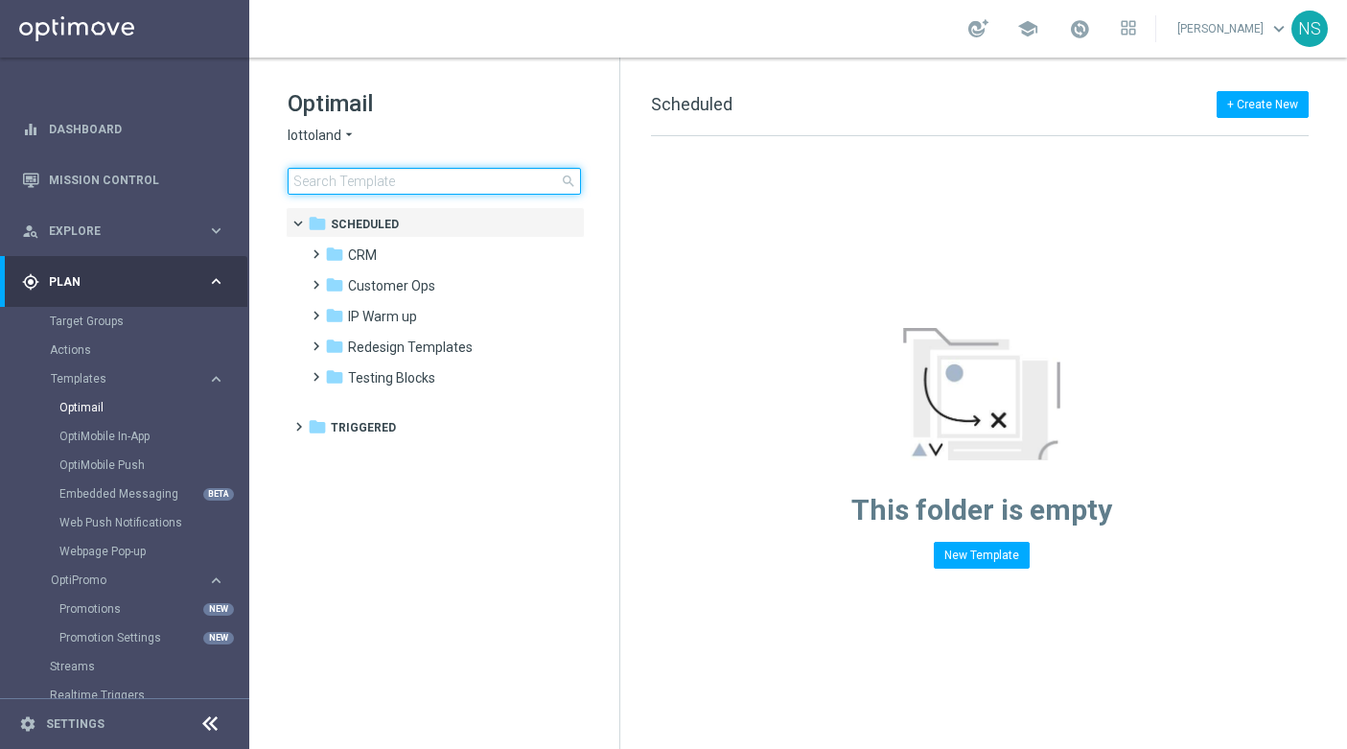
click at [465, 189] on input at bounding box center [434, 181] width 293 height 27
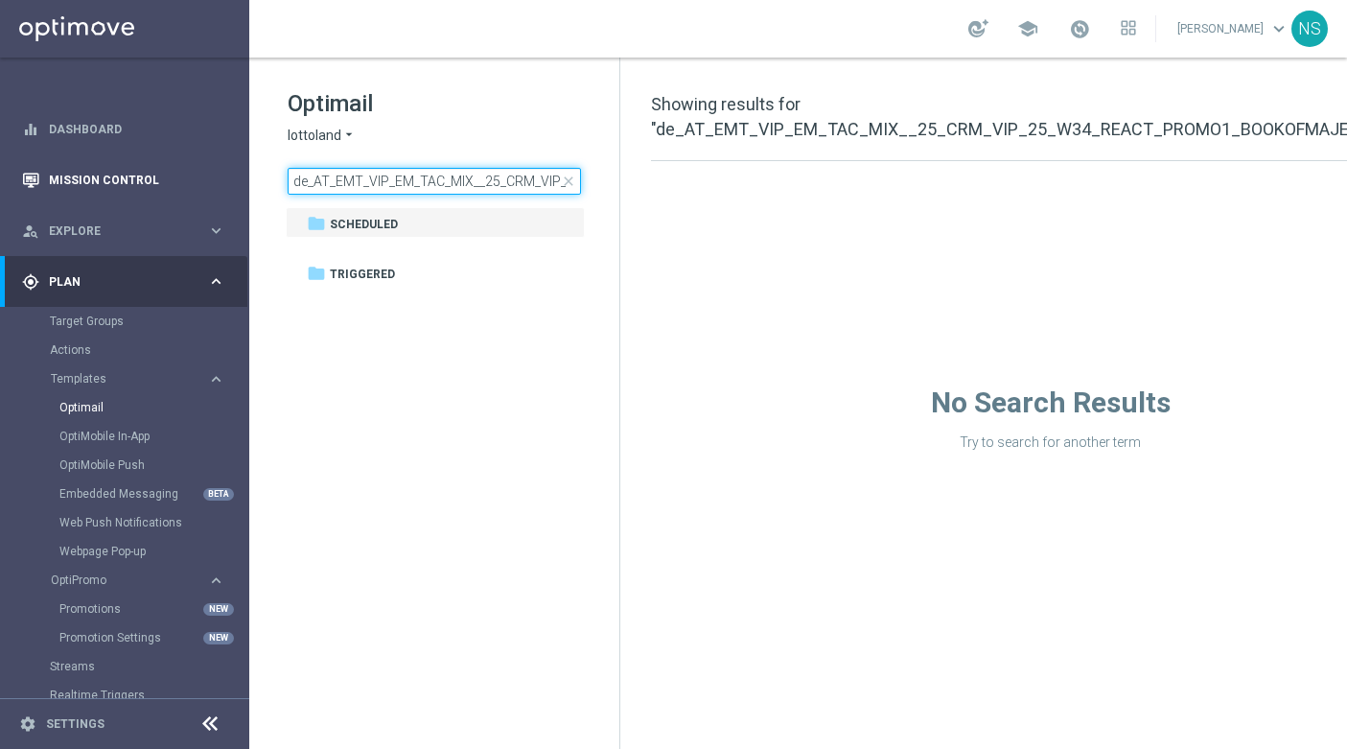
drag, startPoint x: 317, startPoint y: 188, endPoint x: 201, endPoint y: 188, distance: 116.0
click at [202, 188] on main "equalizer Dashboard Mission Control" at bounding box center [673, 374] width 1347 height 749
click at [325, 184] on input "de_AT_EMT_VIP_EM_TAC_MIX__25_CRM_VIP_25_W34_REACT_PROMO1_BOOKOFMAJESTICLEMUR" at bounding box center [434, 181] width 293 height 27
drag, startPoint x: 329, startPoint y: 184, endPoint x: 264, endPoint y: 184, distance: 65.2
click at [264, 184] on div "Optimail lottoland arrow_drop_down × lottoland de_AT_EMT_VIP_EM_TAC_MIX__25_CRM…" at bounding box center [434, 190] width 370 height 264
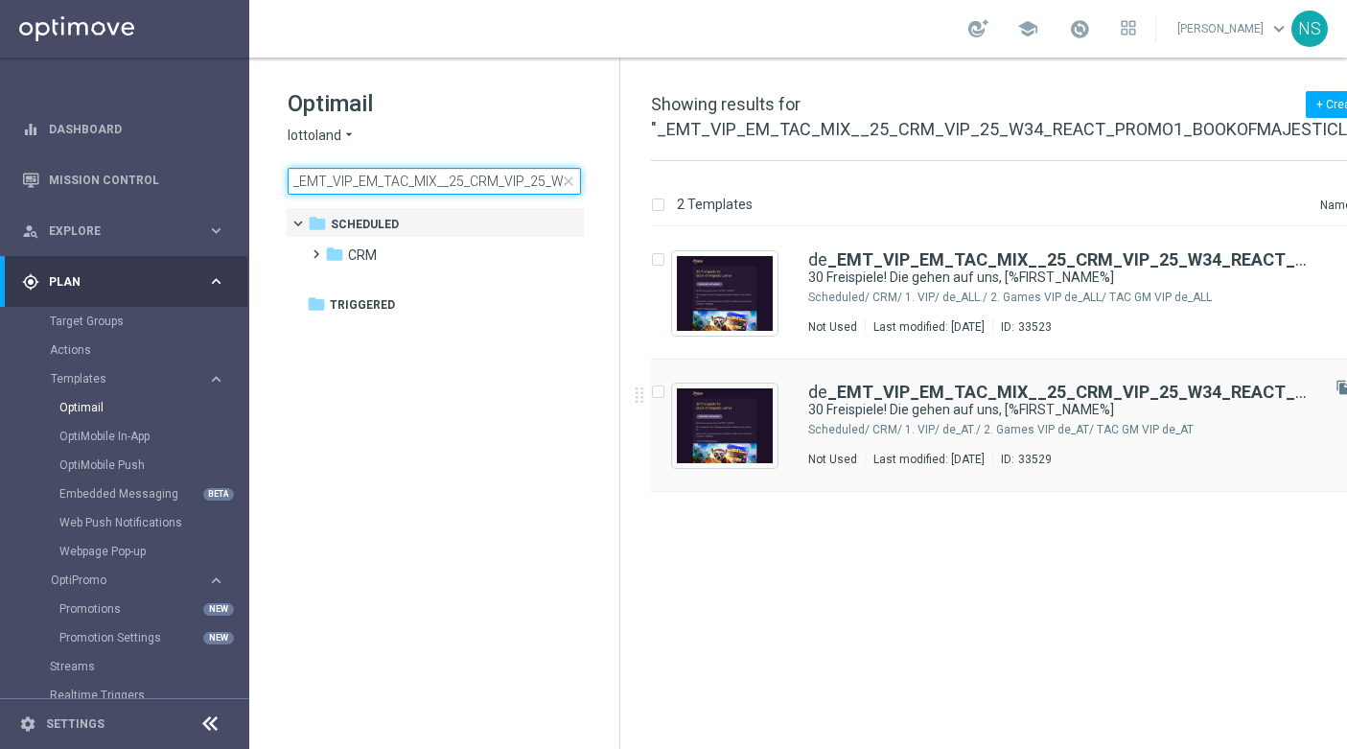
type input "_EMT_VIP_EM_TAC_MIX__25_CRM_VIP_25_W34_REACT_PROMO1_BOOKOFMAJESTICLEMUR"
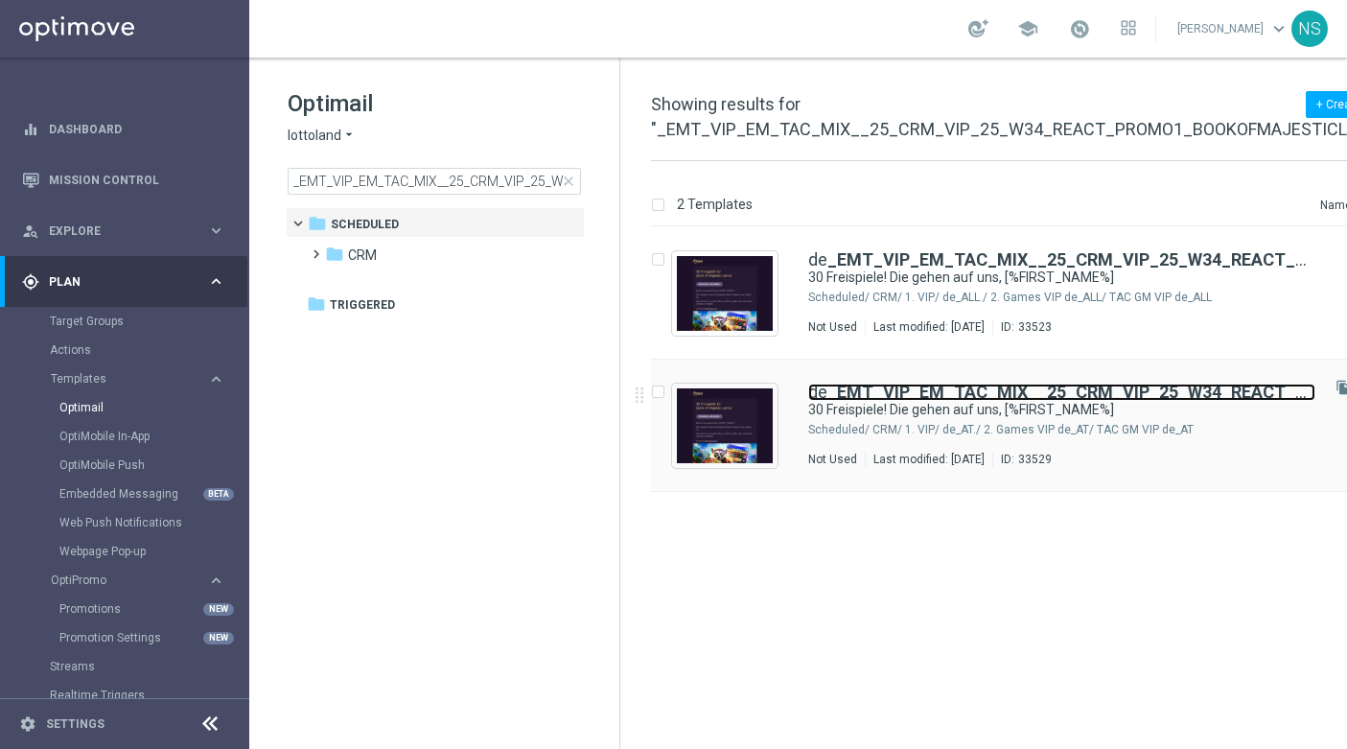
click at [1094, 384] on b "_EMT_VIP_EM_TAC_MIX__25_CRM_VIP_25_W34_REACT_PROMO1_BOOKOFMAJESTICLEMUR" at bounding box center [1208, 392] width 760 height 20
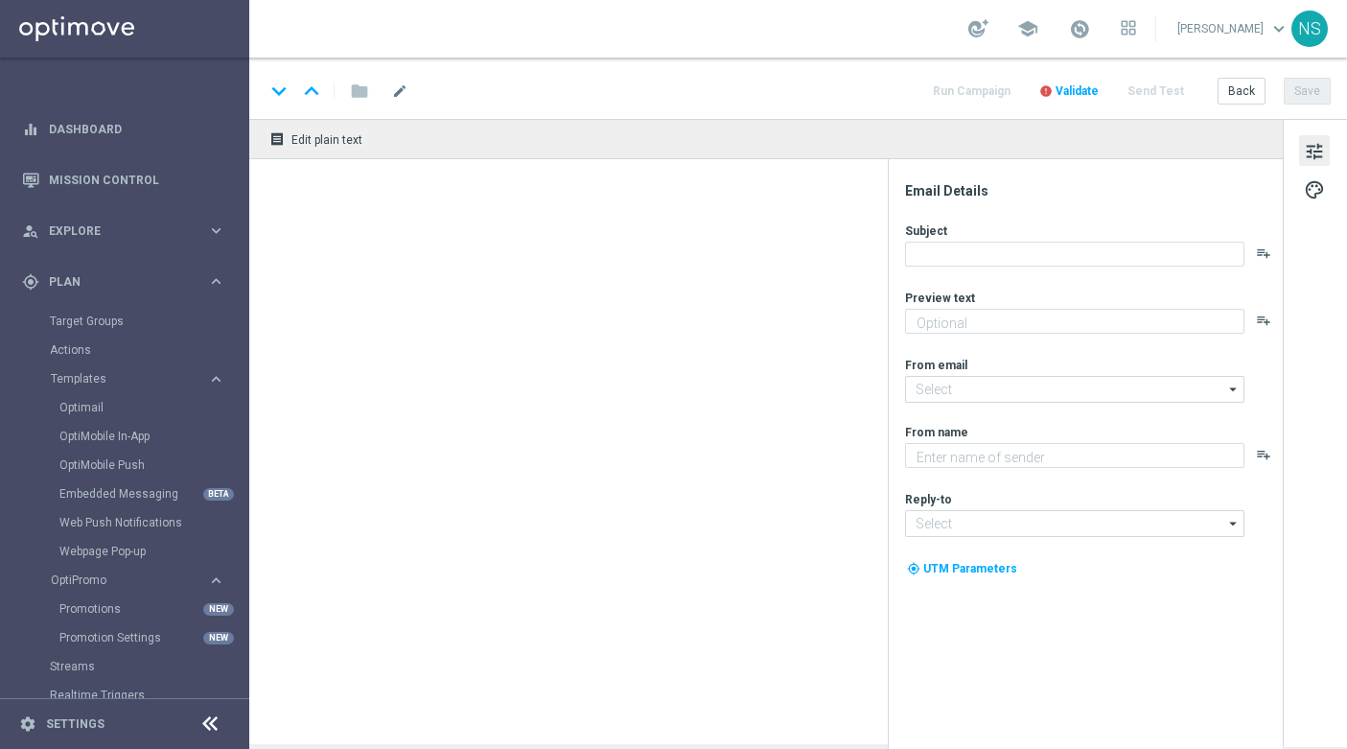
type input "de_EMT_VIP_EM_TAC_MIX__25_CRM_VIP_25_W34_REACT_PROMO1_BOOKOFMAJESTICLEMUR(1)"
type textarea "Spiele direkt gratis los bei Book of Majestic Lemur"
type input "[EMAIL_ADDRESS][DOMAIN_NAME]"
type textarea "Millionaires' Club"
type input "vip@lottoland.at"
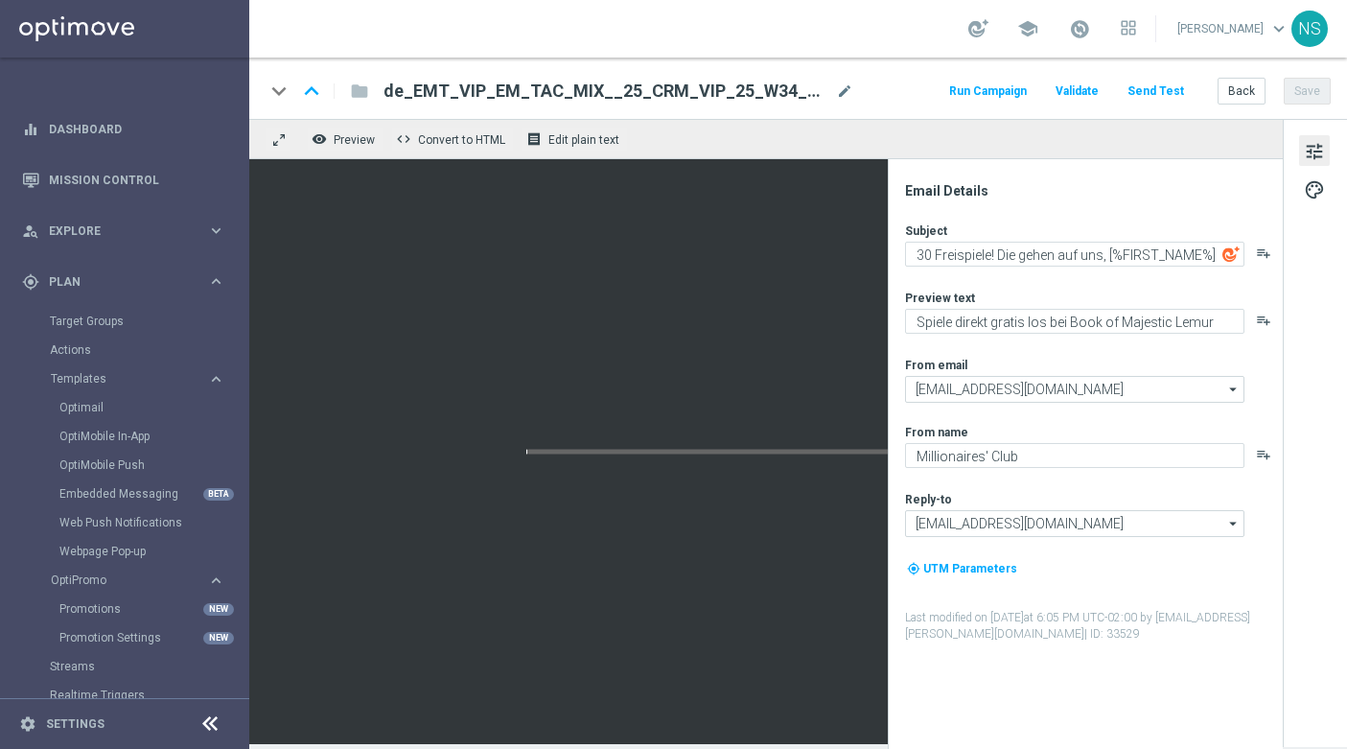
click at [631, 82] on span "de_EMT_VIP_EM_TAC_MIX__25_CRM_VIP_25_W34_REACT_PROMO1_BOOKOFMAJESTICLEMUR(1)" at bounding box center [606, 91] width 445 height 23
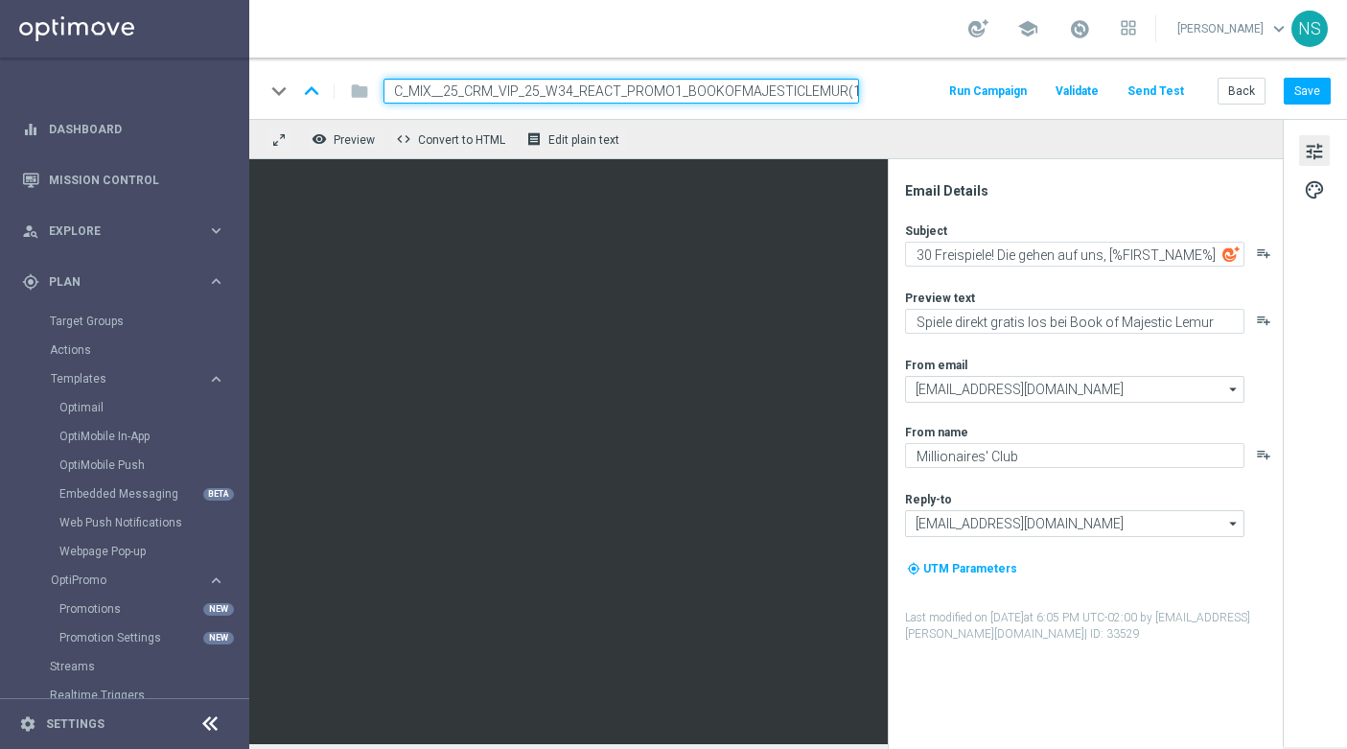
click at [493, 89] on input "de_EMT_VIP_EM_TAC_MIX__25_CRM_VIP_25_W34_REACT_PROMO1_BOOKOFMAJESTICLEMUR(1)" at bounding box center [622, 91] width 476 height 25
paste input "AT_EMT_VIP_EM_TAC_MIX__25_CRM_VIP_25_W34_REACT_PROMO1_BOOKOFMAJESTICLEMUR"
type input "de_AT_EMT_VIP_EM_TAC_MIX__25_CRM_VIP_25_W34_REACT_PROMO1_BOOKOFMAJESTICLEMUR"
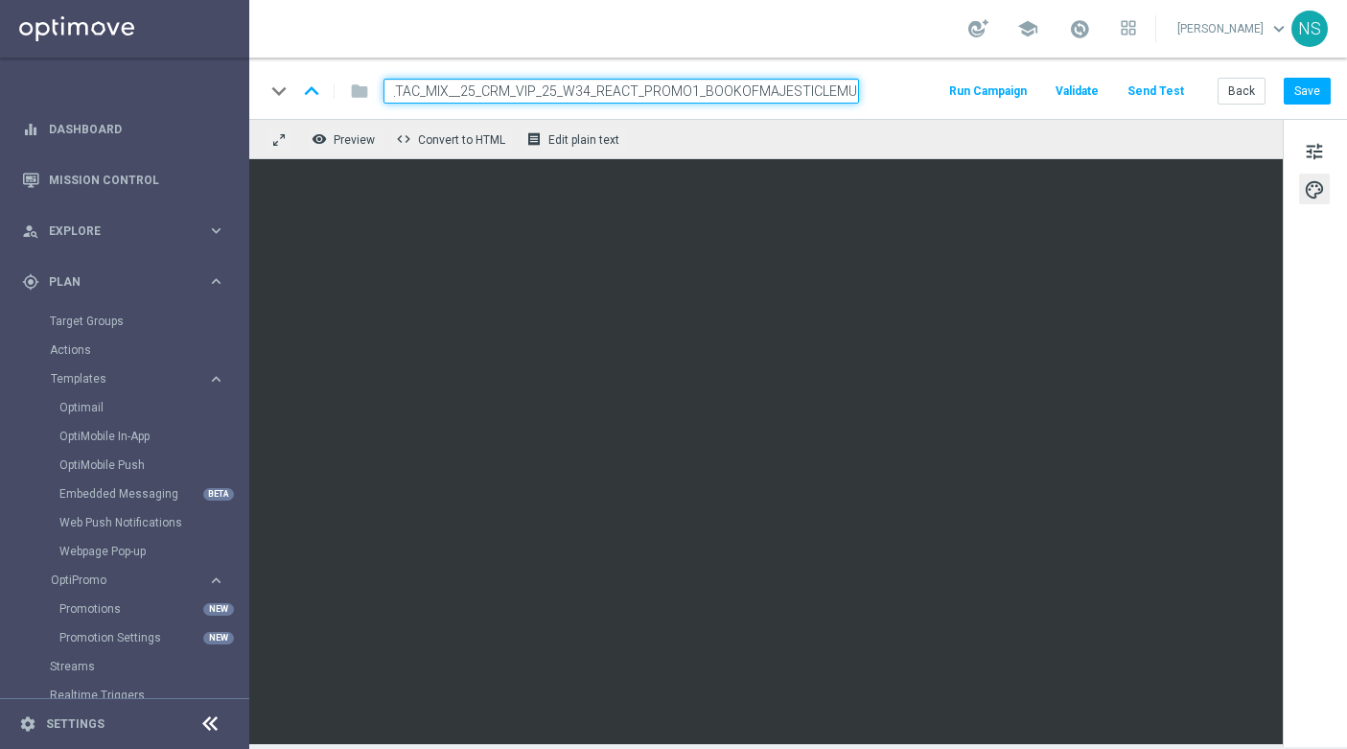
scroll to position [0, 0]
click at [1310, 98] on button "Save" at bounding box center [1307, 91] width 47 height 27
click at [1319, 90] on button "Save" at bounding box center [1307, 91] width 47 height 27
click at [1322, 149] on span "tune" at bounding box center [1314, 151] width 21 height 25
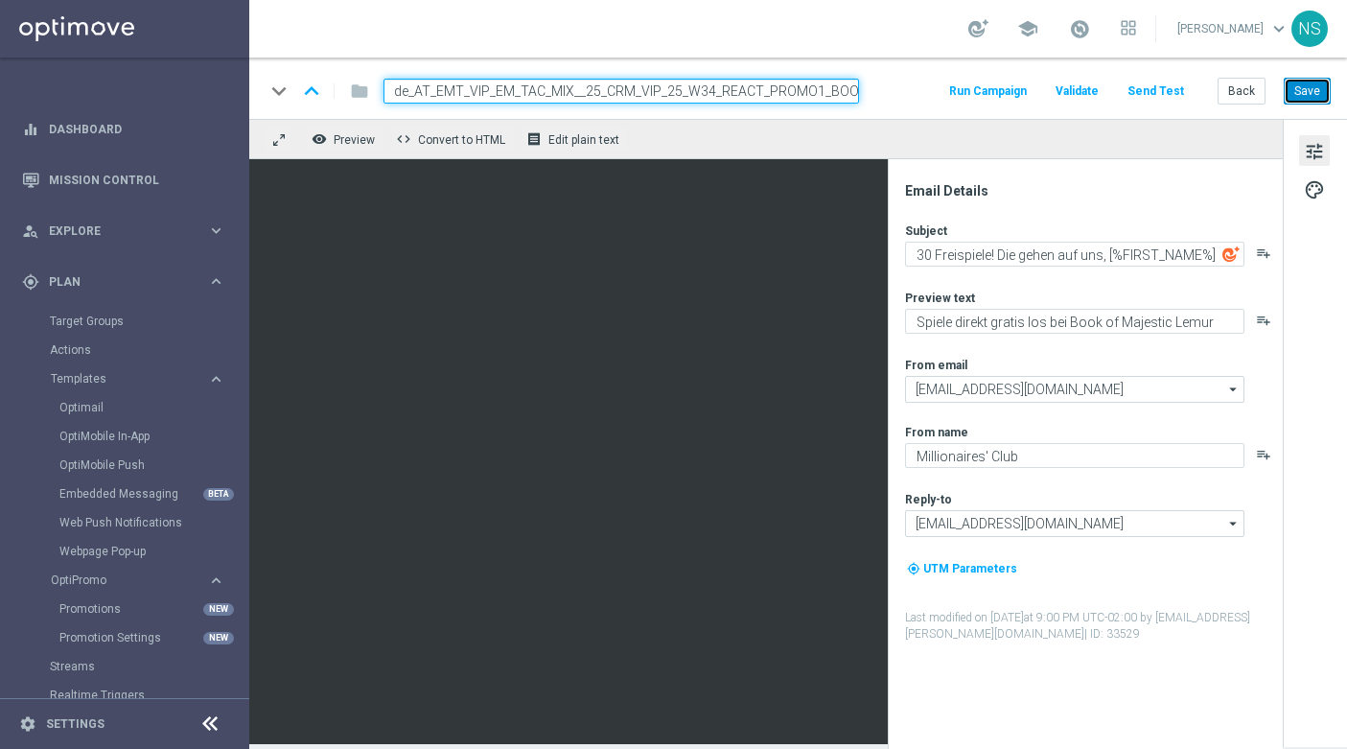
click at [1321, 89] on button "Save" at bounding box center [1307, 91] width 47 height 27
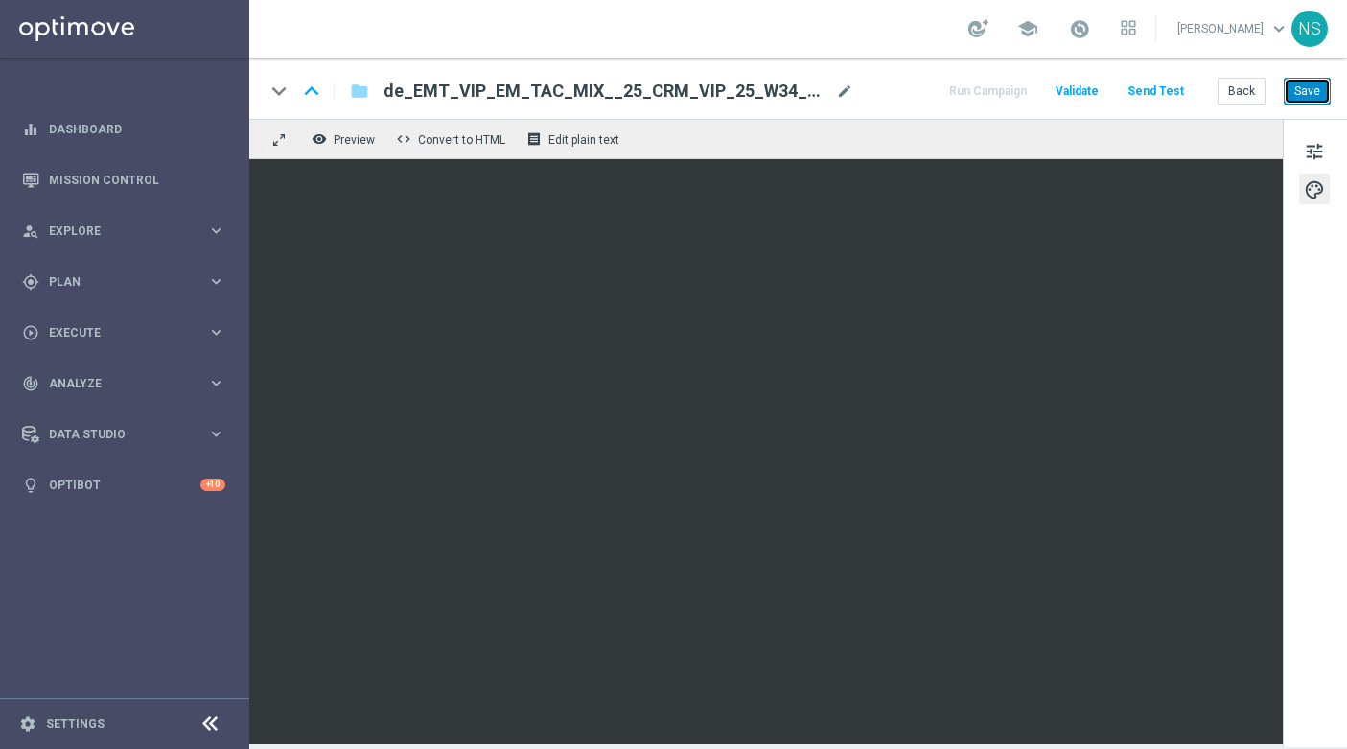
click at [1320, 96] on button "Save" at bounding box center [1307, 91] width 47 height 27
click at [1311, 74] on div "keyboard_arrow_down keyboard_arrow_up folder de_EMT_VIP_EM_TAC_MIX__25_CRM_VIP_…" at bounding box center [798, 88] width 1098 height 61
click at [1311, 87] on button "Save" at bounding box center [1307, 91] width 47 height 27
